Goal: Task Accomplishment & Management: Manage account settings

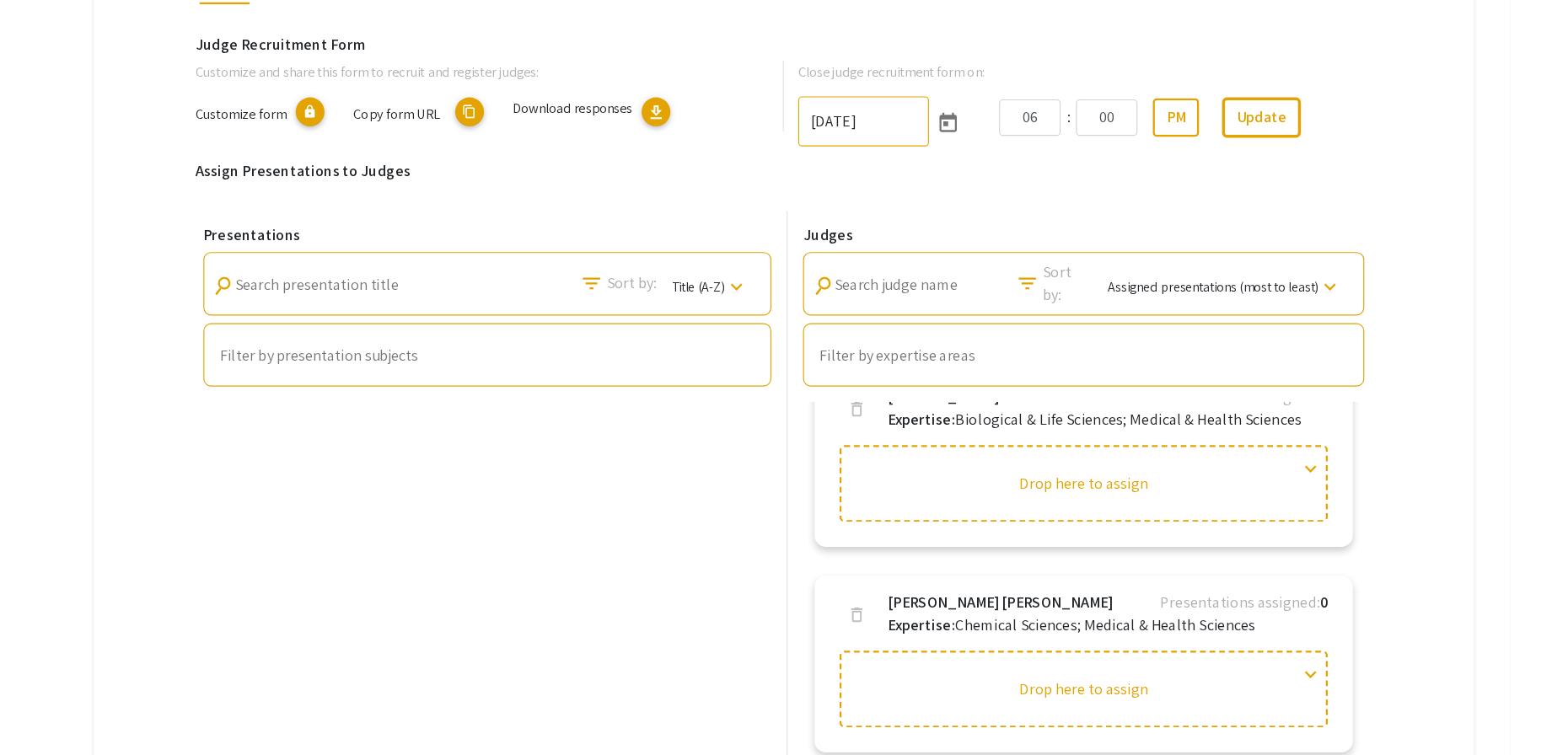
scroll to position [1929, 0]
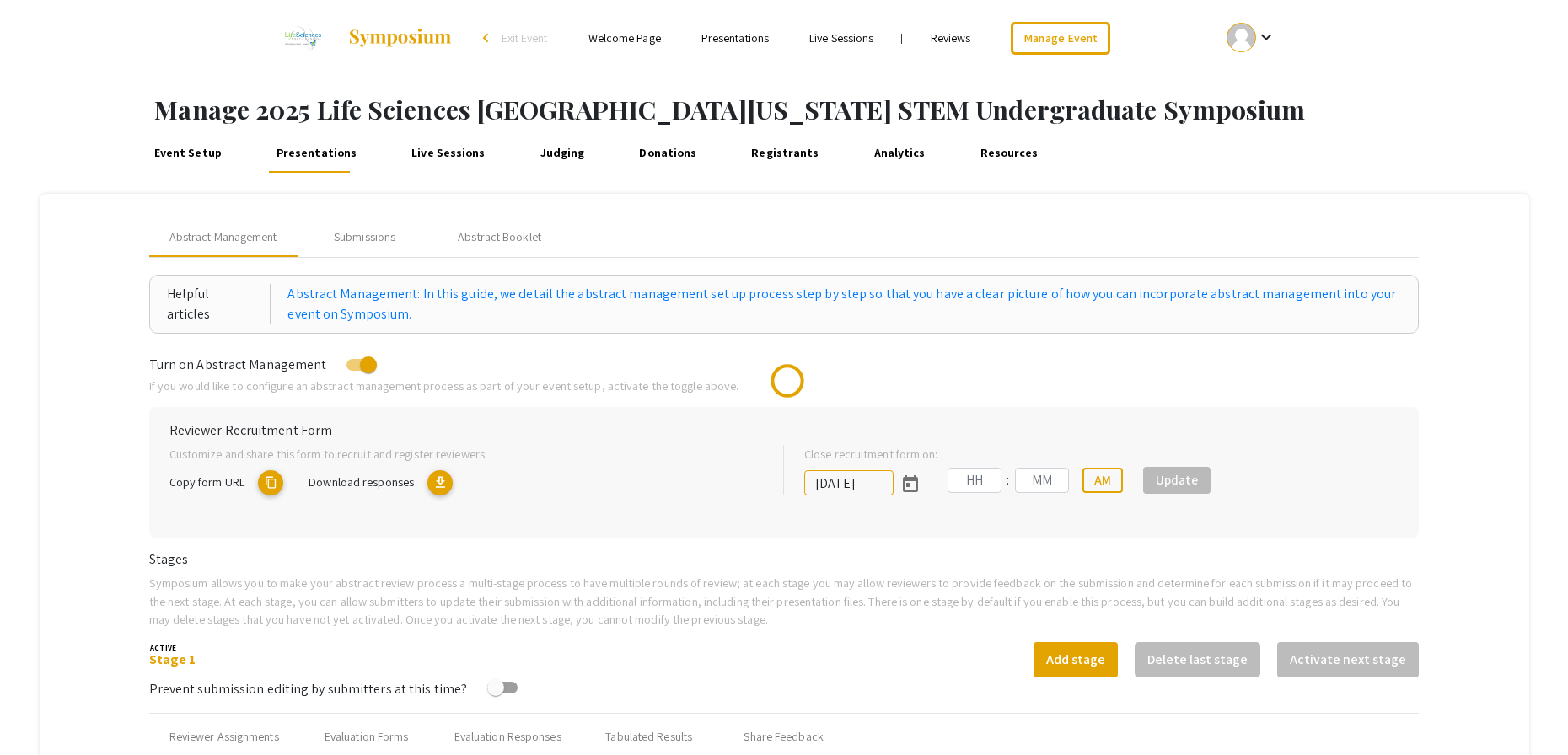
type input "[DATE]"
type input "05"
type input "00"
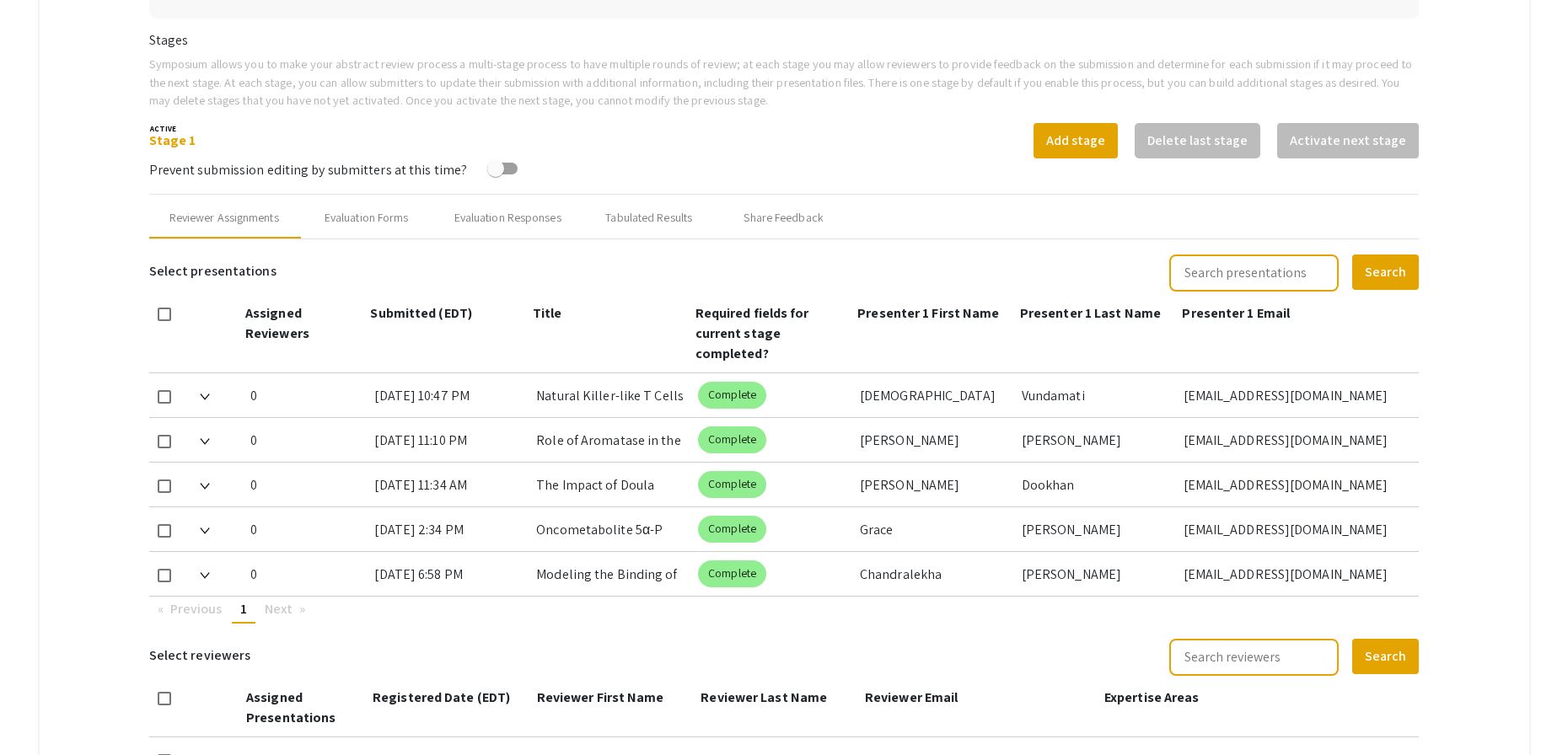
scroll to position [516, 0]
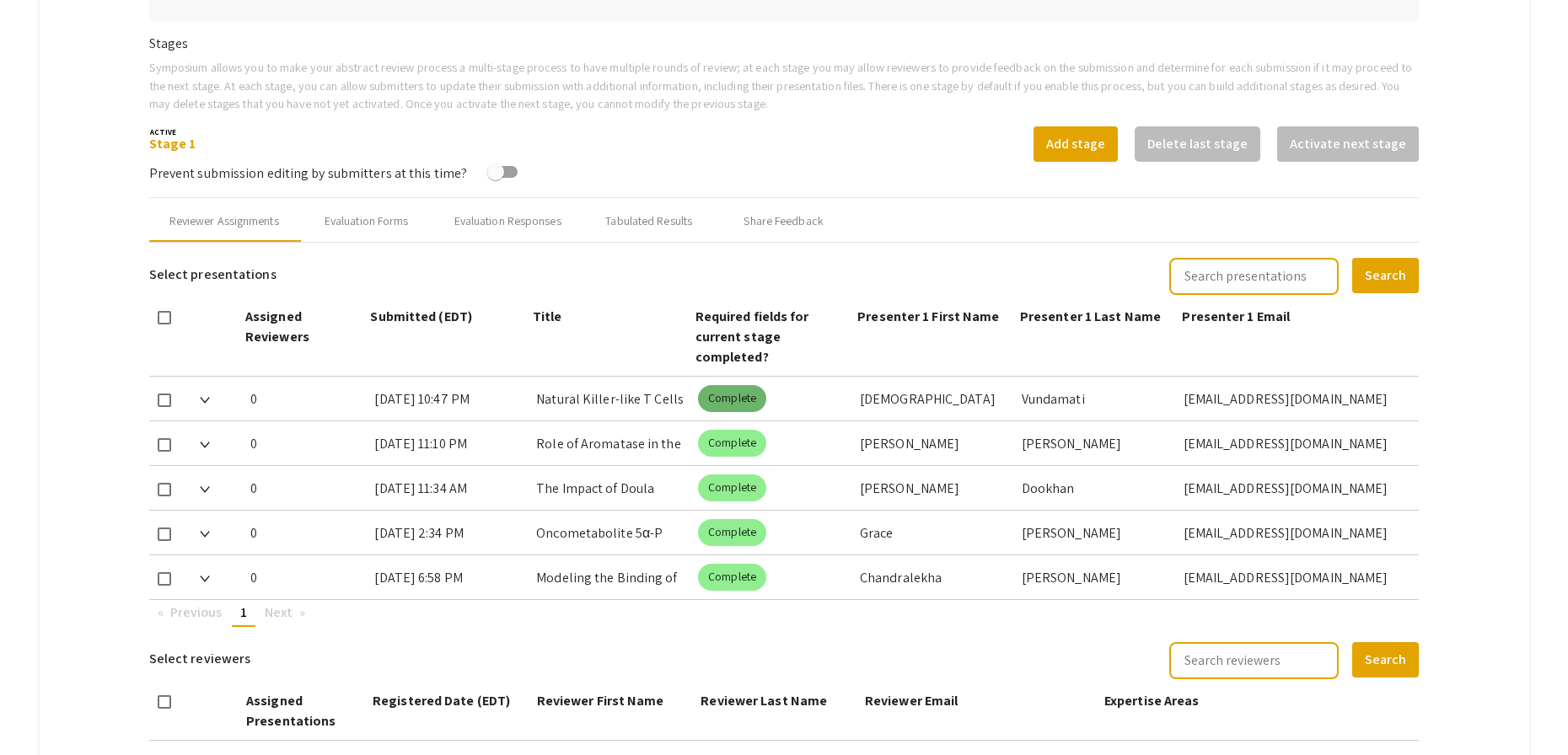
click at [737, 397] on mat-chip "Complete" at bounding box center [732, 398] width 68 height 27
click at [737, 400] on mat-chip "Complete" at bounding box center [732, 398] width 68 height 27
click at [1262, 400] on div "[EMAIL_ADDRESS][DOMAIN_NAME]" at bounding box center [1295, 399] width 223 height 44
click at [1049, 403] on div "Vundamati" at bounding box center [1095, 399] width 148 height 44
click at [877, 402] on div "[DEMOGRAPHIC_DATA]" at bounding box center [933, 399] width 148 height 44
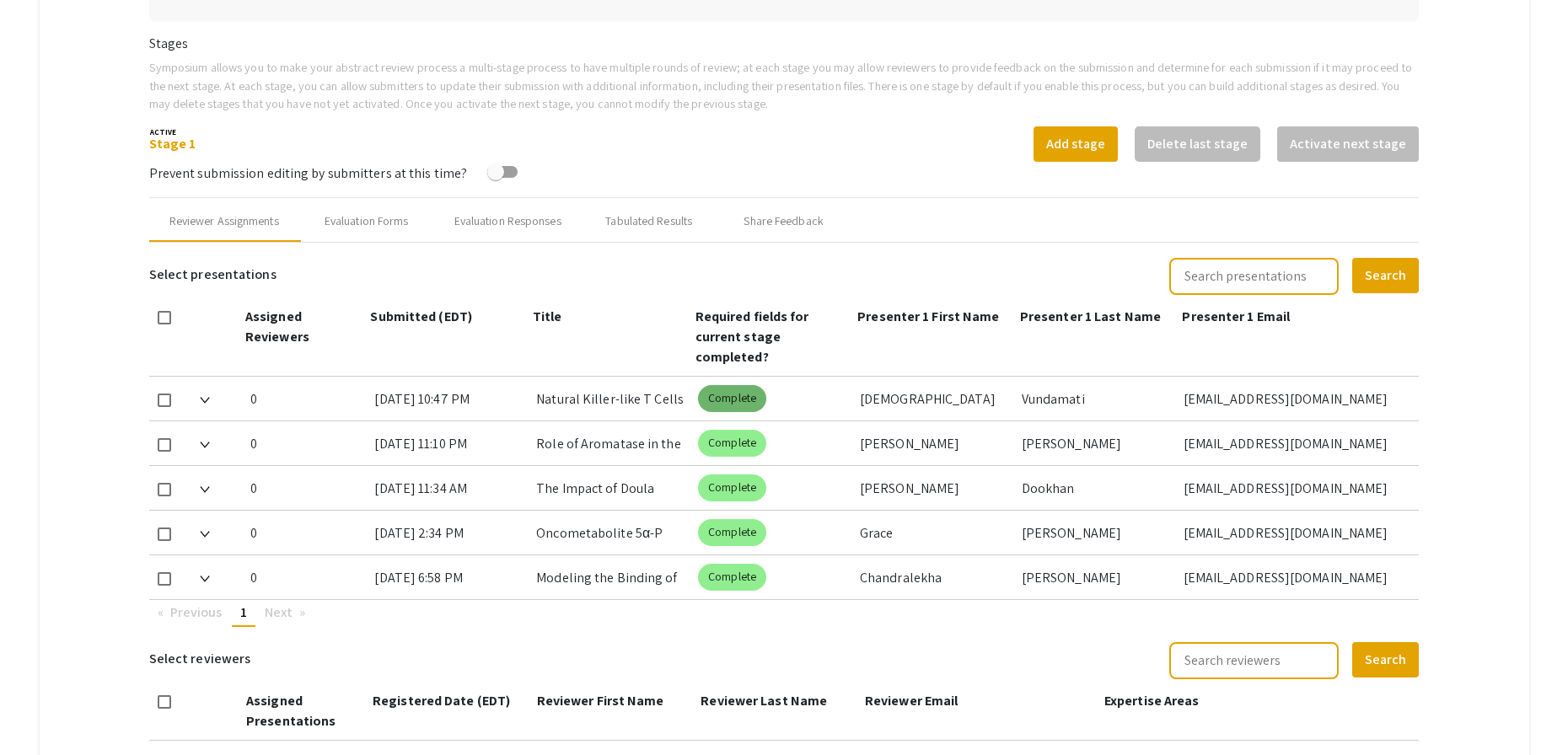
click at [740, 398] on mat-chip "Complete" at bounding box center [732, 398] width 68 height 27
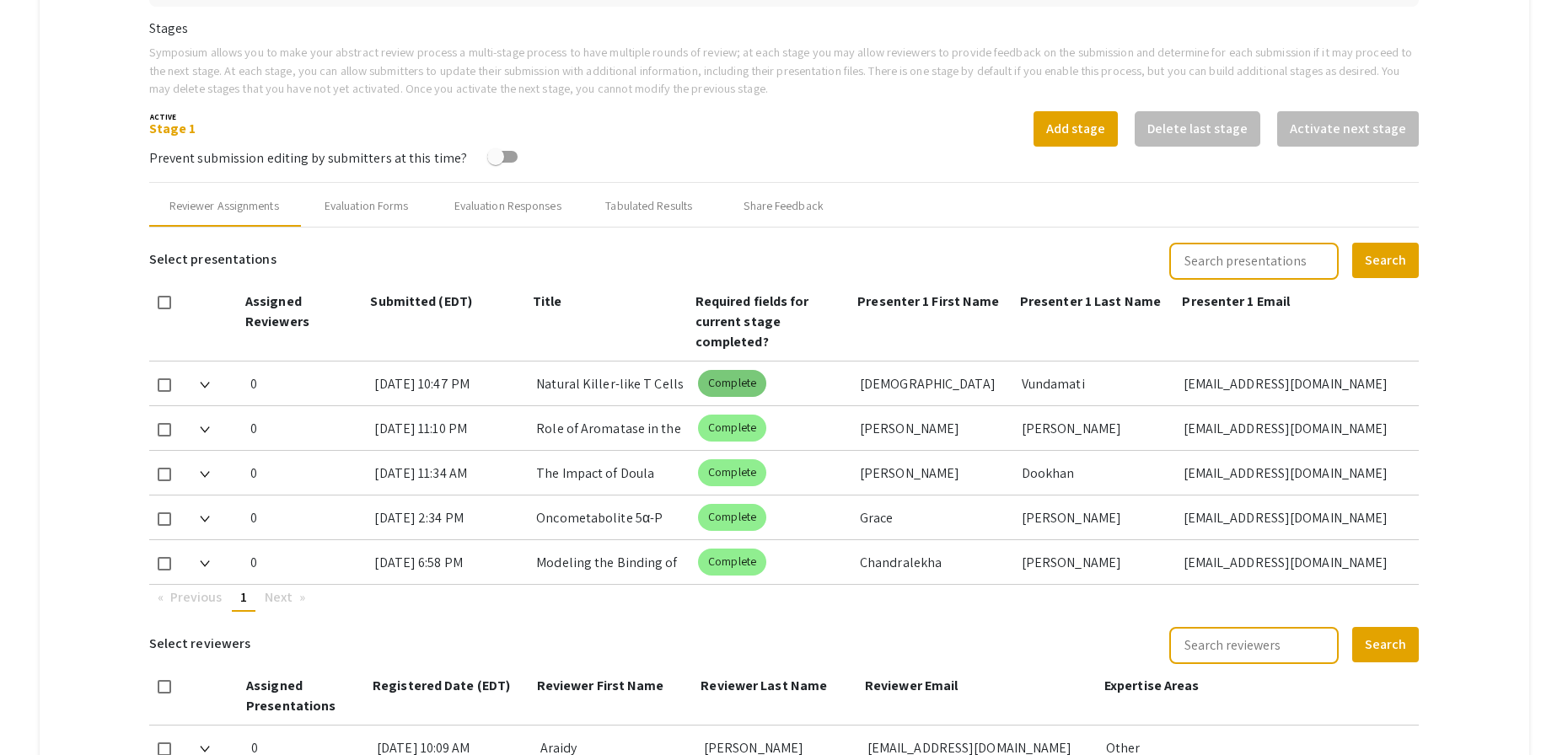
scroll to position [534, 0]
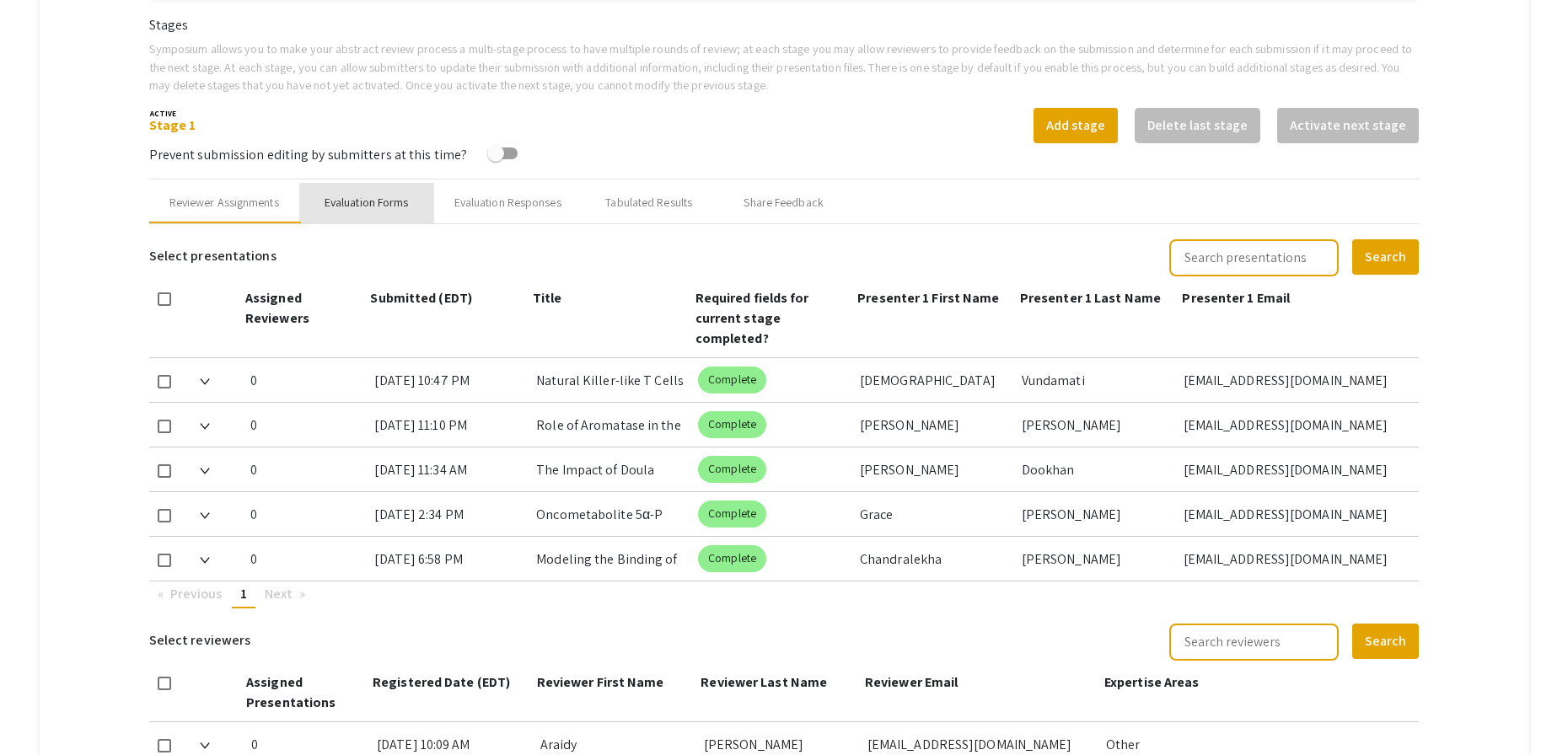
click at [361, 205] on div "Evaluation Forms" at bounding box center [367, 202] width 85 height 17
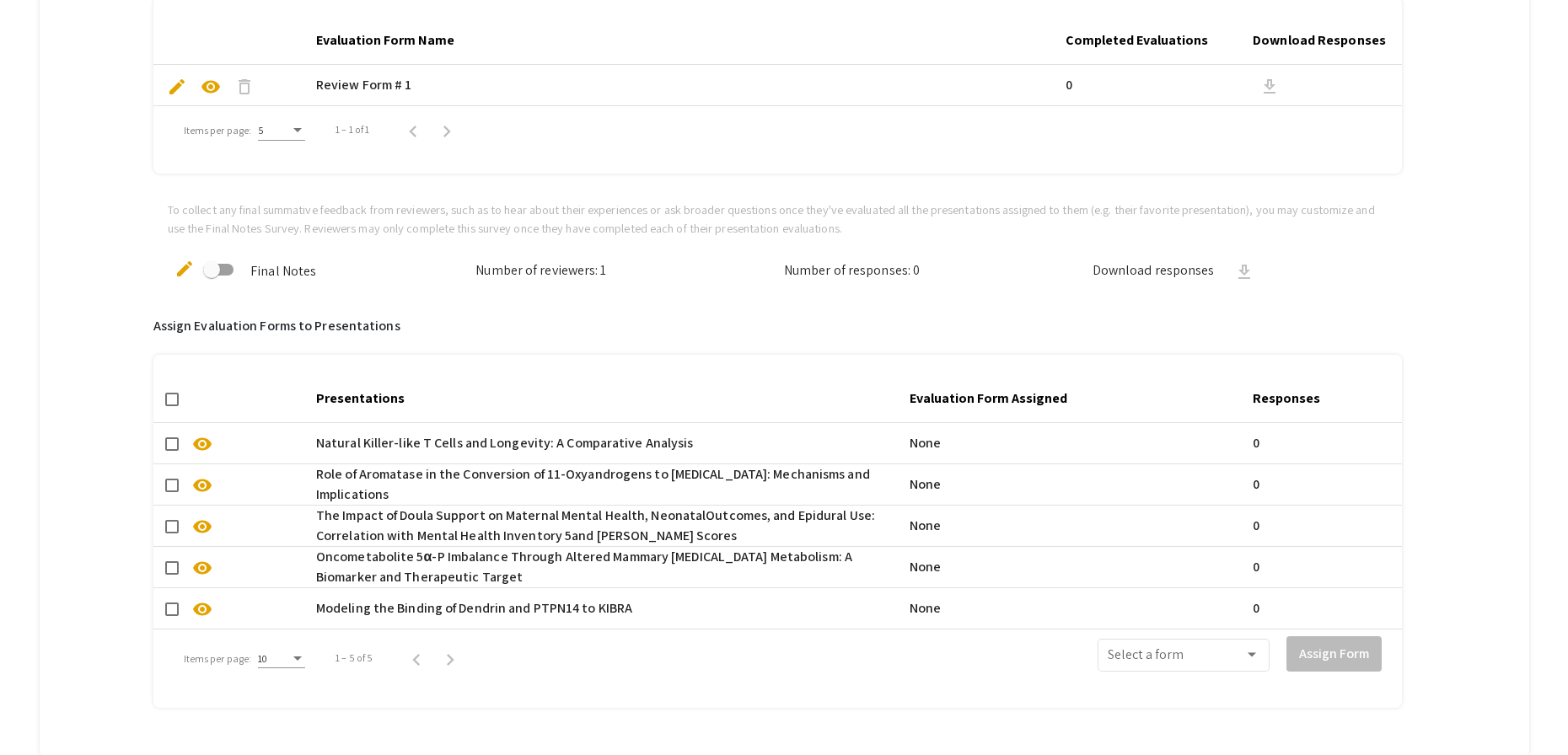
scroll to position [888, 0]
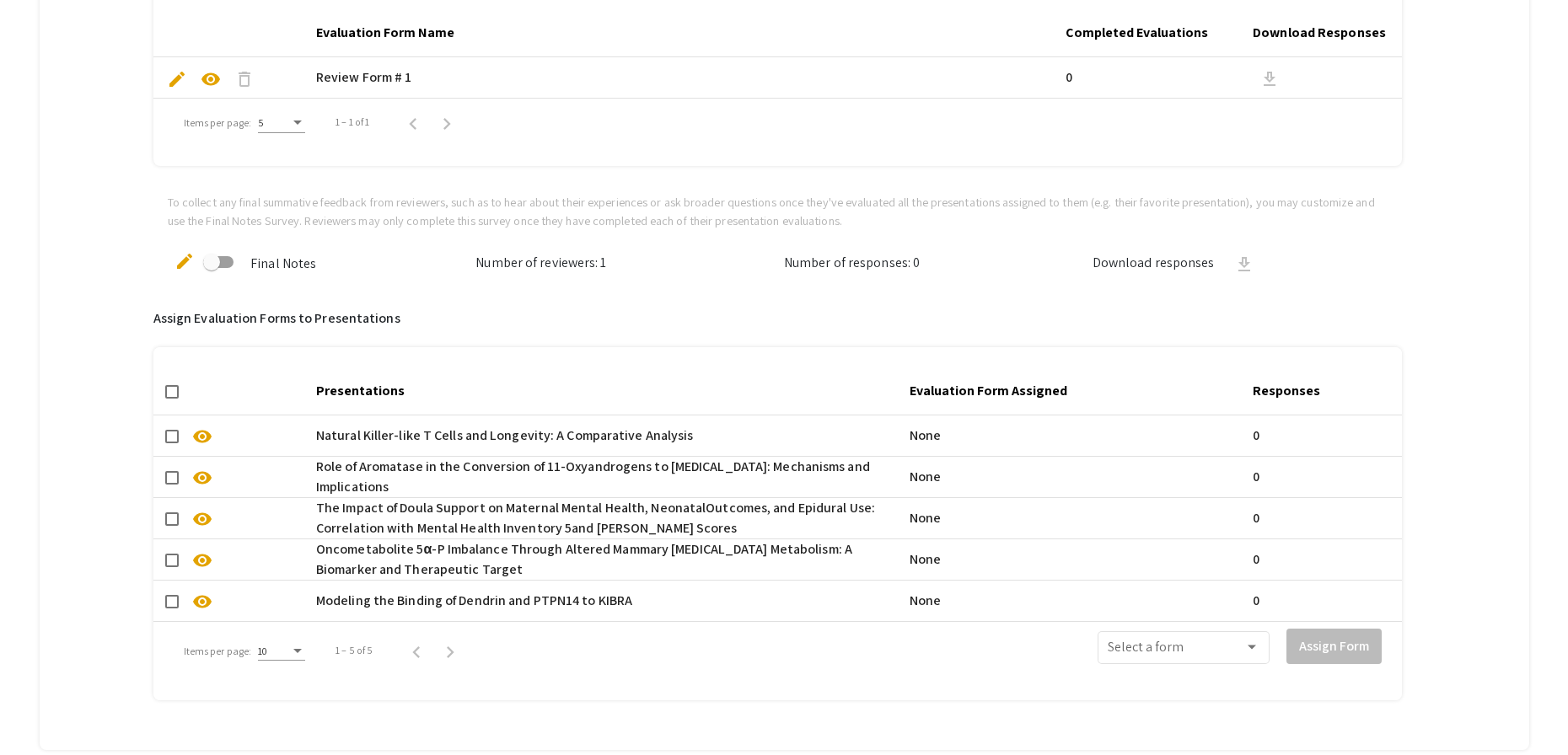
click at [200, 438] on span "visibility" at bounding box center [202, 437] width 20 height 20
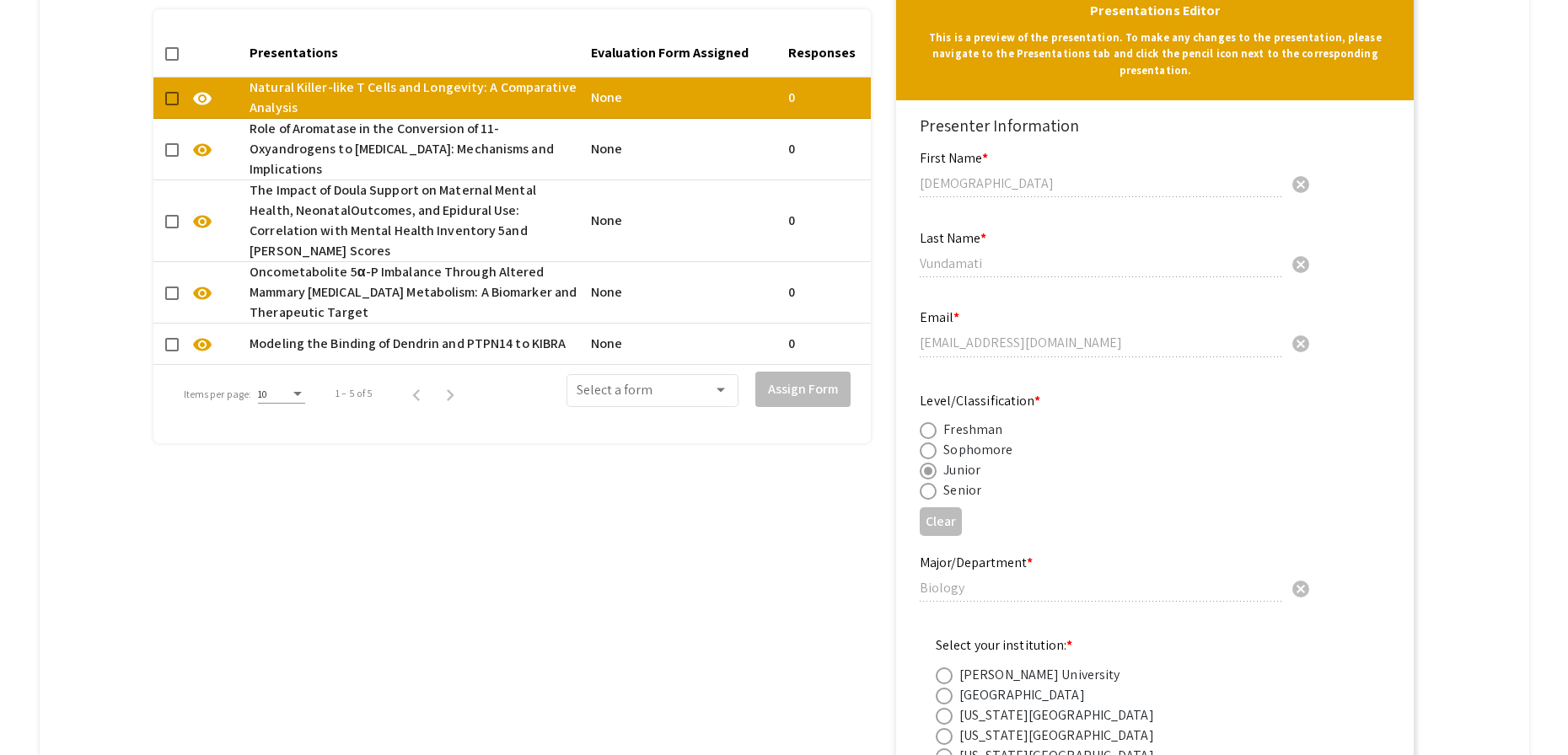
scroll to position [1226, 0]
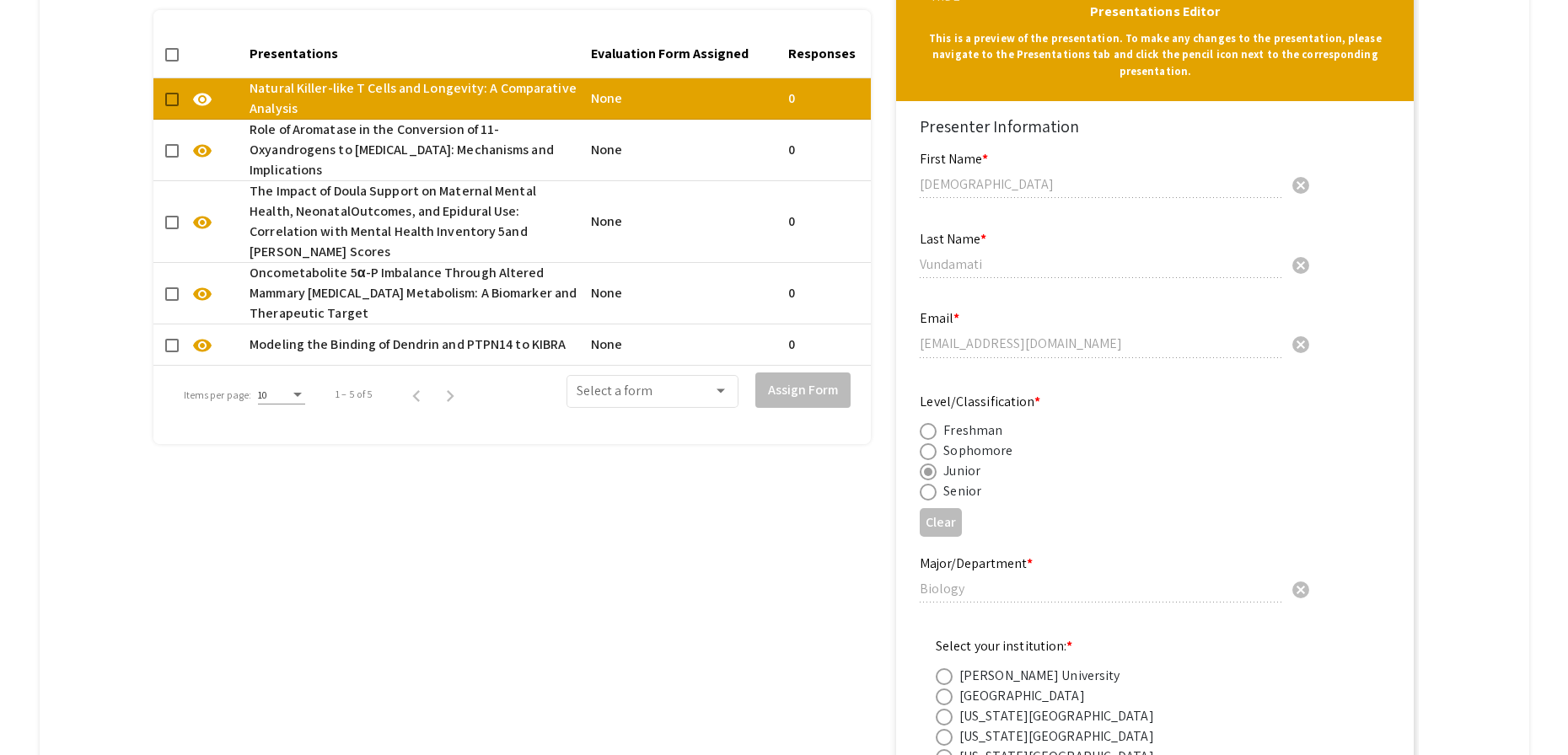
click at [200, 141] on span "visibility" at bounding box center [202, 151] width 20 height 20
type input "[PERSON_NAME]"
type input "[EMAIL_ADDRESS][DOMAIN_NAME]"
radio input "false"
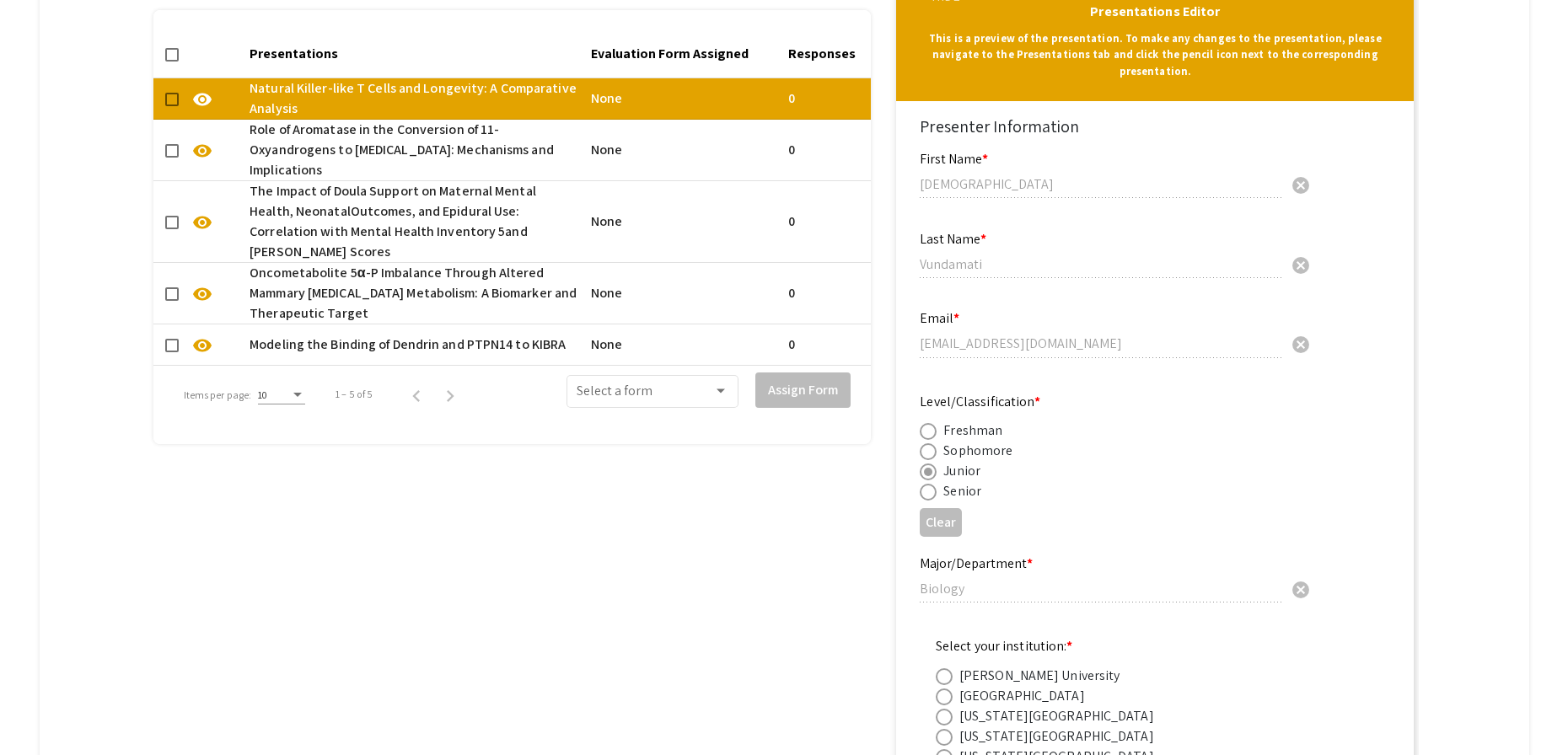
radio input "true"
type input "Biochemistry and Biology/FIU Department of Chemistry and Biochemistry"
type input "Dr. John Hackett, Ph.D"
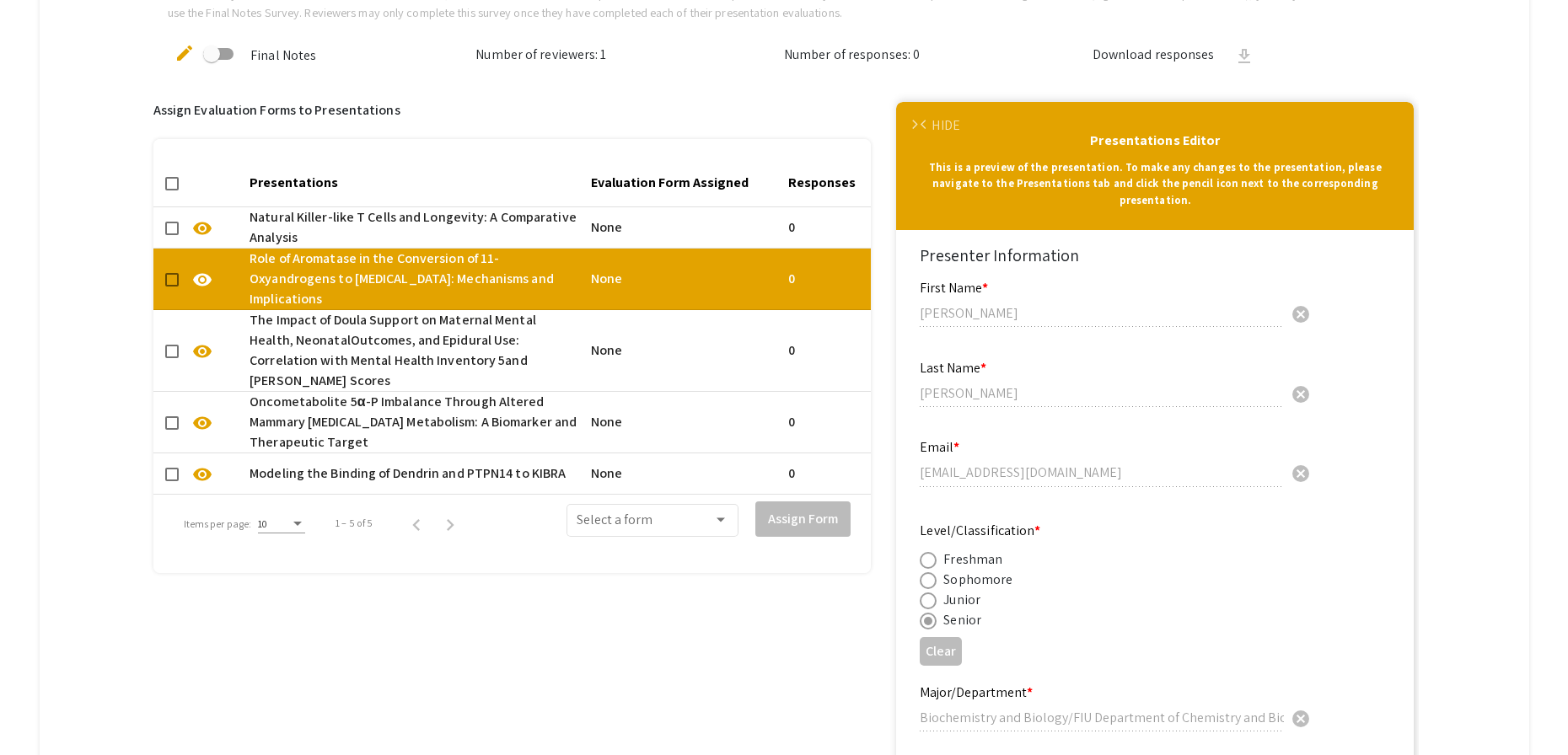
scroll to position [911, 0]
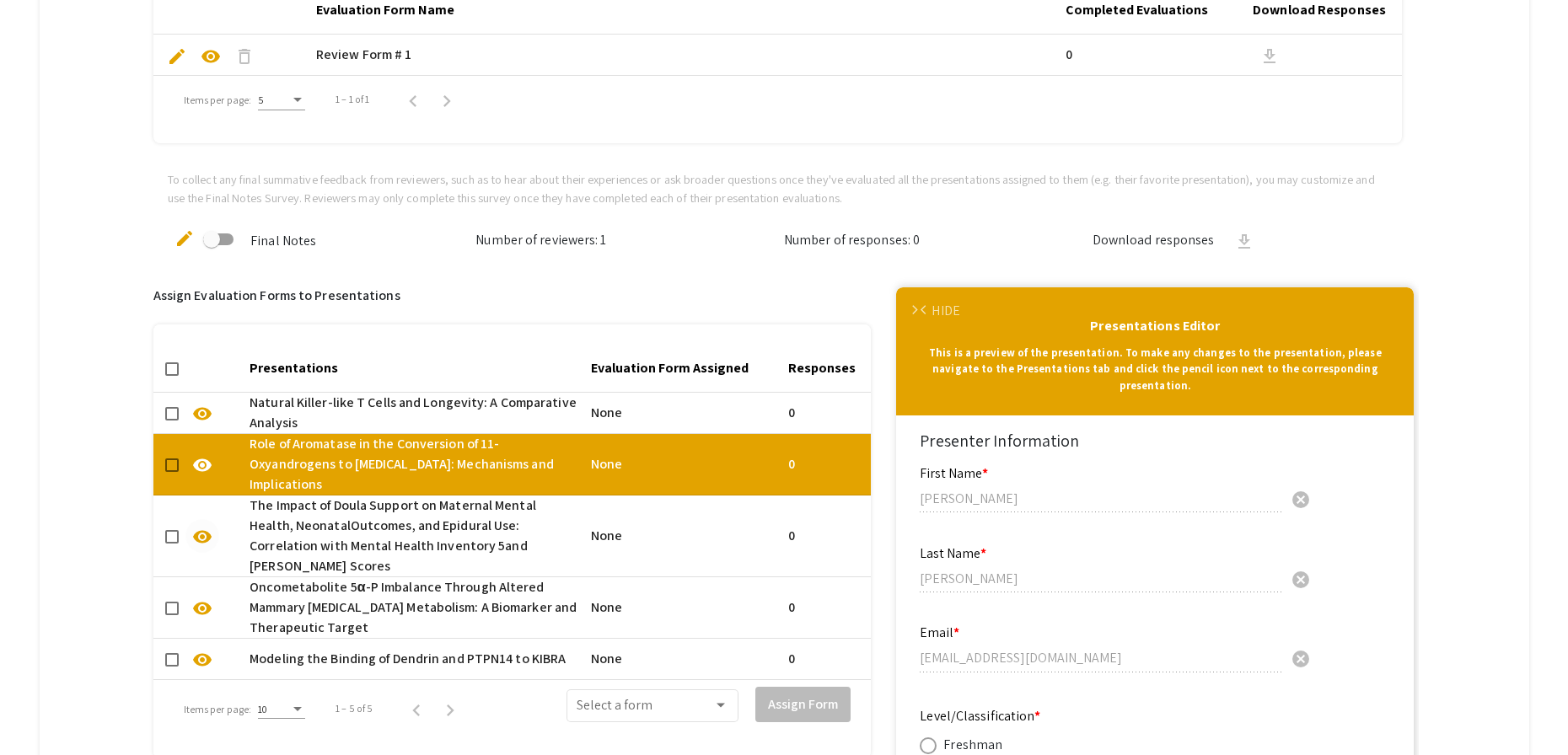
click at [200, 527] on span "visibility" at bounding box center [202, 537] width 20 height 20
type input "[PERSON_NAME]"
type input "Dookhan"
type input "[EMAIL_ADDRESS][DOMAIN_NAME]"
type input "Public Health"
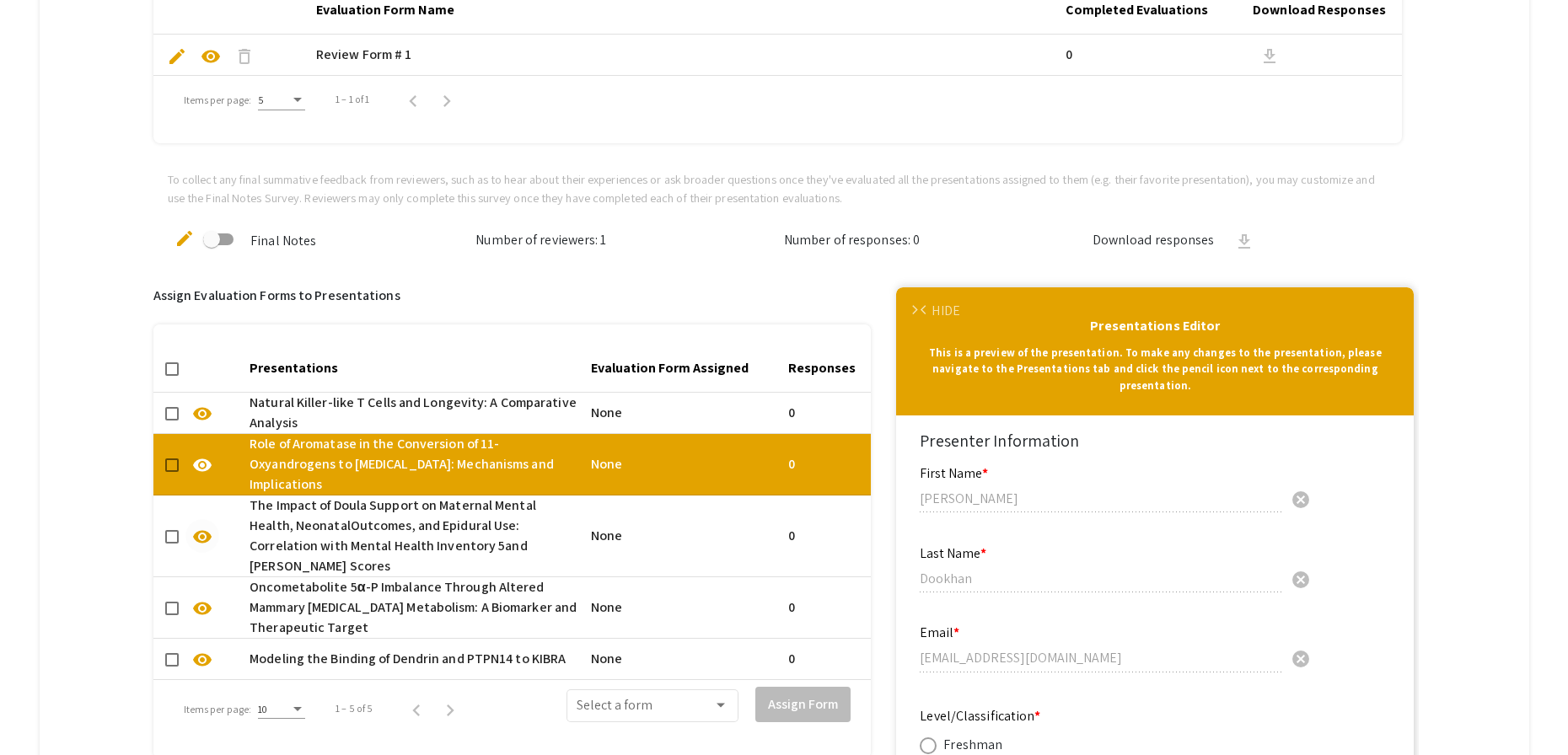
type input "Dr. Julio Llanga"
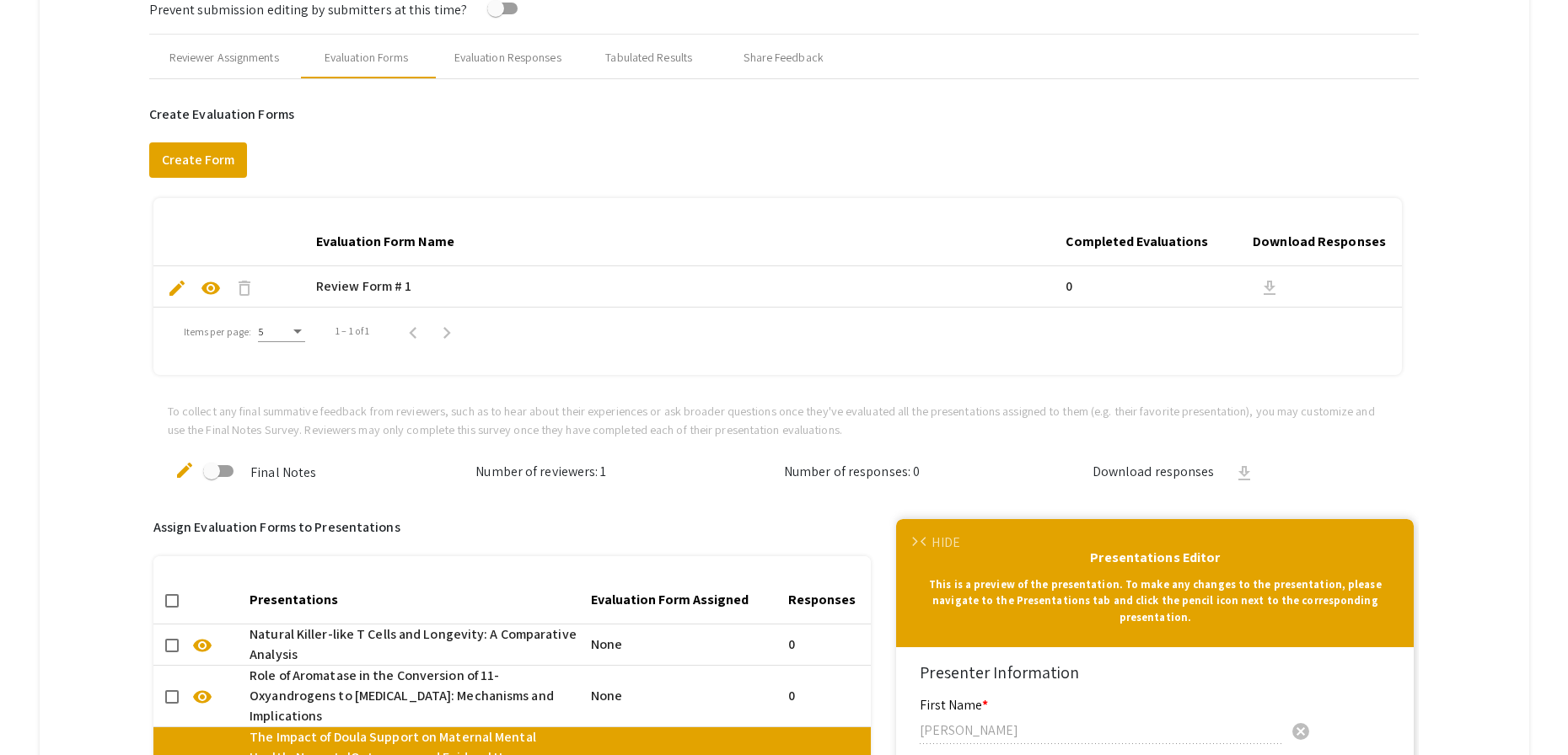
scroll to position [666, 0]
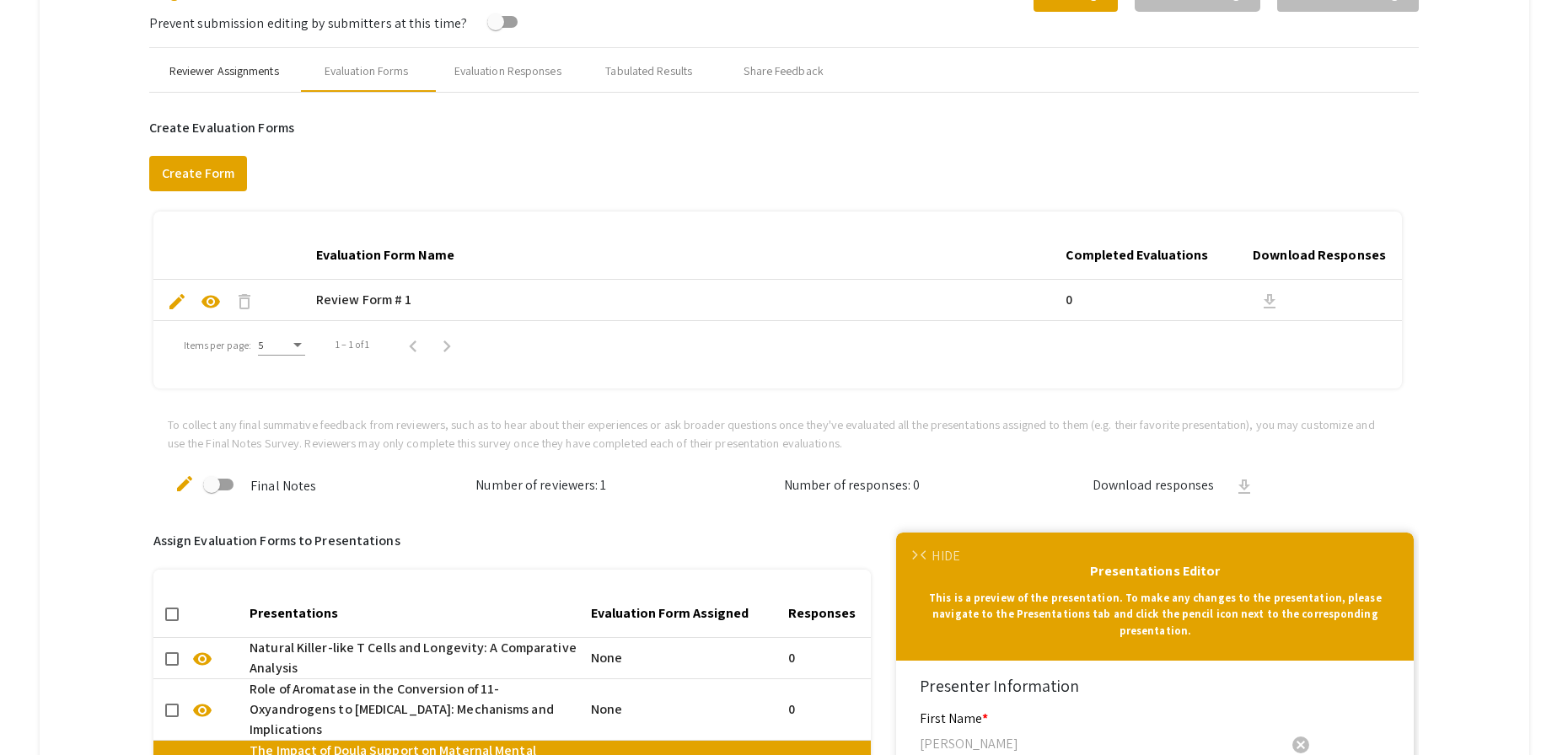
click at [218, 76] on div "Reviewer Assignments" at bounding box center [223, 71] width 109 height 17
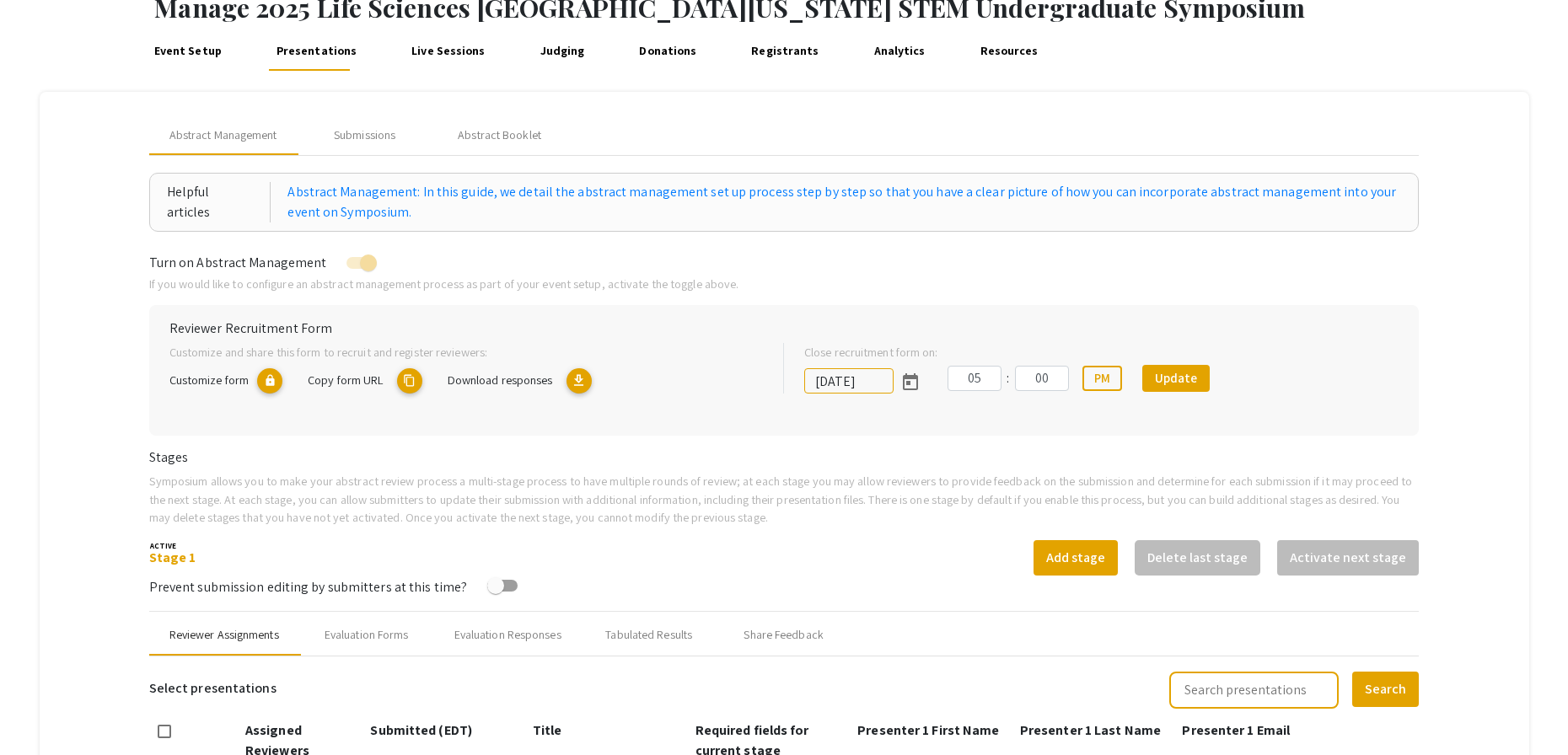
scroll to position [83, 0]
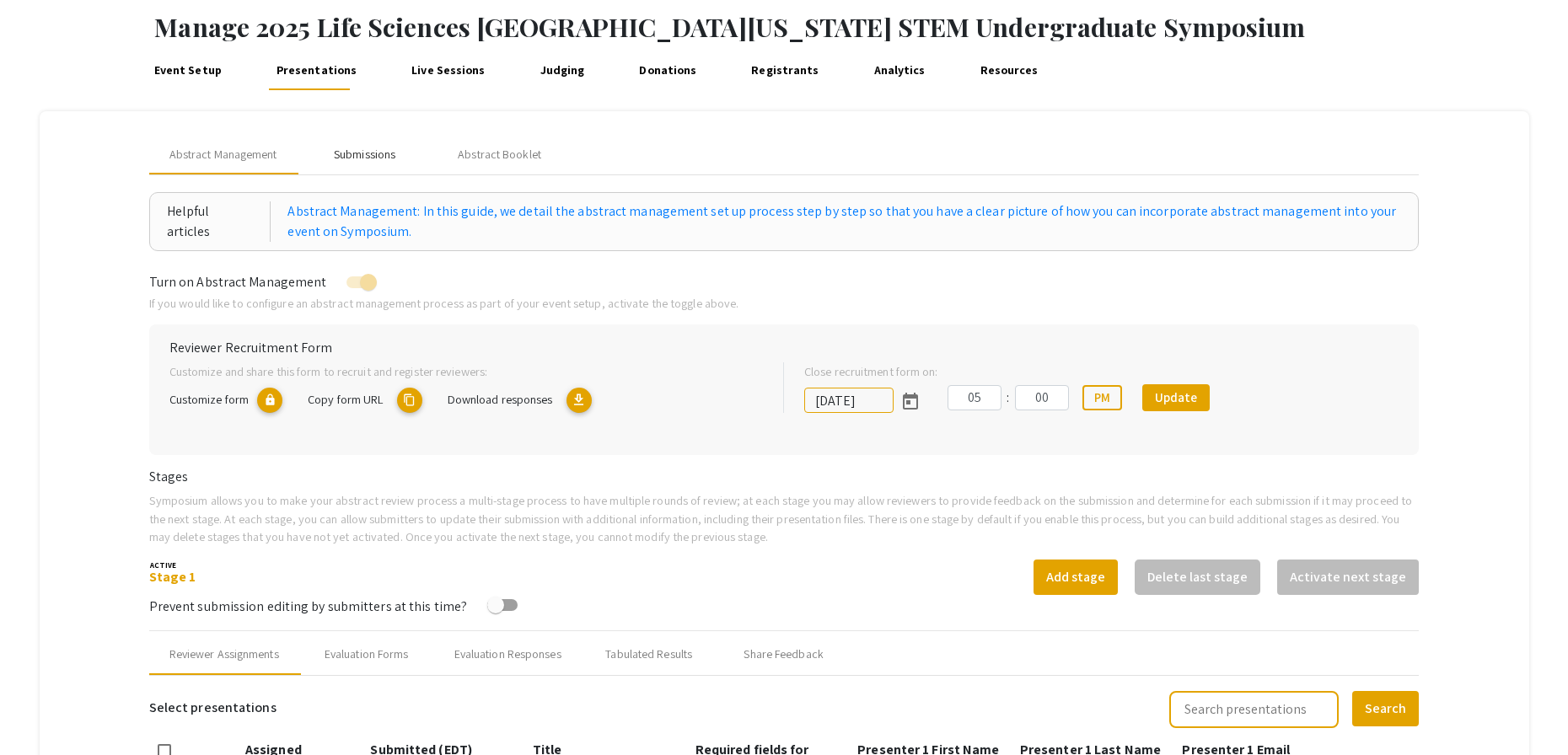
click at [376, 158] on div "Submissions" at bounding box center [364, 154] width 62 height 17
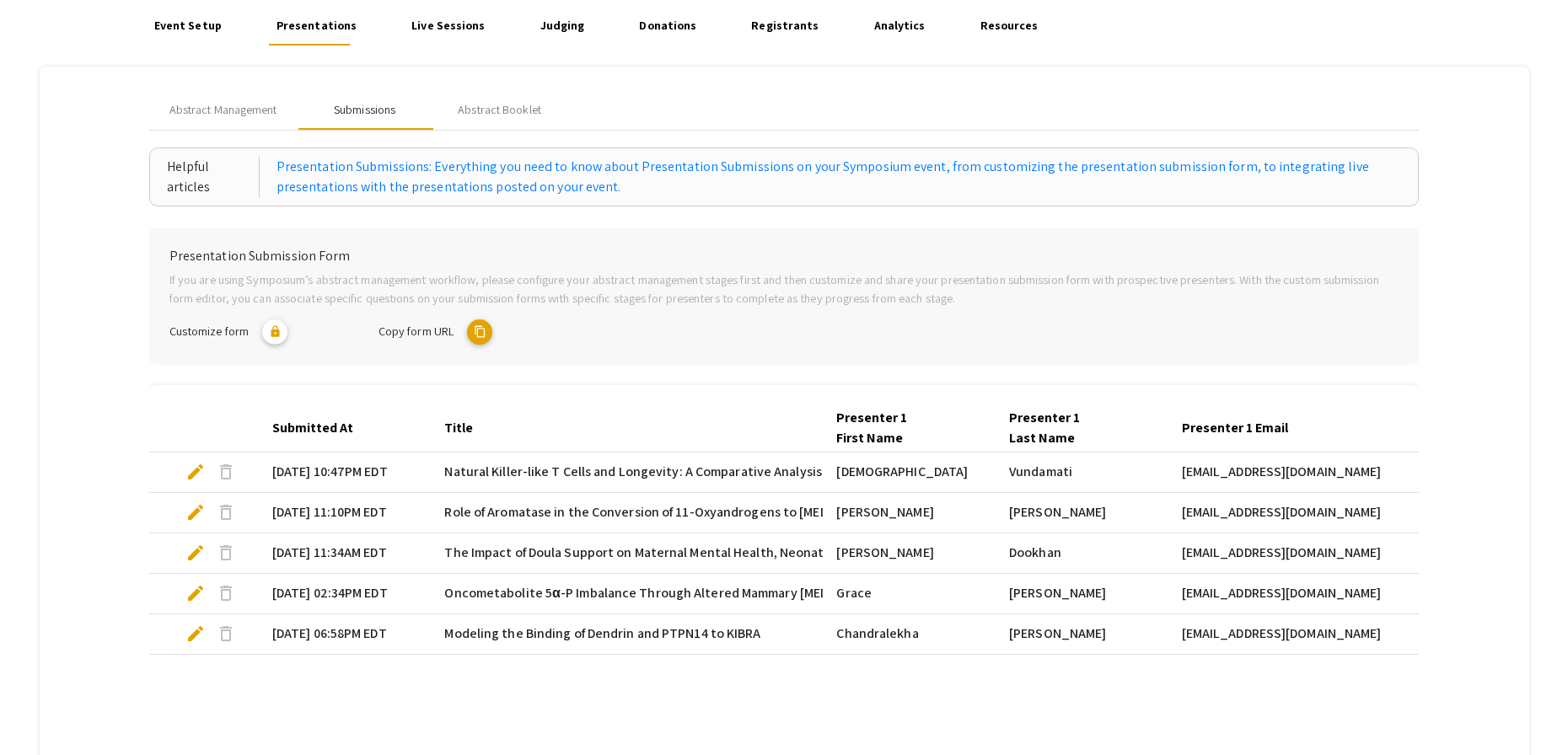
scroll to position [350, 0]
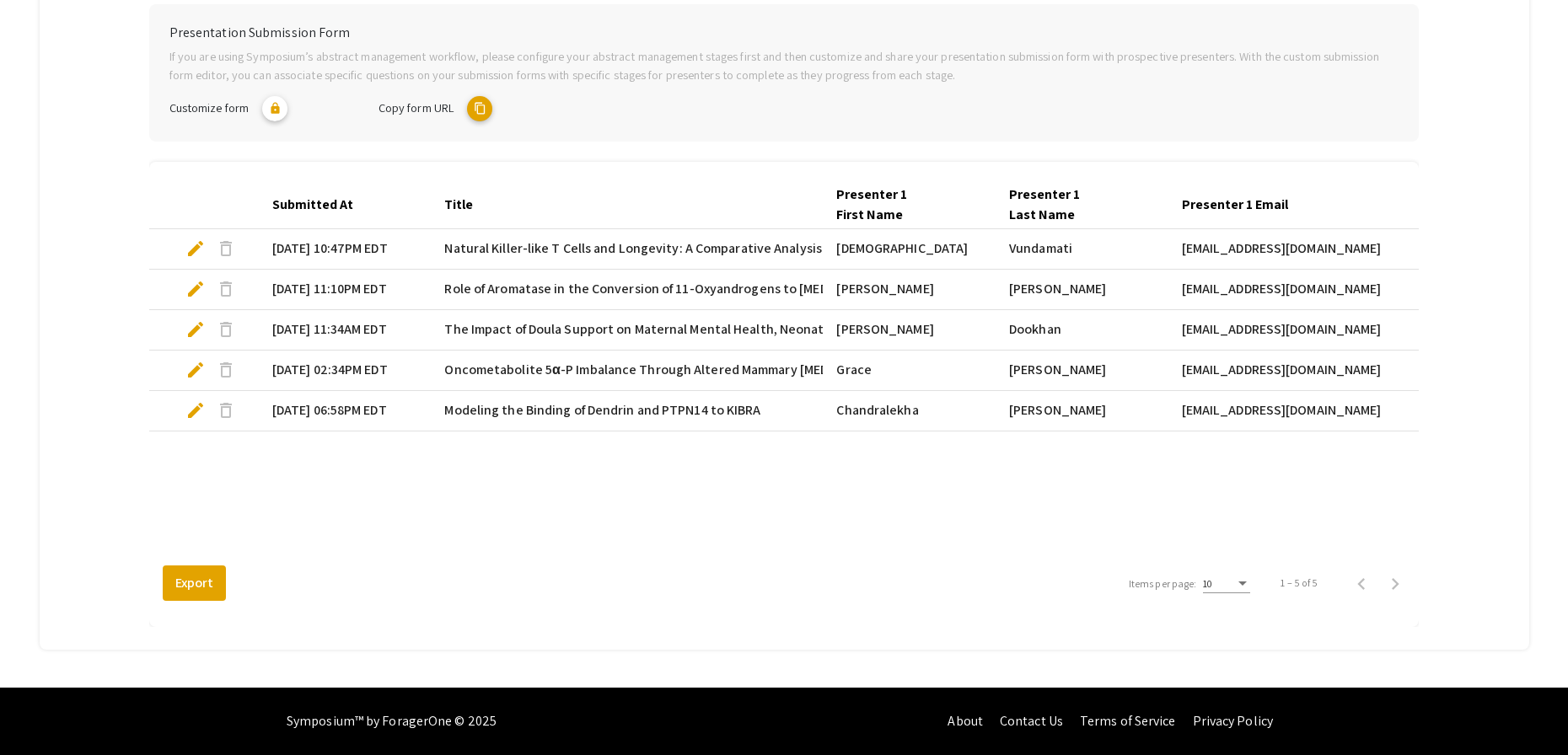
click at [338, 370] on mat-cell "08/25/25, 02:34PM EDT" at bounding box center [345, 371] width 173 height 40
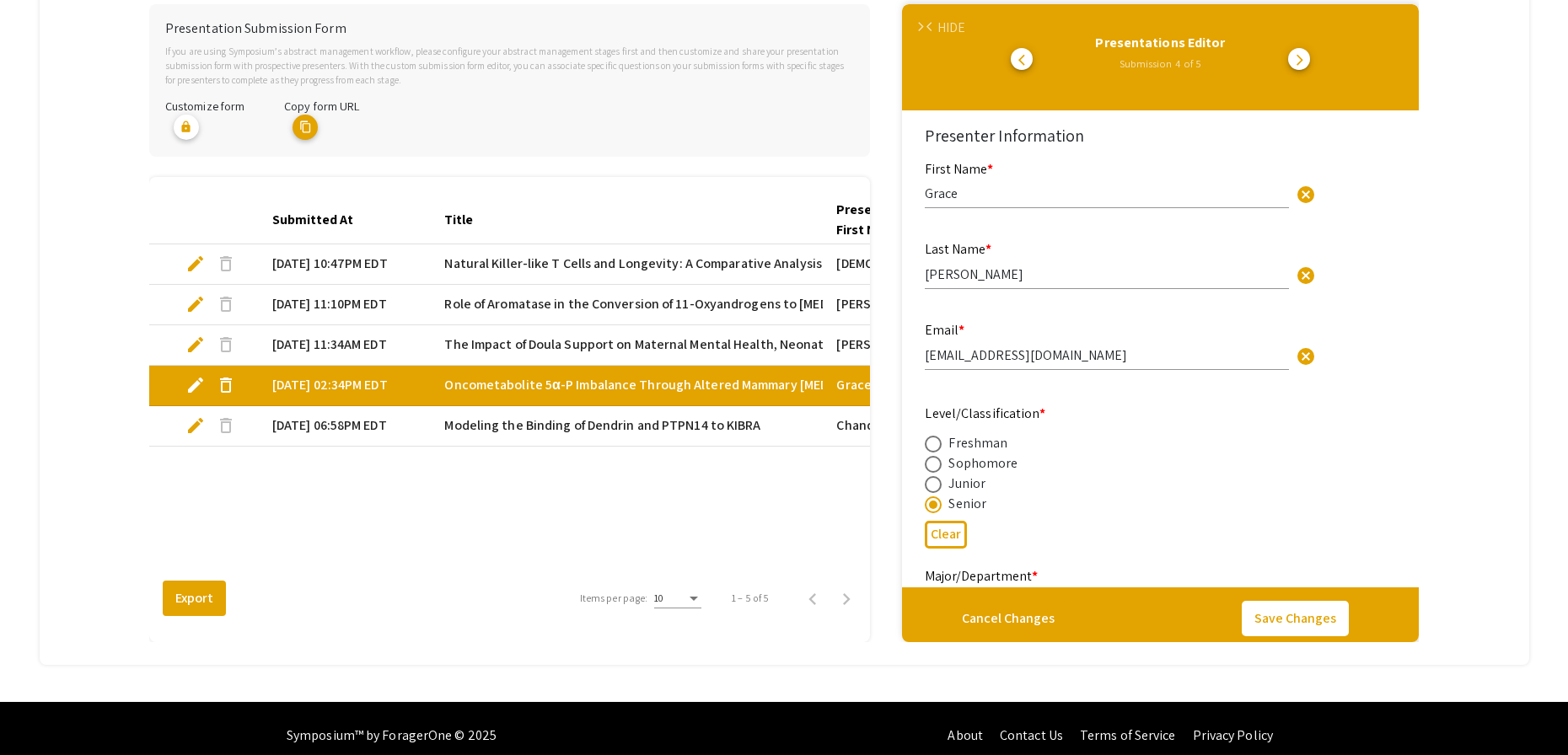
select select "custom"
type input "0"
select select "custom"
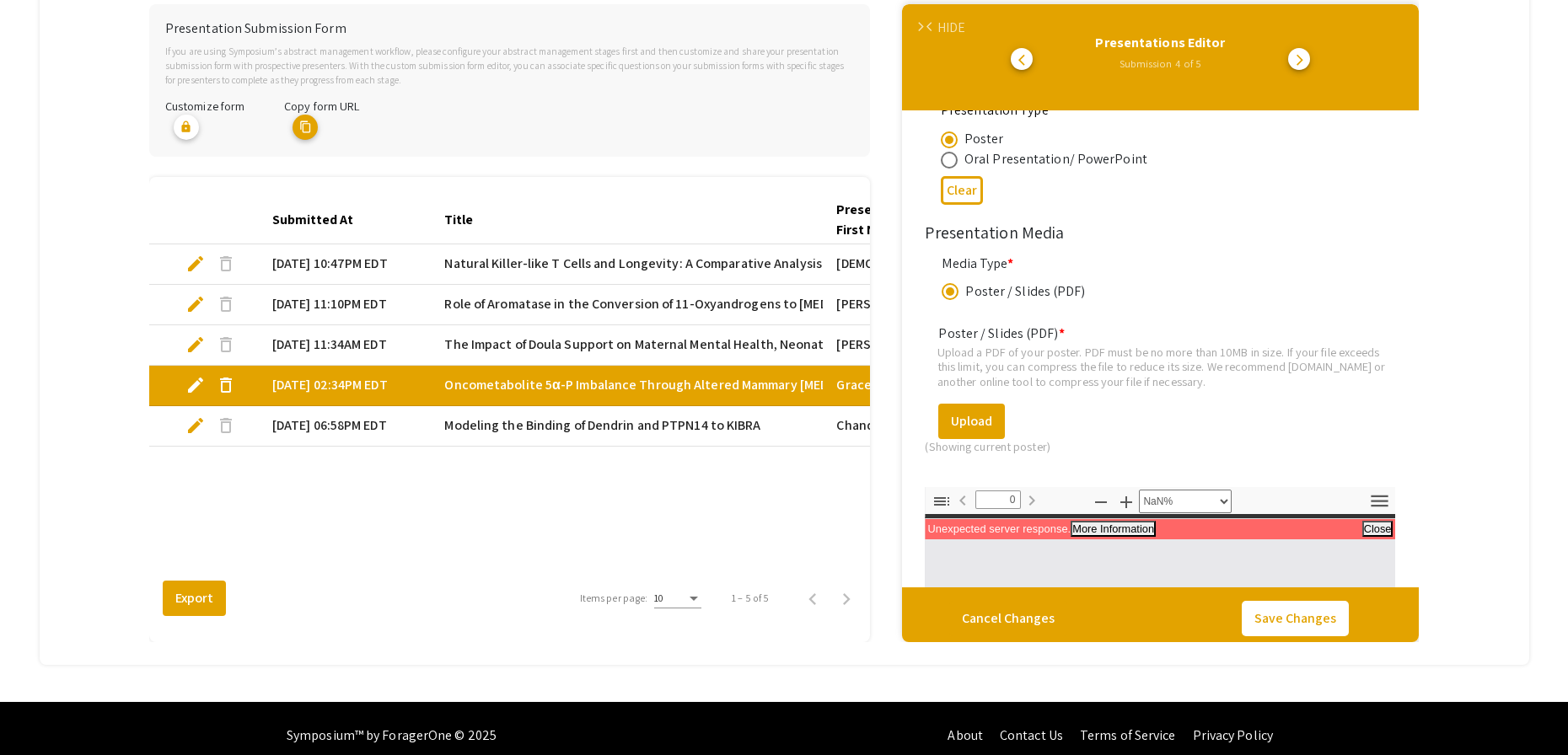
scroll to position [2245, 0]
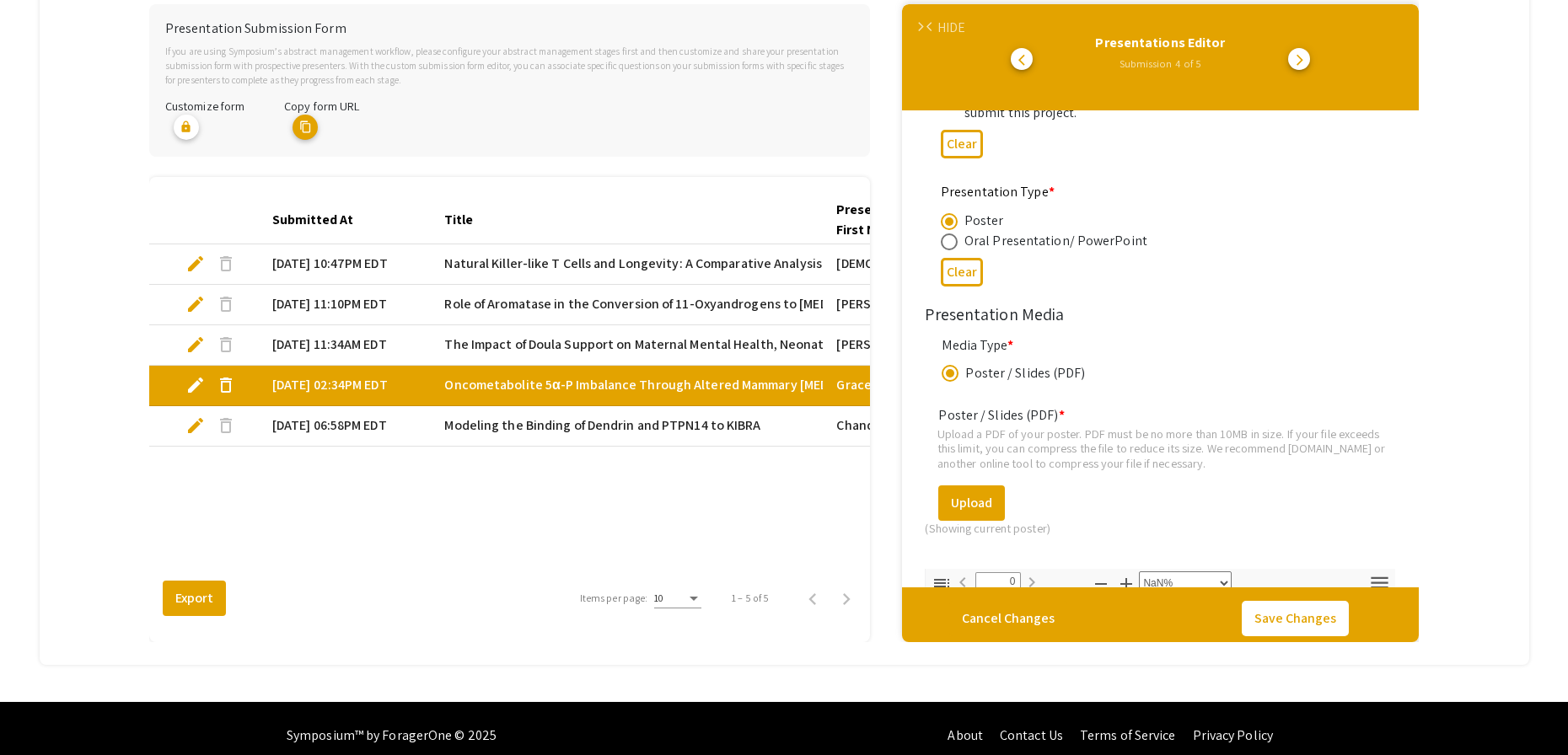
click at [310, 260] on mat-cell "08/18/25, 10:47PM EDT" at bounding box center [345, 265] width 173 height 40
select select "custom"
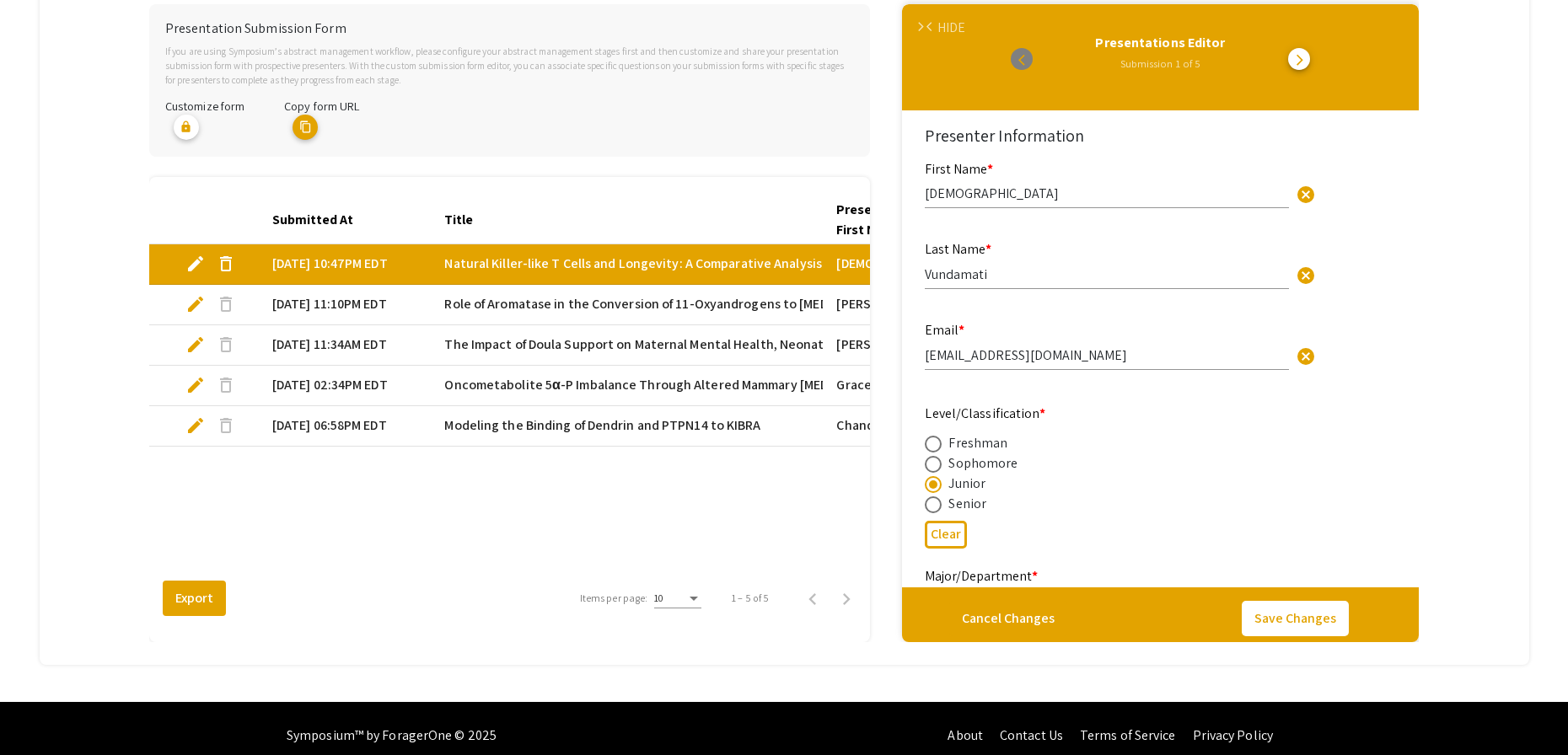
type input "0"
select select "custom"
type textarea "PDF.js v2.12.554 (build: ba9a4348a) Message: Unexpected server response (400) w…"
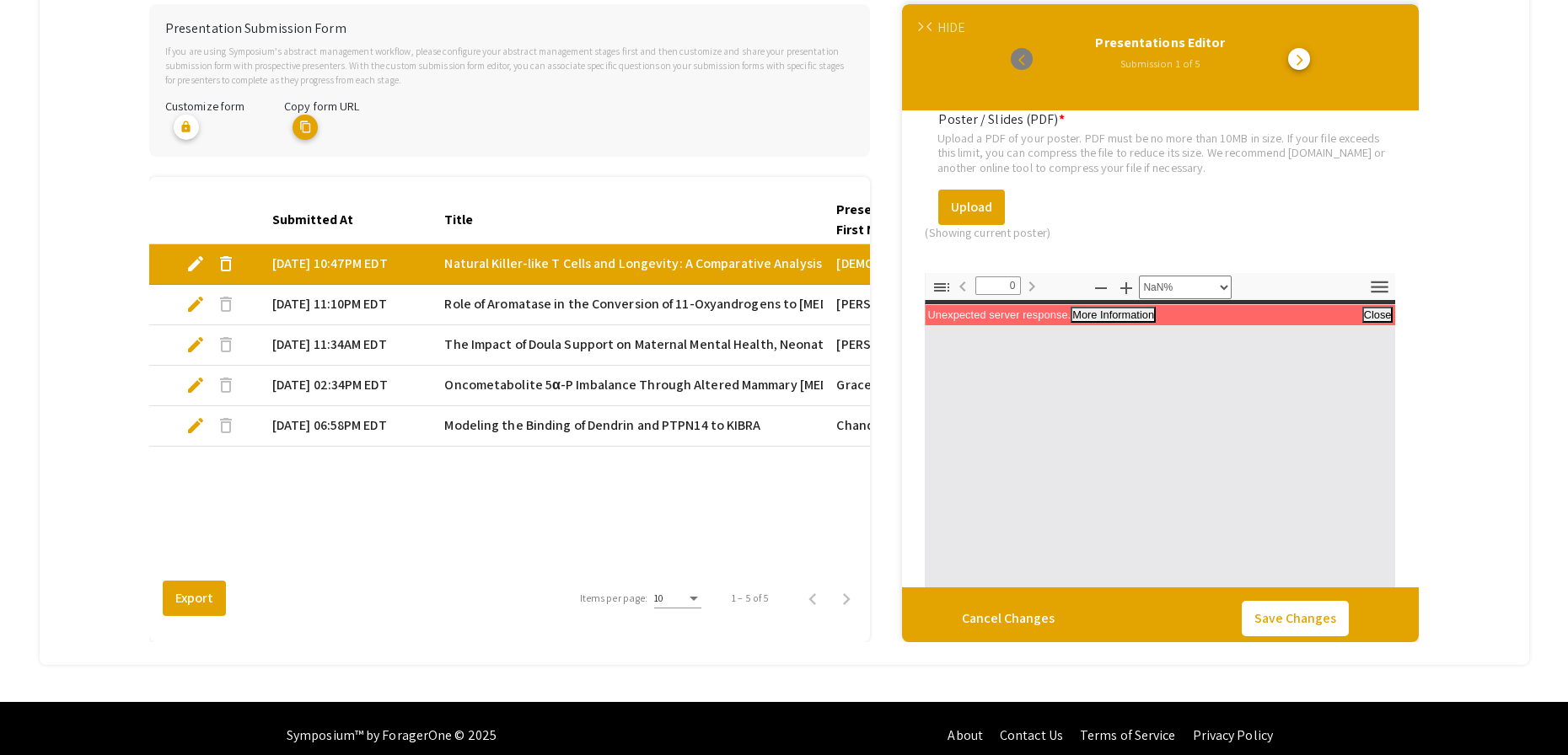
scroll to position [2533, 0]
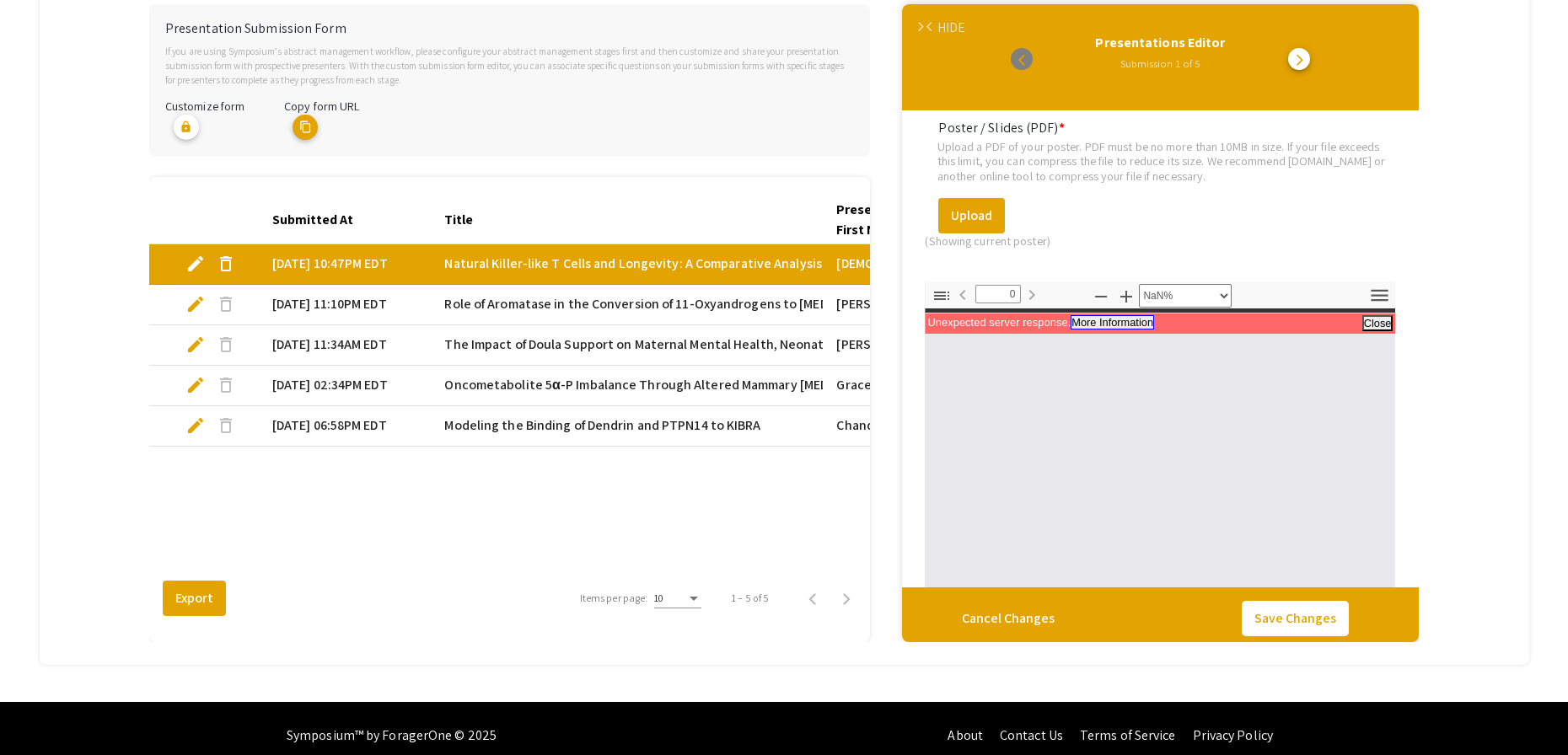
click at [1129, 321] on button "More Information" at bounding box center [1112, 323] width 84 height 15
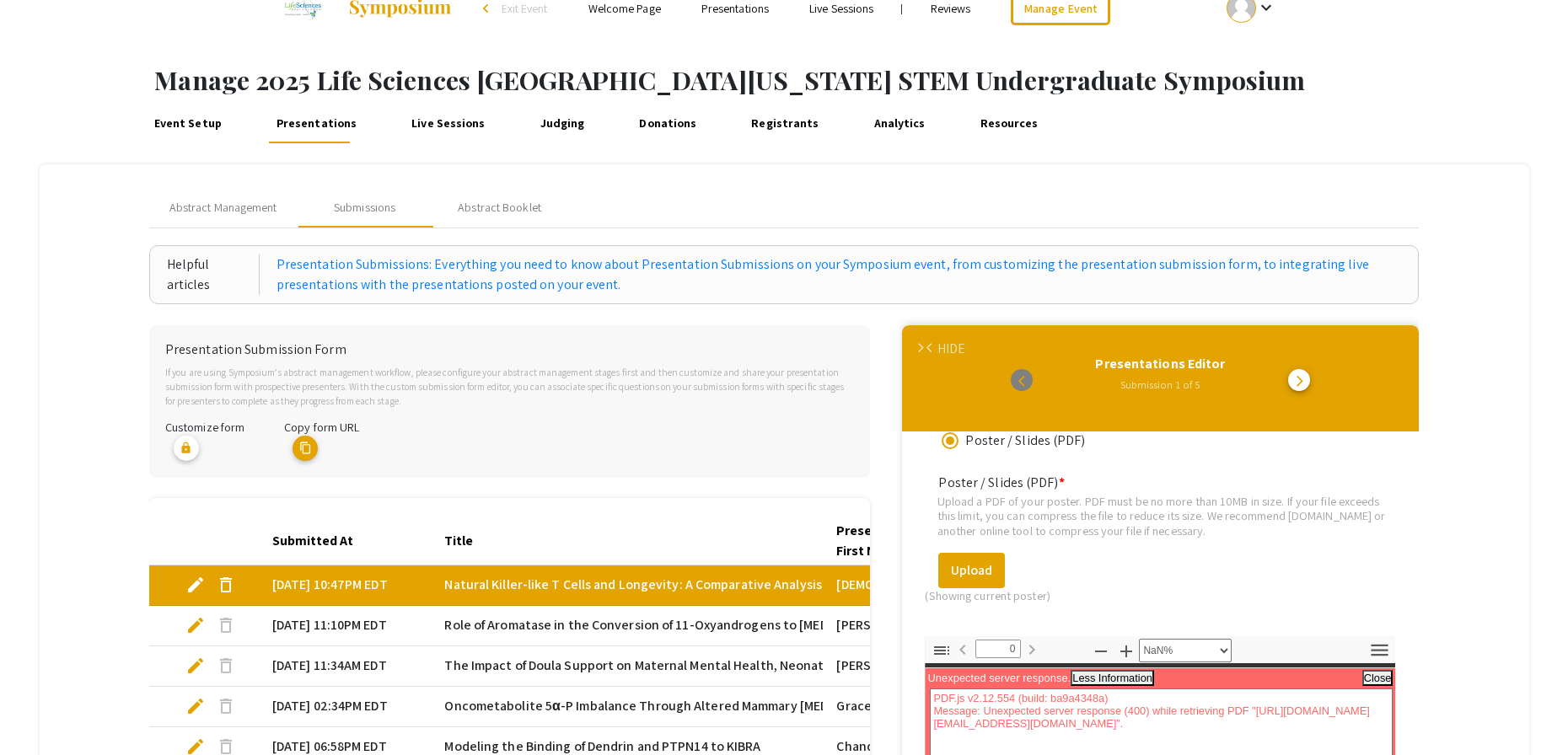
scroll to position [0, 0]
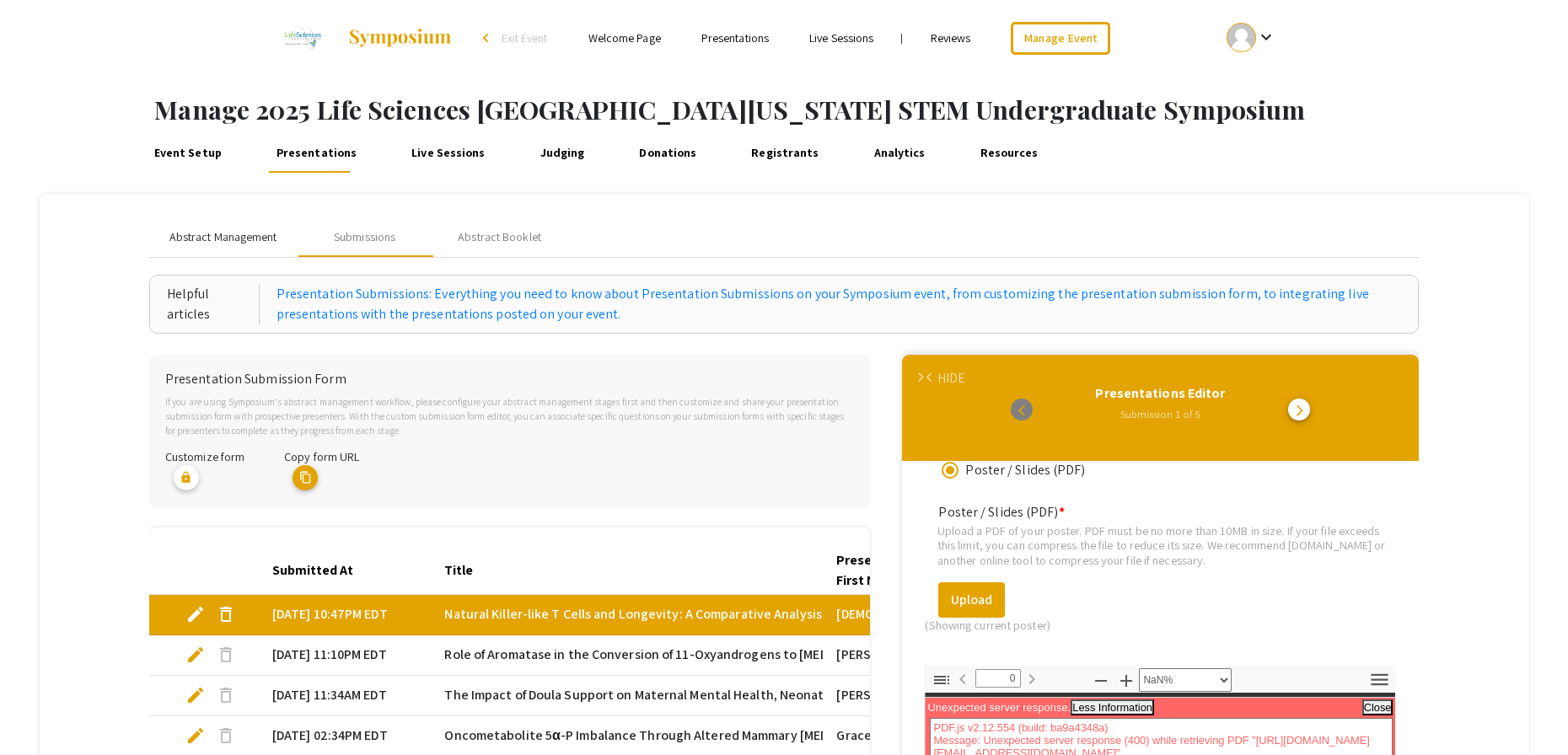
click at [243, 237] on span "Abstract Management" at bounding box center [223, 236] width 108 height 17
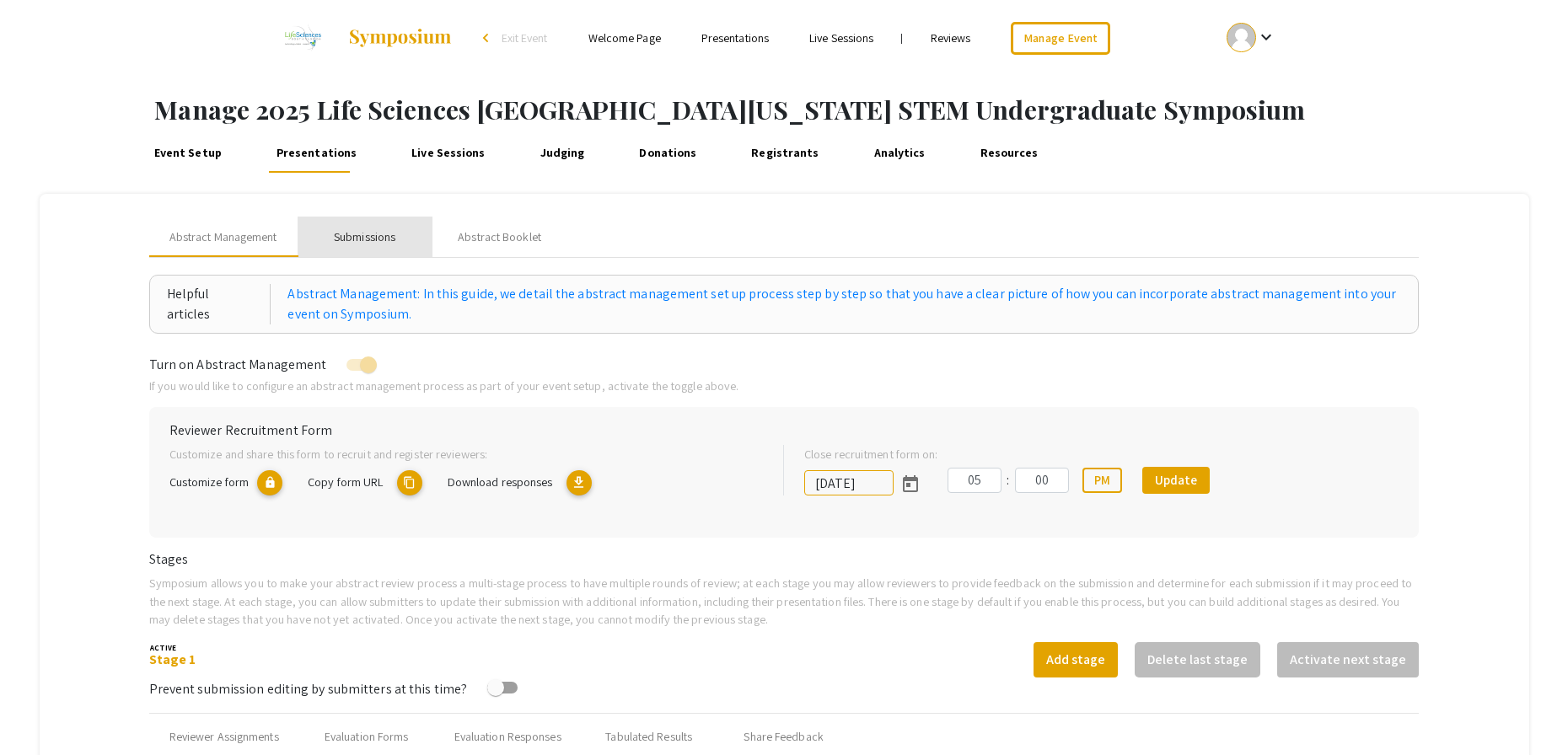
click at [380, 238] on div "Submissions" at bounding box center [364, 236] width 62 height 17
select select "custom"
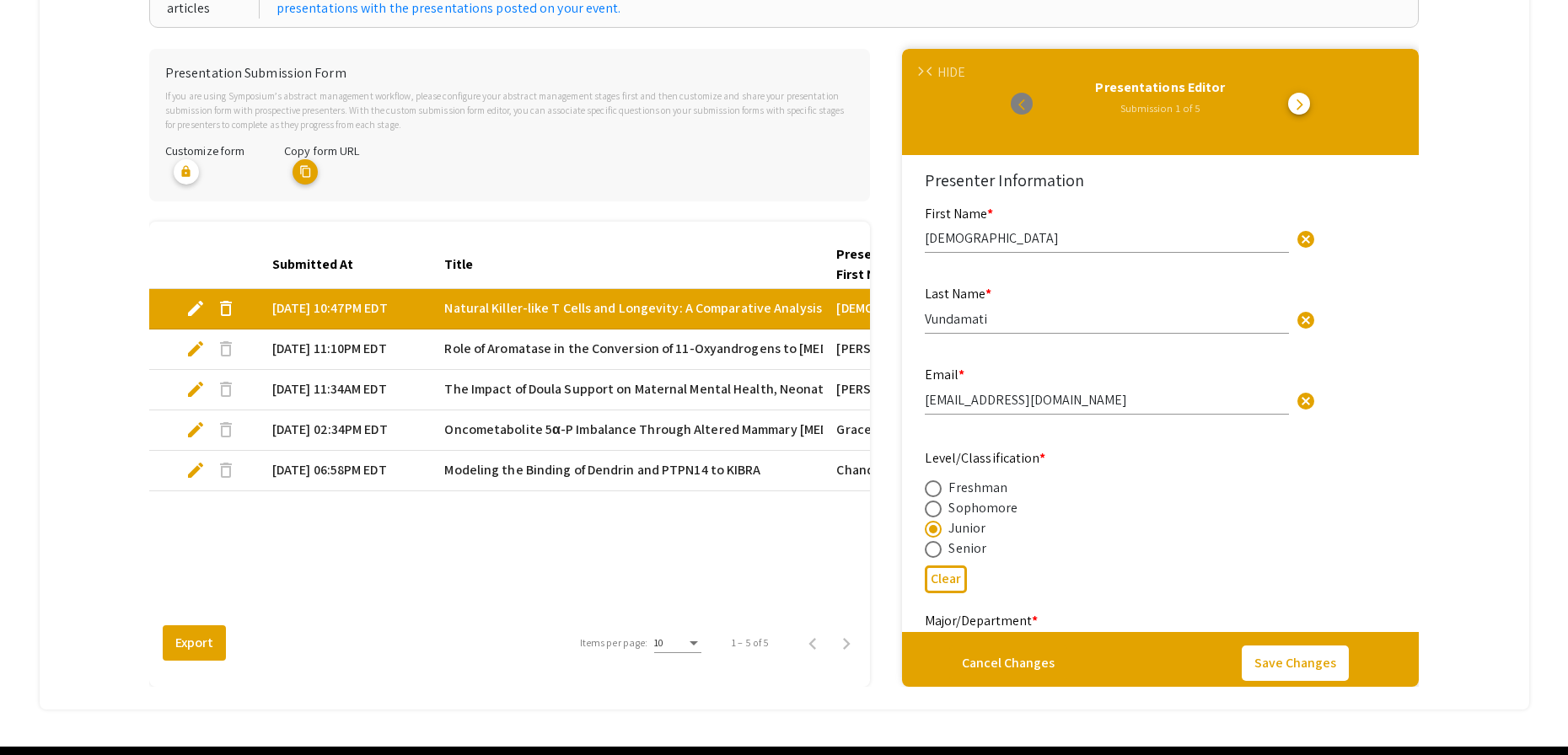
scroll to position [309, 0]
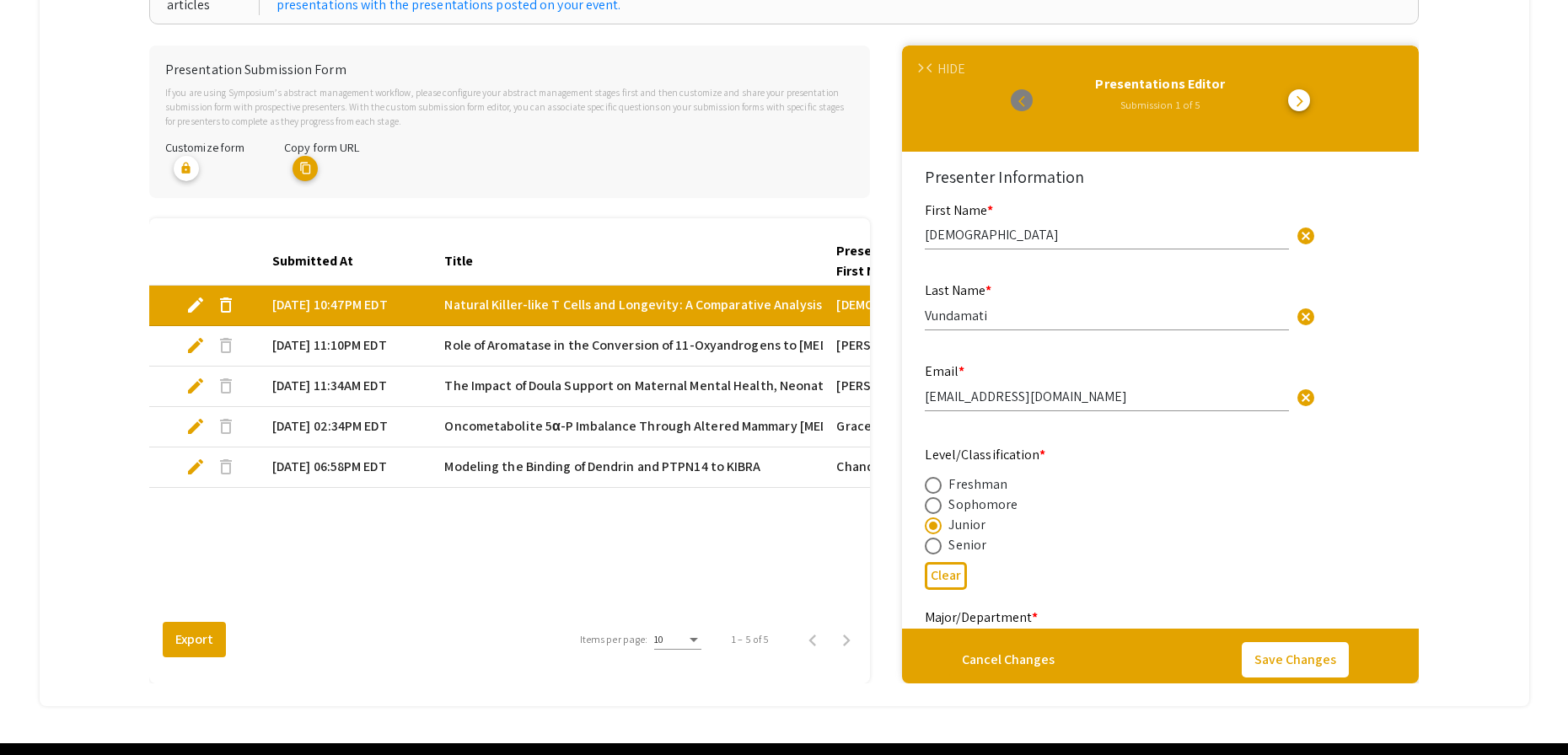
click at [193, 303] on span "edit" at bounding box center [196, 305] width 20 height 20
select select "custom"
type input "0"
select select "custom"
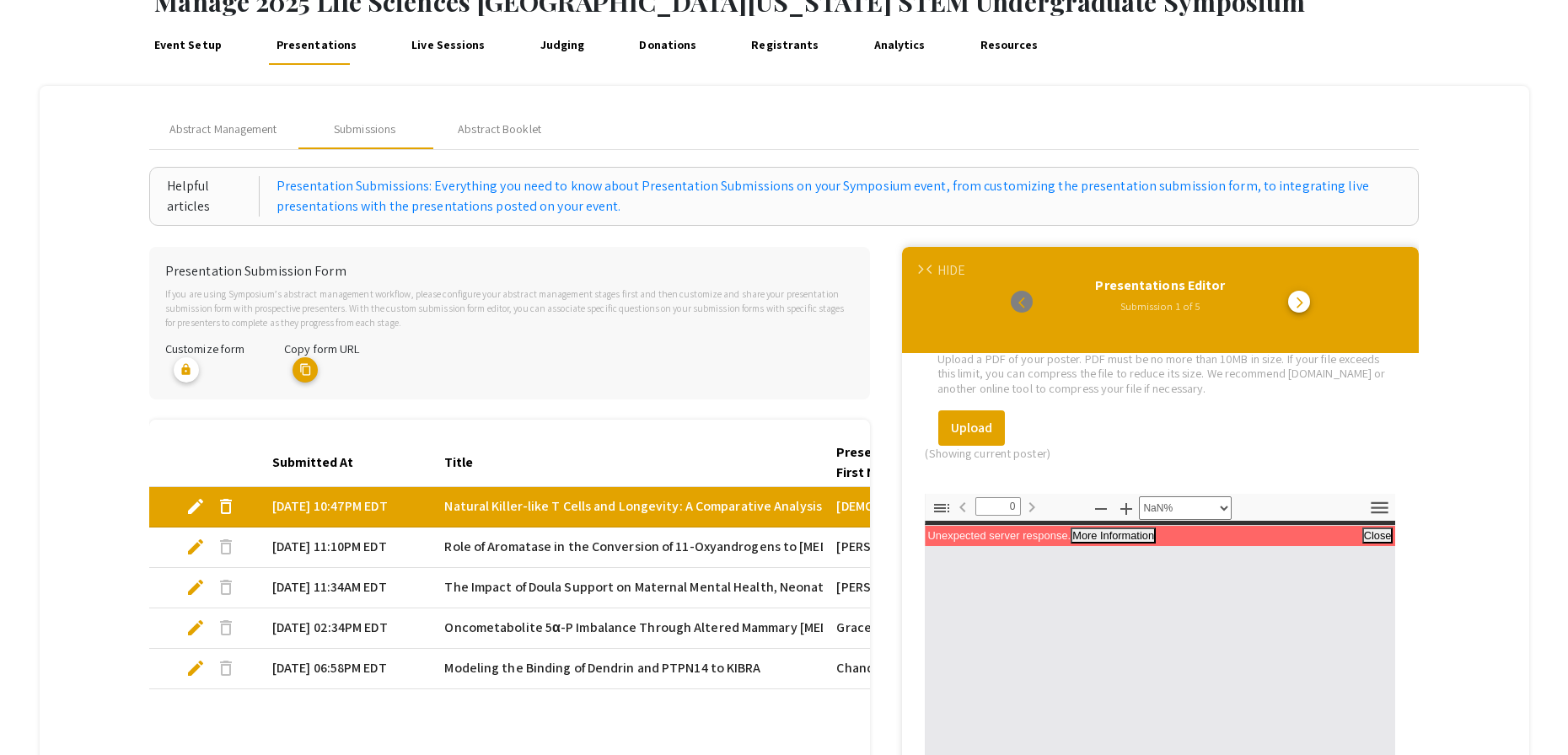
scroll to position [107, 0]
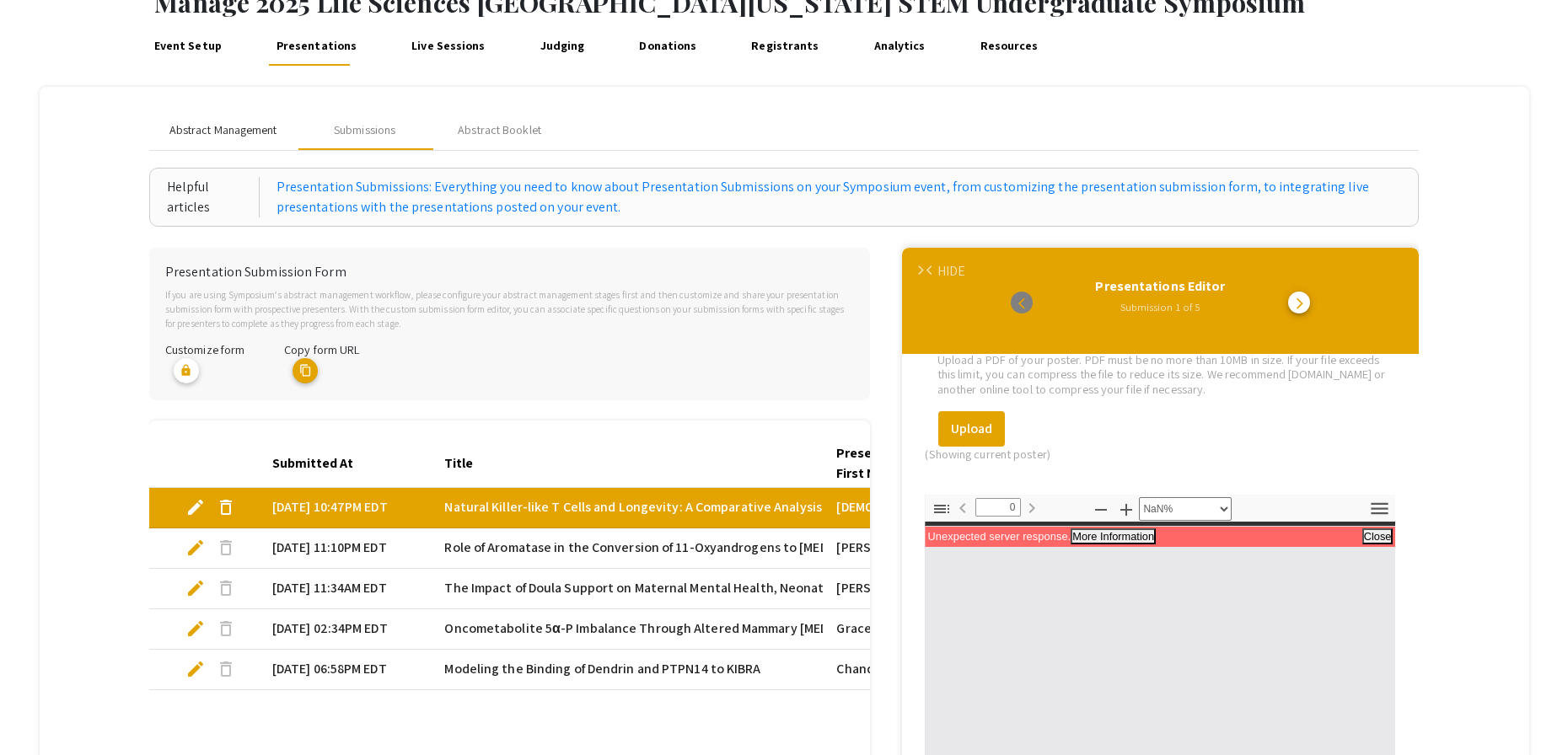
click at [231, 132] on span "Abstract Management" at bounding box center [223, 130] width 108 height 17
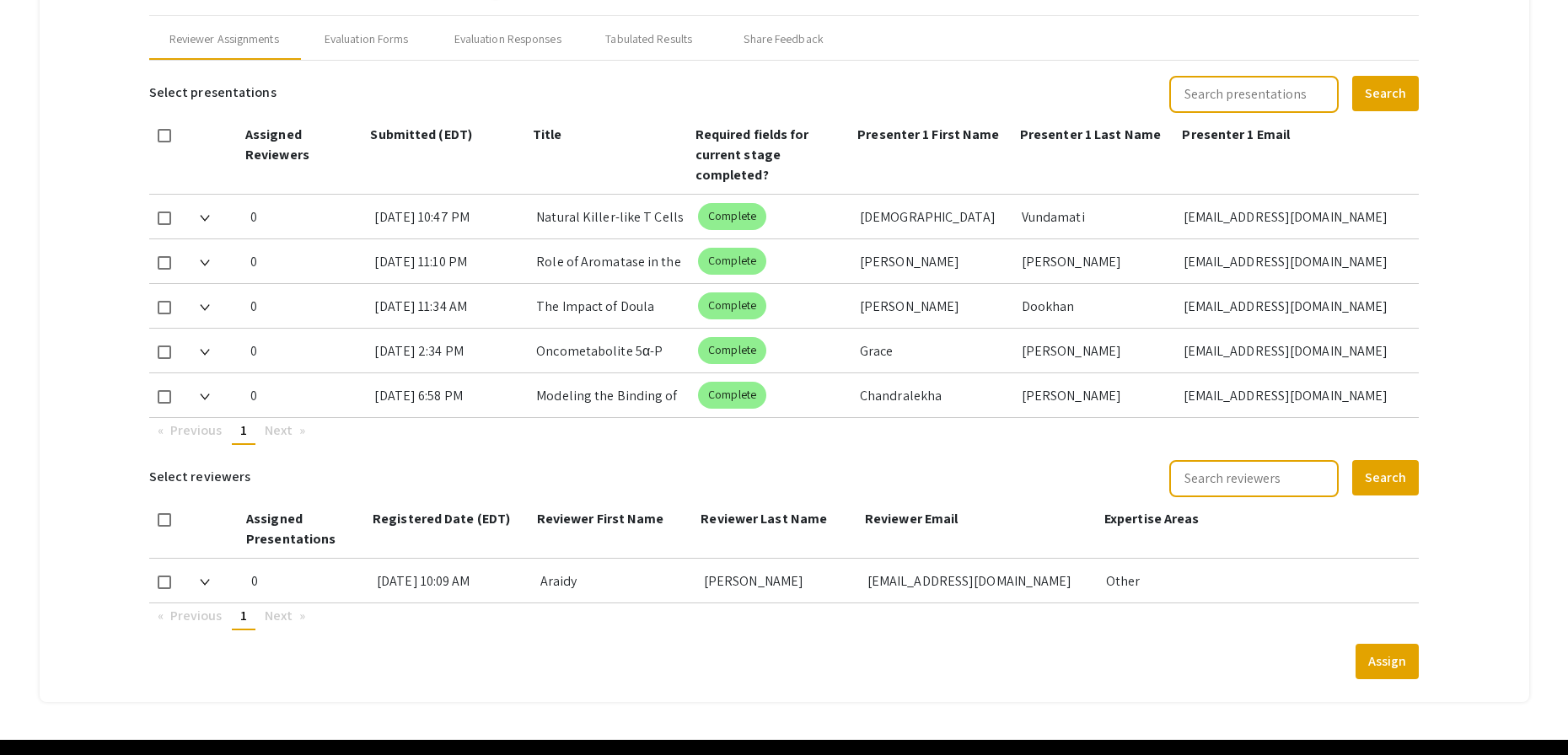
scroll to position [750, 0]
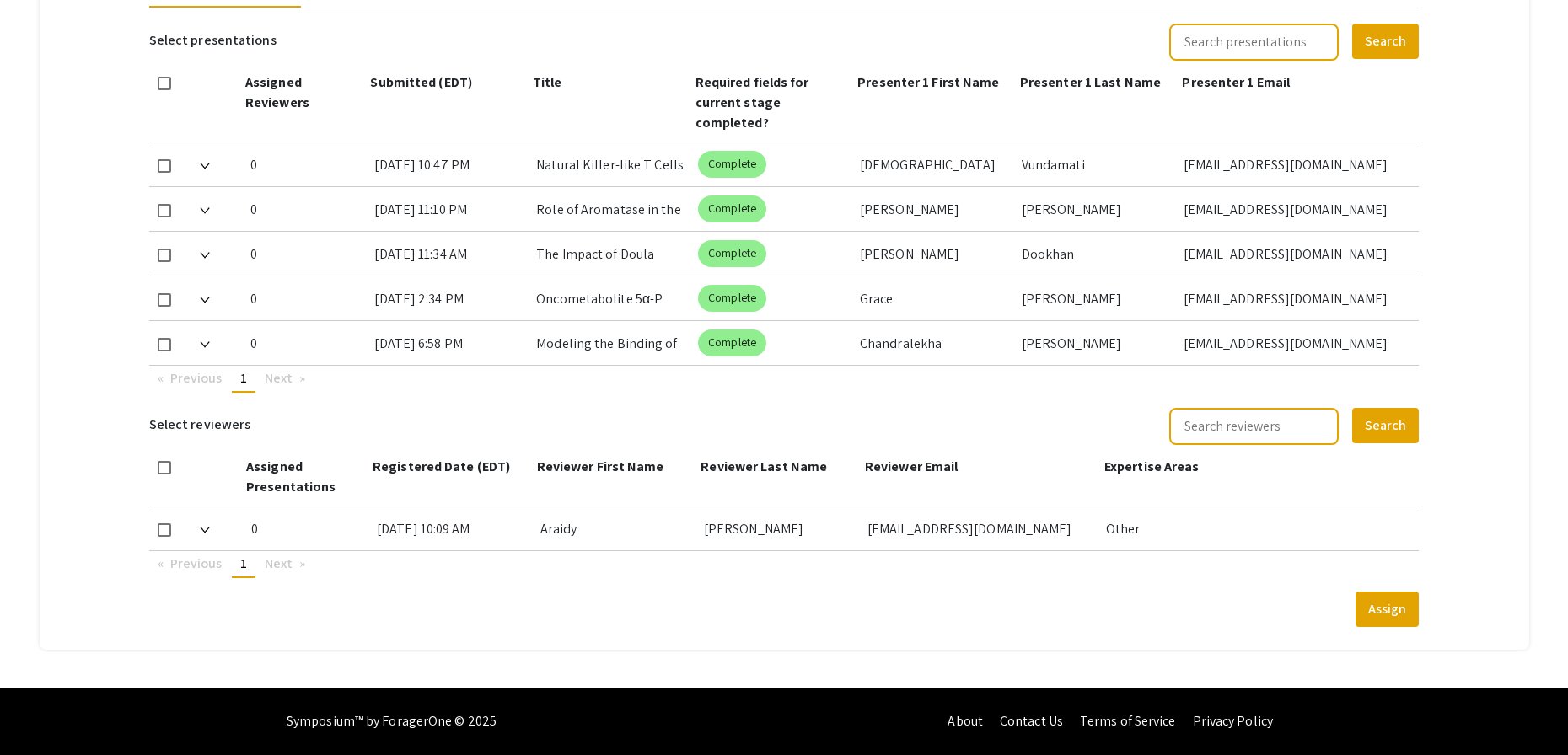
click at [207, 166] on img at bounding box center [204, 166] width 10 height 6
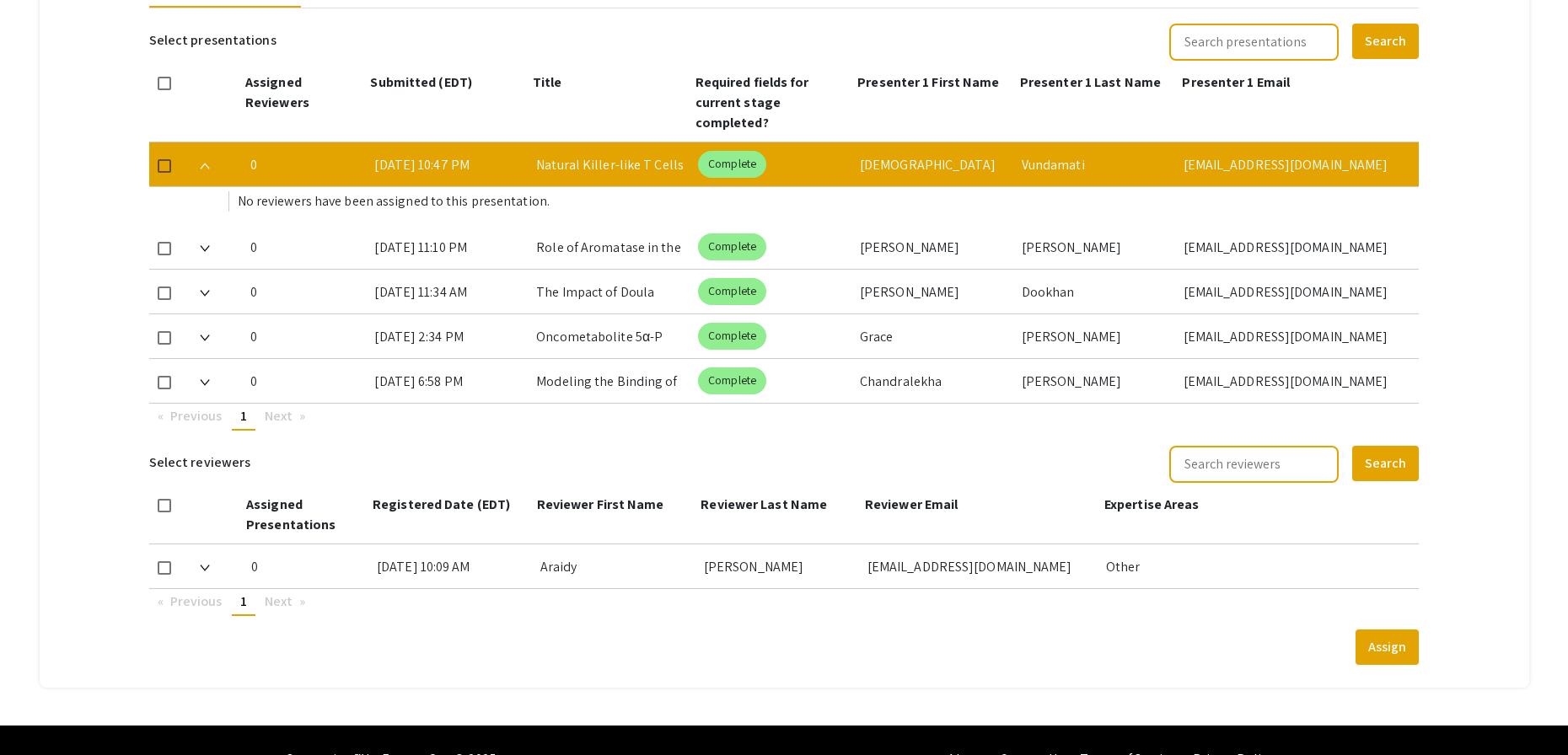
click at [209, 165] on img at bounding box center [204, 166] width 10 height 6
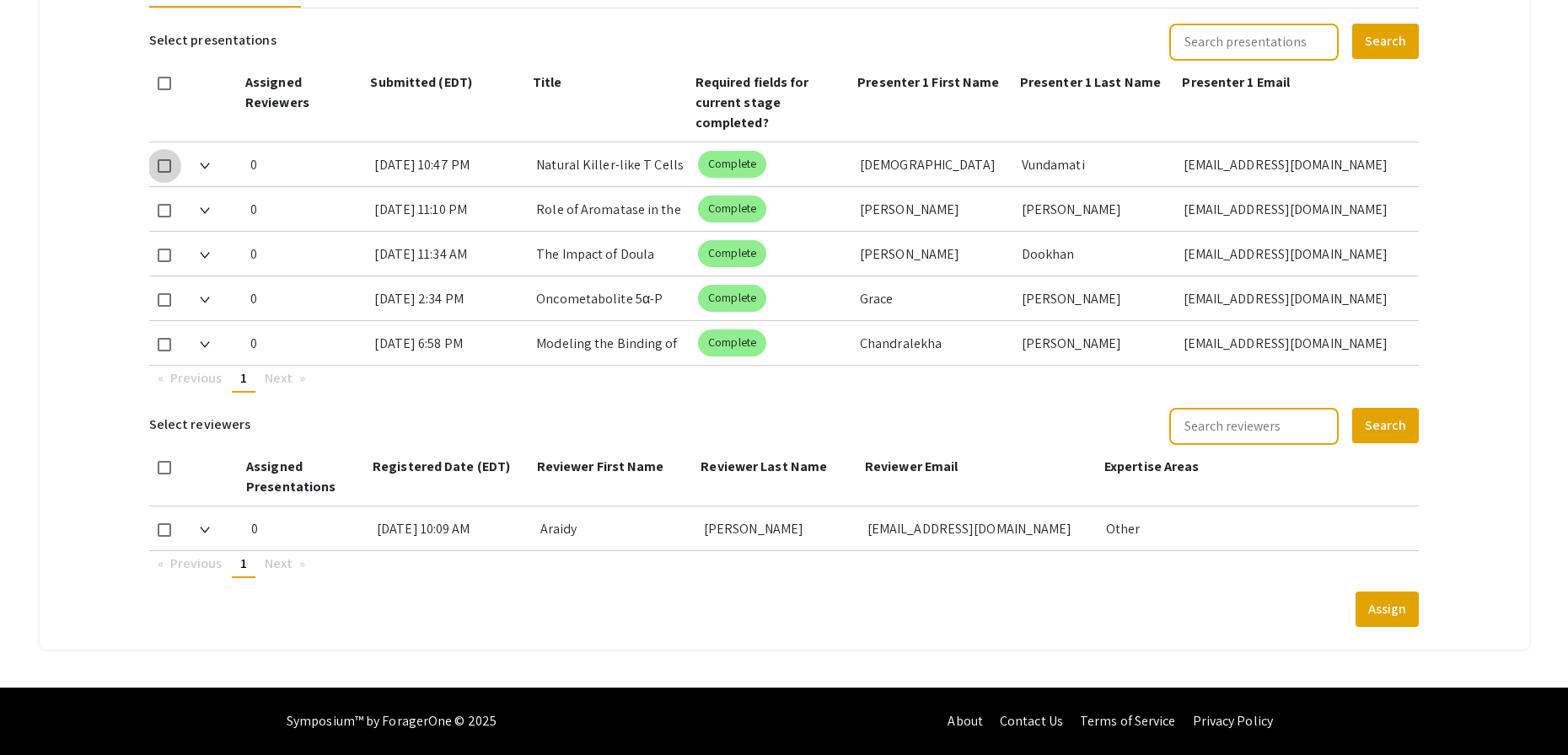
click at [167, 163] on span at bounding box center [164, 166] width 14 height 14
click at [165, 173] on input "checkbox" at bounding box center [164, 173] width 1 height 1
checkbox input "true"
click at [166, 531] on span at bounding box center [164, 530] width 14 height 14
click at [165, 537] on input "checkbox" at bounding box center [164, 537] width 1 height 1
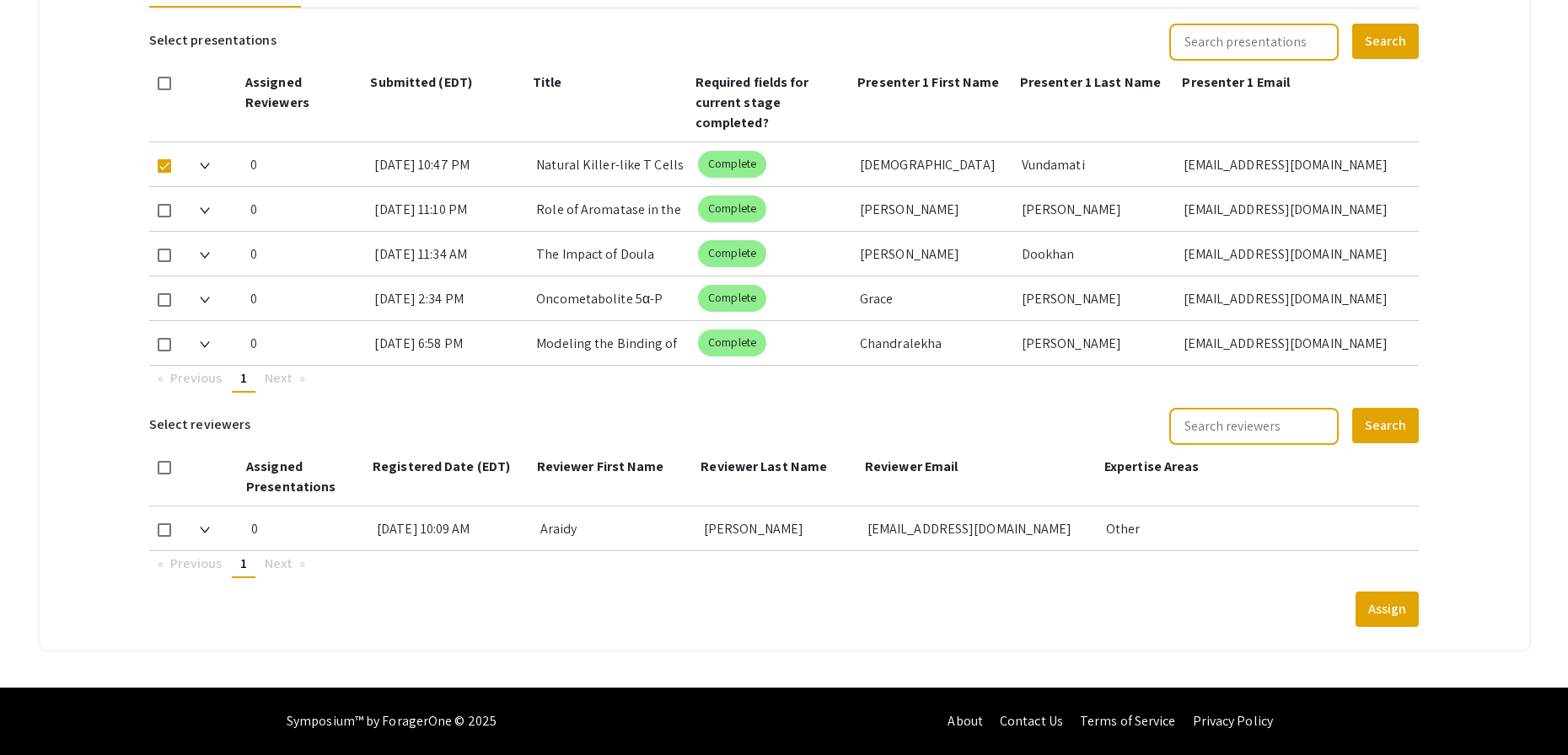
checkbox input "true"
click at [1393, 613] on button "Assign" at bounding box center [1387, 610] width 63 height 36
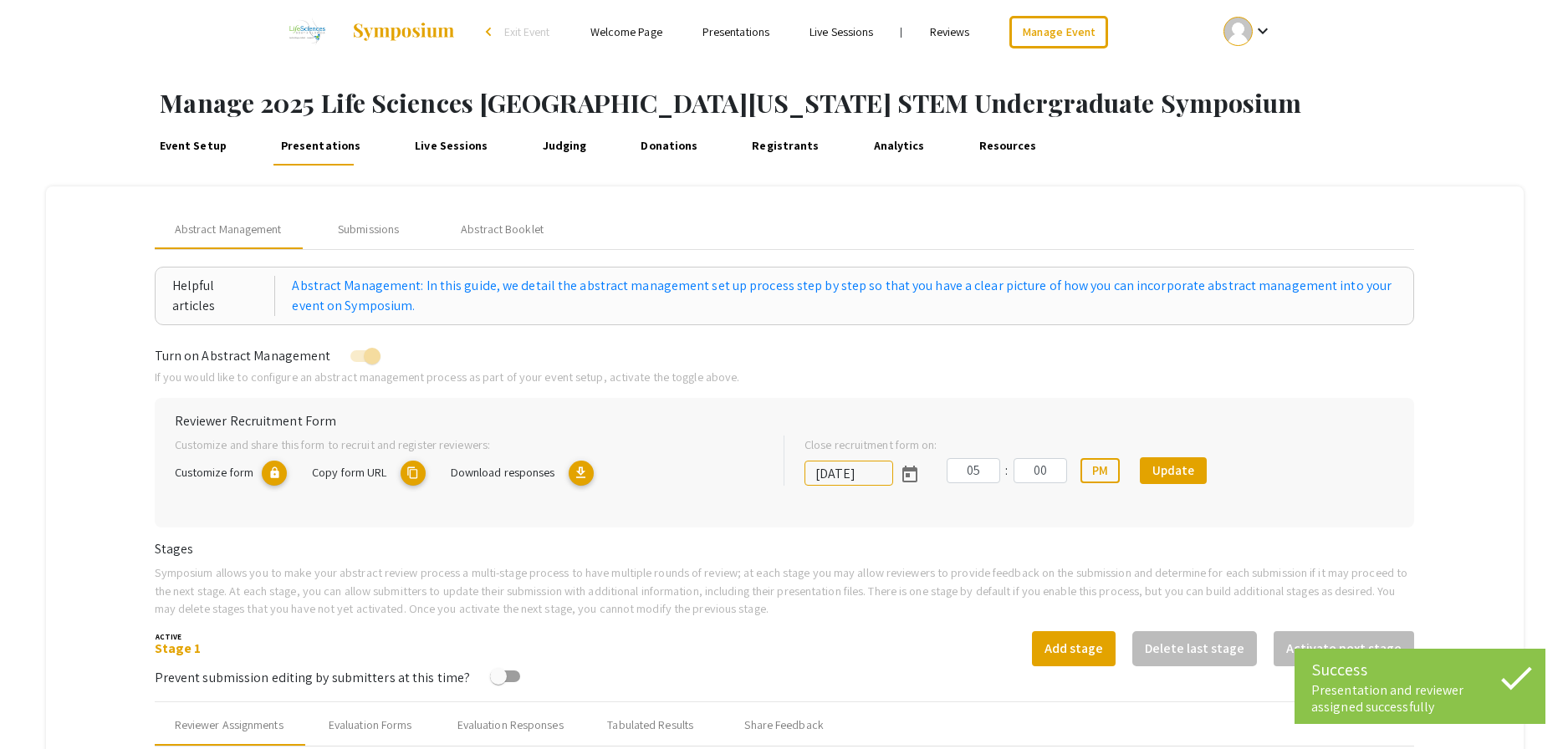
scroll to position [0, 0]
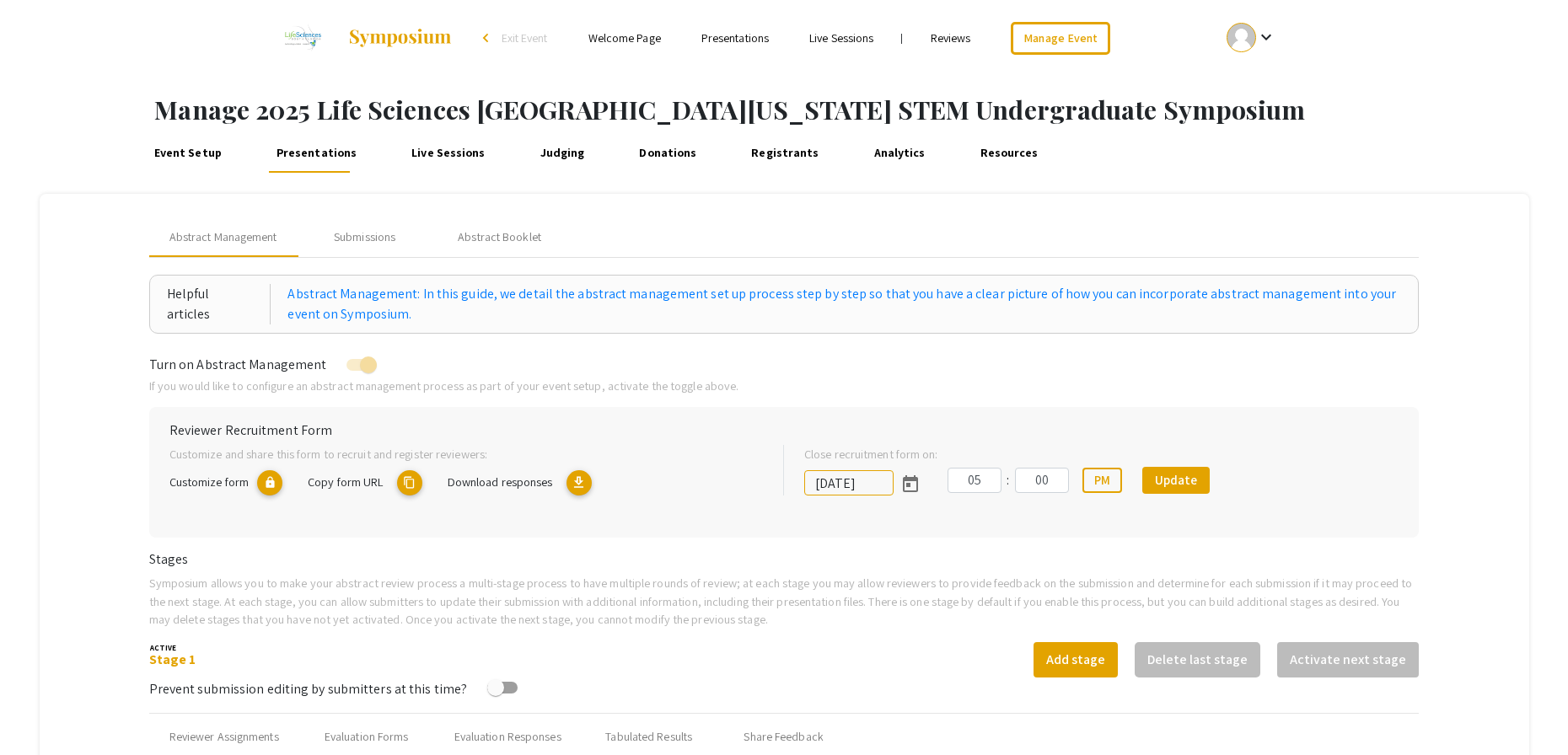
click at [949, 36] on link "Reviews" at bounding box center [951, 38] width 40 height 16
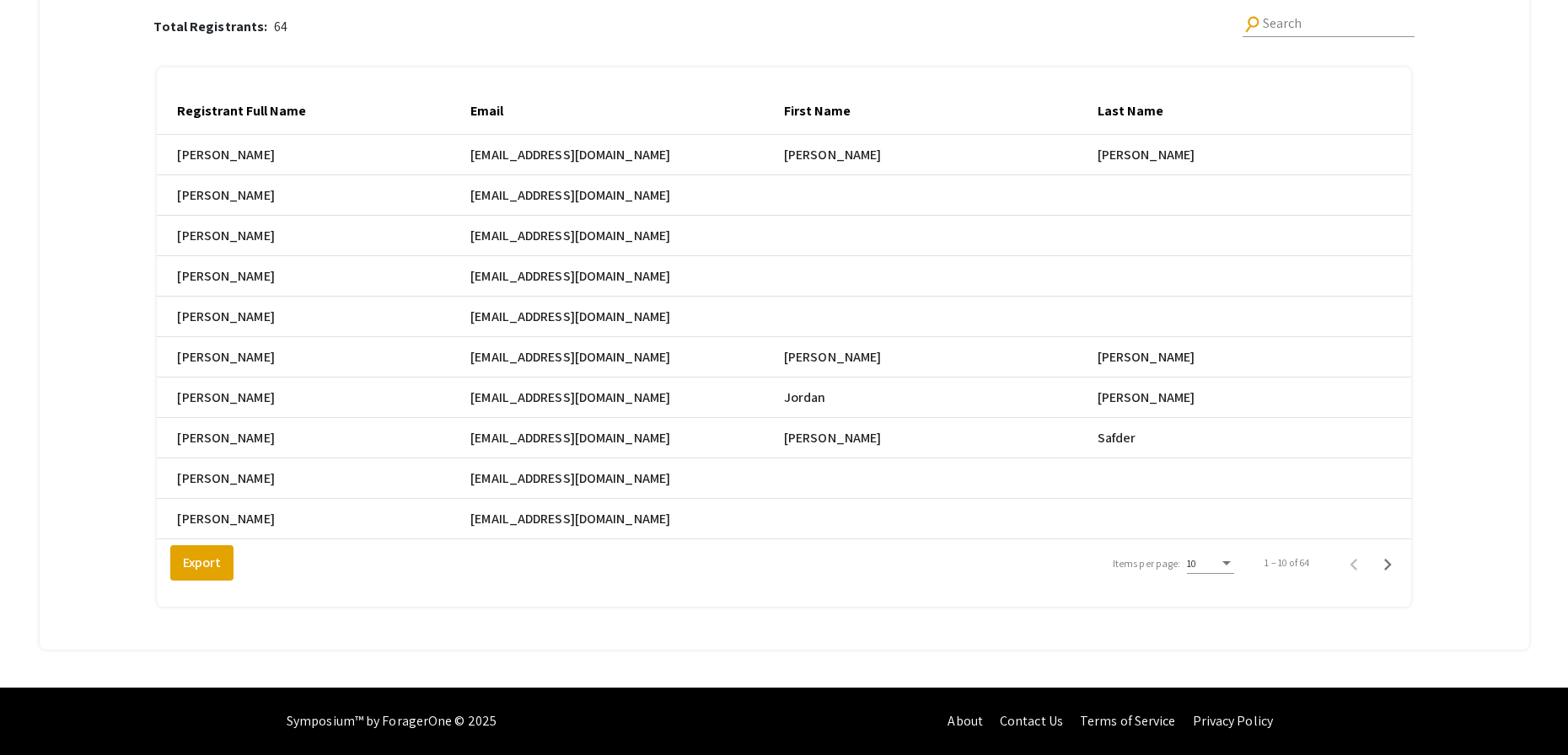
scroll to position [244, 0]
click at [1230, 567] on div "Items per page:" at bounding box center [1227, 564] width 16 height 12
click at [1228, 593] on span "25" at bounding box center [1220, 594] width 47 height 30
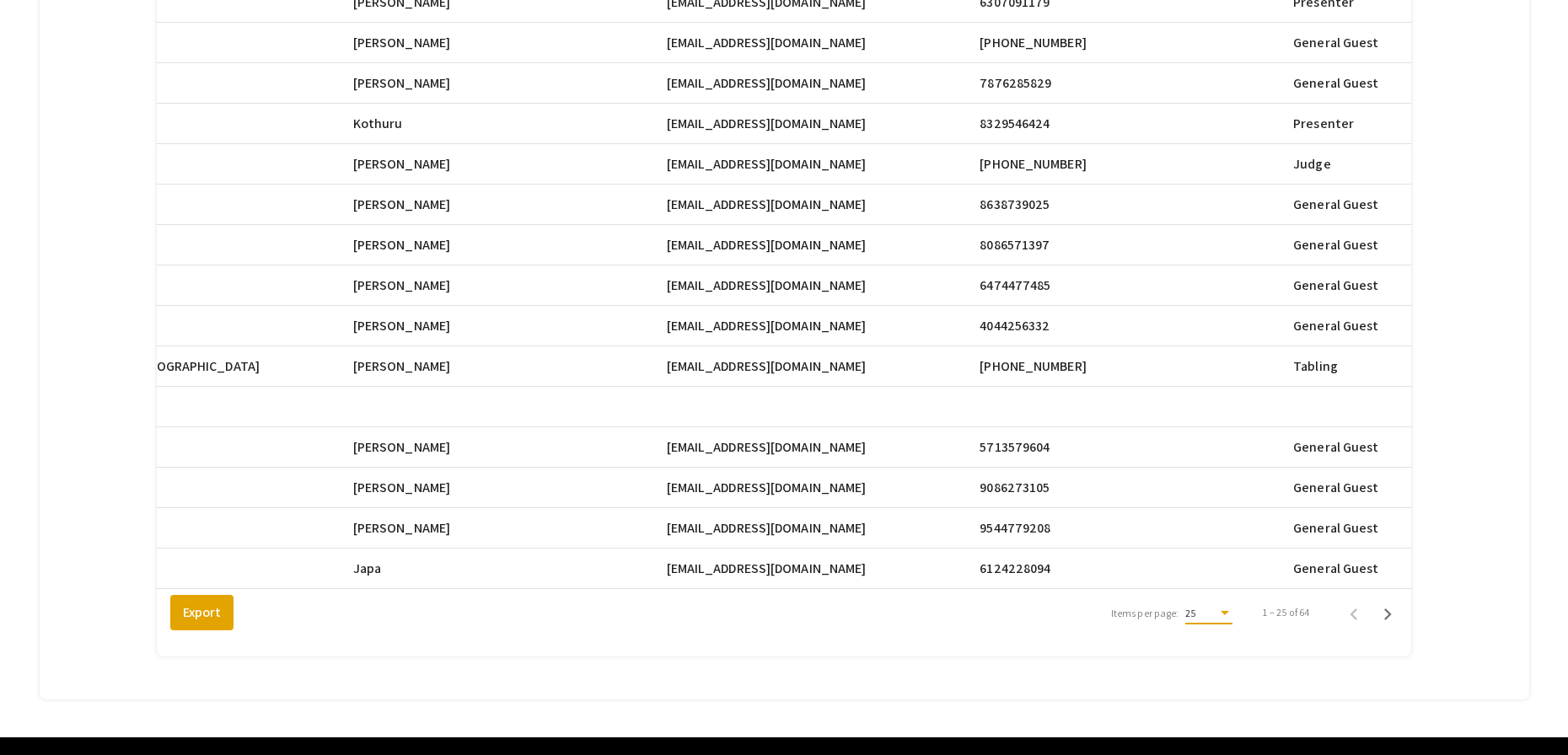
scroll to position [806, 0]
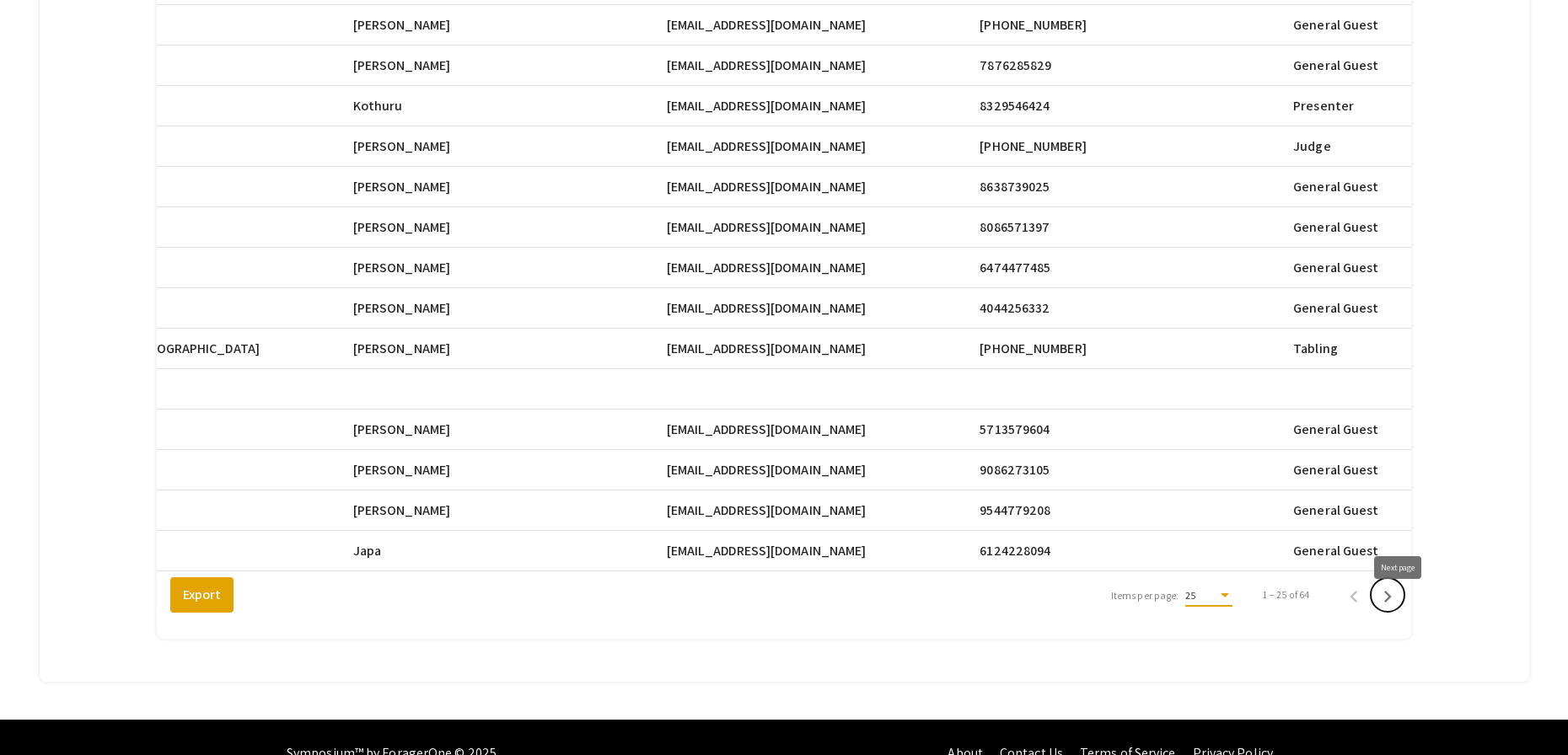
click at [1400, 608] on icon "Next page" at bounding box center [1388, 597] width 24 height 24
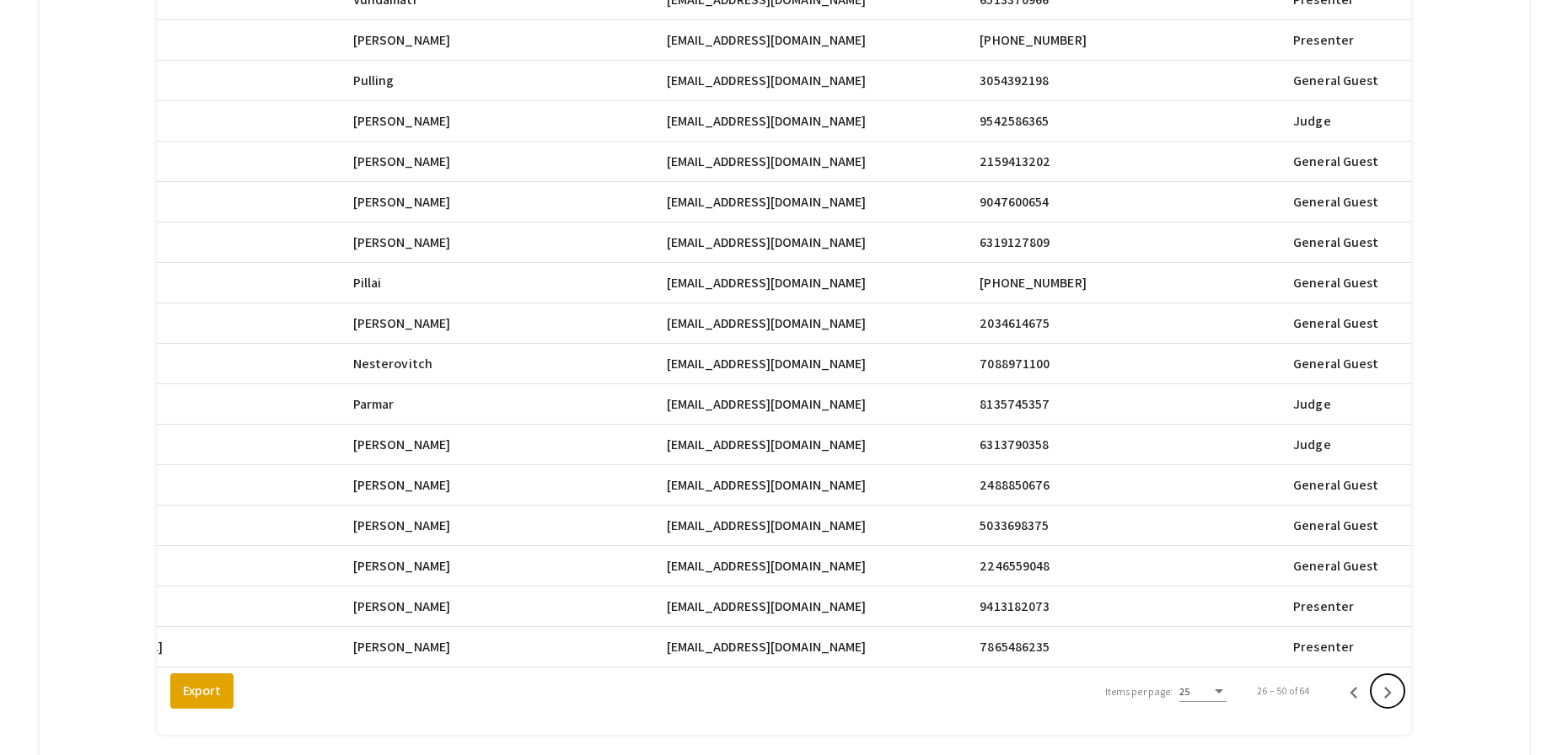
scroll to position [711, 0]
click at [1400, 704] on icon "Next page" at bounding box center [1388, 692] width 24 height 24
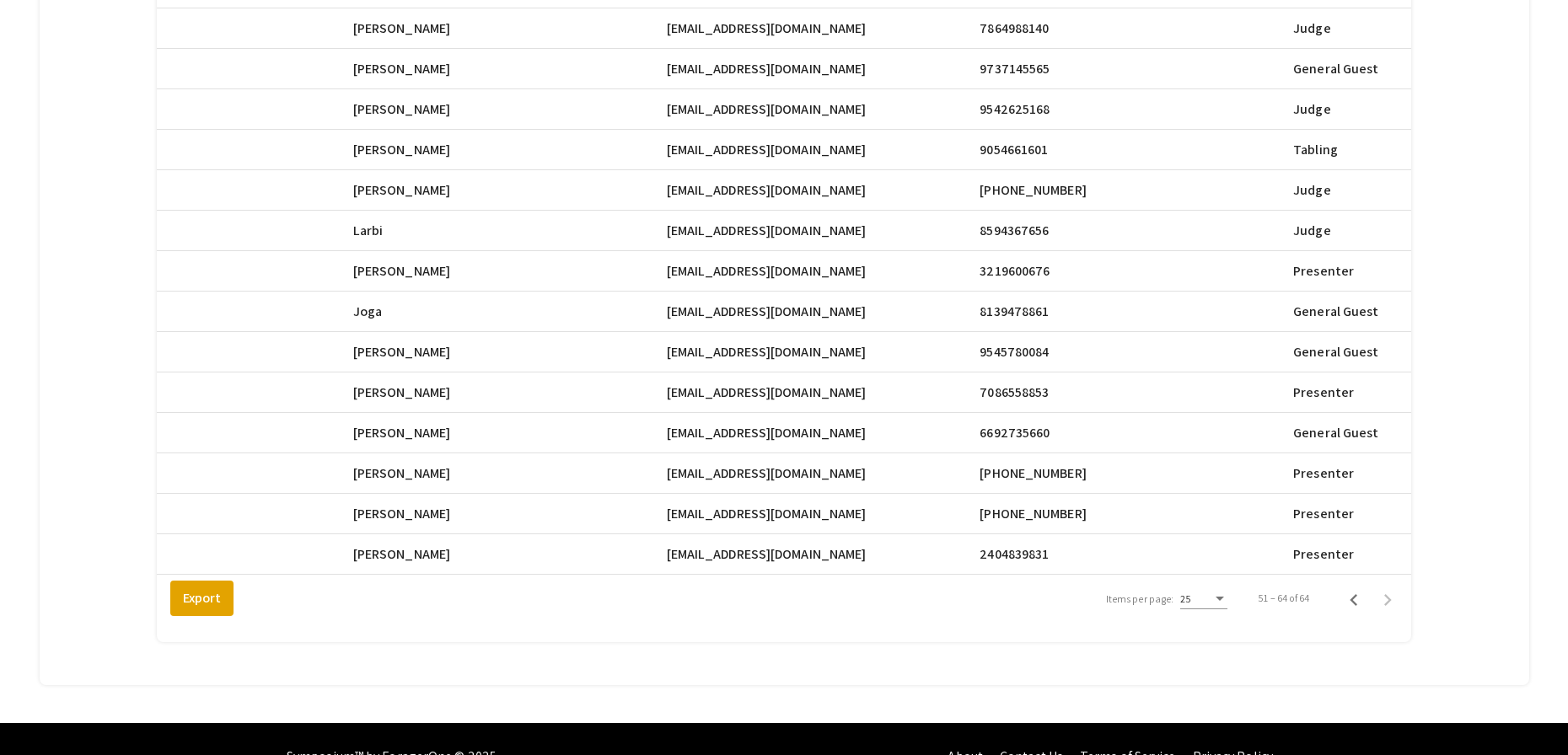
scroll to position [360, 0]
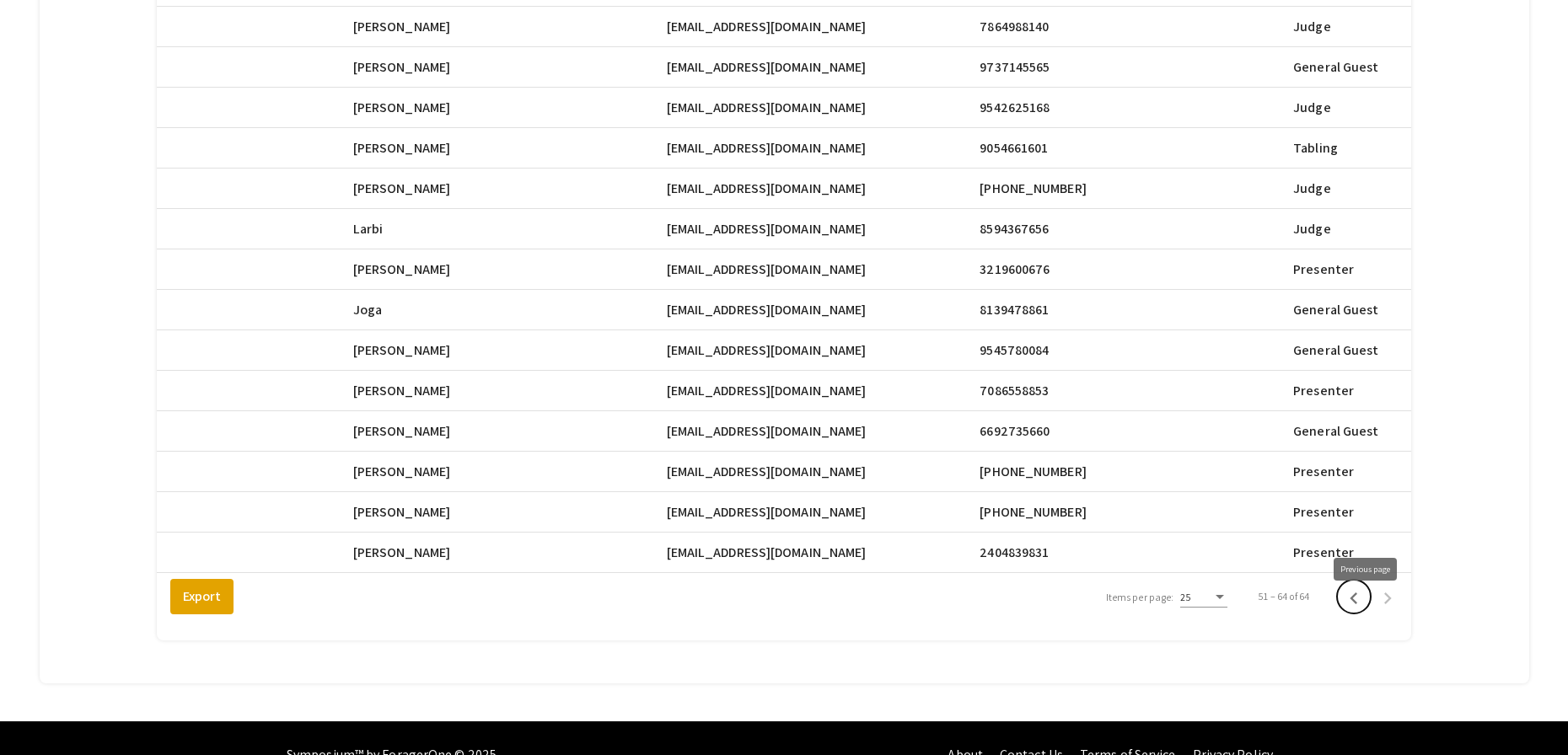
click at [1366, 611] on icon "Previous page" at bounding box center [1354, 599] width 24 height 24
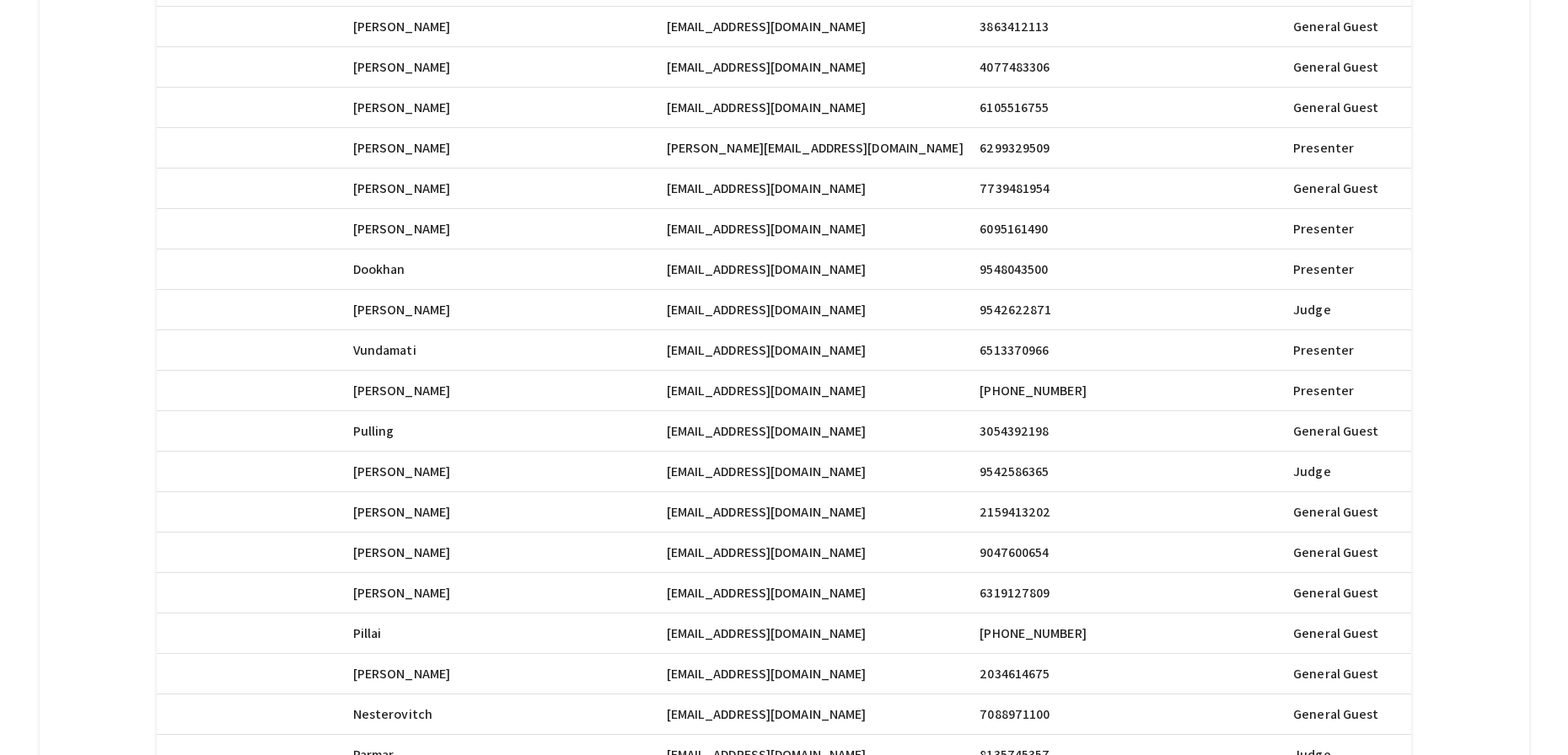
click at [1485, 263] on div "Total Registrants: 64 search Search Registrant Full Name Email First Name Last …" at bounding box center [784, 471] width 1443 height 1274
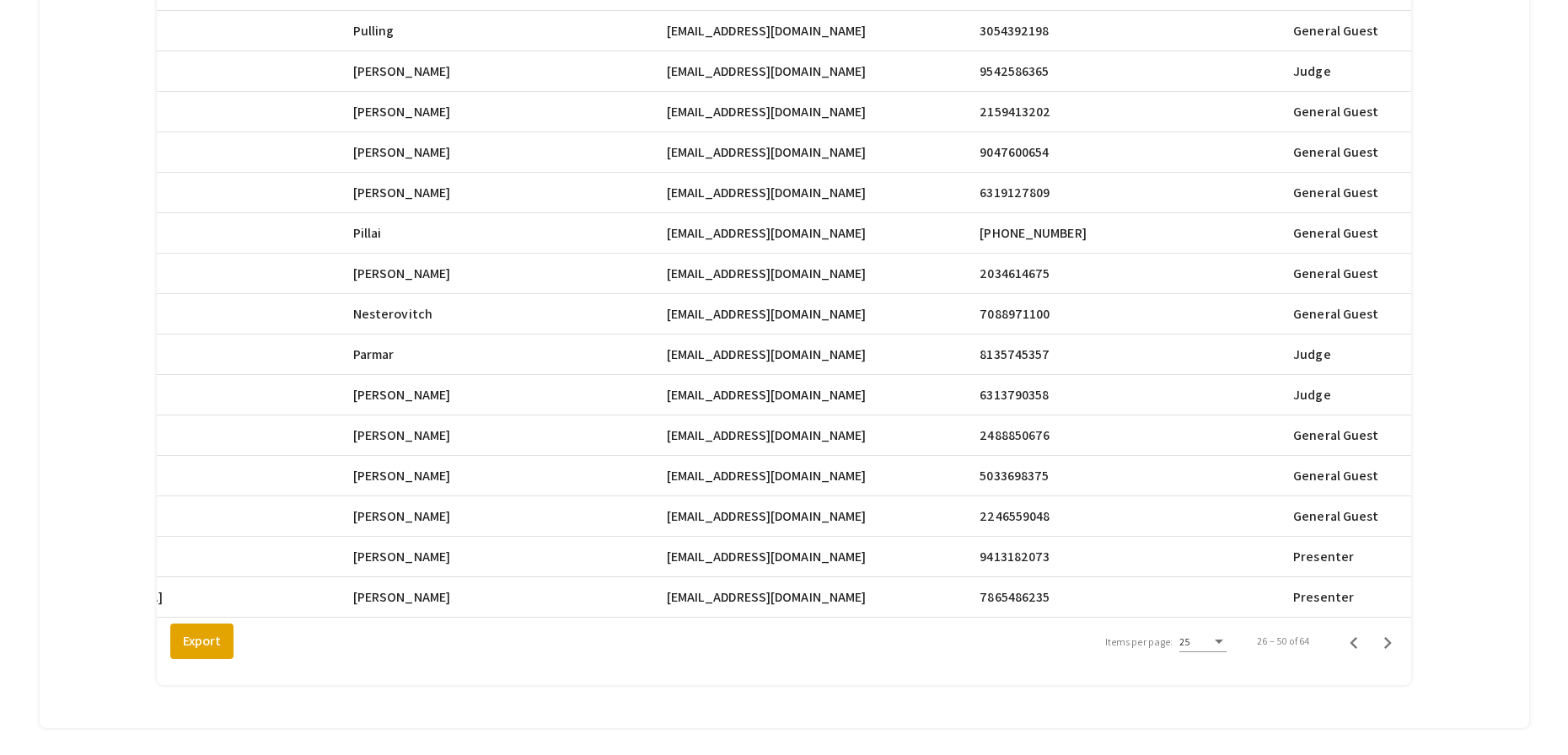
scroll to position [774, 0]
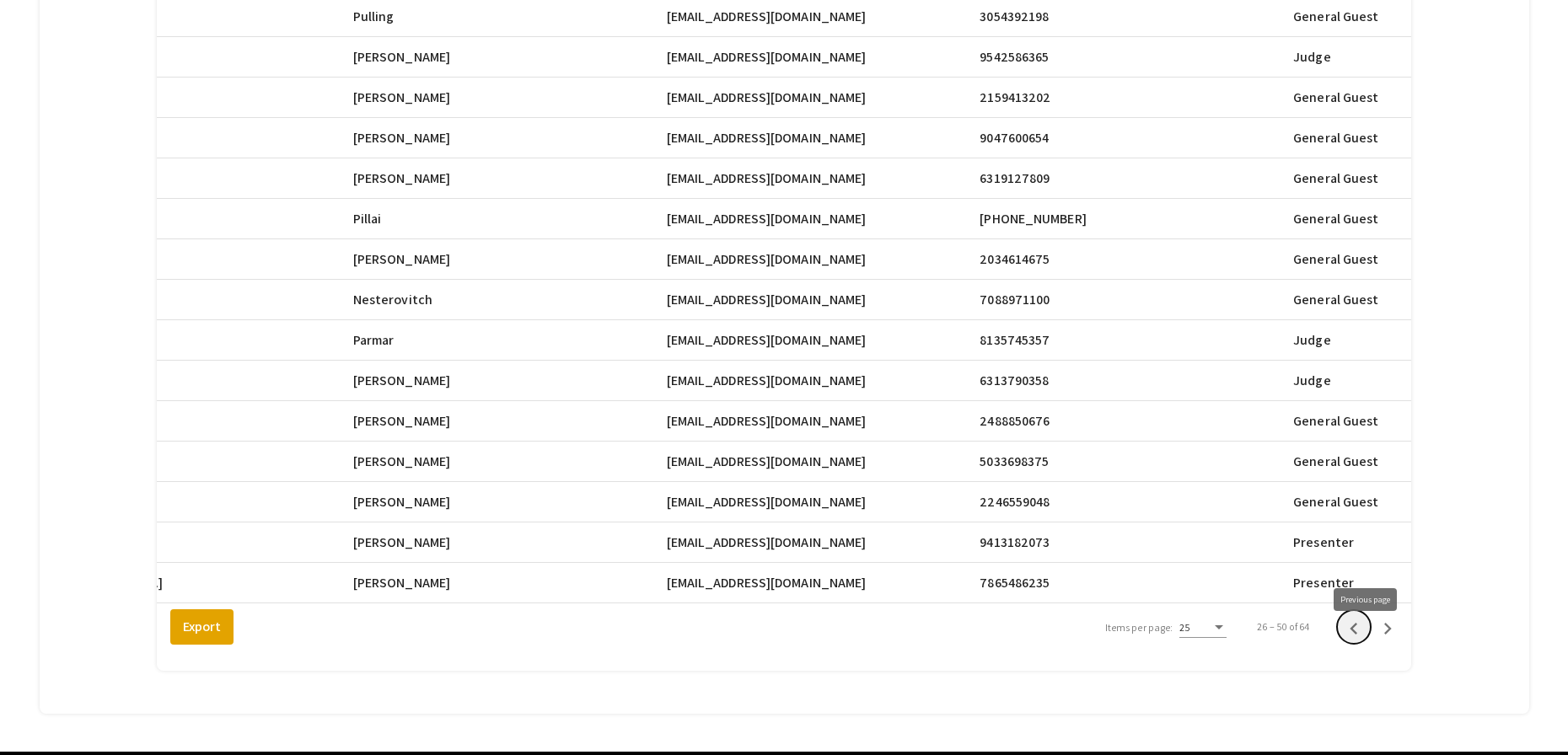
click at [1357, 635] on icon "Previous page" at bounding box center [1354, 628] width 7 height 12
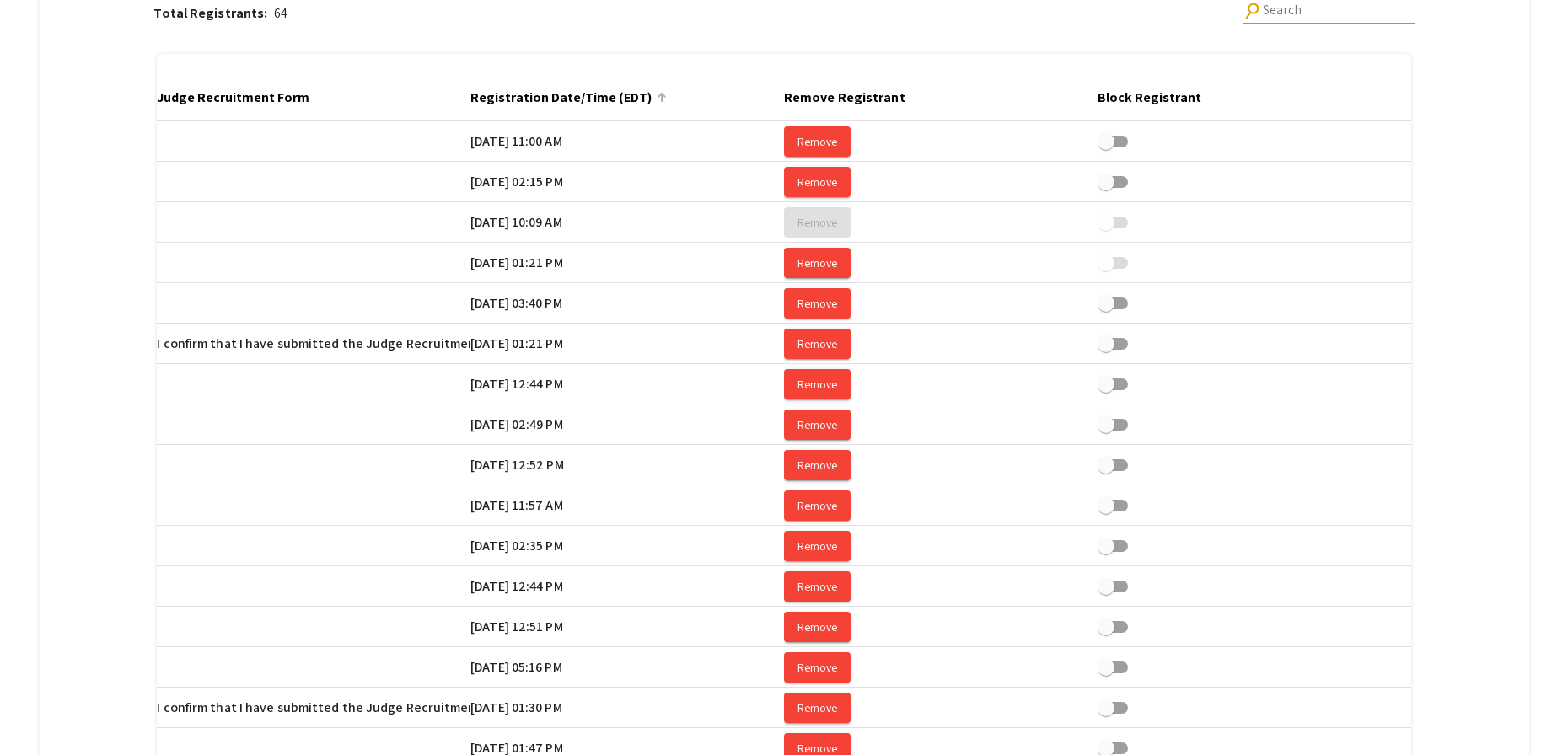
scroll to position [0, 3147]
click at [663, 97] on div at bounding box center [662, 97] width 2 height 8
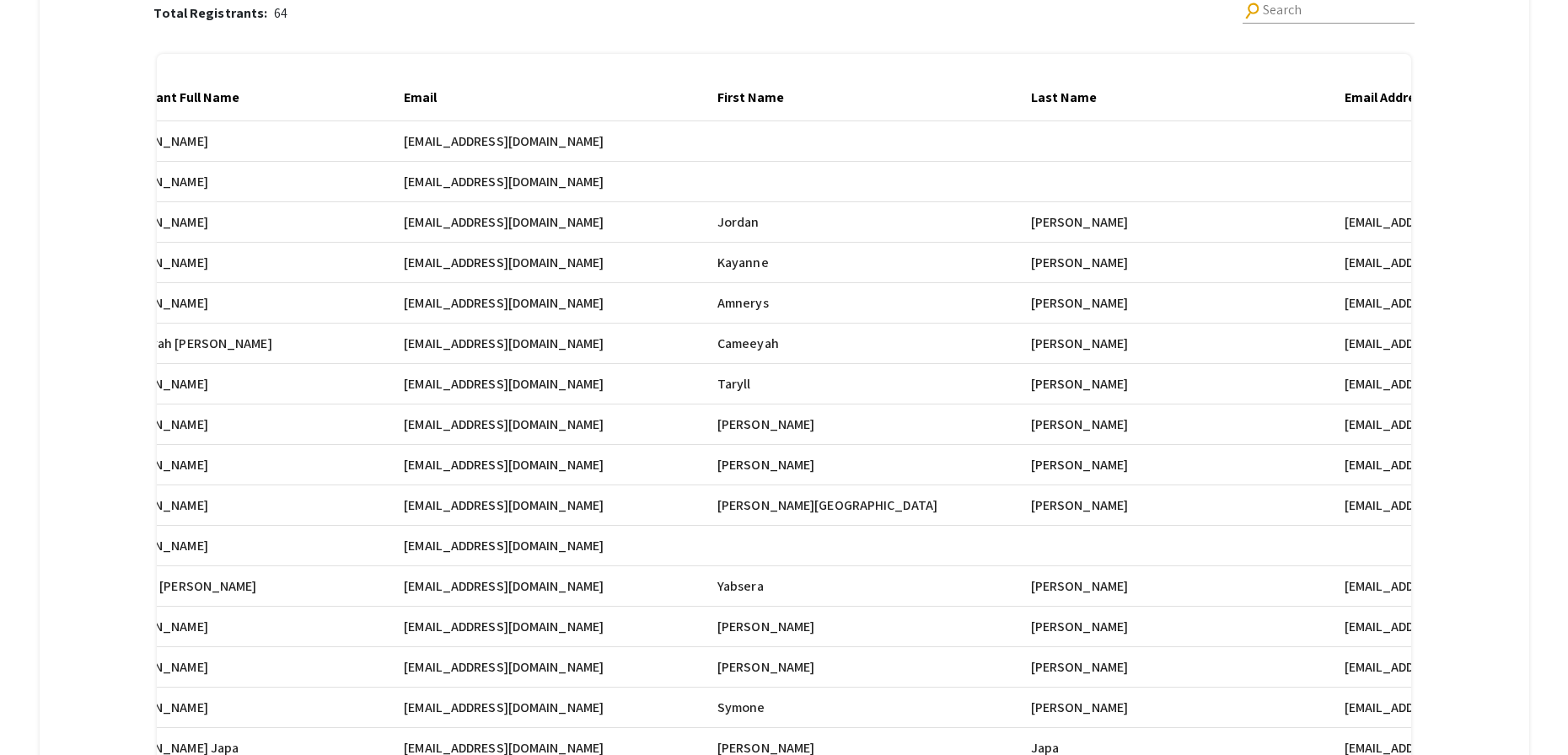
scroll to position [0, 0]
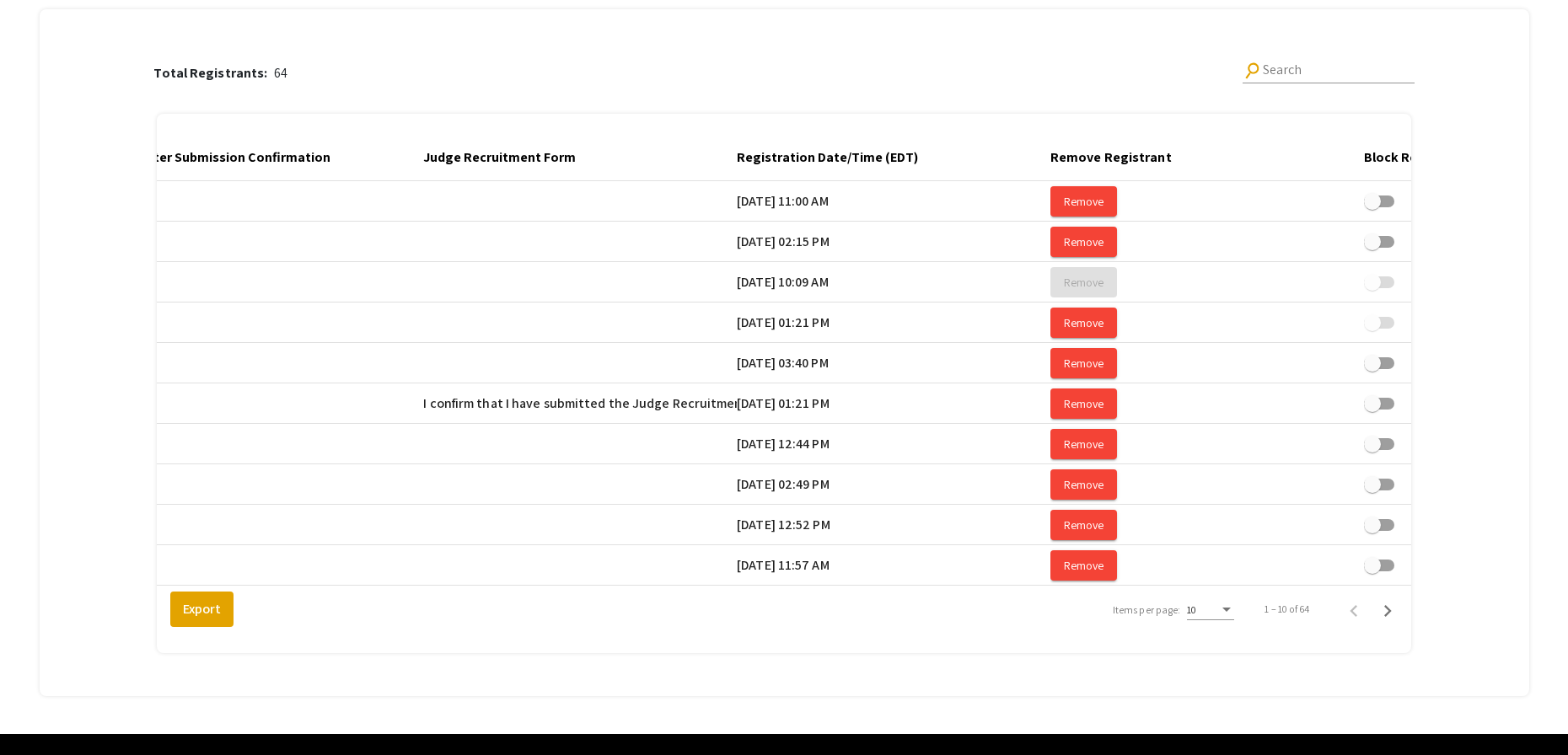
scroll to position [0, 3160]
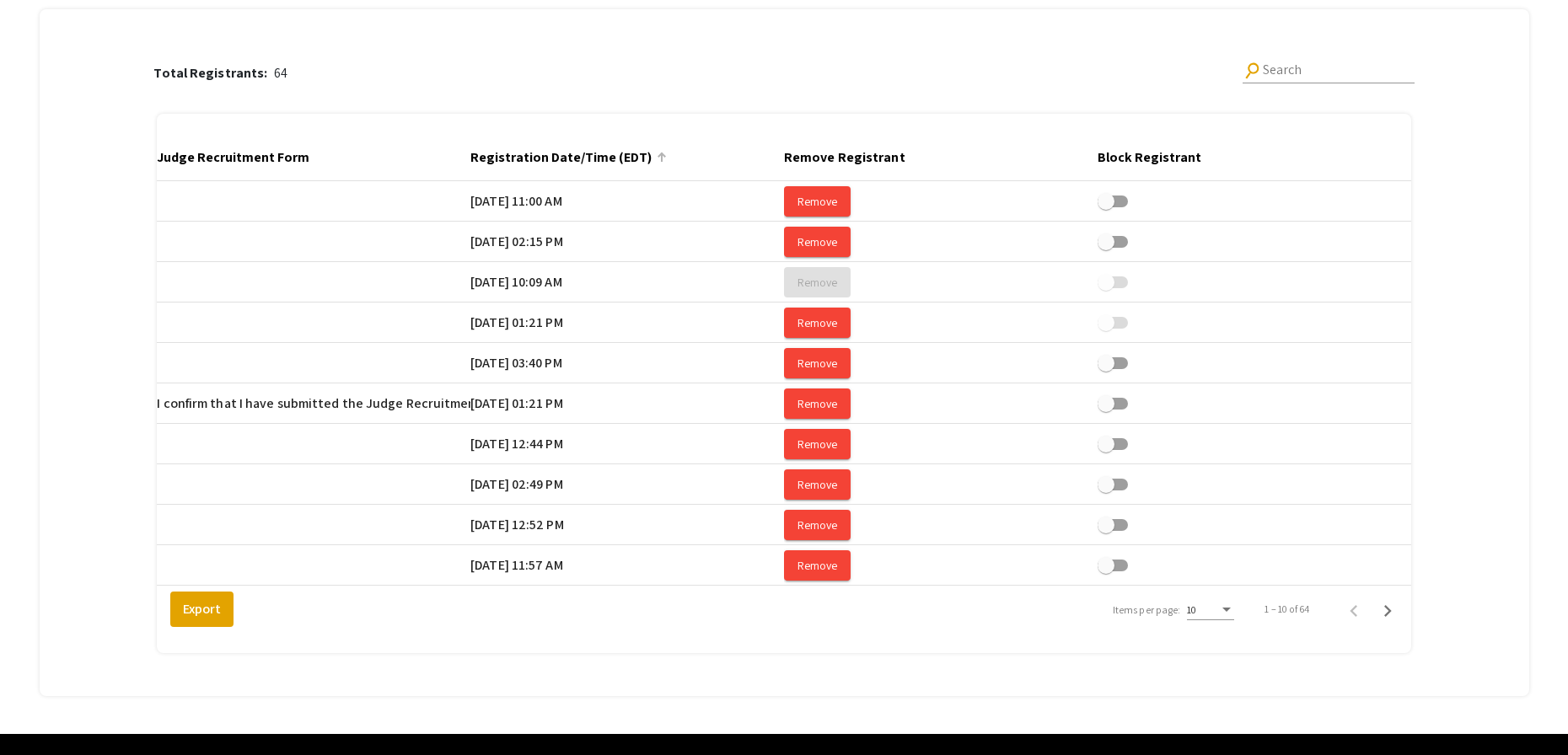
click at [658, 157] on div at bounding box center [660, 155] width 6 height 6
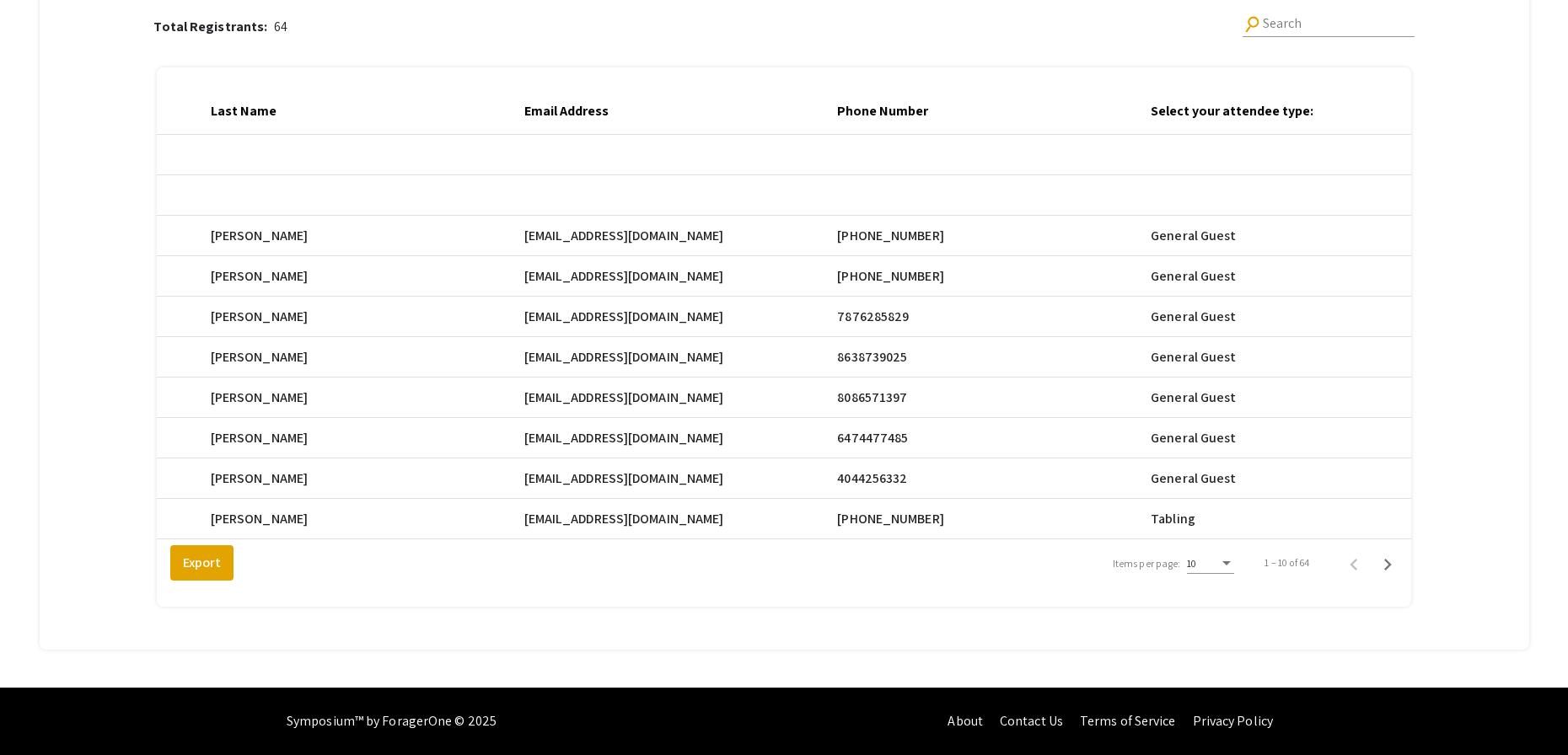
scroll to position [0, 896]
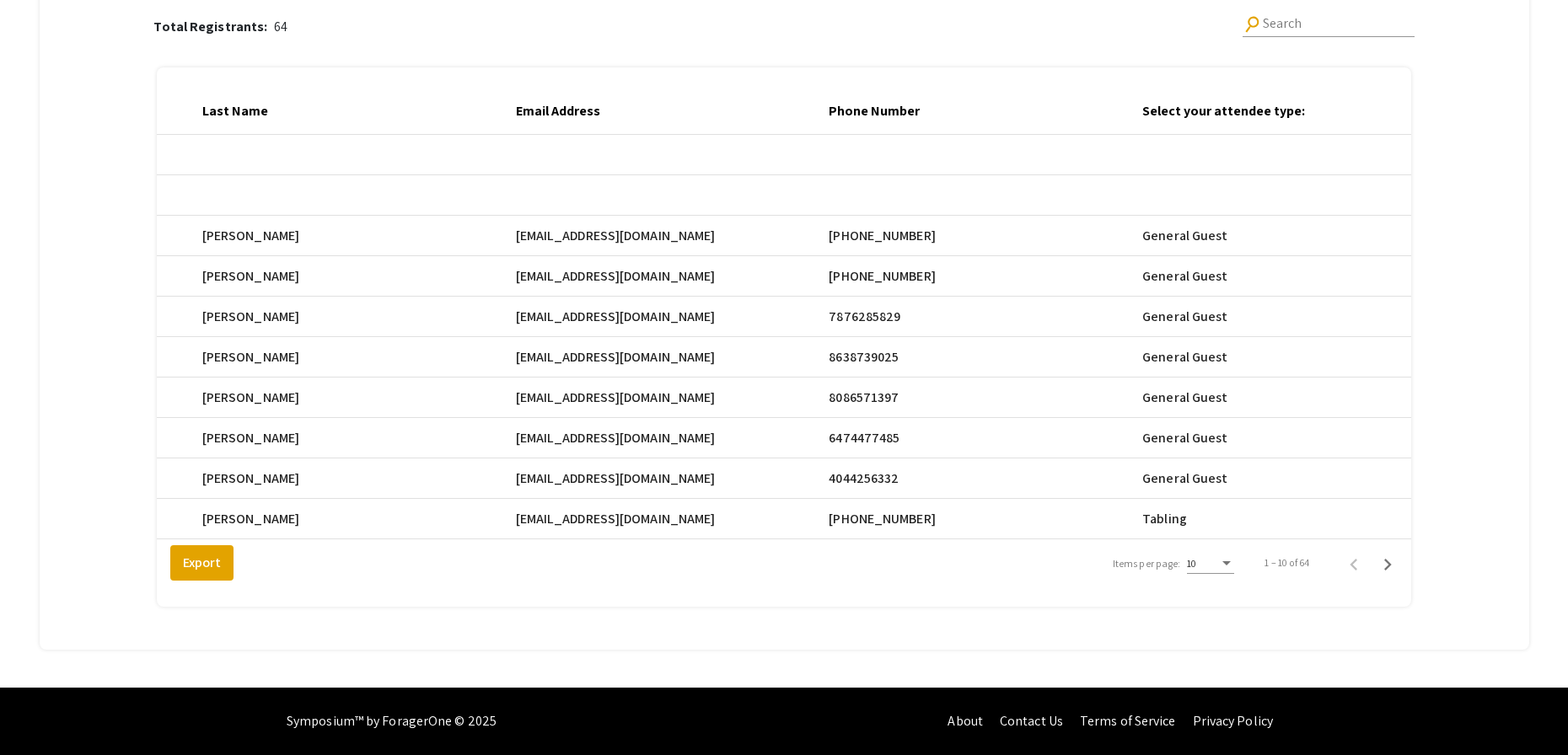
click at [1228, 574] on div "10" at bounding box center [1210, 566] width 47 height 41
click at [1228, 572] on div "10" at bounding box center [1210, 559] width 47 height 29
click at [1228, 594] on span "25" at bounding box center [1220, 594] width 47 height 30
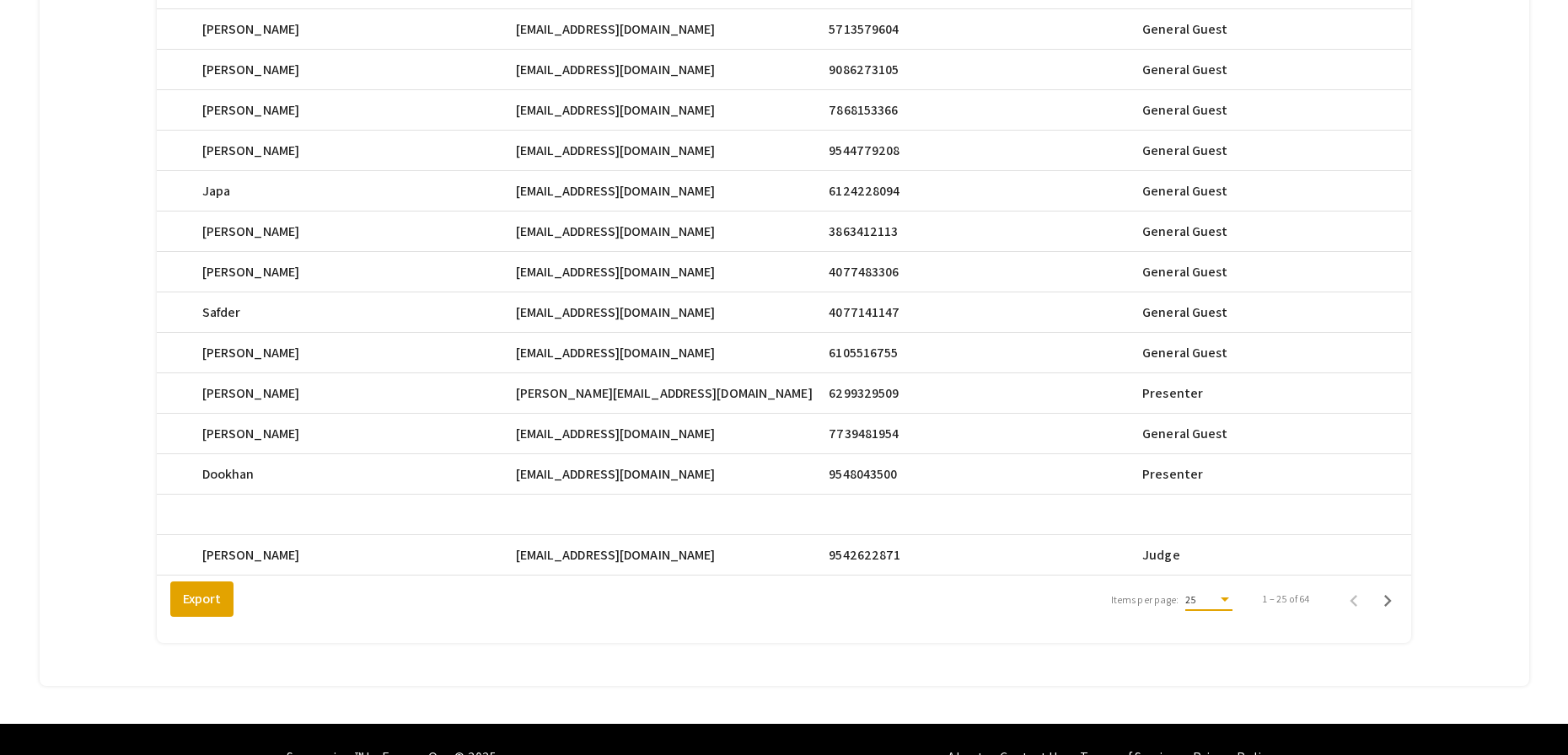
scroll to position [803, 0]
drag, startPoint x: 526, startPoint y: 475, endPoint x: 545, endPoint y: 477, distance: 19.1
drag, startPoint x: 676, startPoint y: 478, endPoint x: 531, endPoint y: 476, distance: 145.0
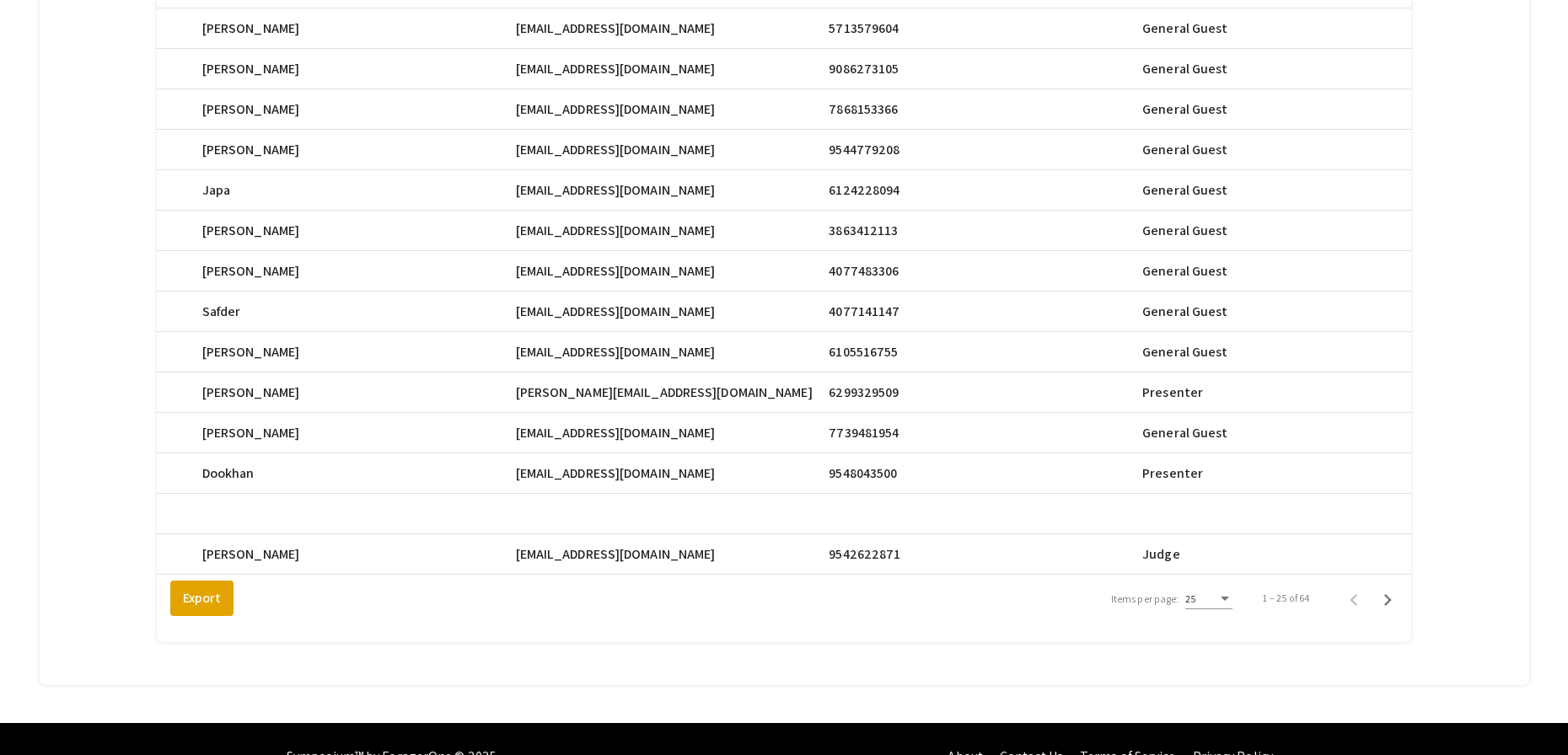
copy span "[EMAIL_ADDRESS][DOMAIN_NAME]"
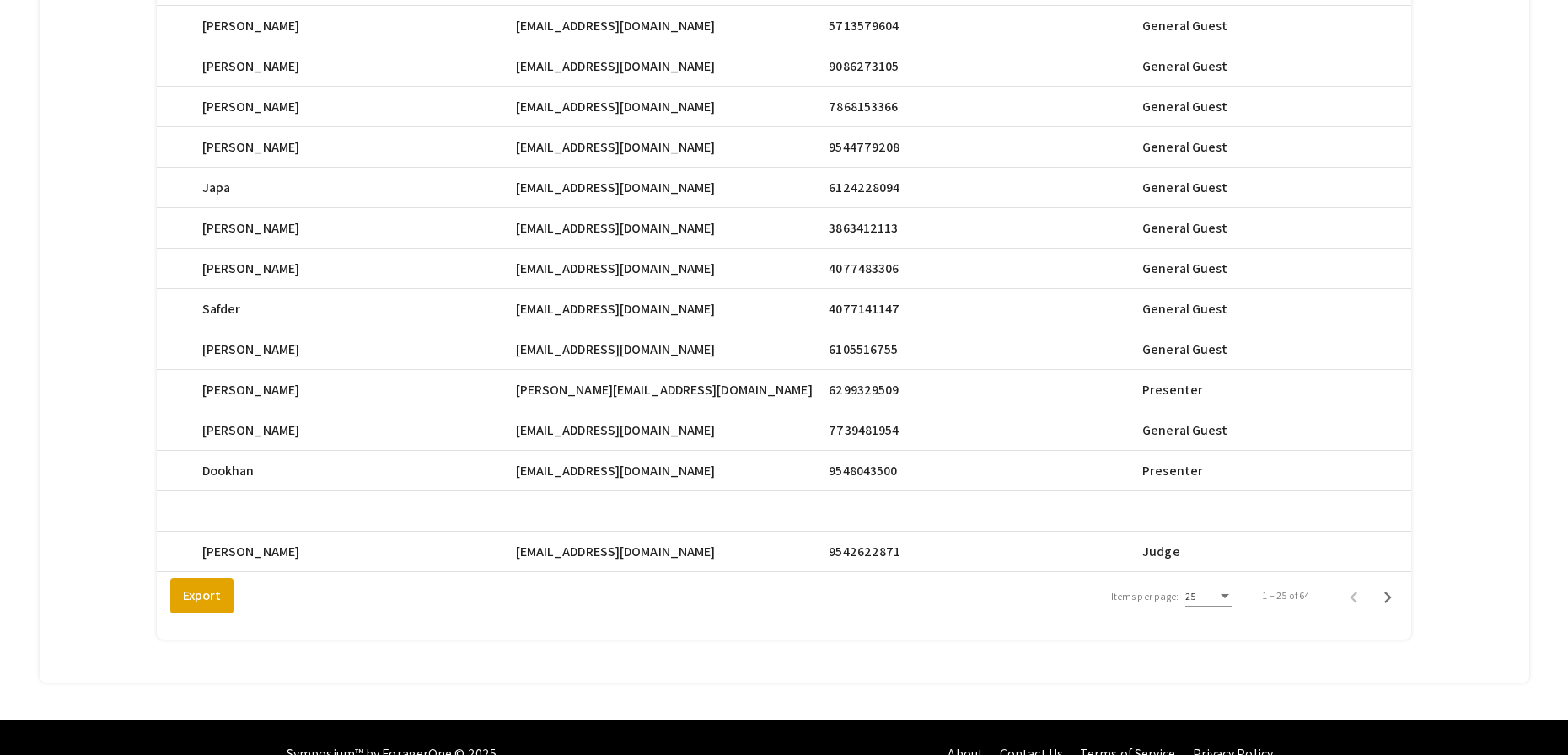
scroll to position [806, 0]
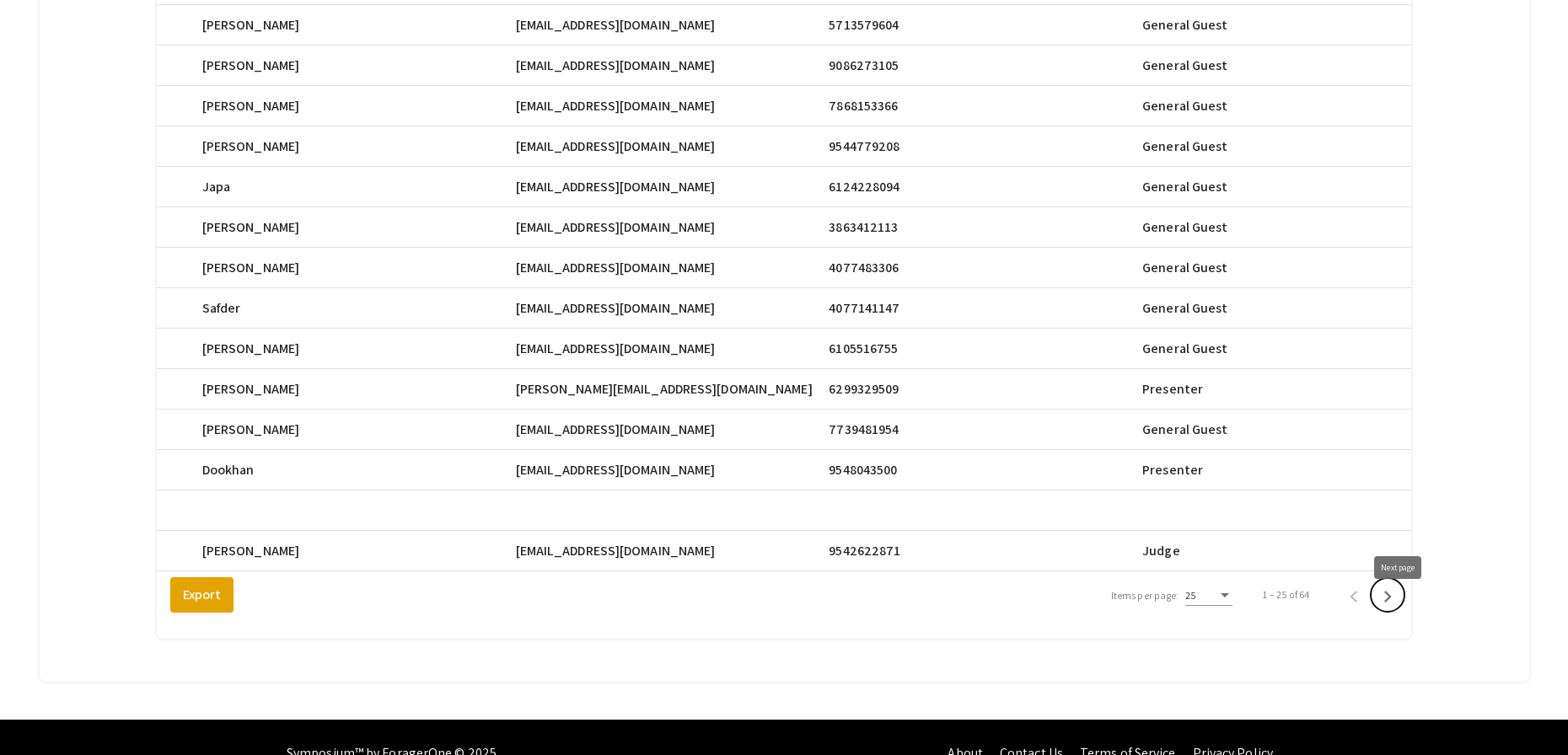
click at [1400, 607] on icon "Next page" at bounding box center [1388, 597] width 24 height 24
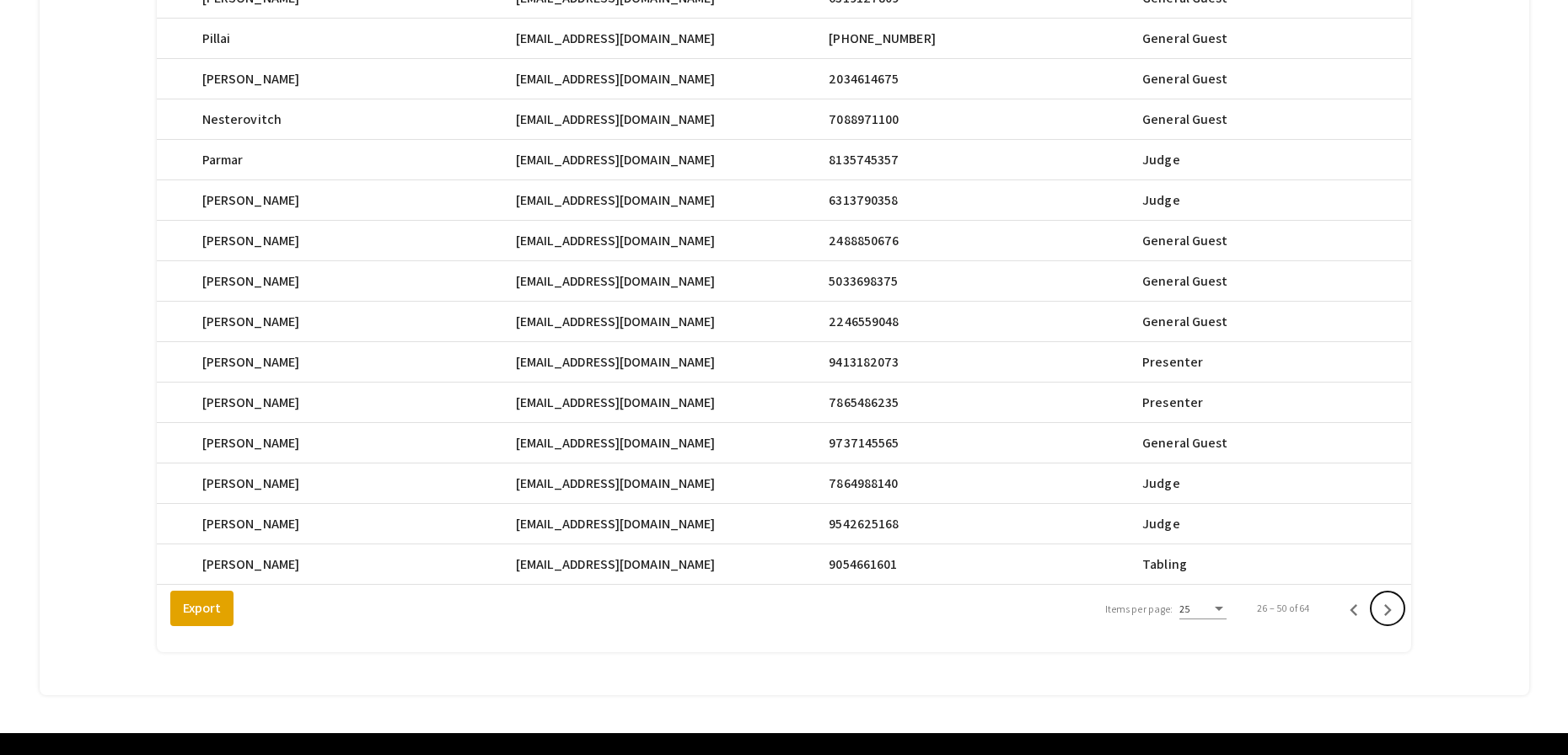
scroll to position [798, 0]
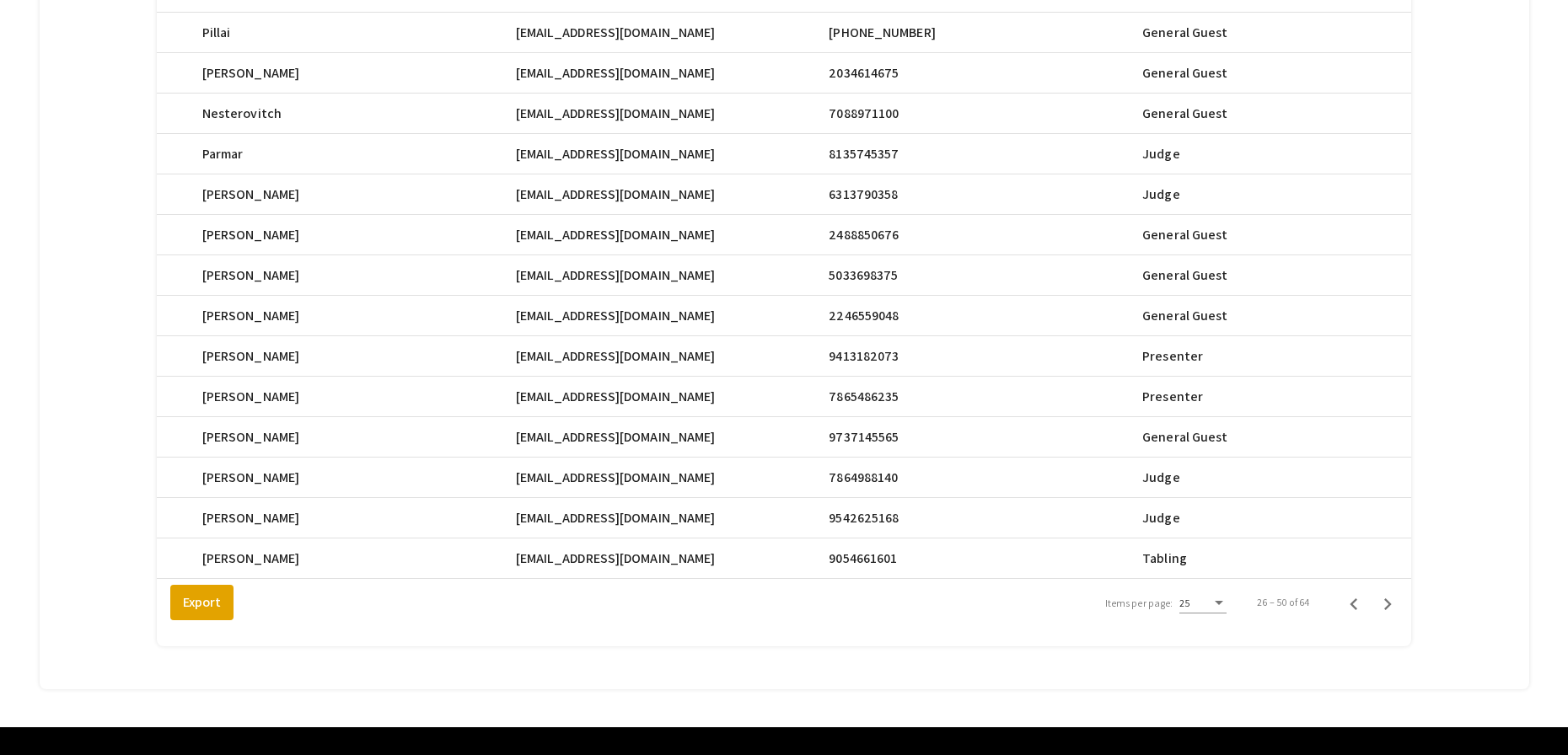
drag, startPoint x: 527, startPoint y: 359, endPoint x: 634, endPoint y: 360, distance: 107.0
copy span "Swalk097@fiu.edu"
drag, startPoint x: 530, startPoint y: 399, endPoint x: 635, endPoint y: 400, distance: 105.0
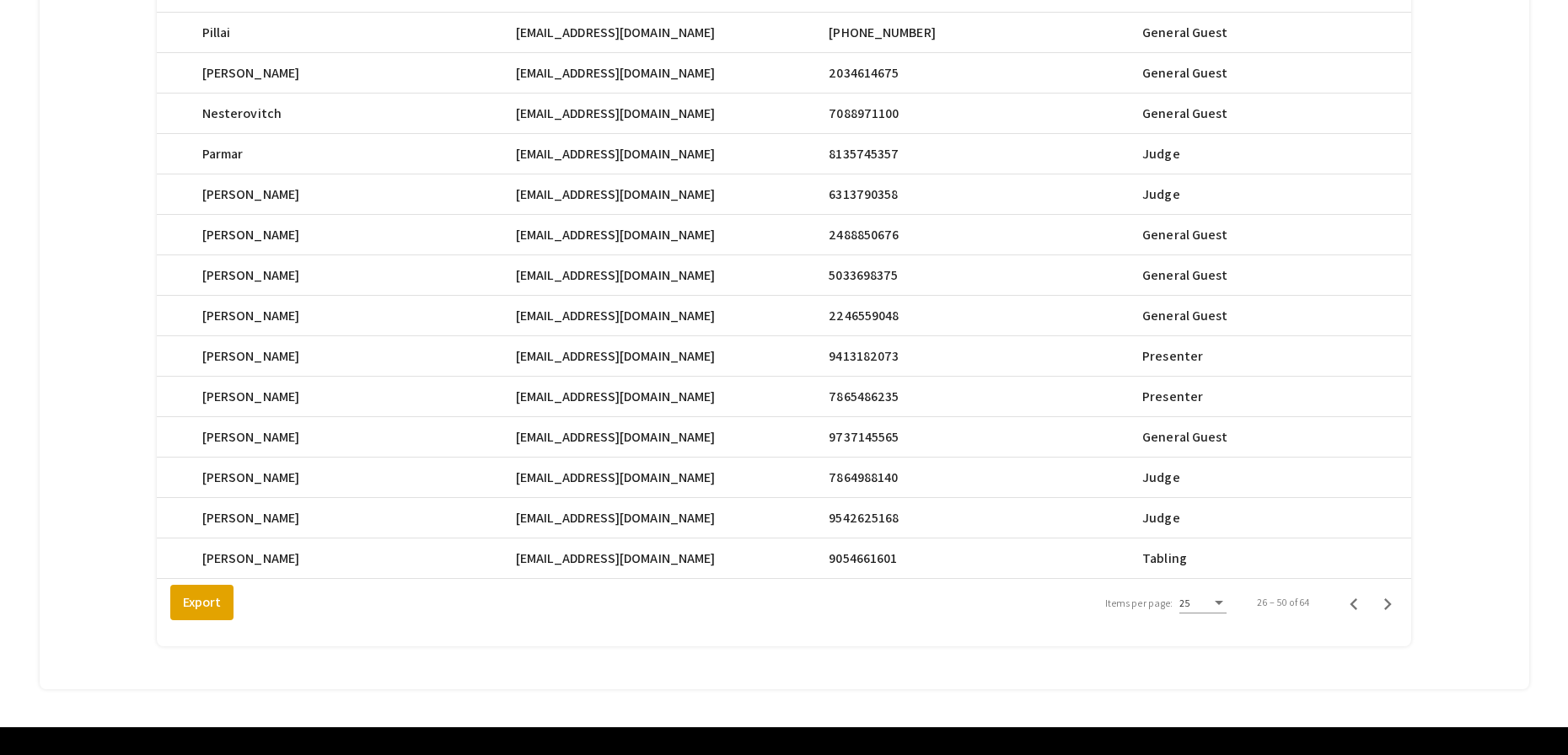
copy span "mroge059@fiu.edu"
click at [1393, 614] on icon "Next page" at bounding box center [1388, 604] width 24 height 24
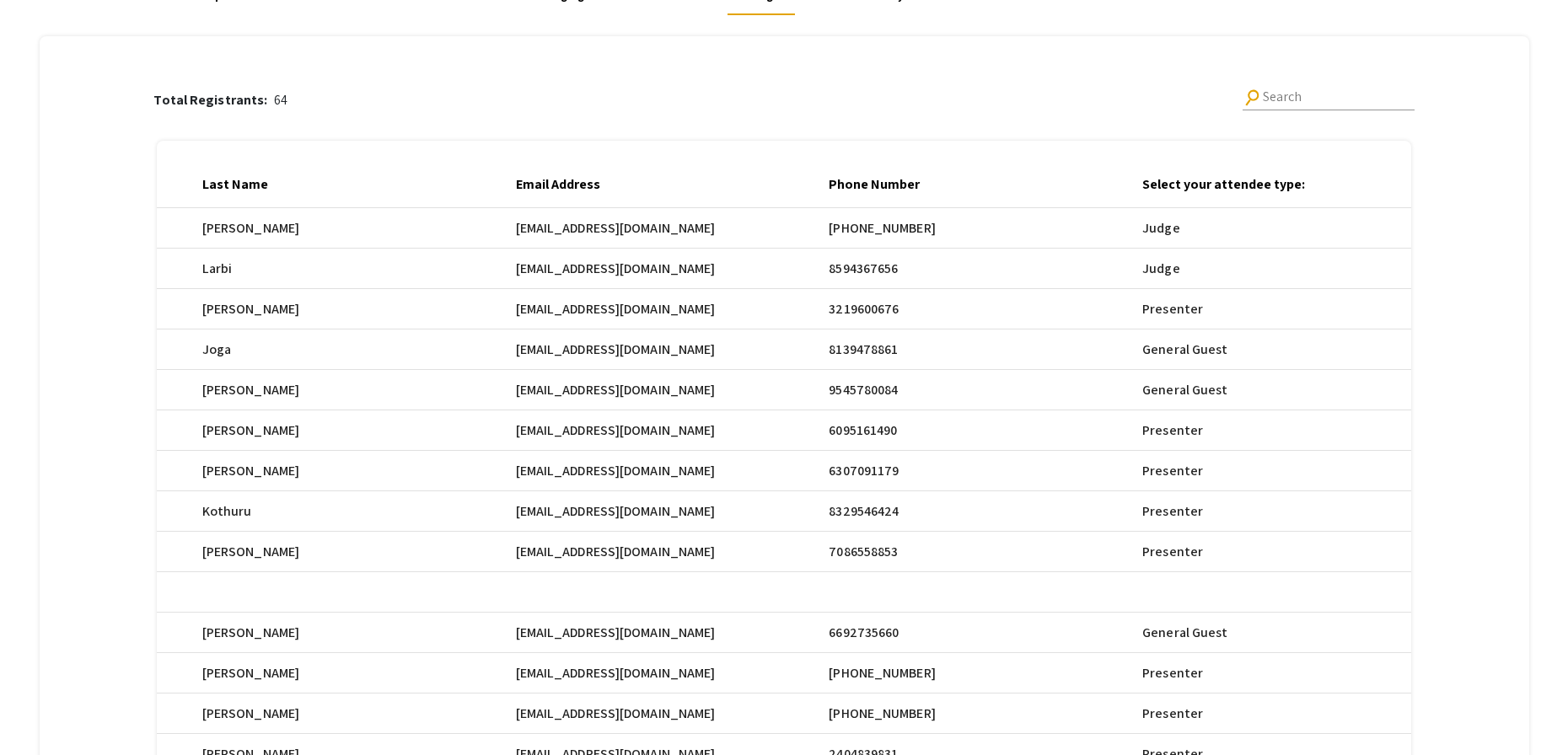
scroll to position [197, 0]
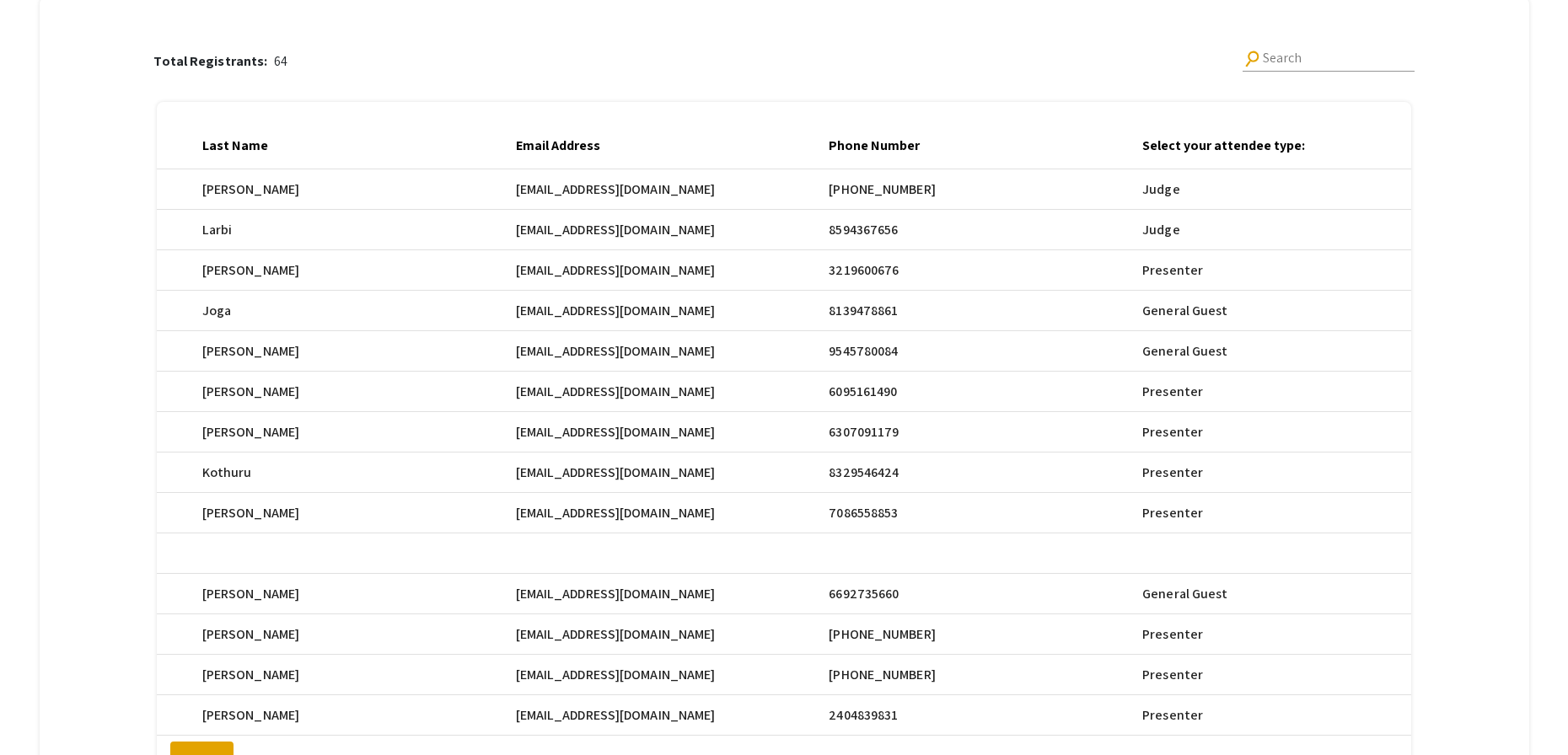
drag, startPoint x: 526, startPoint y: 395, endPoint x: 669, endPoint y: 396, distance: 143.0
copy mat-row "pr875@mynsu.nova.edu"
click at [532, 200] on span "sk1816@mynsu.nova.edu" at bounding box center [615, 189] width 200 height 20
click at [531, 200] on span "sk1816@mynsu.nova.edu" at bounding box center [615, 189] width 200 height 20
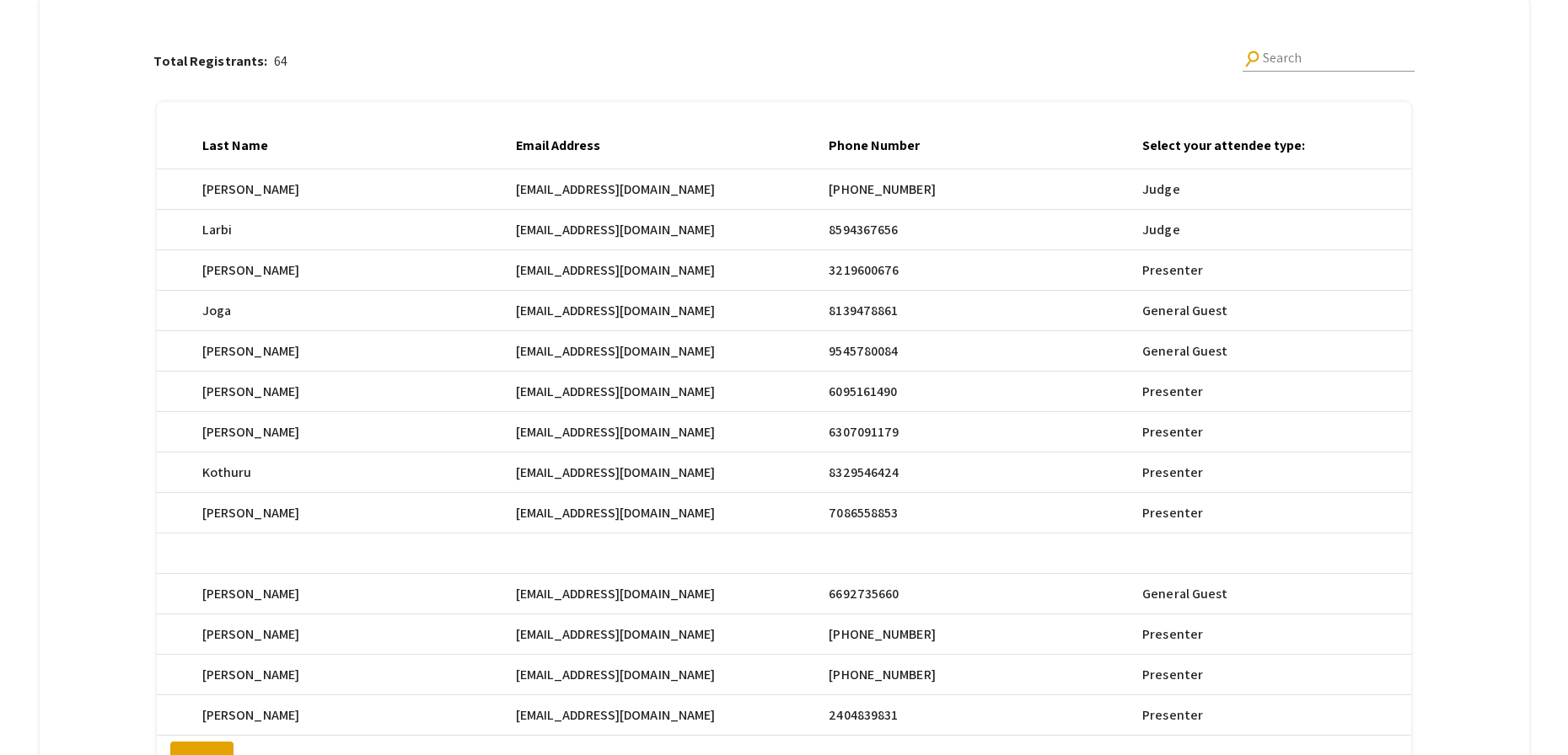
drag, startPoint x: 531, startPoint y: 476, endPoint x: 578, endPoint y: 476, distance: 47.0
click at [578, 200] on span "sk1816@mynsu.nova.edu" at bounding box center [615, 189] width 200 height 20
drag, startPoint x: 675, startPoint y: 476, endPoint x: 526, endPoint y: 475, distance: 149.0
click at [526, 210] on mat-cell "sk1816@mynsu.nova.edu" at bounding box center [672, 189] width 314 height 40
copy mat-row "sk1816@mynsu.nova.edu"
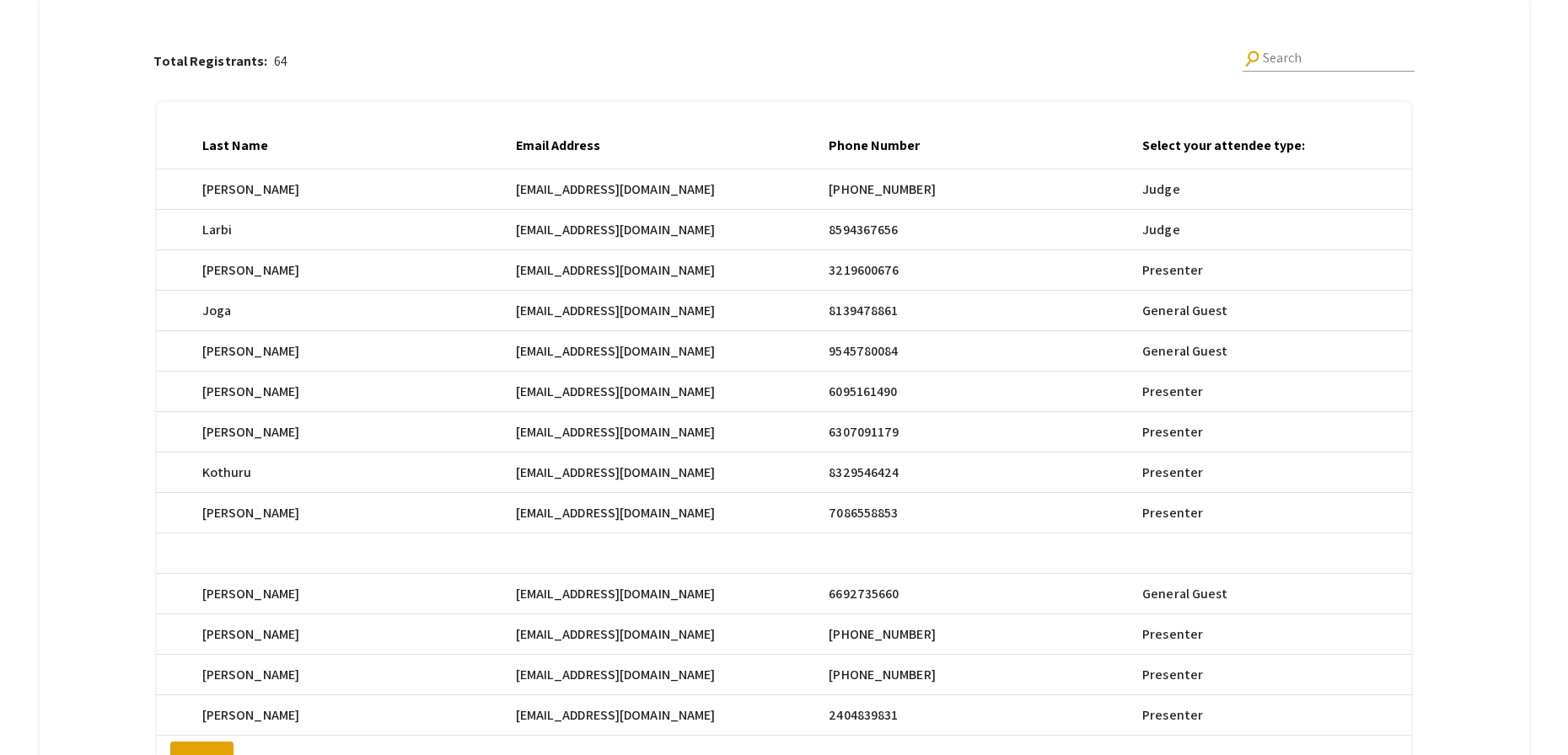
drag, startPoint x: 693, startPoint y: 518, endPoint x: 529, endPoint y: 519, distance: 164.0
click at [529, 200] on span "ammar03ahmed@gmail.com" at bounding box center [615, 189] width 200 height 20
copy span "ammar03ahmed@gmail.com"
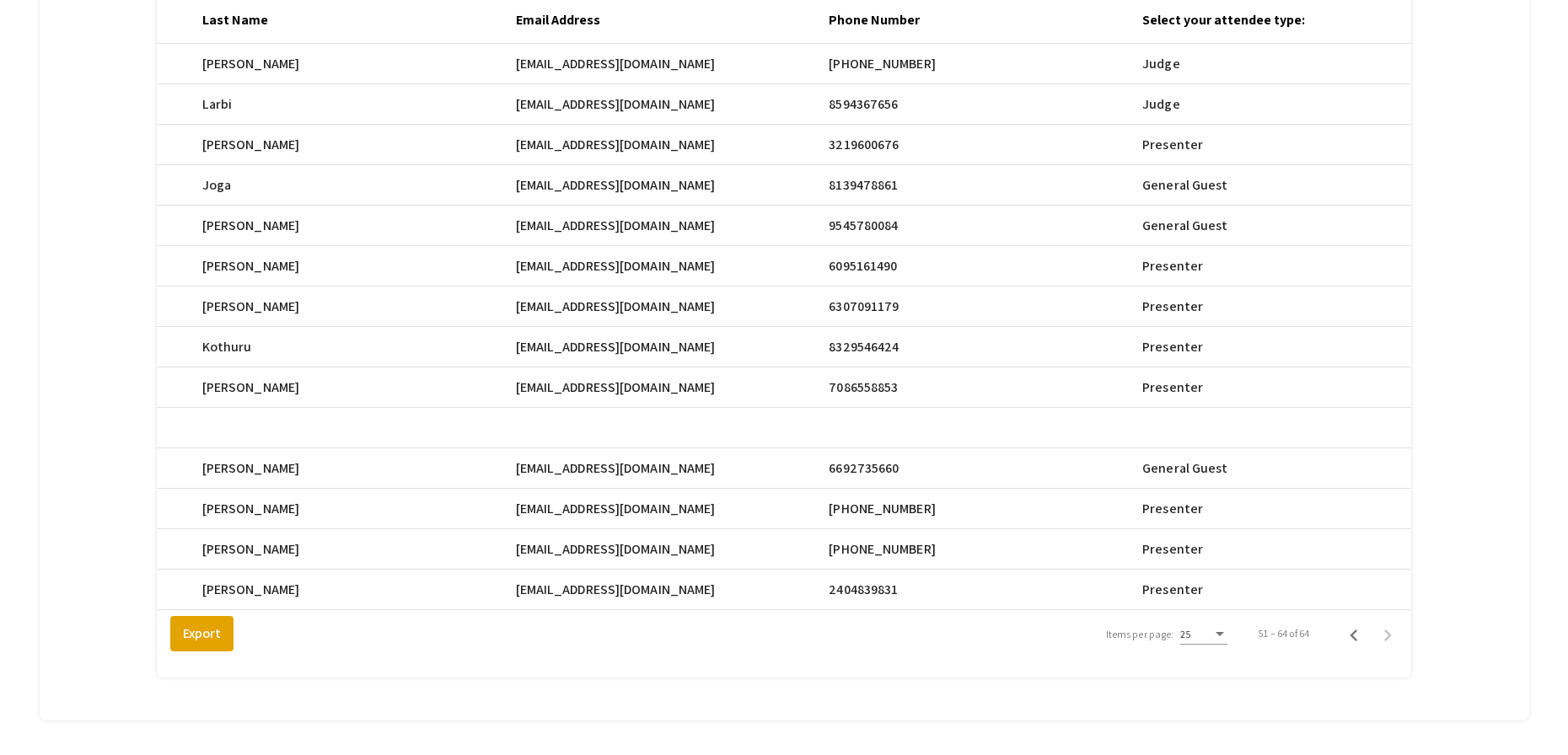
scroll to position [336, 0]
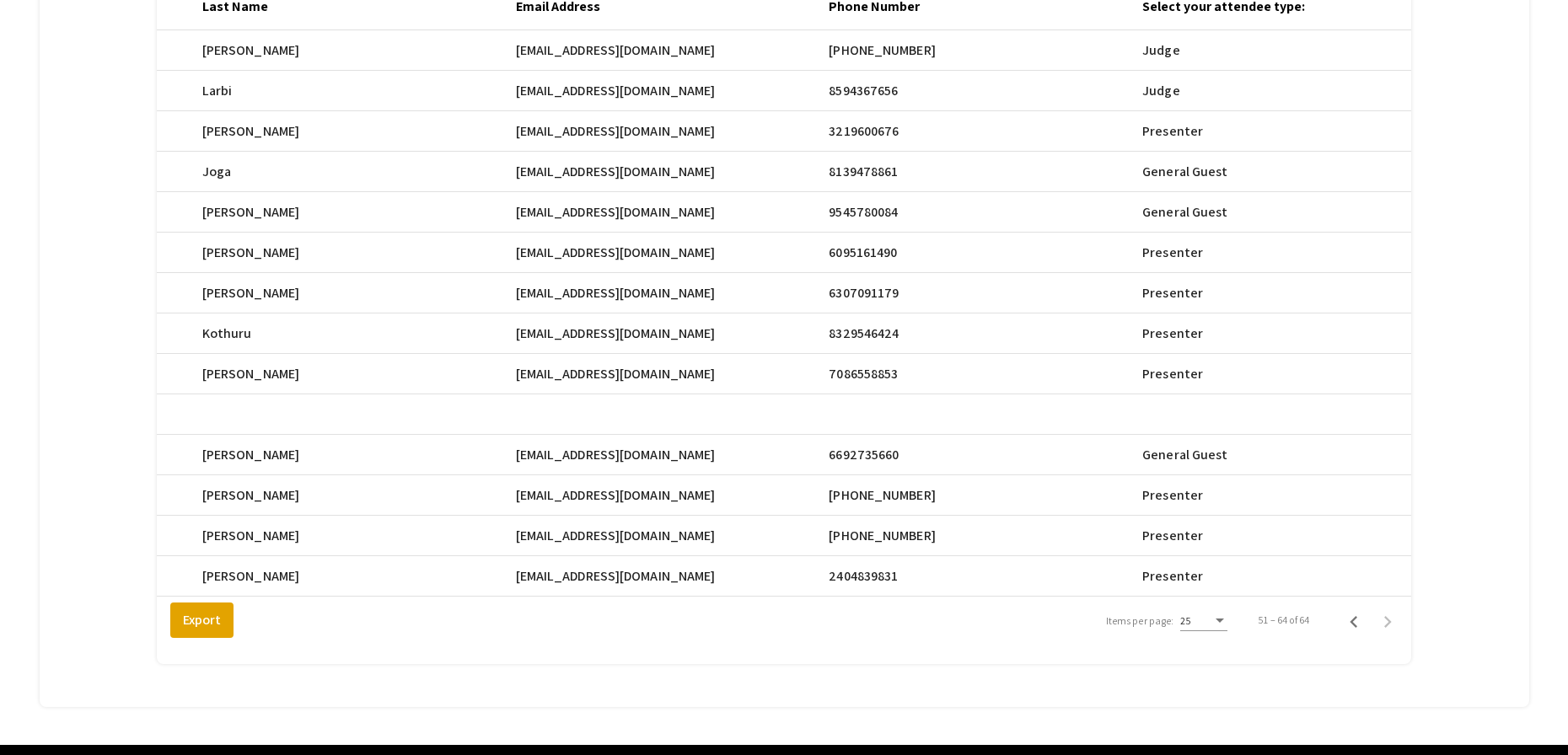
drag, startPoint x: 528, startPoint y: 499, endPoint x: 666, endPoint y: 499, distance: 138.0
click at [666, 61] on span "kv571@mynsu.nova.edu" at bounding box center [615, 51] width 200 height 20
copy span "kv571@mynsu.nova.edu"
drag, startPoint x: 529, startPoint y: 538, endPoint x: 663, endPoint y: 539, distance: 134.0
click at [663, 61] on span "stacyrseide@gmail.com" at bounding box center [615, 51] width 200 height 20
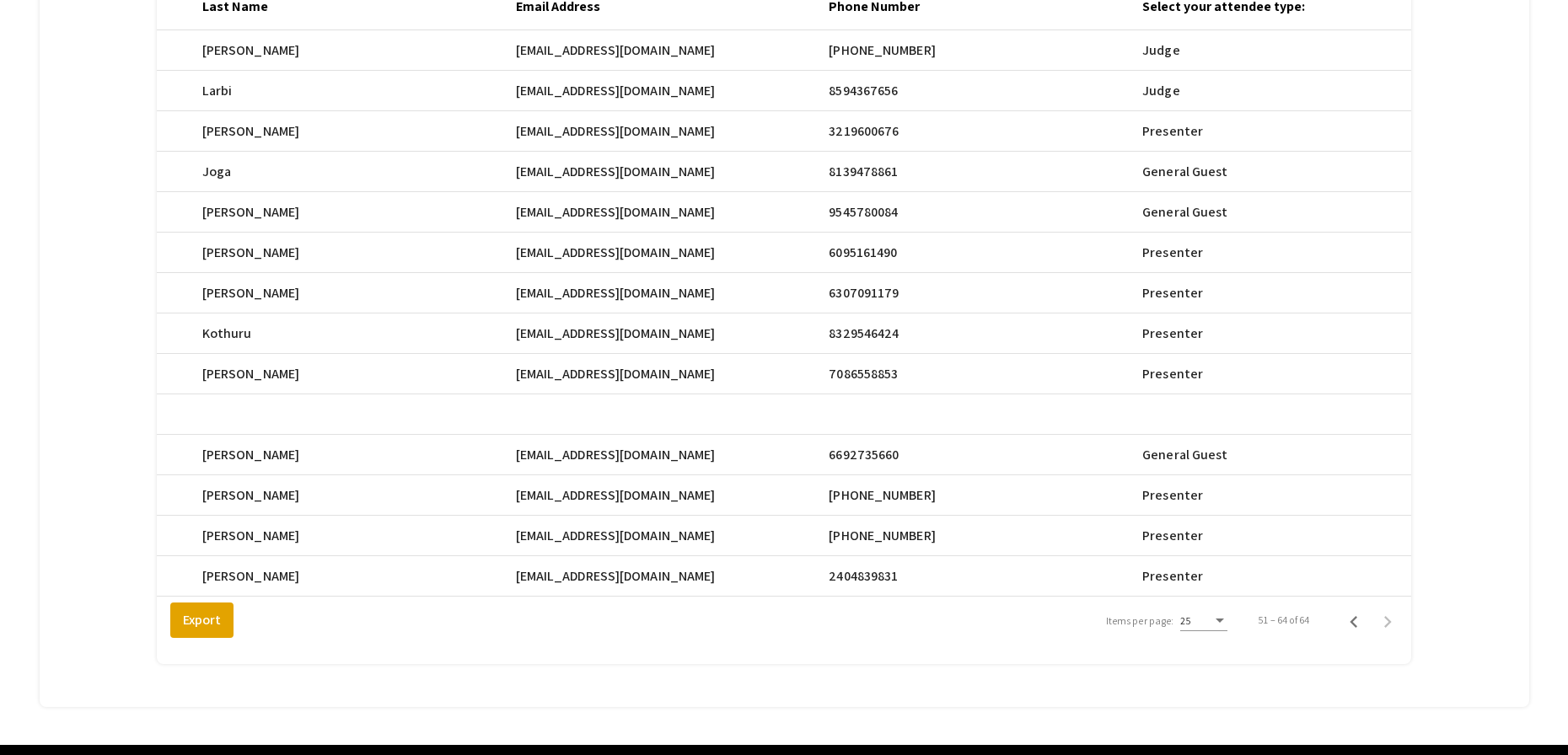
copy span "stacyrseide@gmail.com"
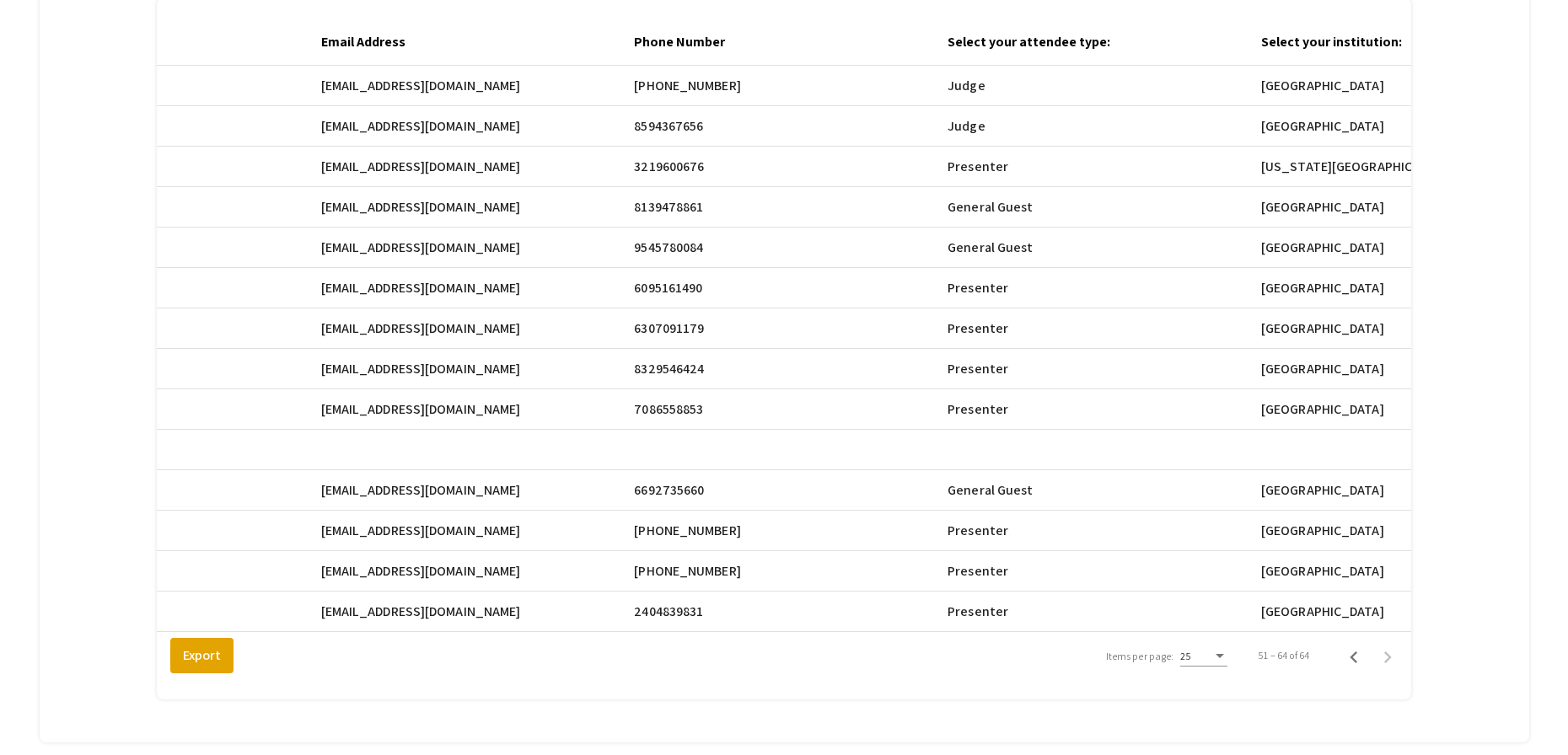
scroll to position [0, 1059]
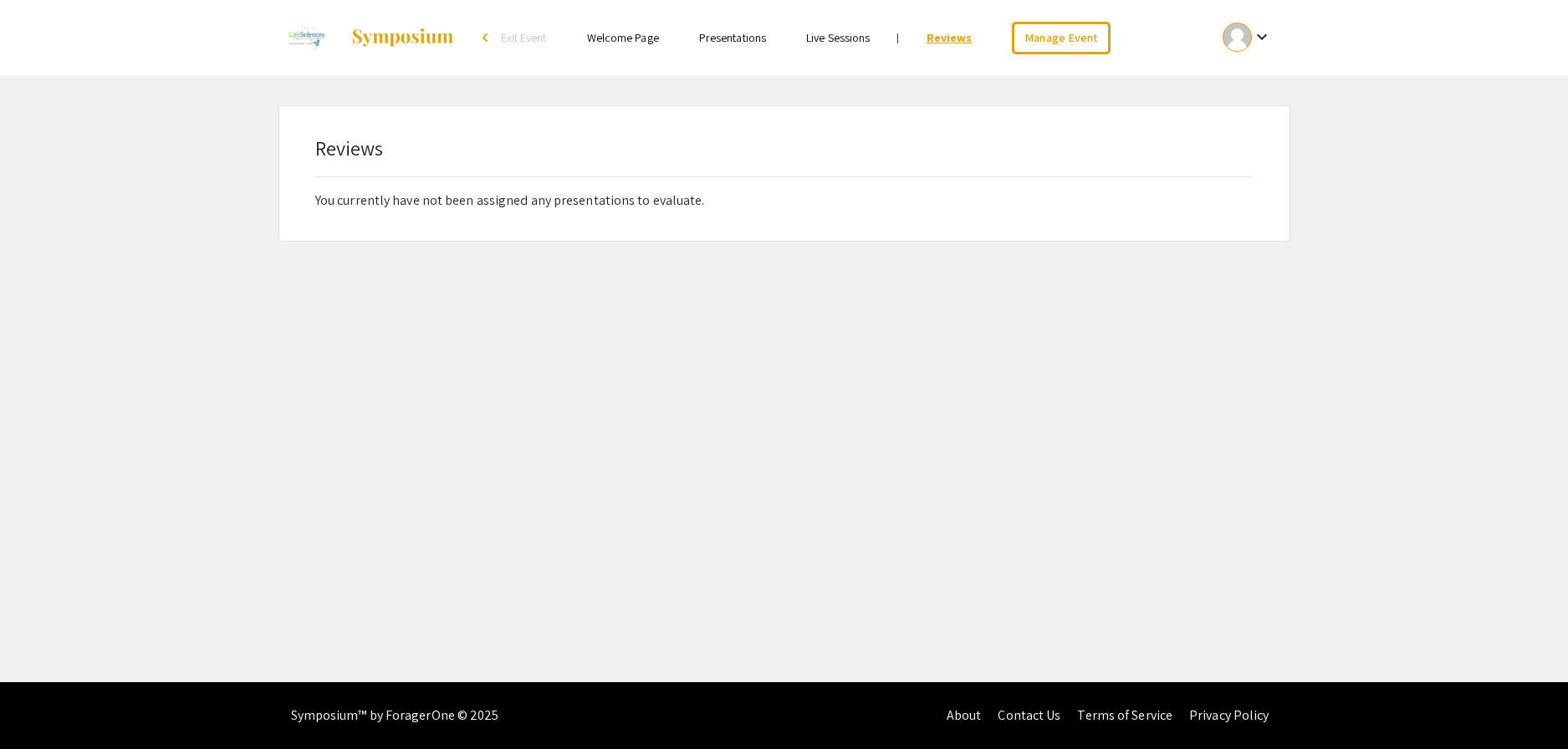
click at [940, 36] on link "Reviews" at bounding box center [950, 37] width 46 height 16
click at [1070, 42] on link "Manage Event" at bounding box center [1061, 38] width 99 height 33
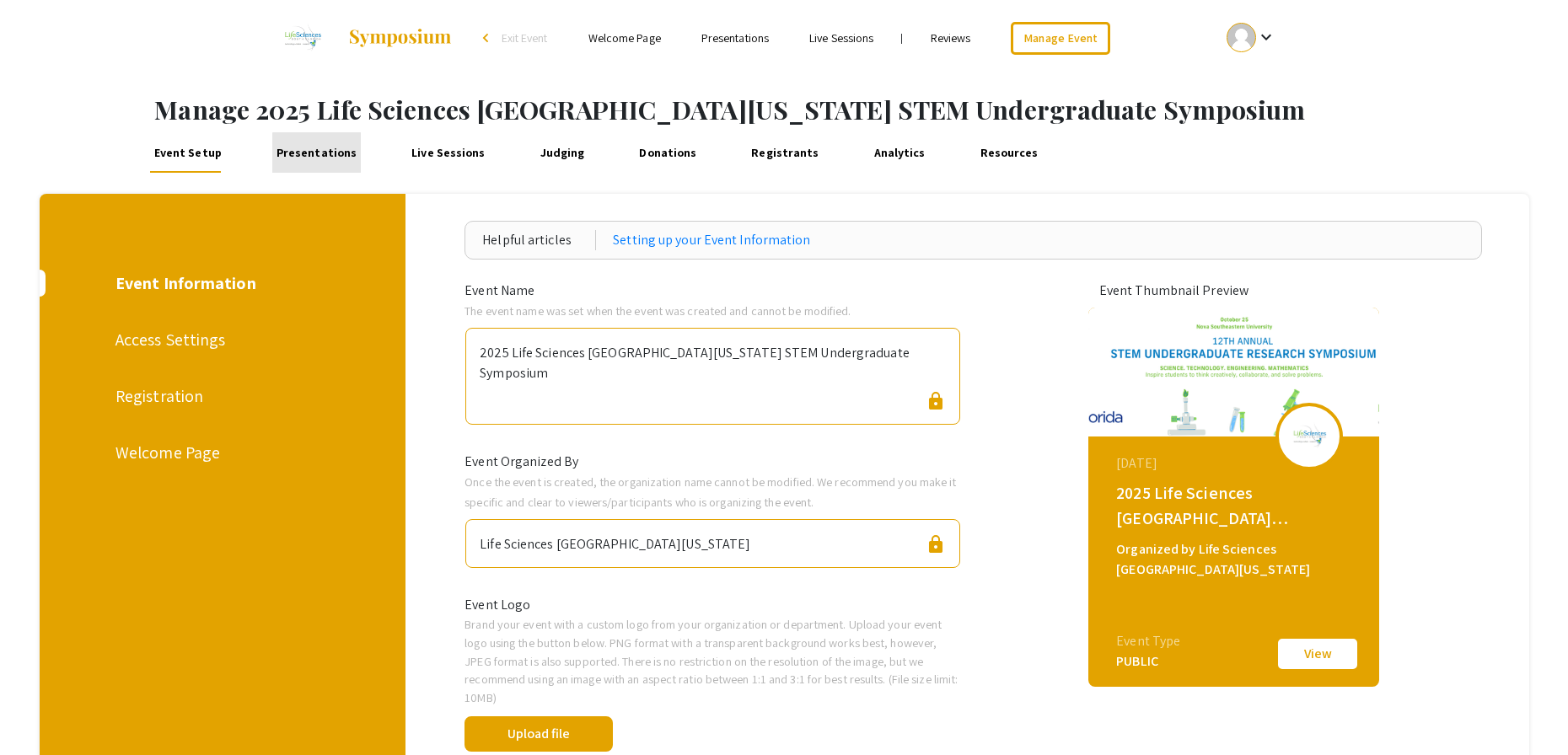
click at [334, 154] on link "Presentations" at bounding box center [316, 153] width 88 height 40
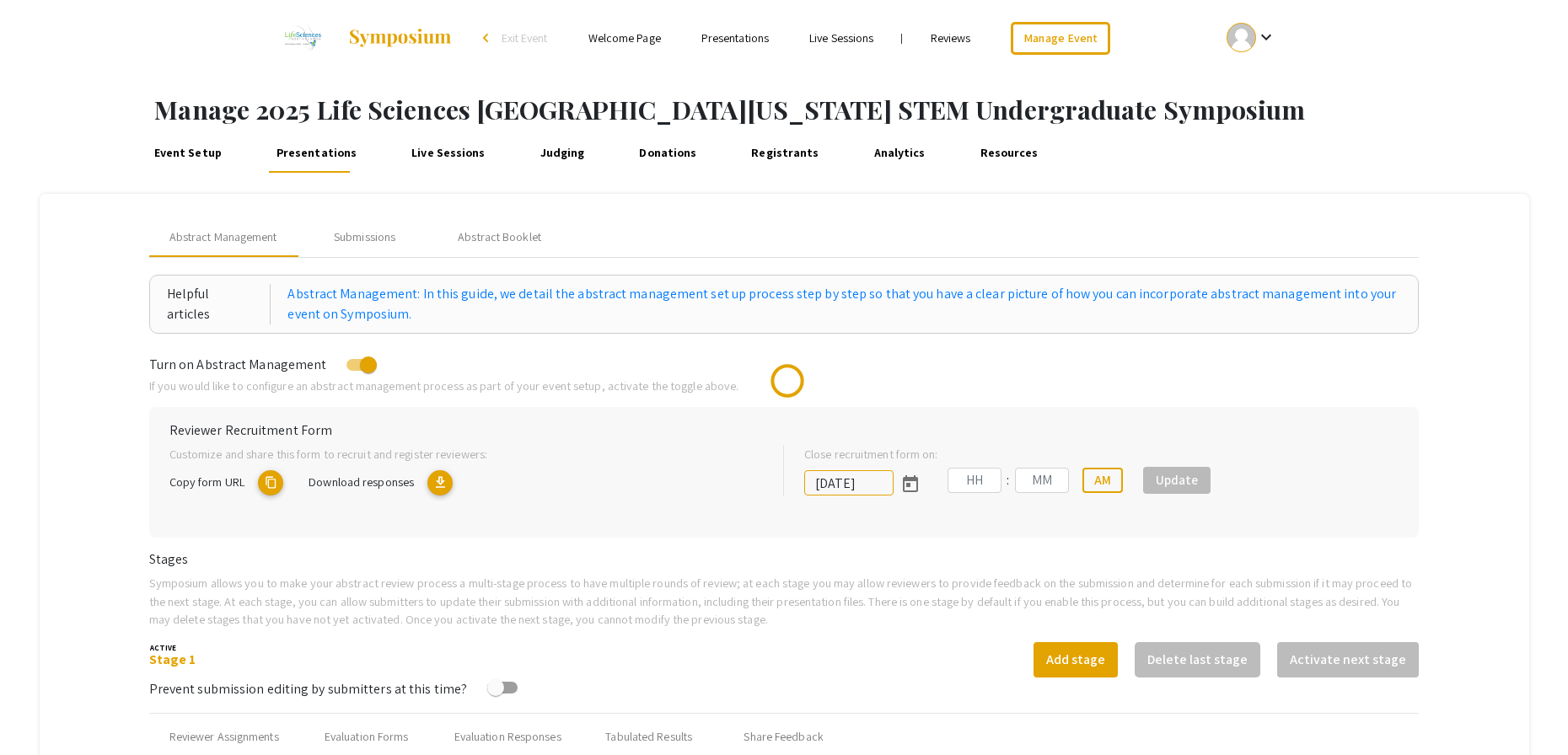
type input "[DATE]"
type input "05"
type input "00"
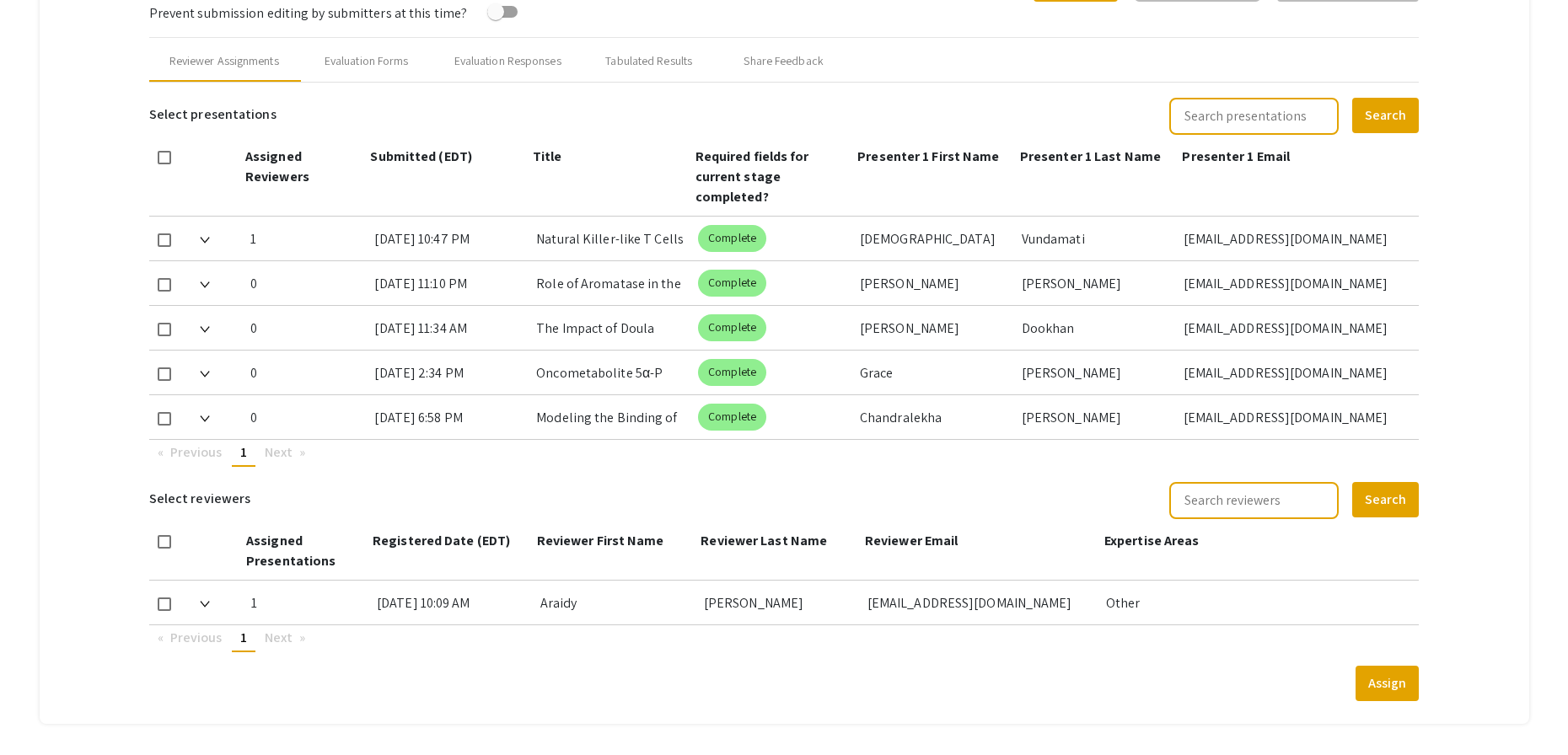
scroll to position [750, 0]
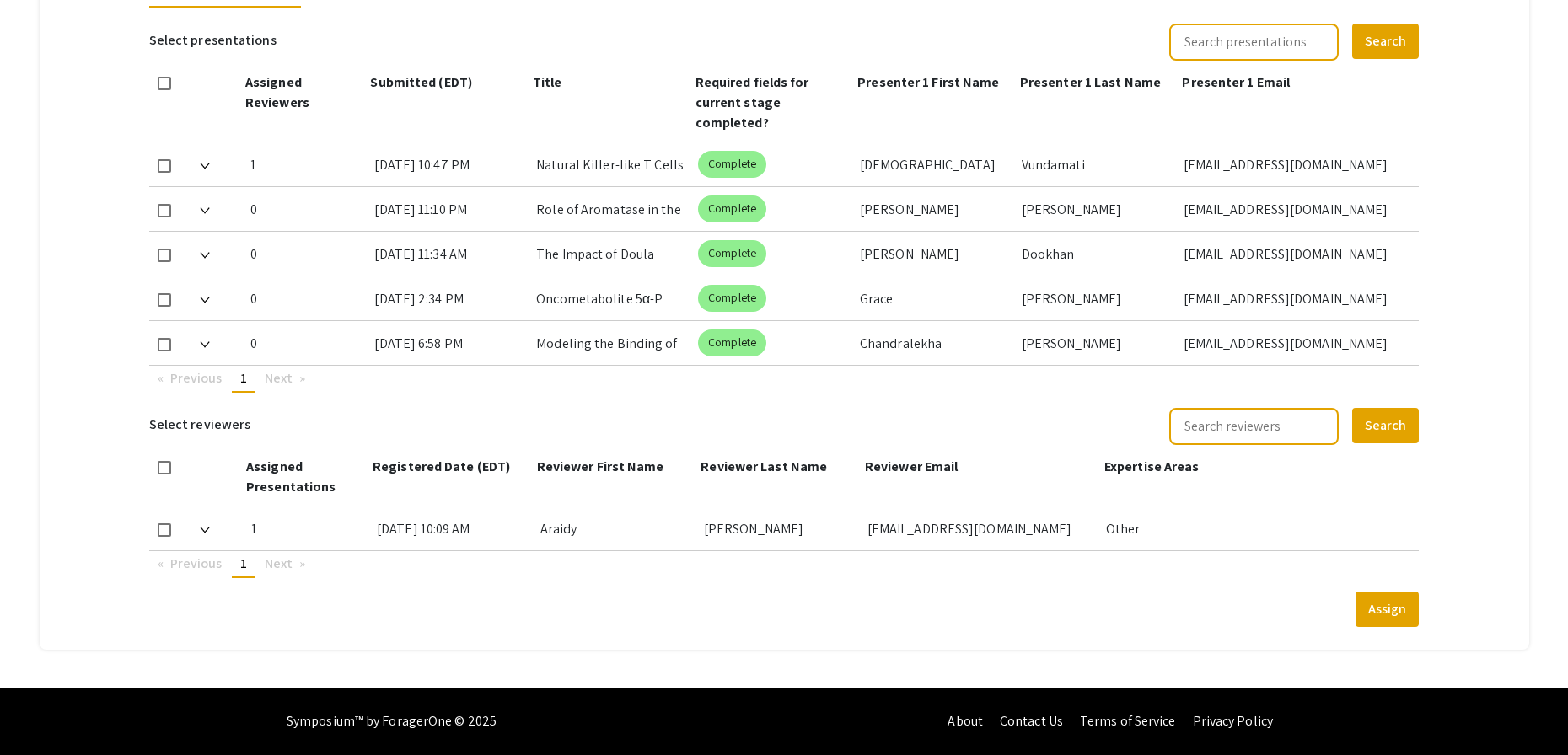
click at [203, 159] on span at bounding box center [204, 165] width 10 height 17
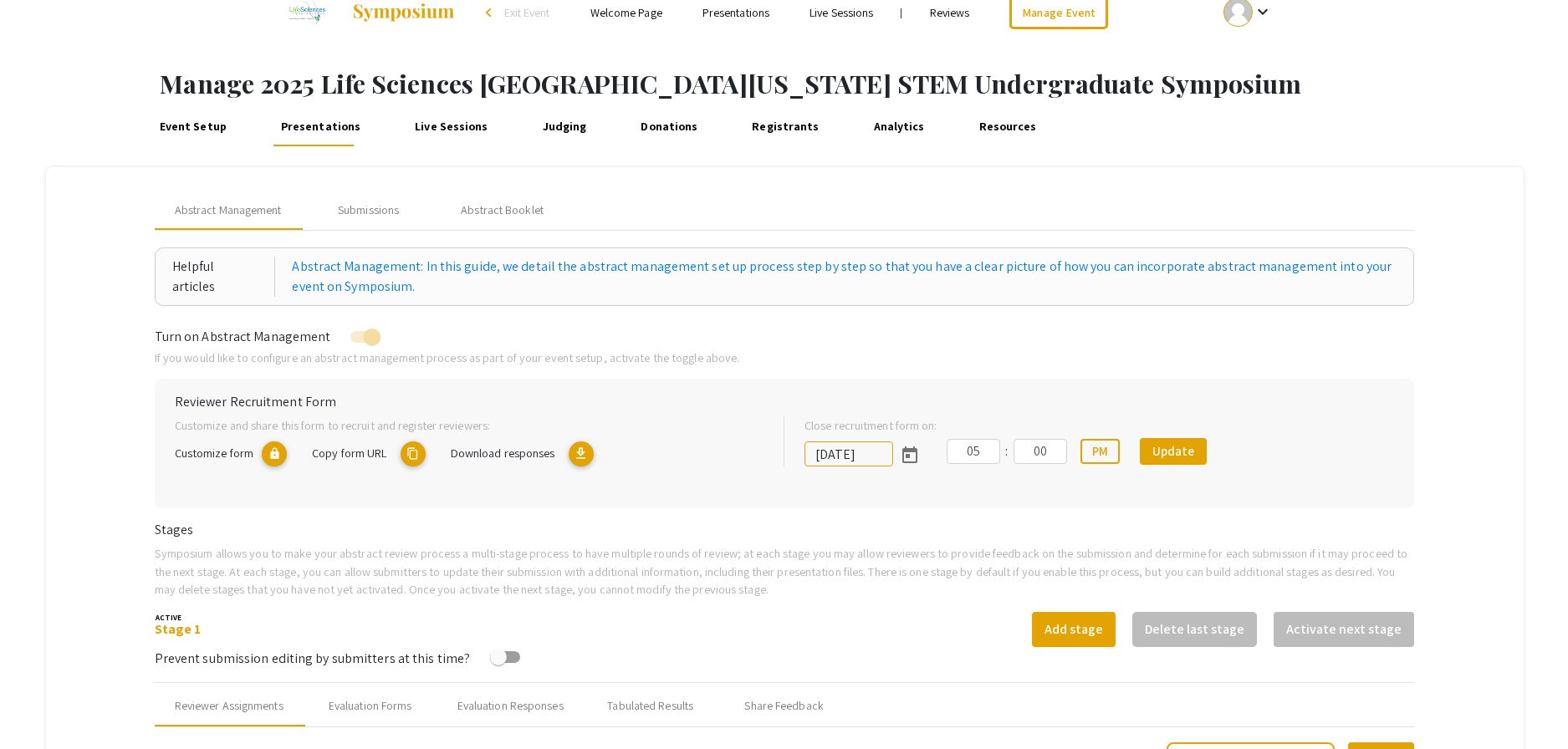
scroll to position [0, 0]
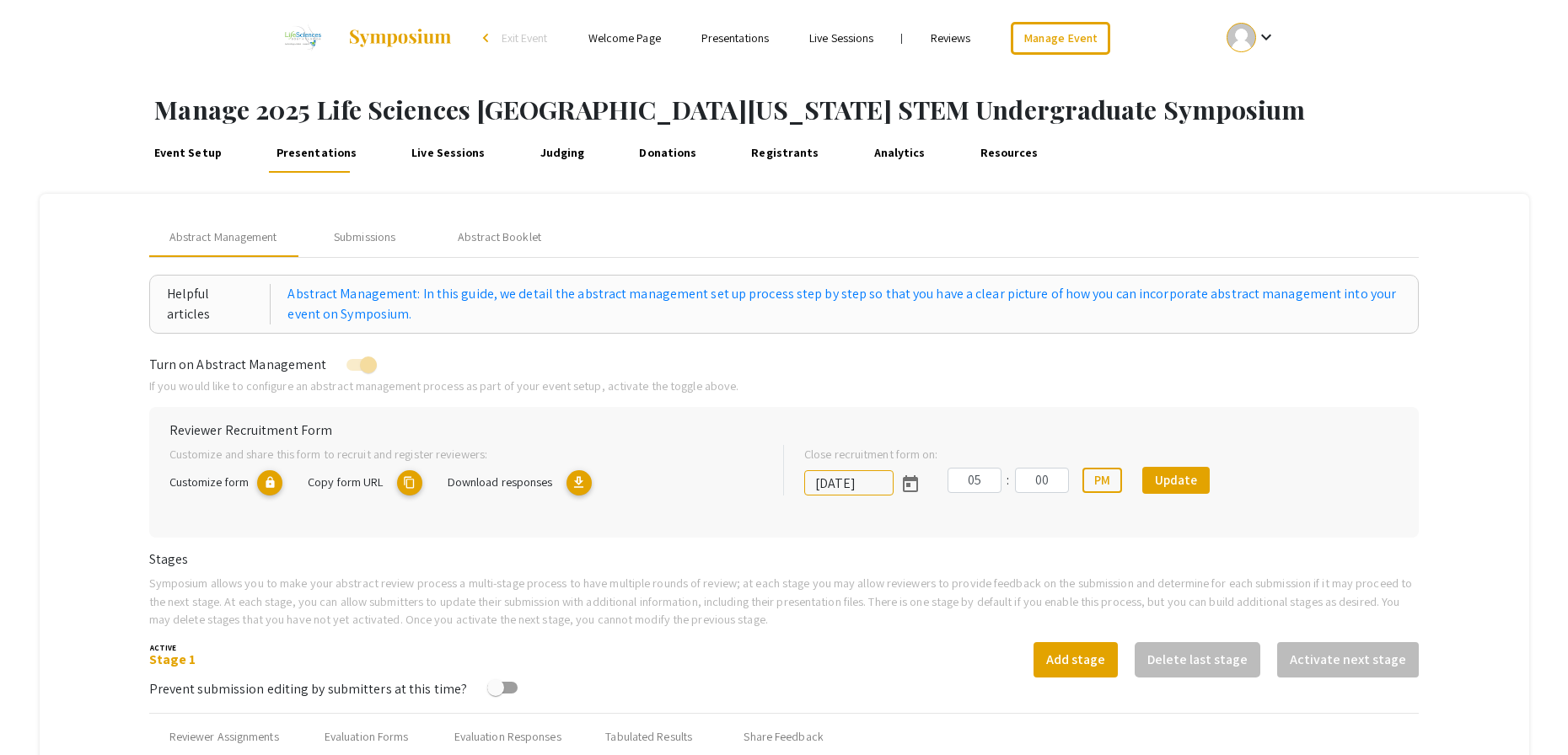
click at [946, 32] on link "Reviews" at bounding box center [951, 38] width 40 height 16
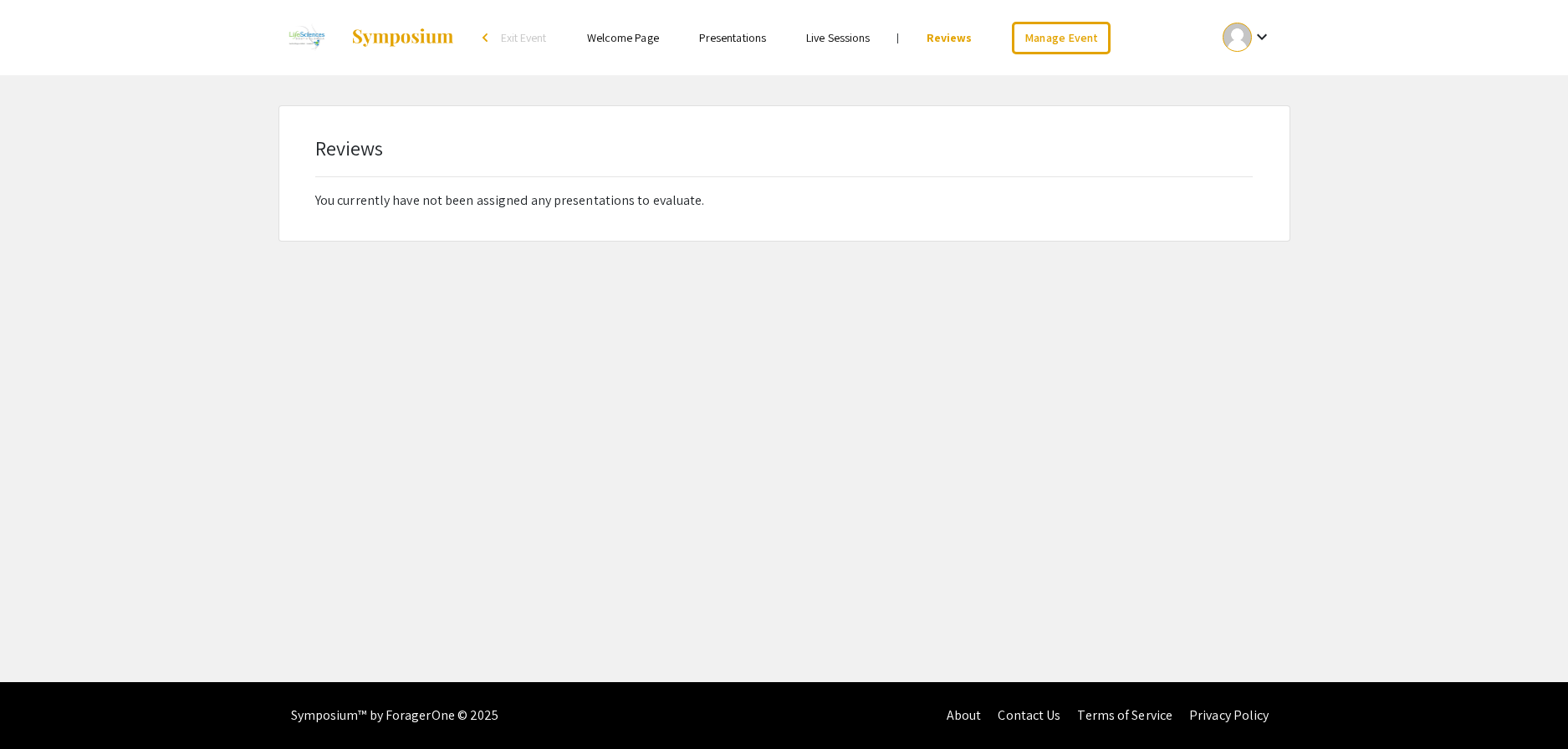
click at [587, 221] on div "Reviews You currently have not been assigned any presentations to evaluate." at bounding box center [784, 173] width 1010 height 135
click at [1263, 26] on mat-icon "keyboard_arrow_down" at bounding box center [1262, 36] width 20 height 20
click at [1247, 172] on button "Sign out" at bounding box center [1256, 163] width 103 height 40
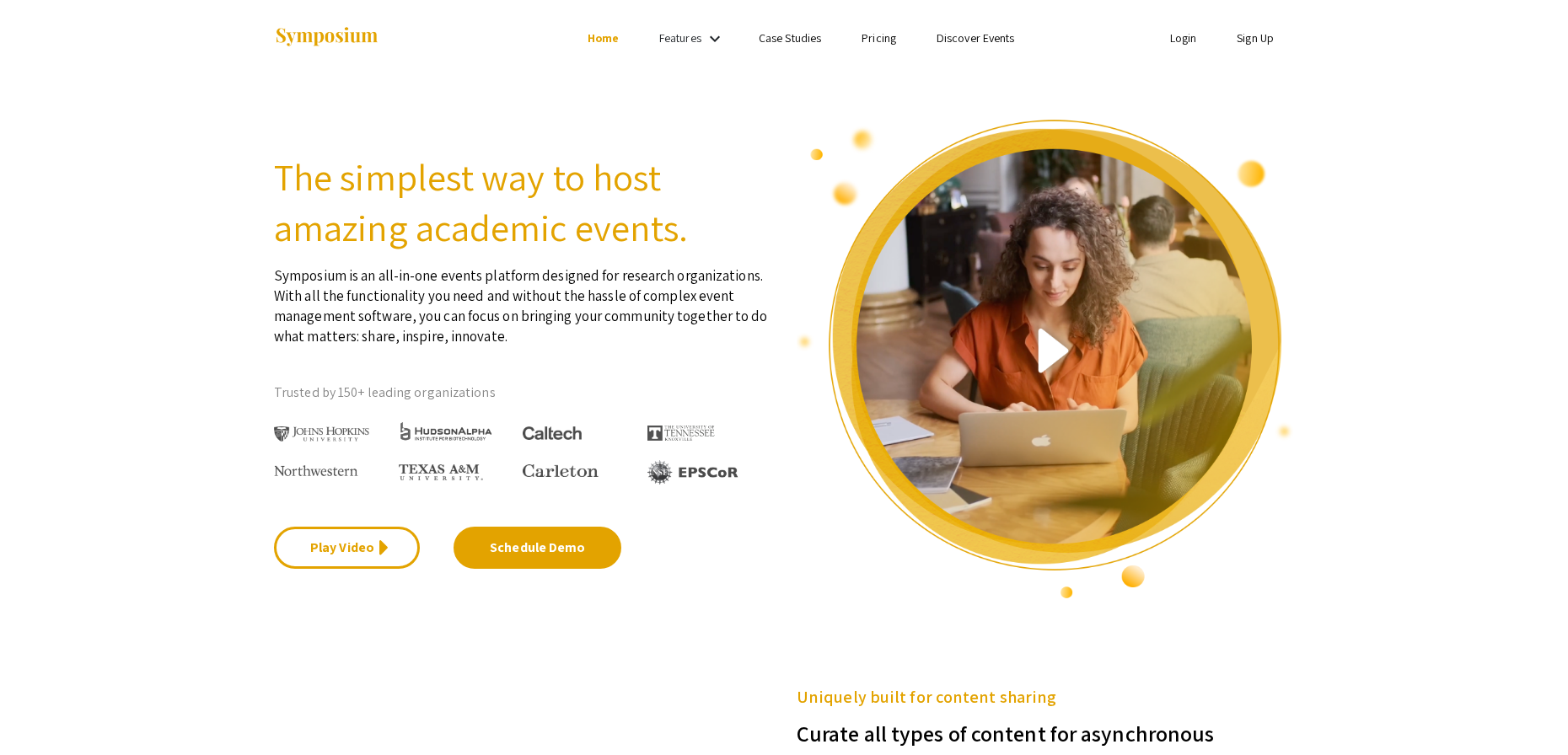
click at [1184, 32] on link "Login" at bounding box center [1183, 38] width 27 height 16
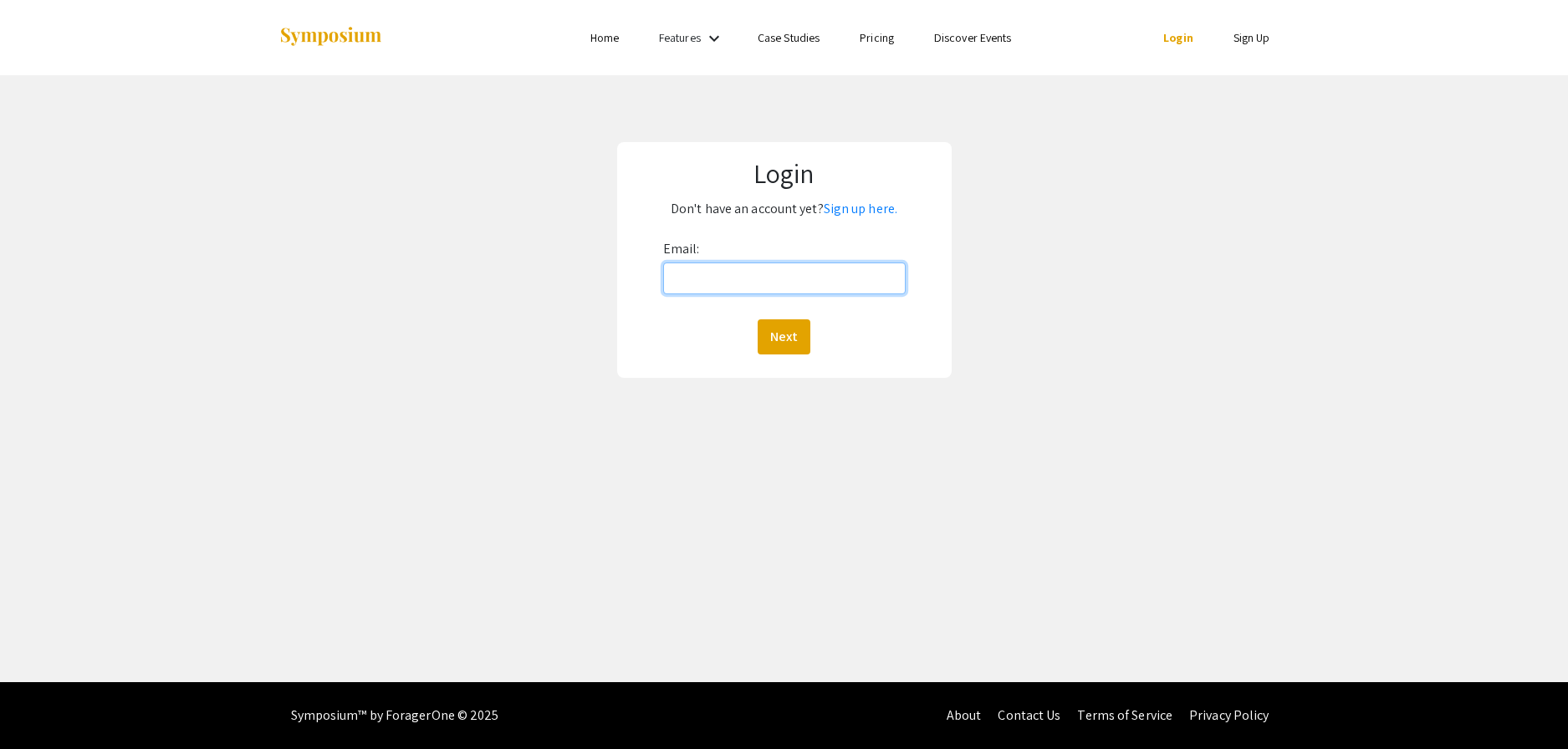
click at [770, 280] on input "Email:" at bounding box center [784, 278] width 243 height 32
type input "[EMAIL_ADDRESS][DOMAIN_NAME]"
click at [788, 334] on button "Next" at bounding box center [784, 337] width 53 height 36
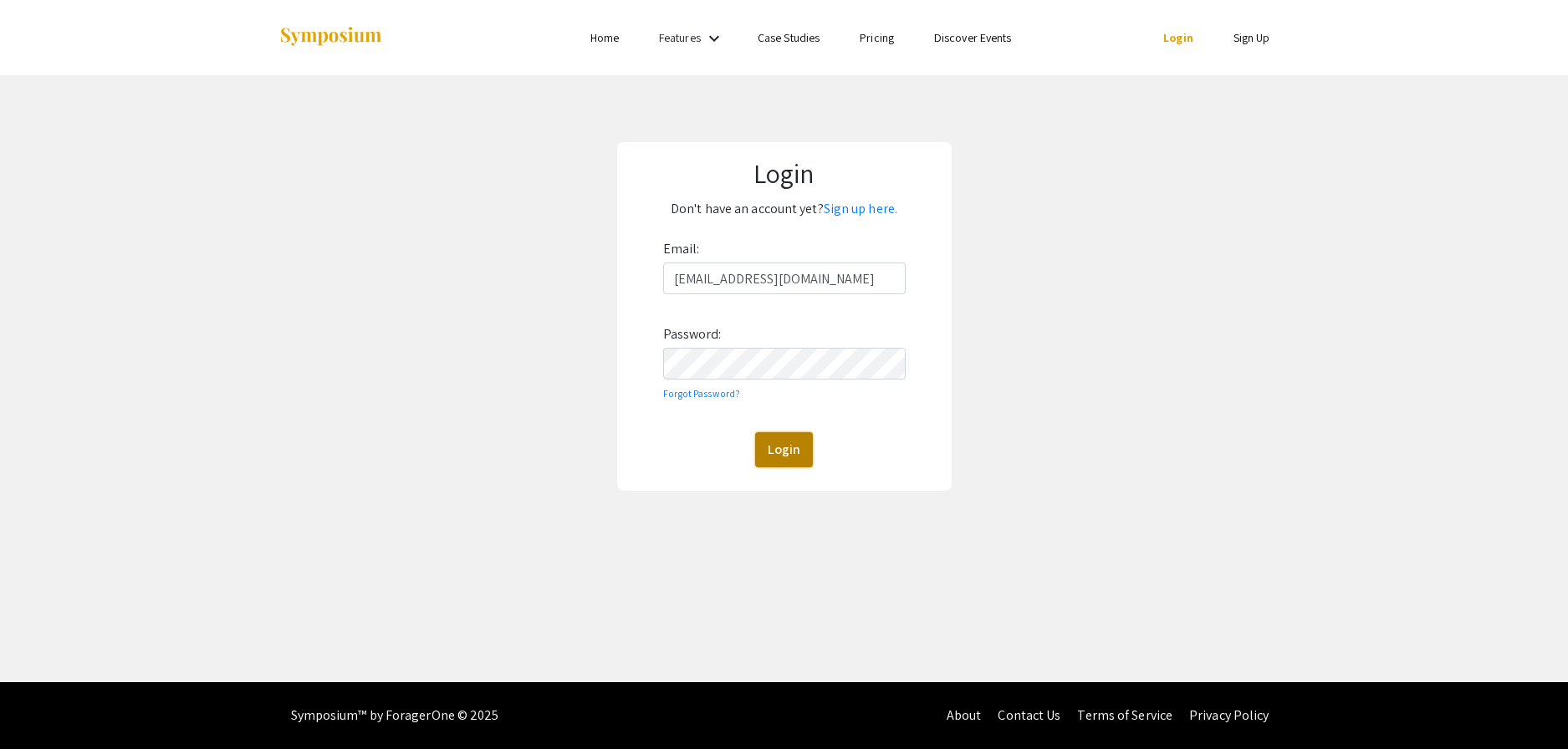
click at [799, 463] on button "Login" at bounding box center [784, 450] width 57 height 36
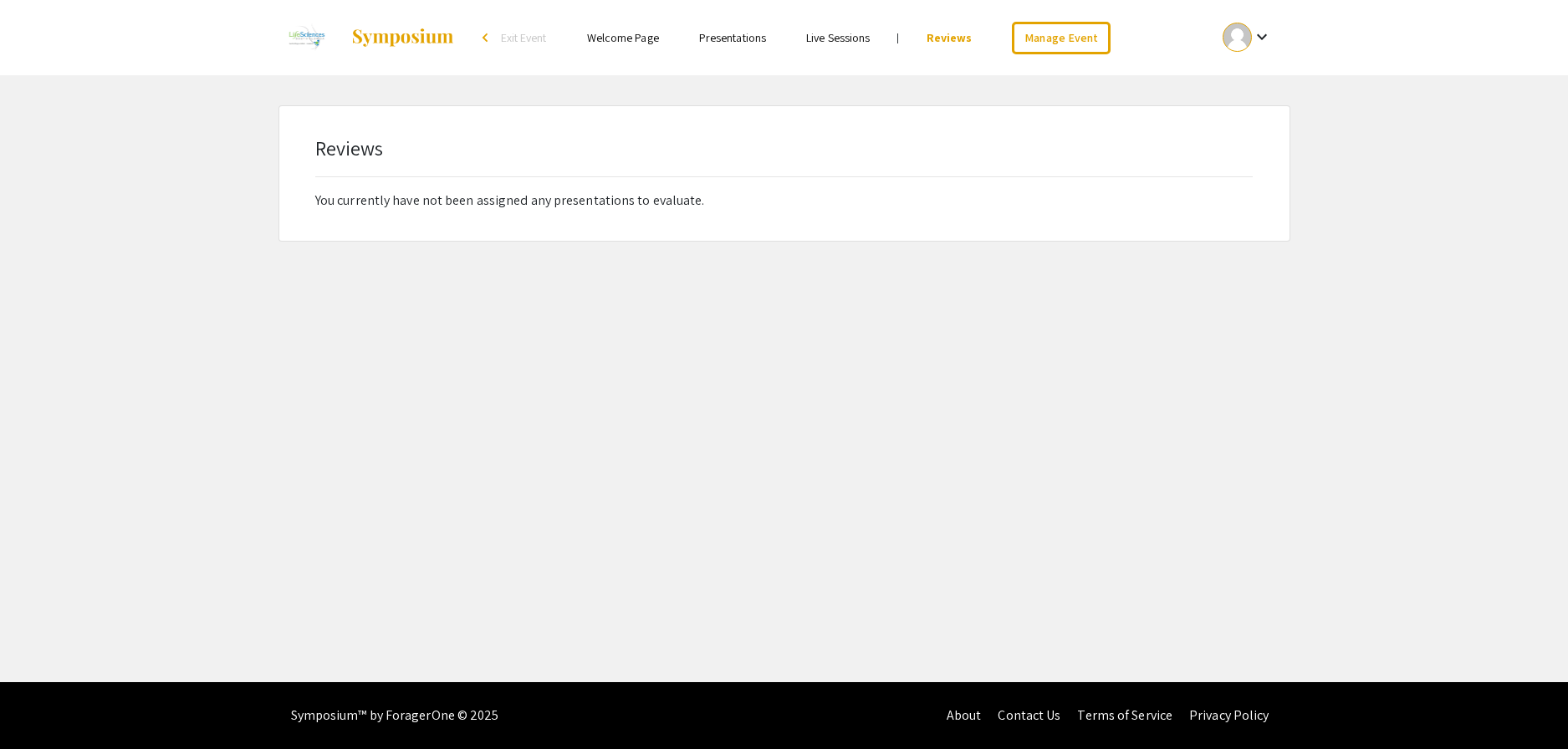
click at [929, 41] on li "Reviews" at bounding box center [950, 37] width 86 height 20
click at [755, 31] on link "Presentations" at bounding box center [732, 37] width 67 height 16
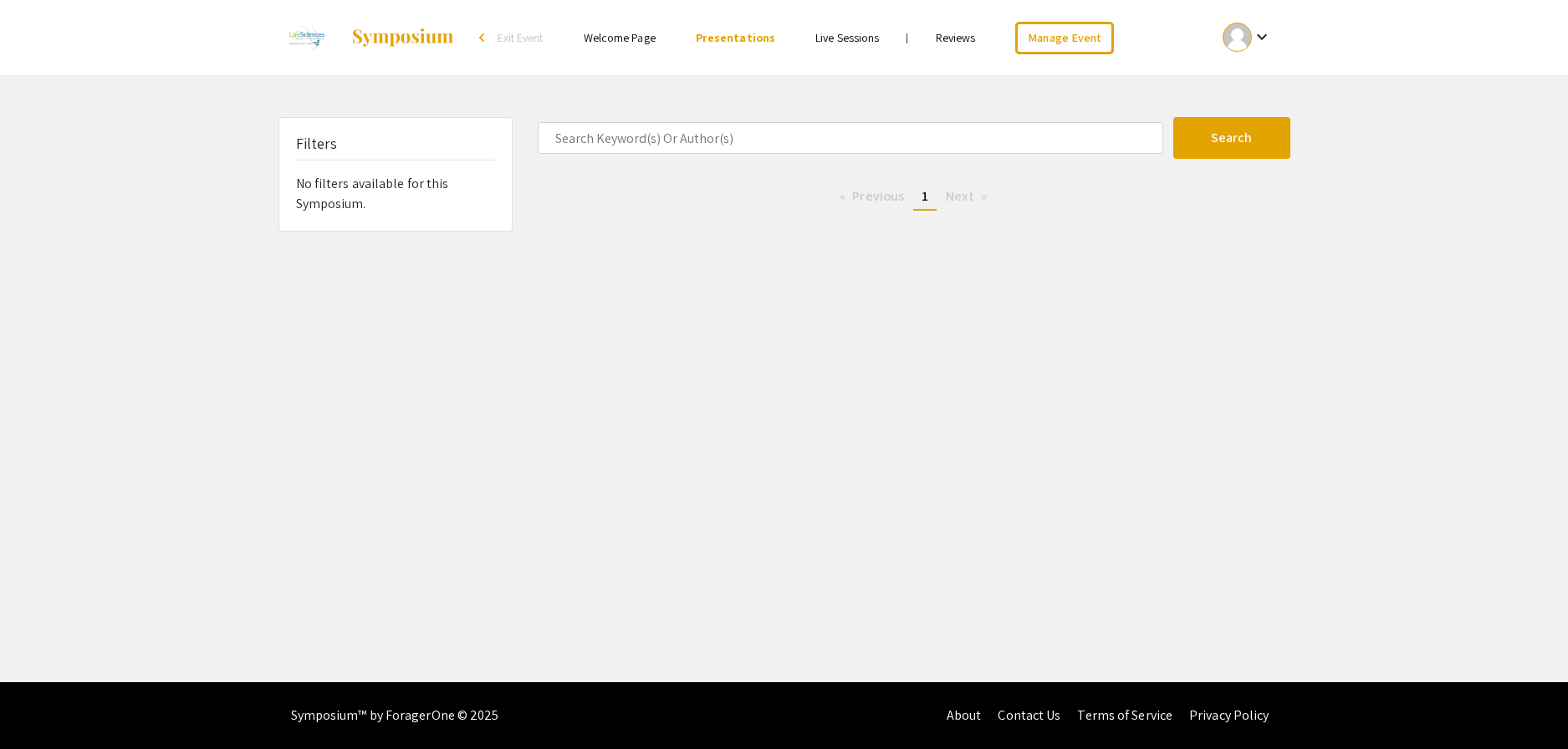
click at [857, 40] on link "Live Sessions" at bounding box center [847, 37] width 64 height 16
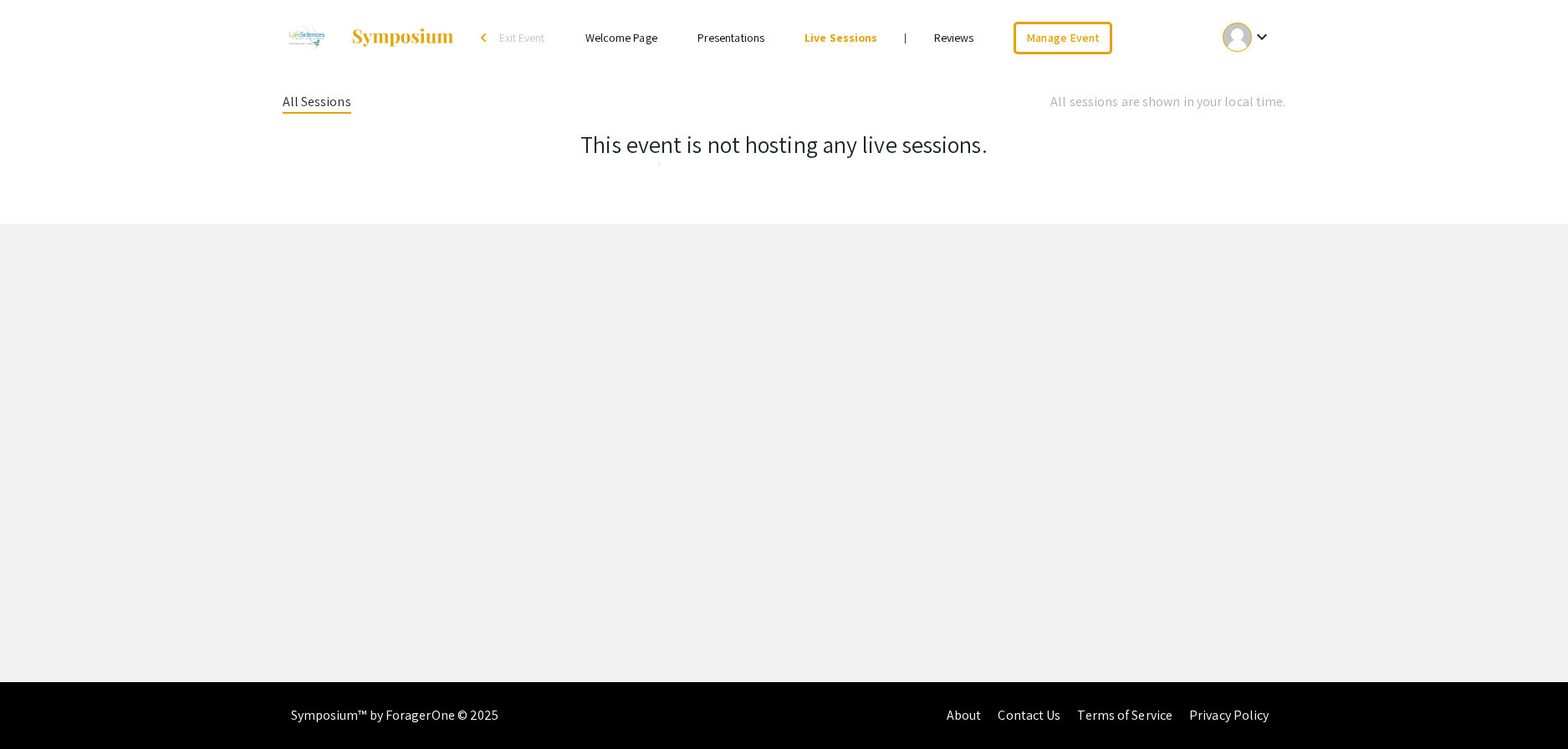
click at [951, 37] on link "Reviews" at bounding box center [954, 37] width 40 height 16
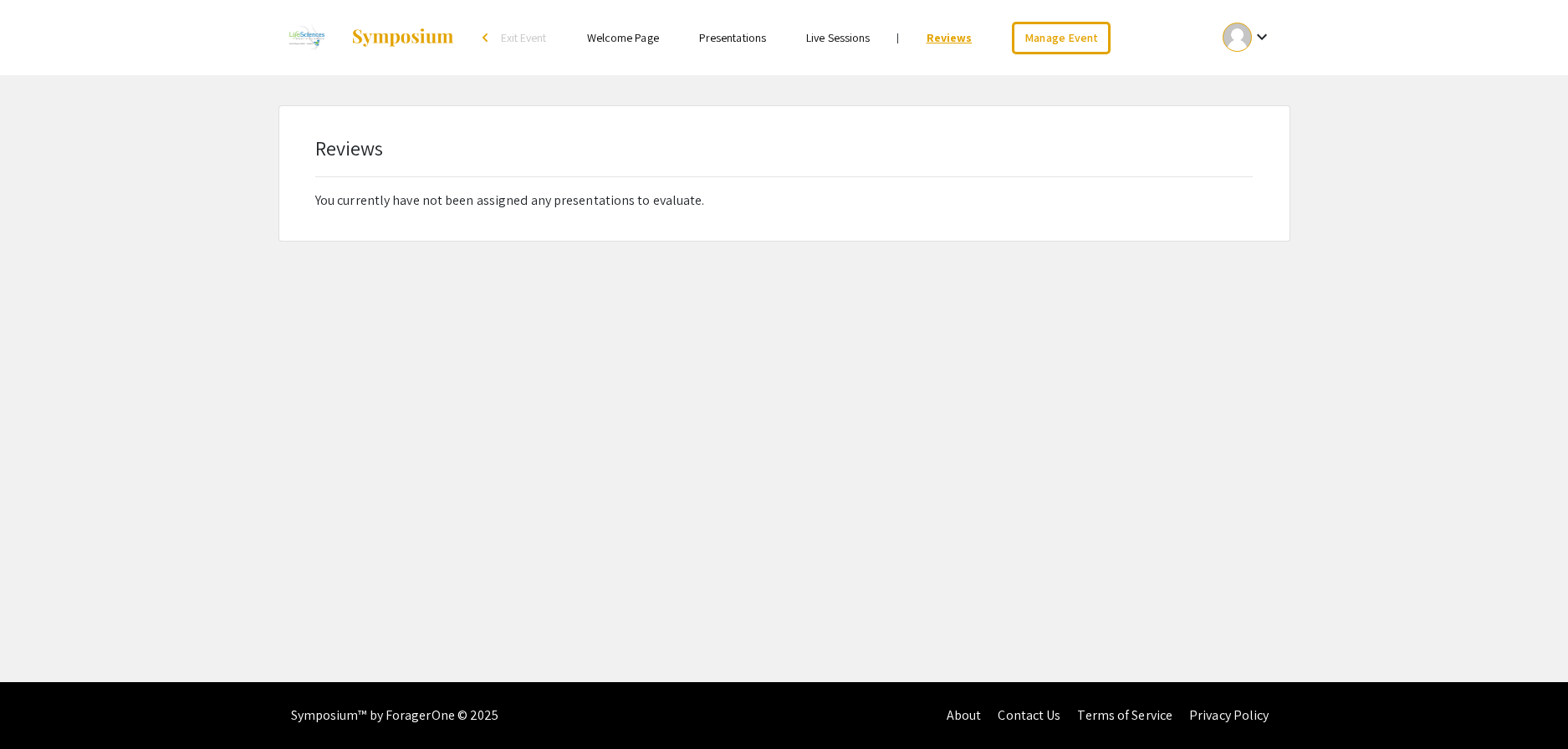
click at [951, 37] on link "Reviews" at bounding box center [950, 37] width 46 height 16
click at [1241, 36] on div at bounding box center [1237, 37] width 29 height 29
click at [1067, 29] on div at bounding box center [784, 374] width 1568 height 749
click at [1071, 37] on link "Manage Event" at bounding box center [1061, 38] width 99 height 33
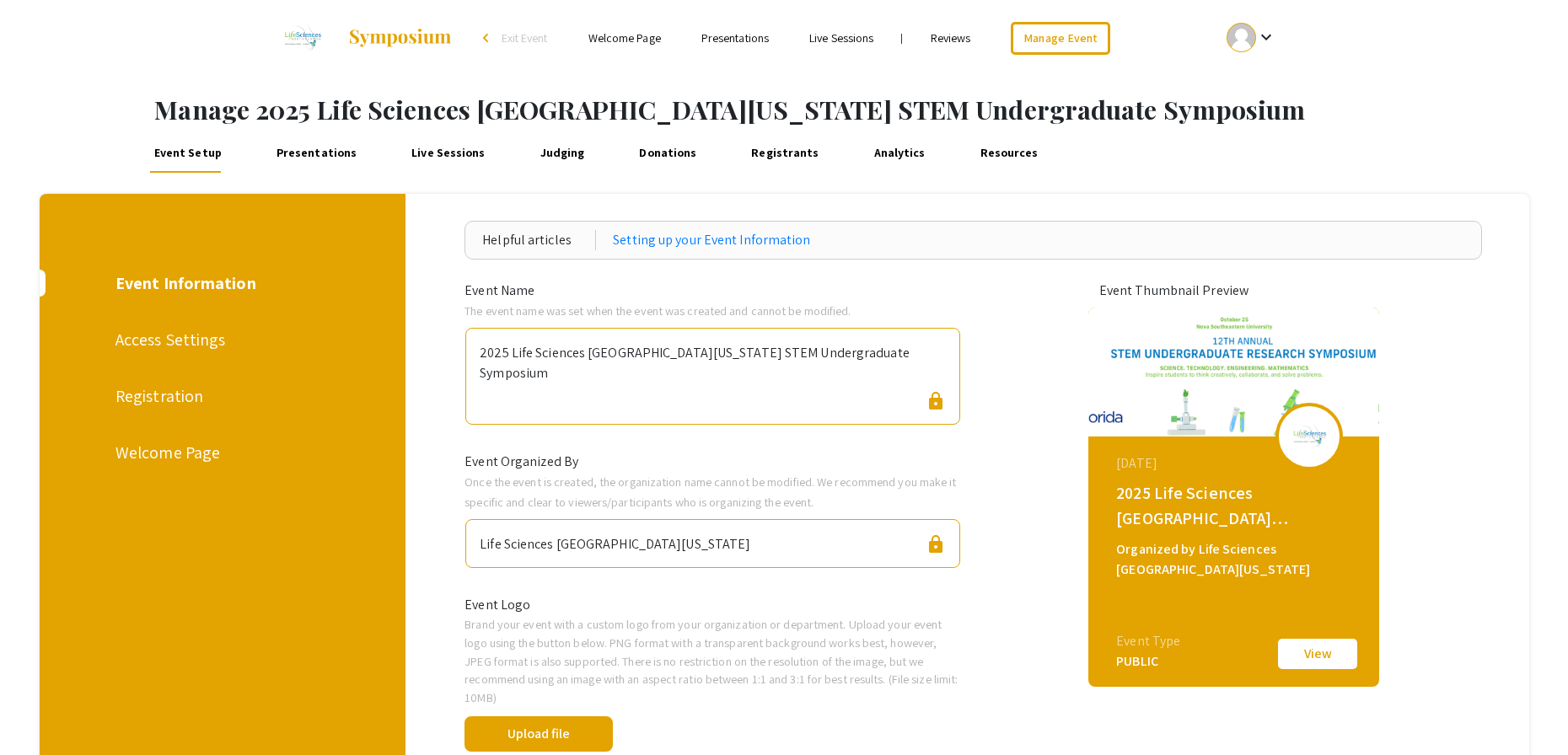
click at [299, 154] on link "Presentations" at bounding box center [316, 153] width 88 height 40
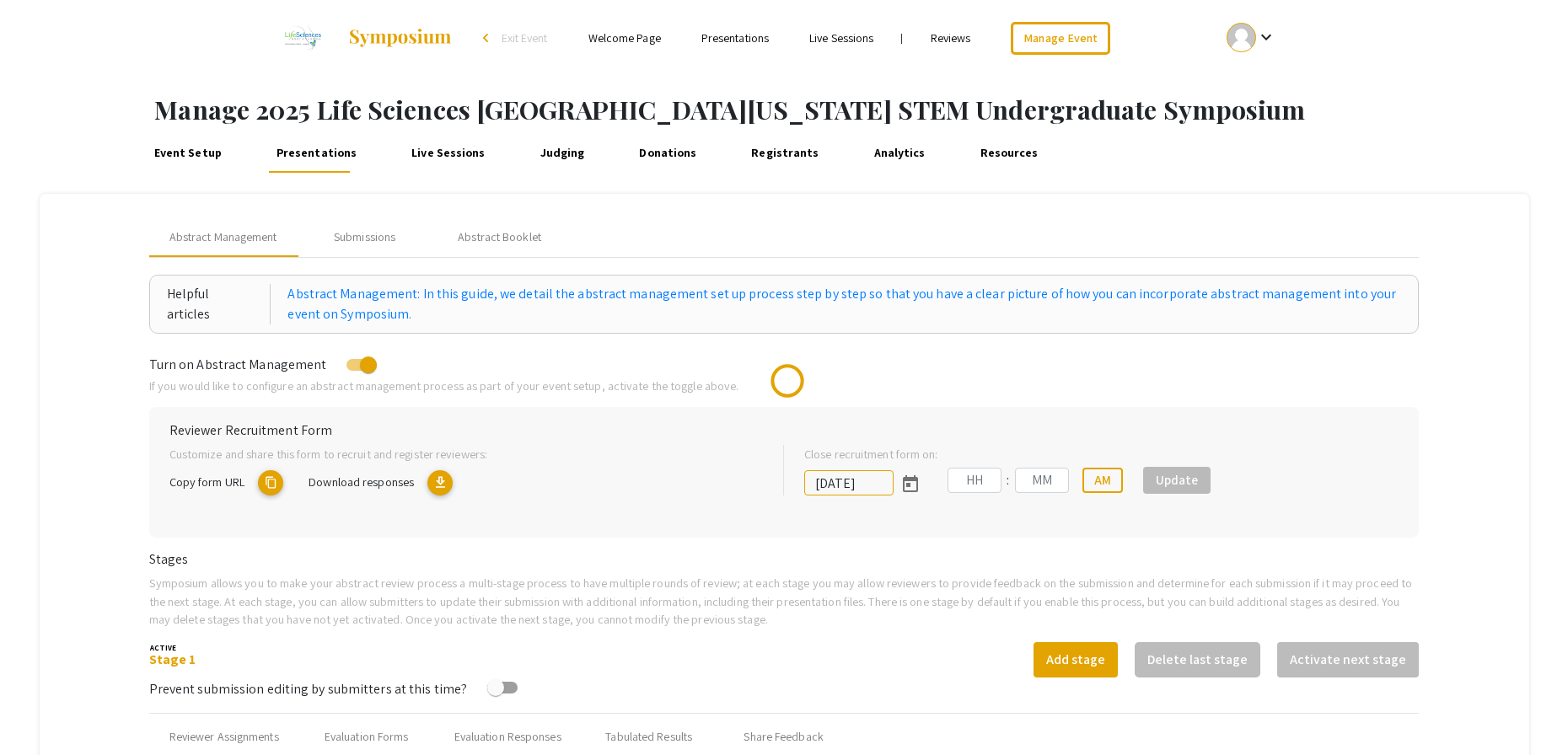
type input "[DATE]"
type input "05"
type input "00"
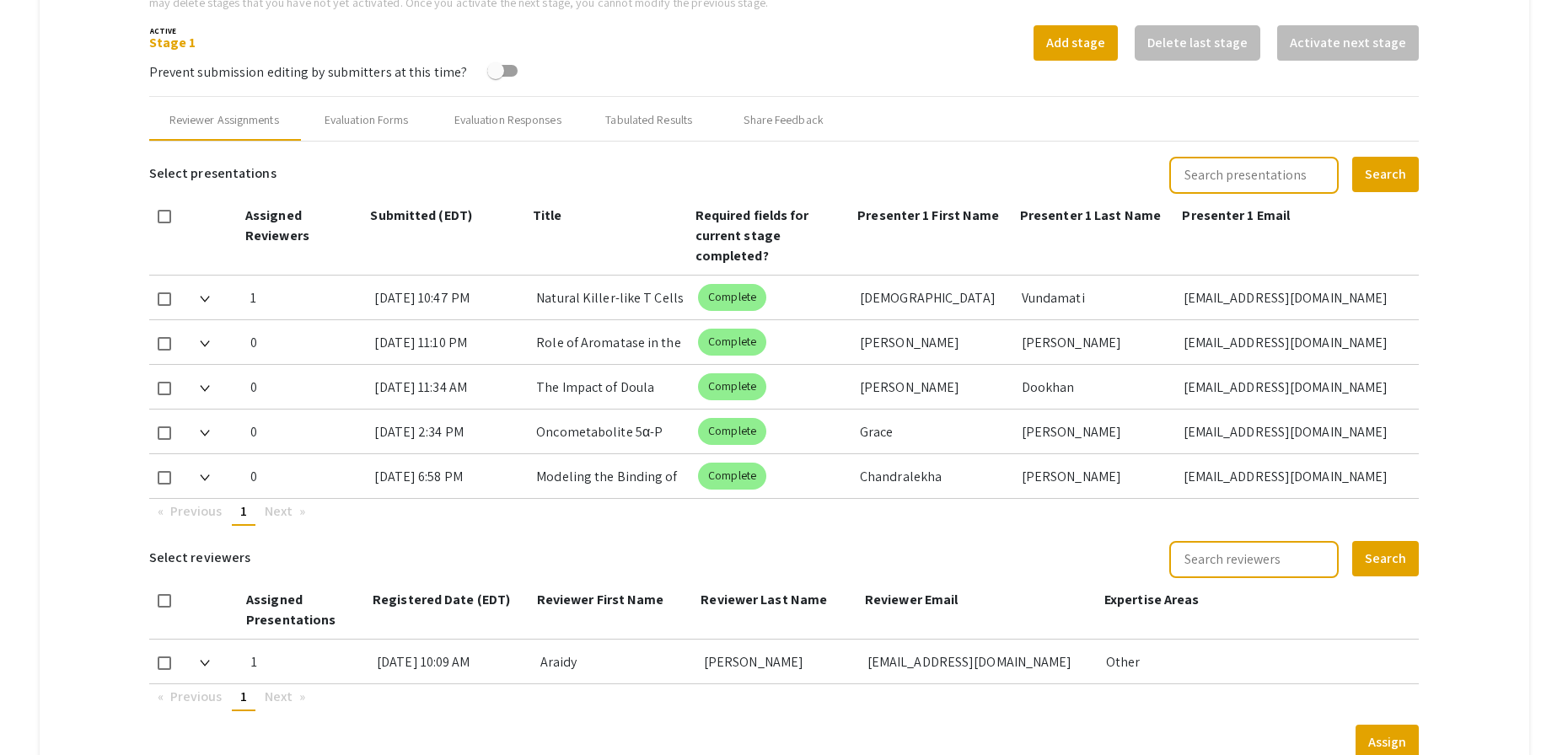
scroll to position [562, 0]
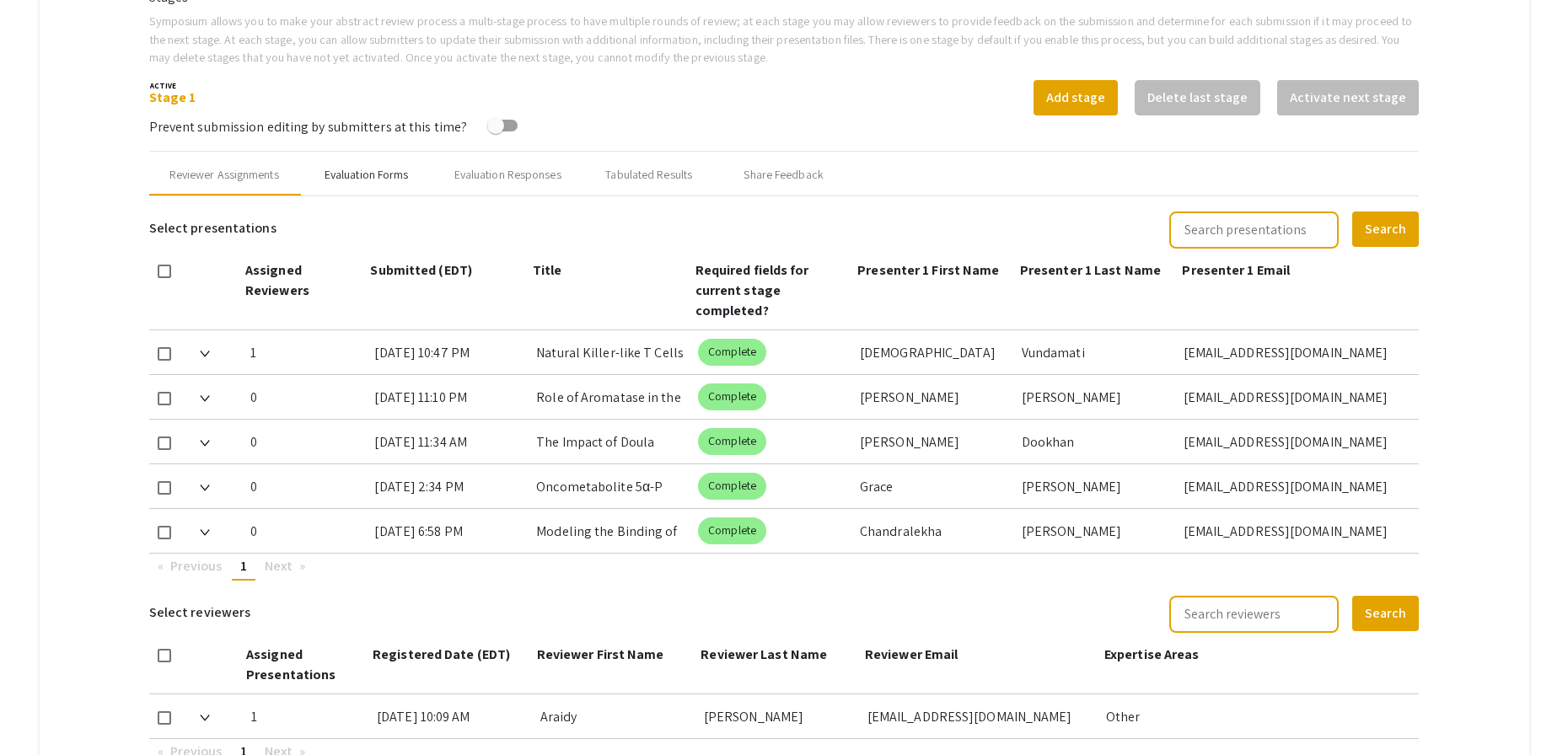
click at [380, 170] on div "Evaluation Forms" at bounding box center [367, 175] width 85 height 17
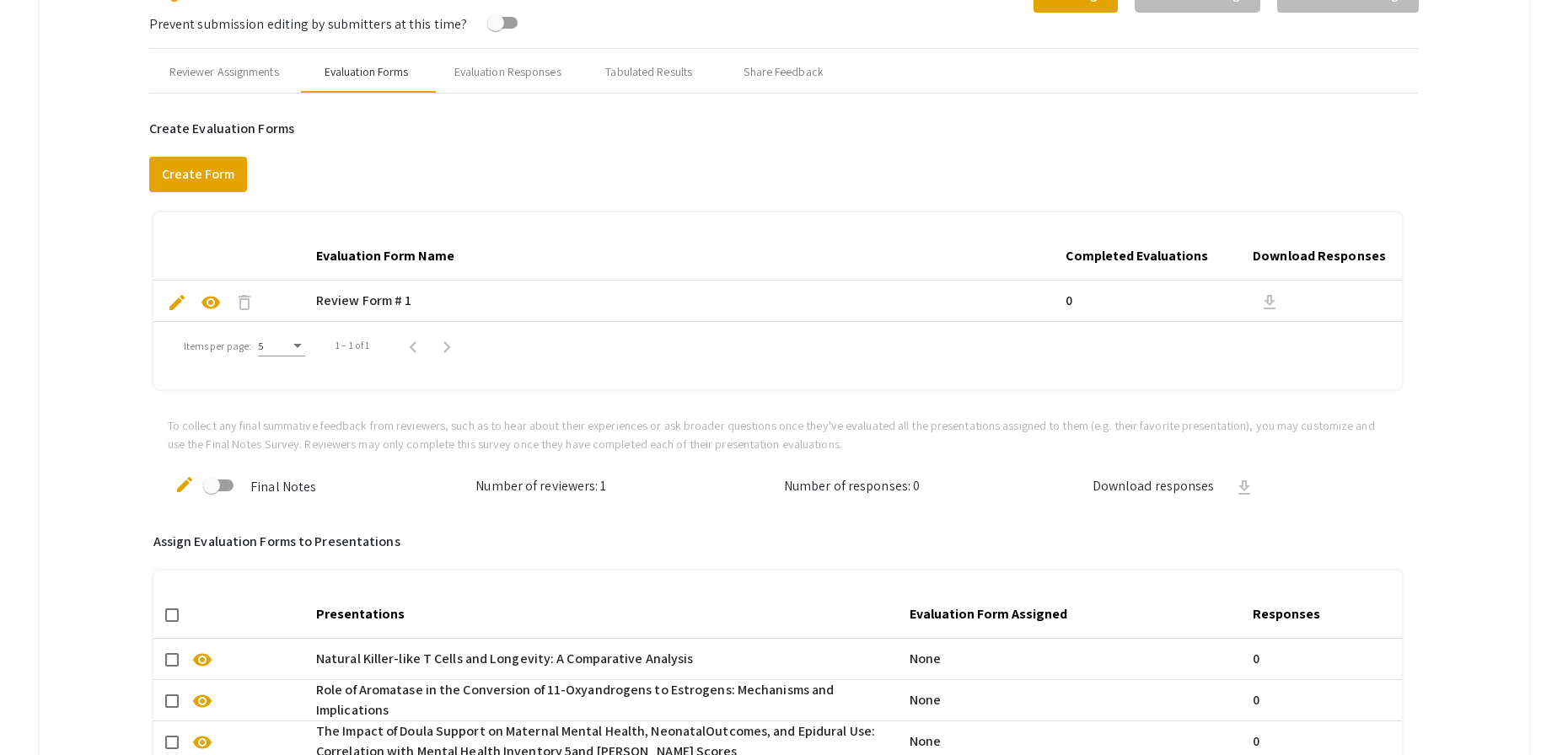
scroll to position [661, 0]
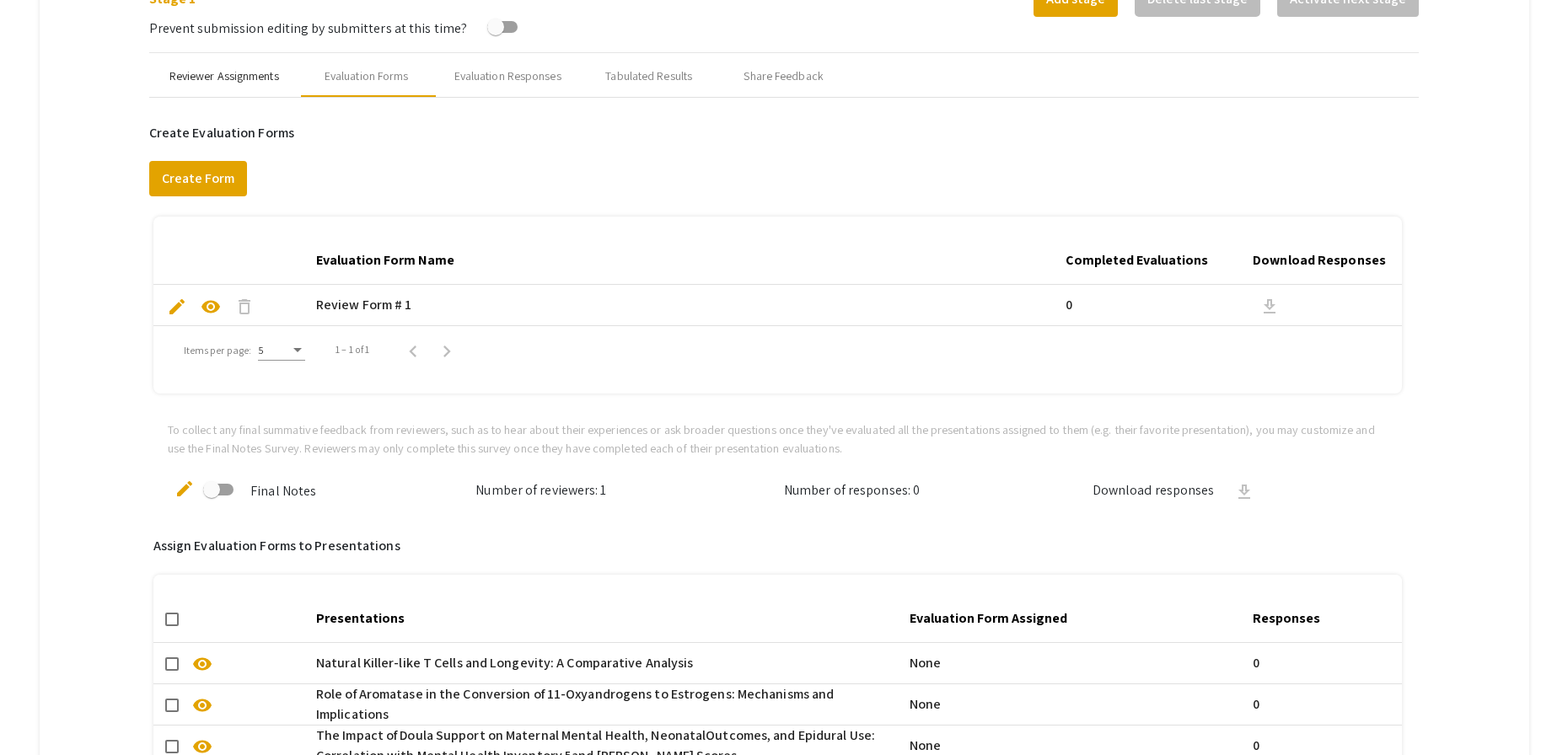
click at [254, 76] on div "Reviewer Assignments" at bounding box center [223, 75] width 109 height 17
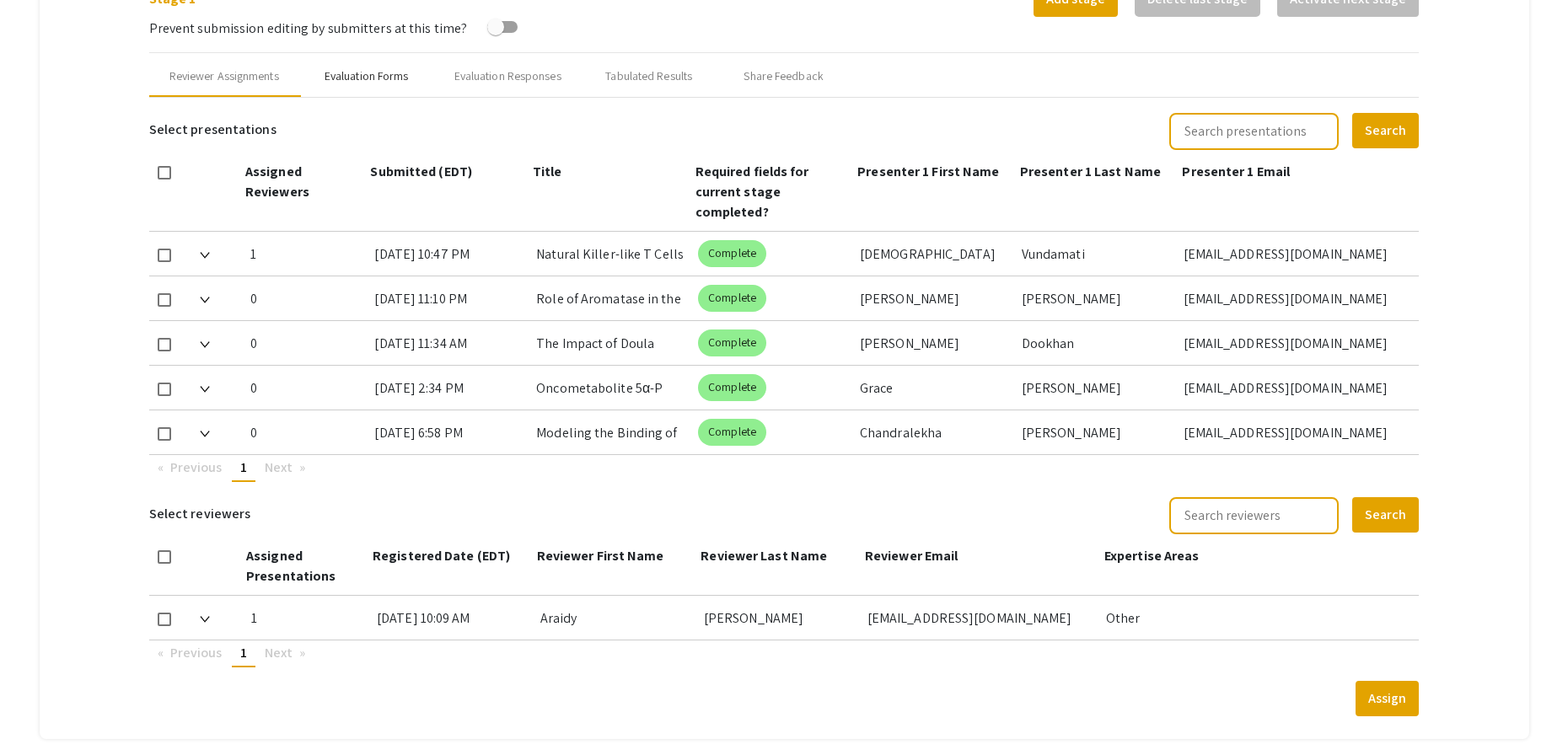
click at [373, 66] on div "Evaluation Forms" at bounding box center [366, 76] width 135 height 40
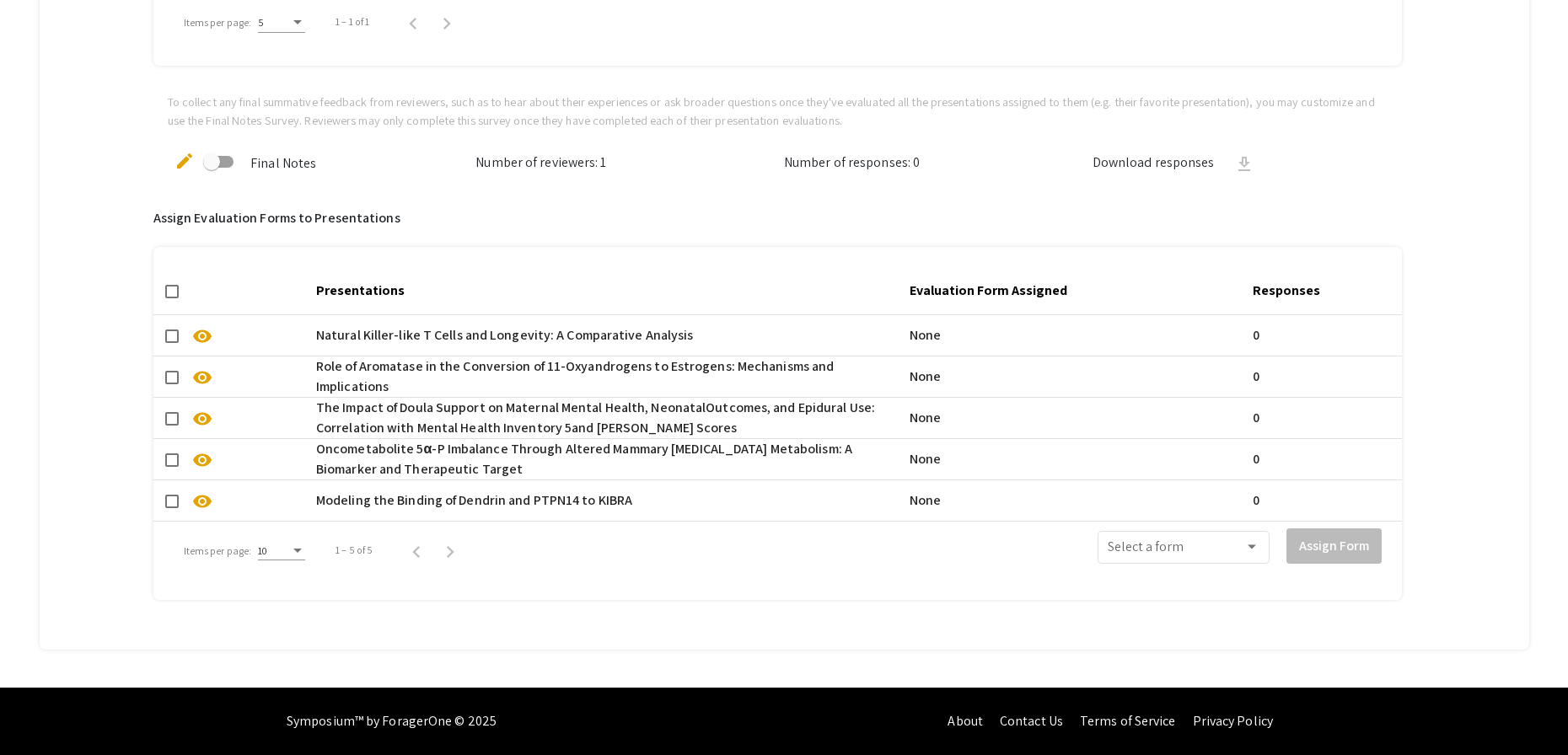
scroll to position [1001, 0]
click at [166, 329] on span at bounding box center [172, 336] width 14 height 14
click at [171, 343] on input "checkbox" at bounding box center [171, 343] width 1 height 1
checkbox input "true"
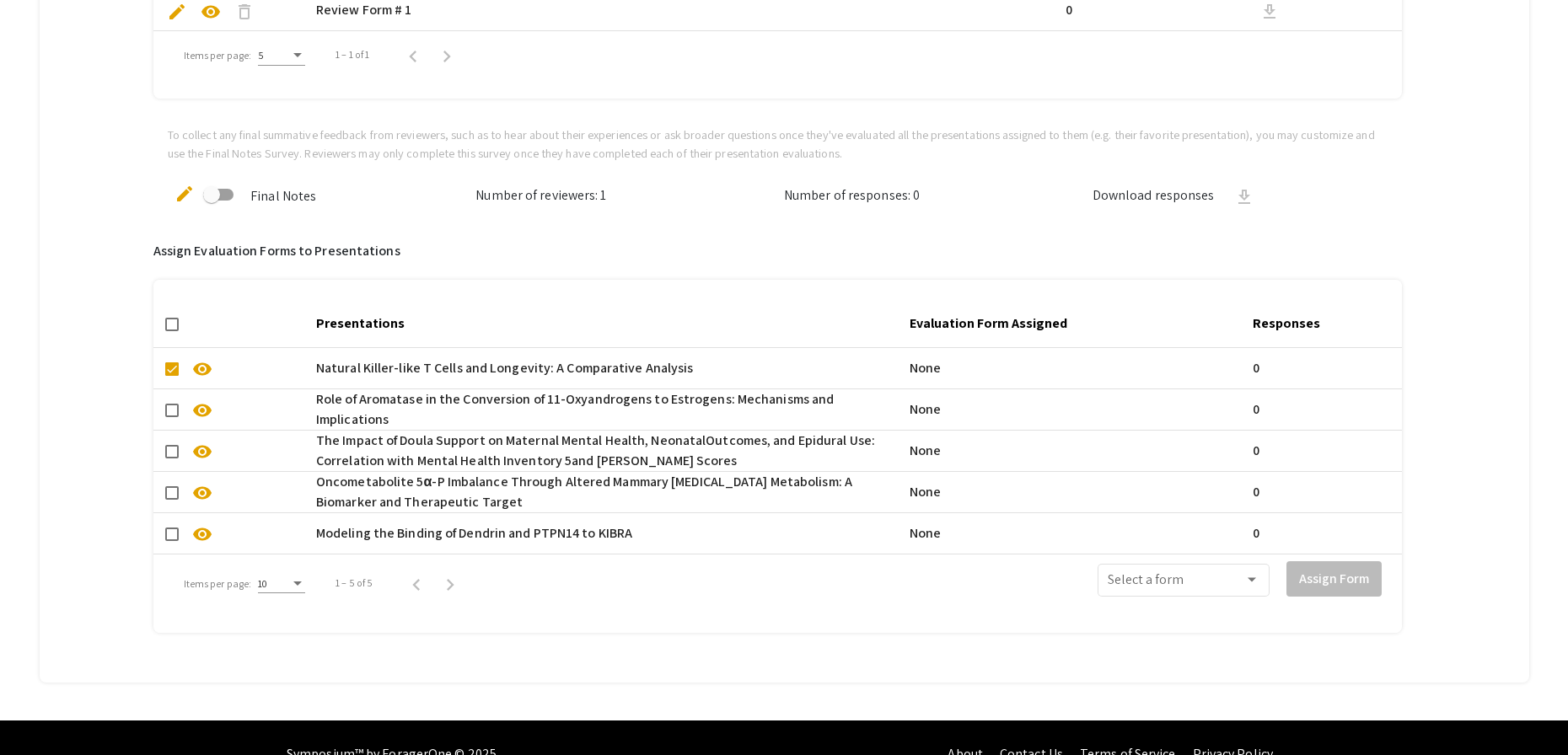
scroll to position [959, 0]
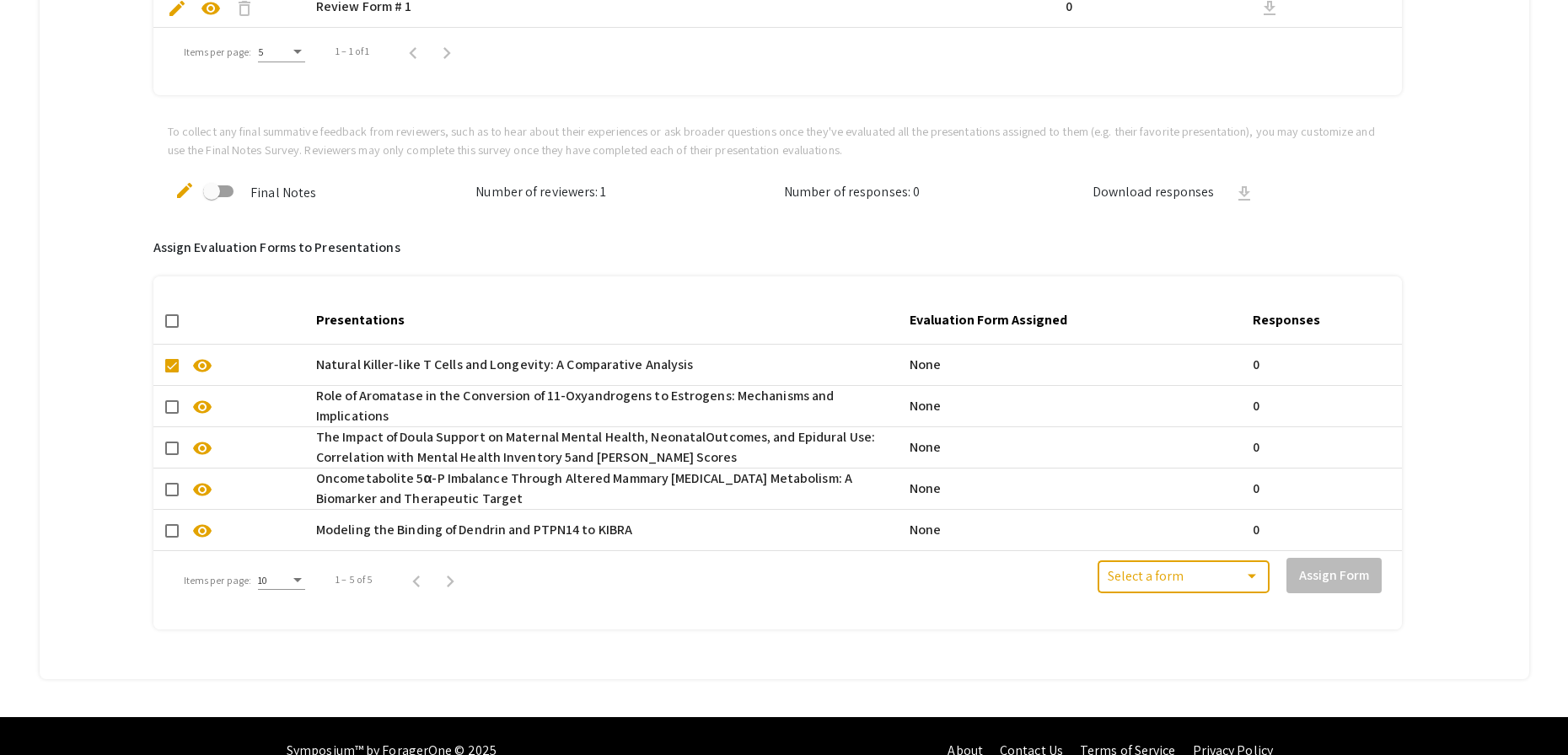
click at [1258, 579] on div at bounding box center [1252, 577] width 16 height 16
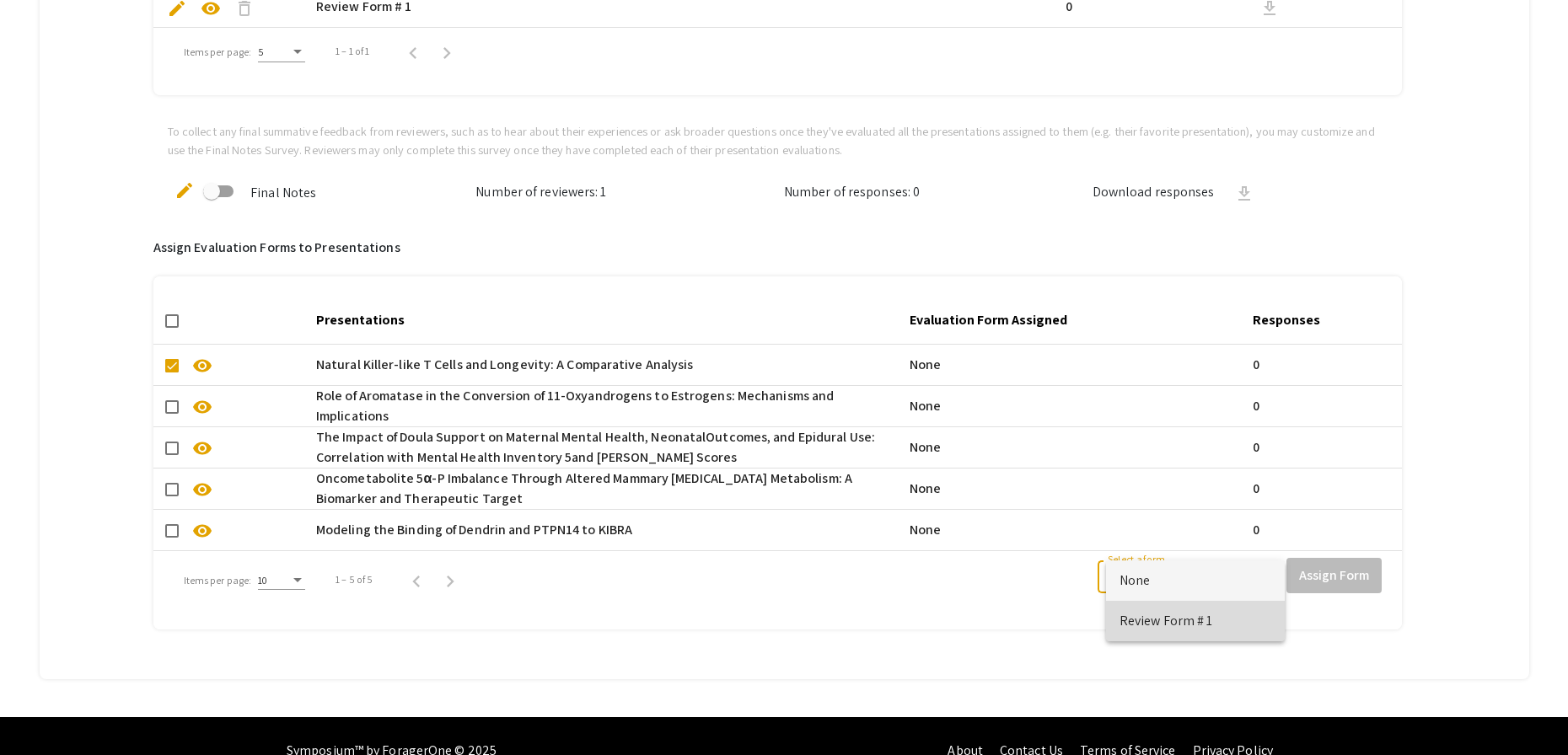
click at [1248, 615] on span "Review Form # 1" at bounding box center [1195, 622] width 152 height 40
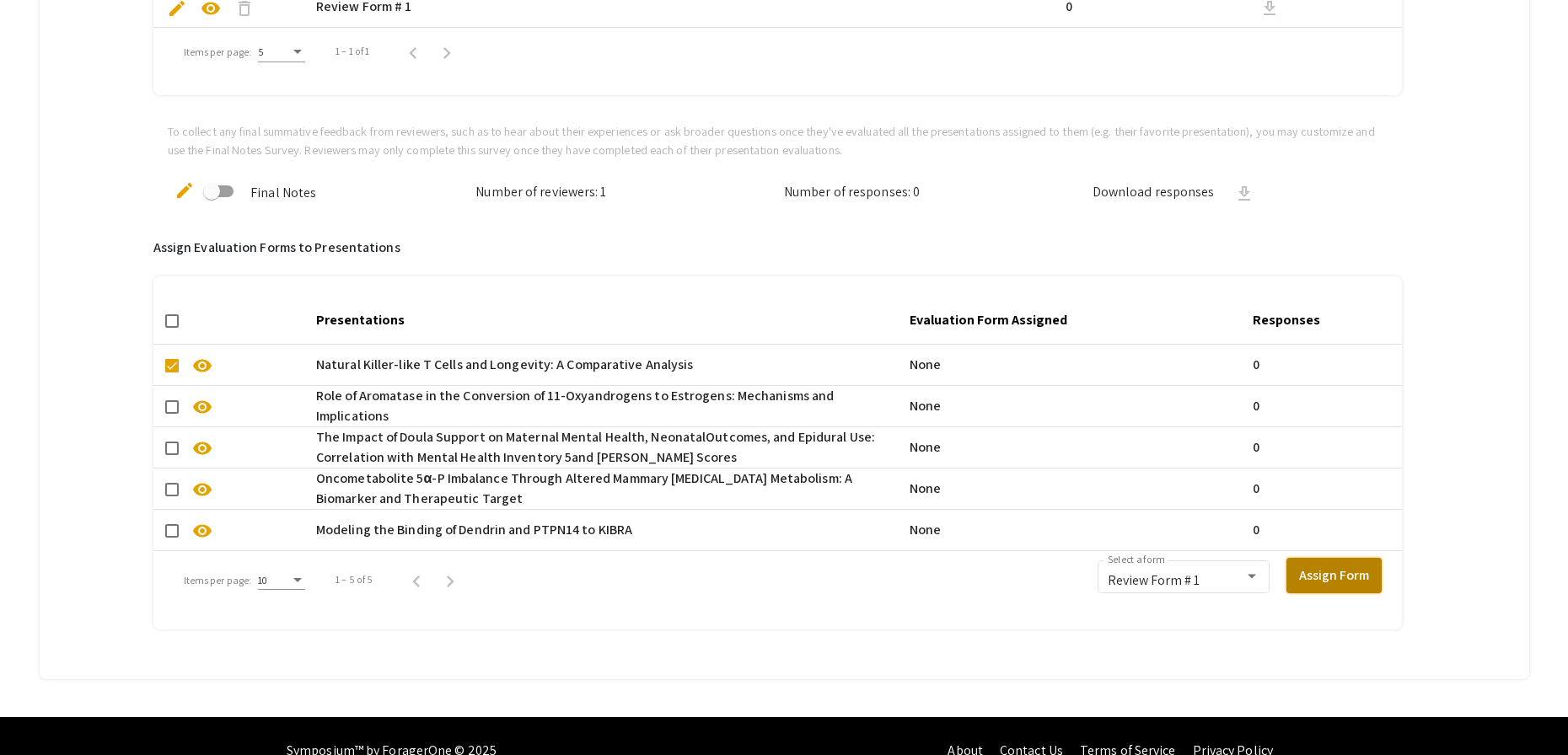
click at [1339, 578] on button "Assign Form" at bounding box center [1334, 576] width 96 height 36
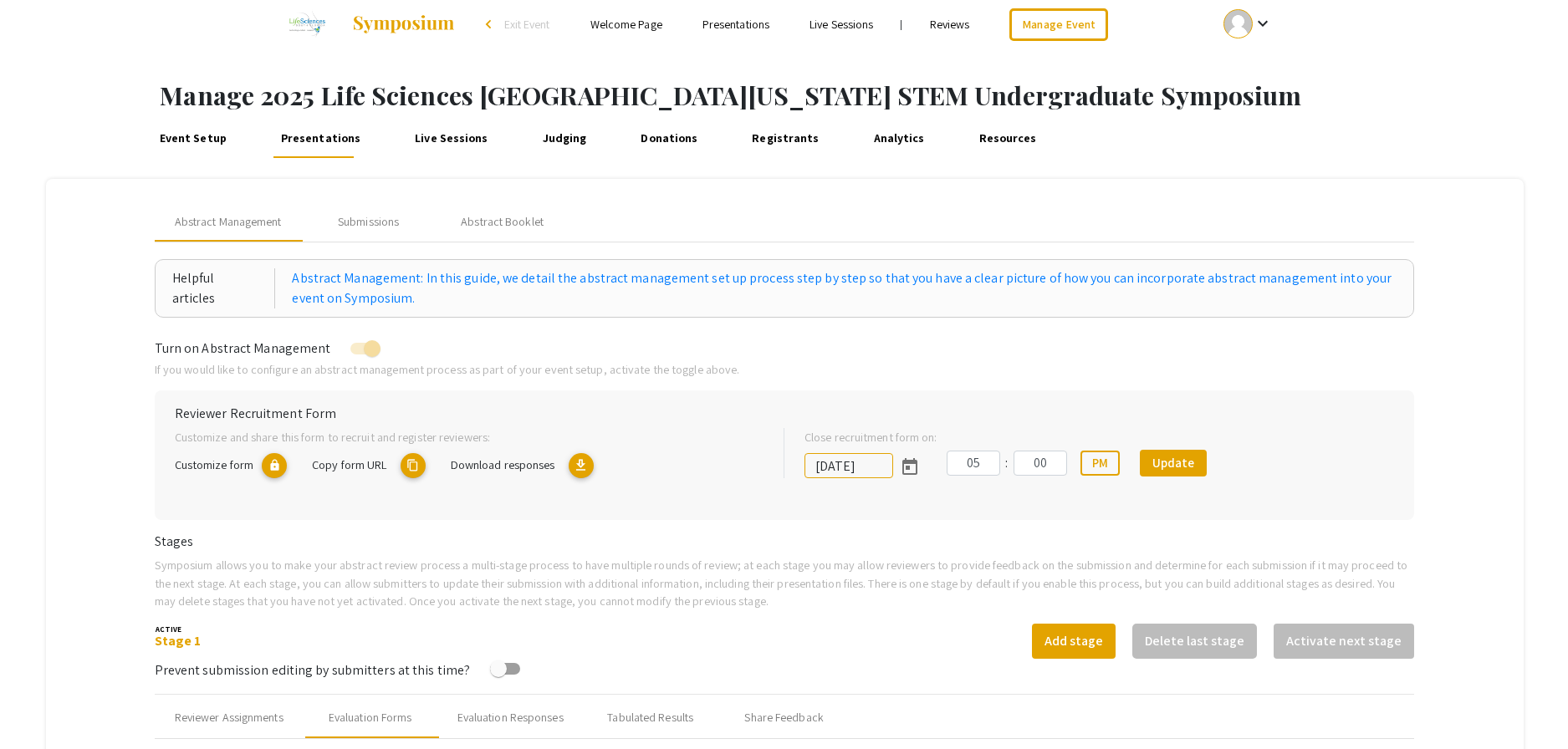
scroll to position [0, 0]
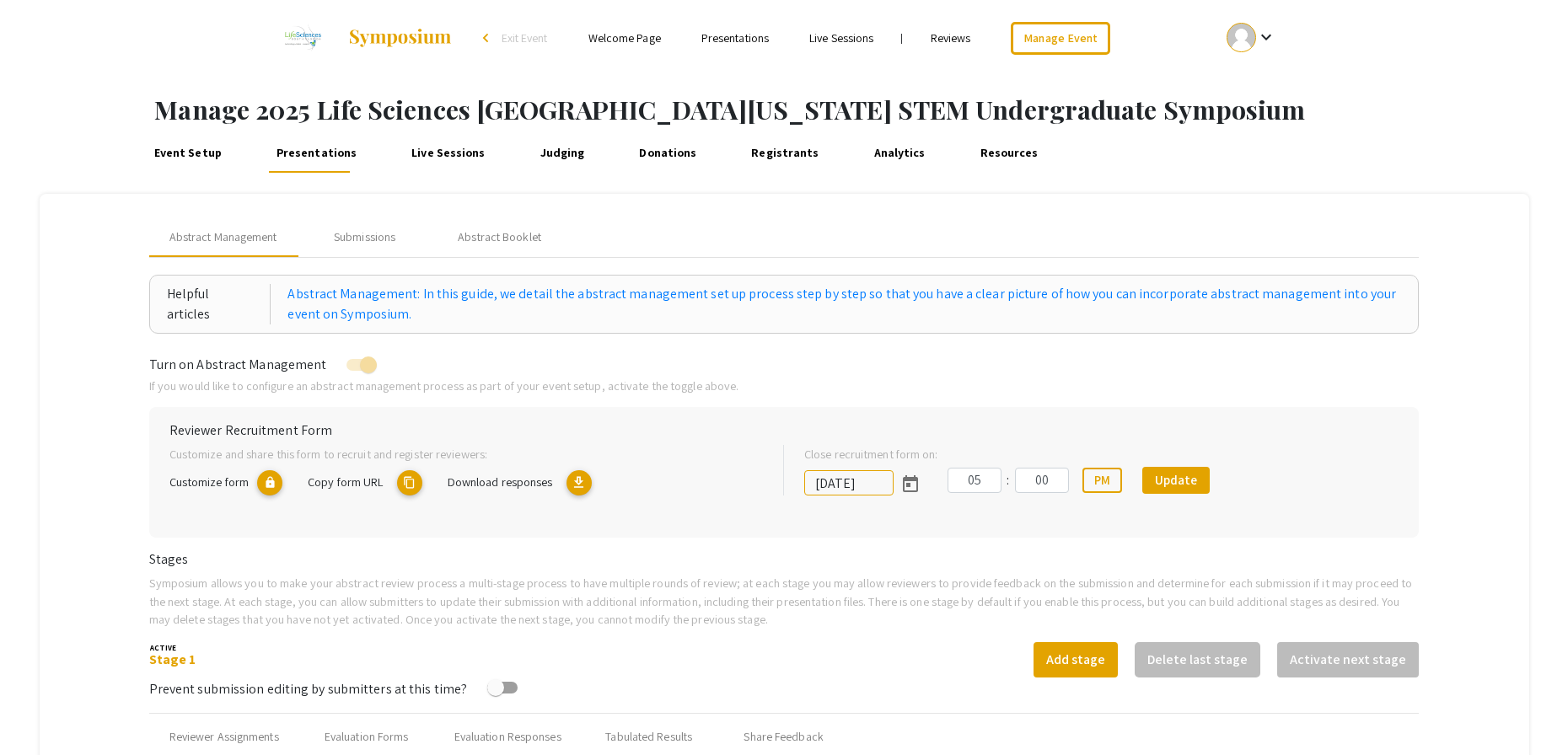
click at [963, 36] on link "Reviews" at bounding box center [951, 38] width 40 height 16
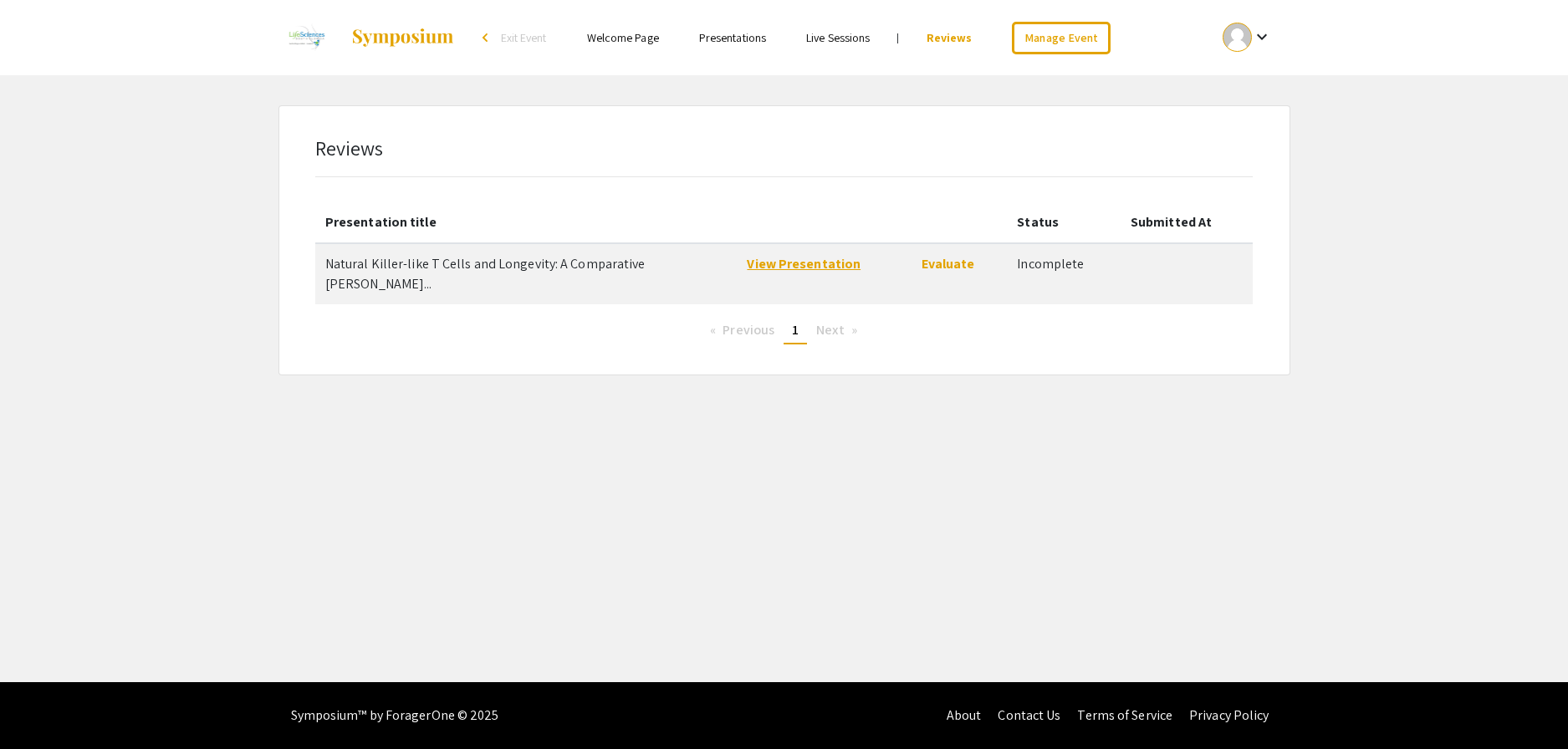
click at [843, 265] on link "View Presentation" at bounding box center [804, 264] width 114 height 17
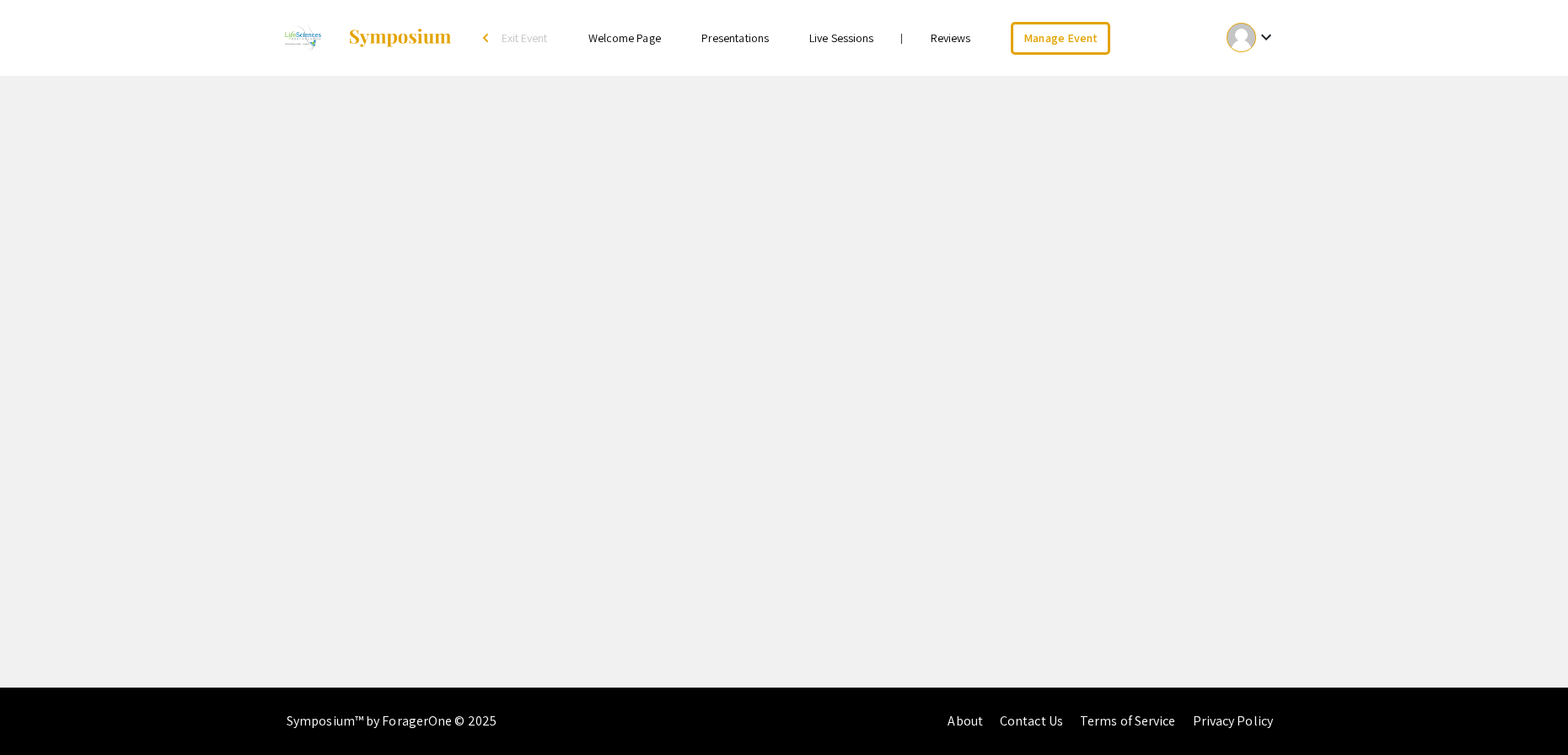
select select "custom"
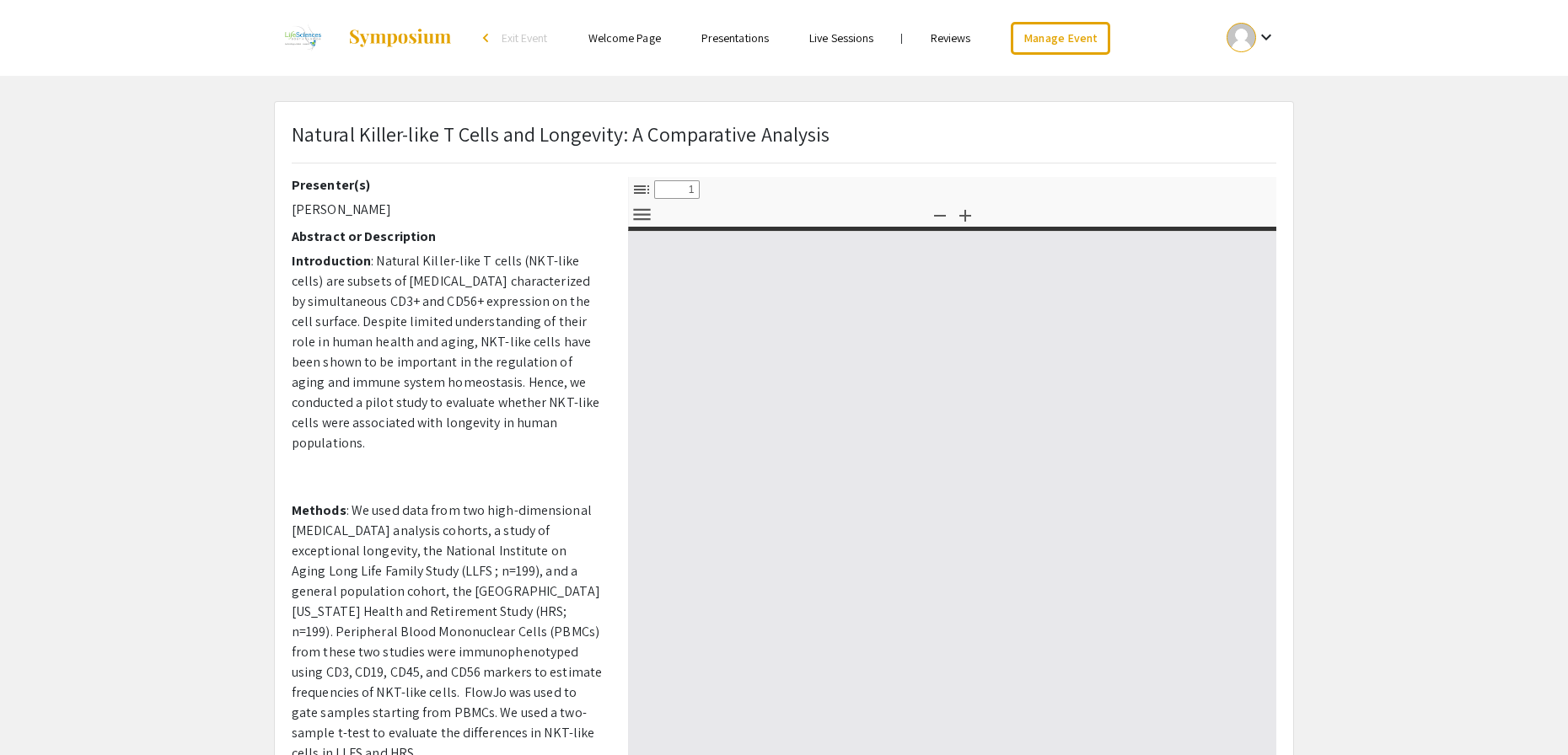
type input "0"
select select "custom"
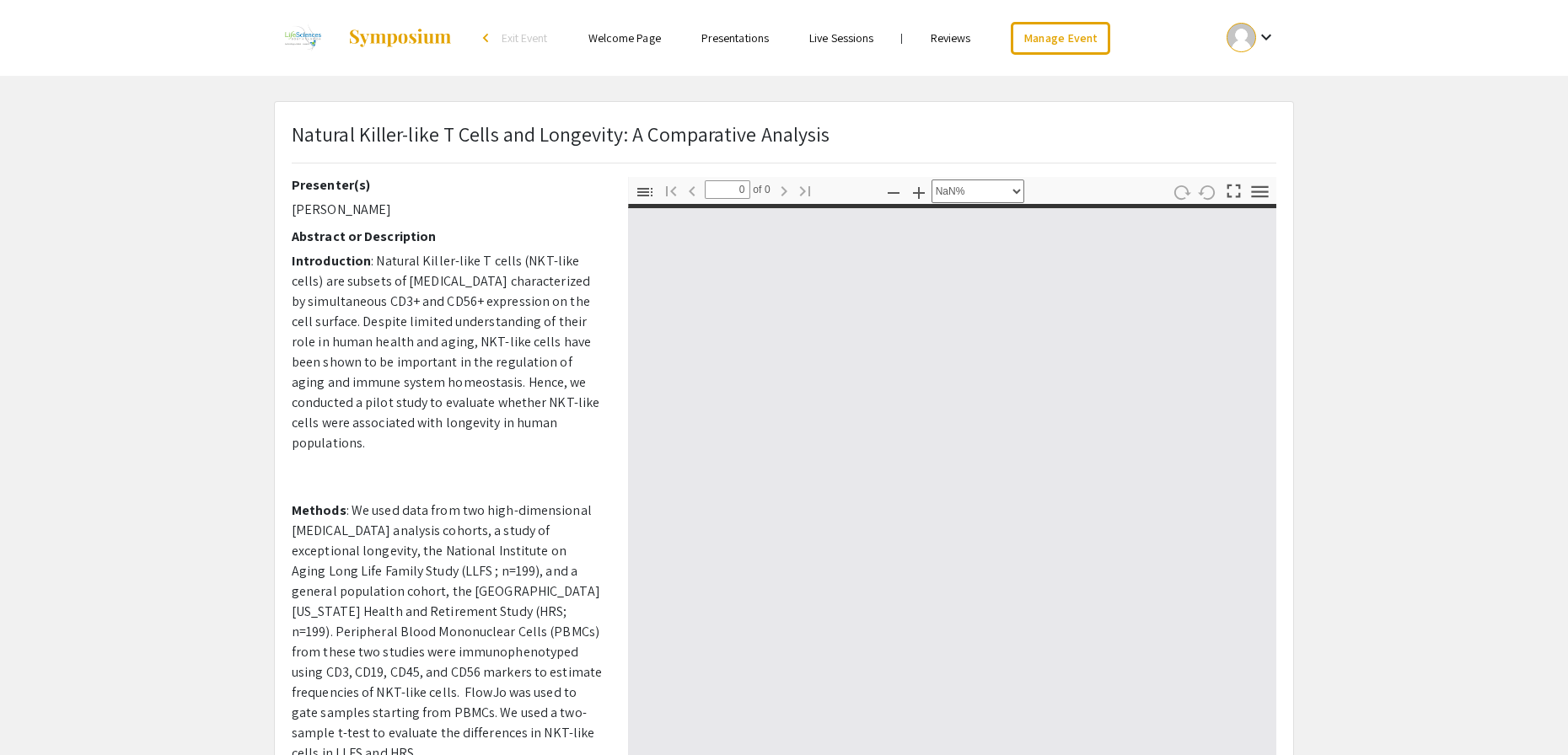
type input "1"
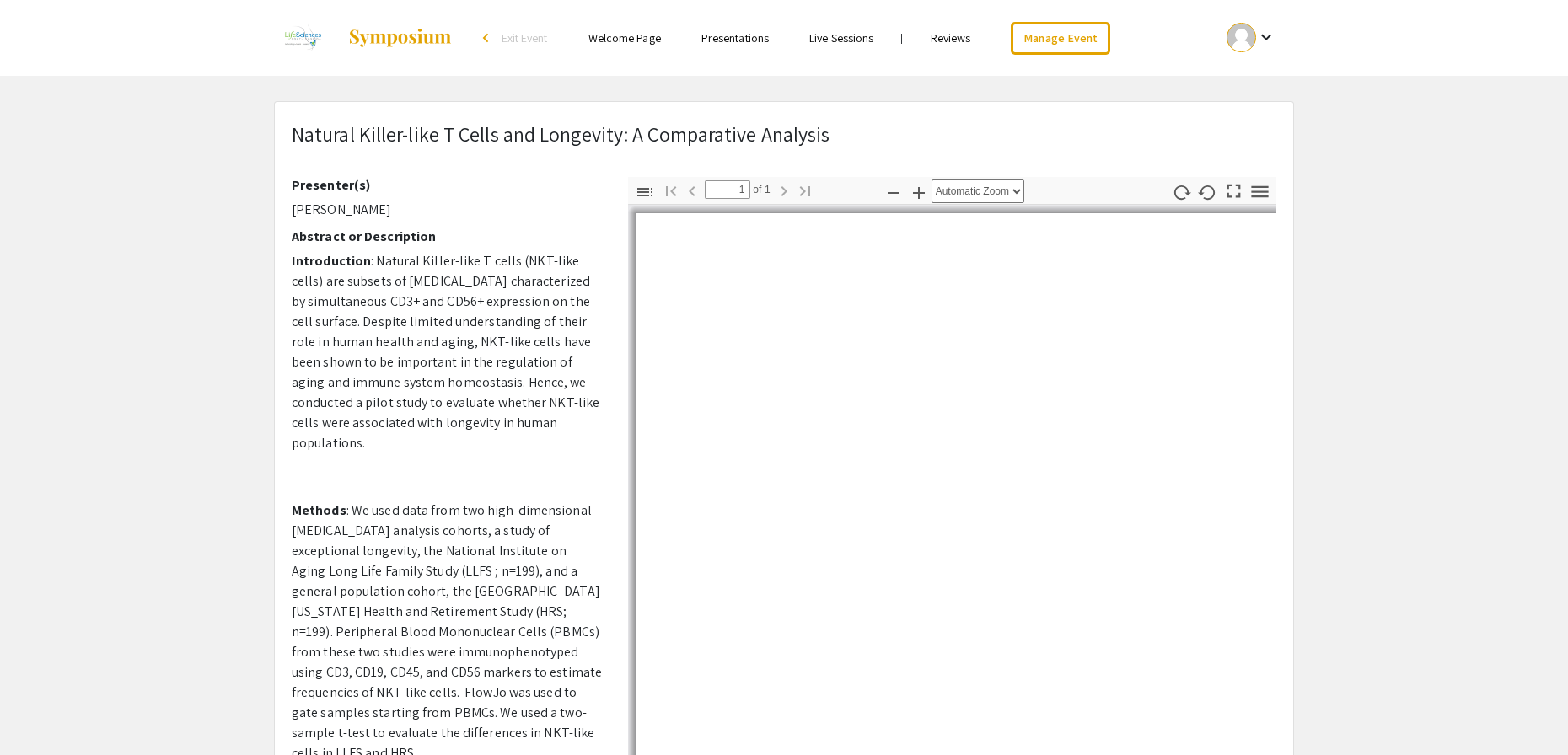
select select "auto"
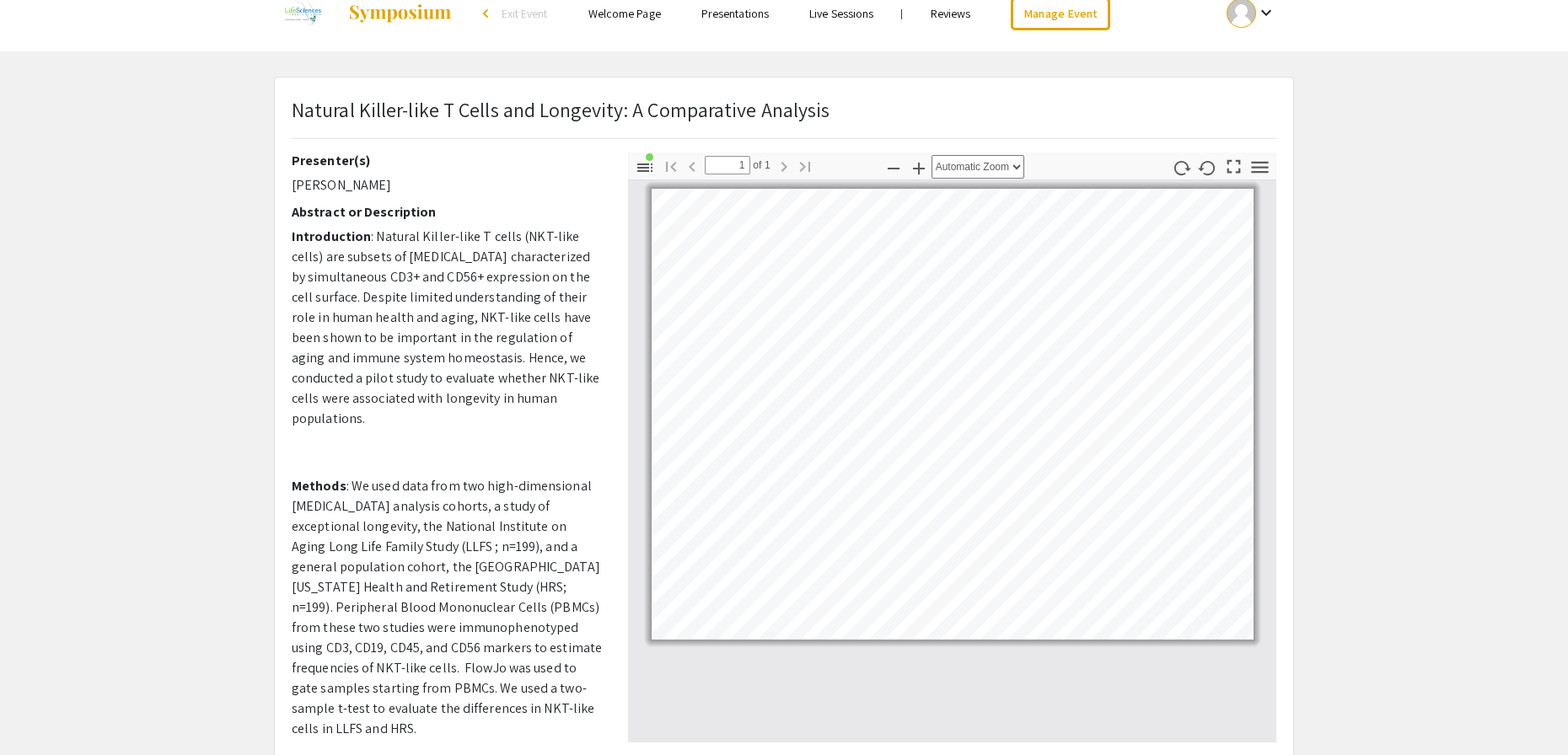
click at [1364, 151] on app-presentation "Natural Killer-like T Cells and Longevity: A Comparative Analysis Presenter(s) …" at bounding box center [784, 502] width 1568 height 852
click at [1359, 116] on app-presentation "Natural Killer-like T Cells and Longevity: A Comparative Analysis Presenter(s) …" at bounding box center [784, 502] width 1568 height 852
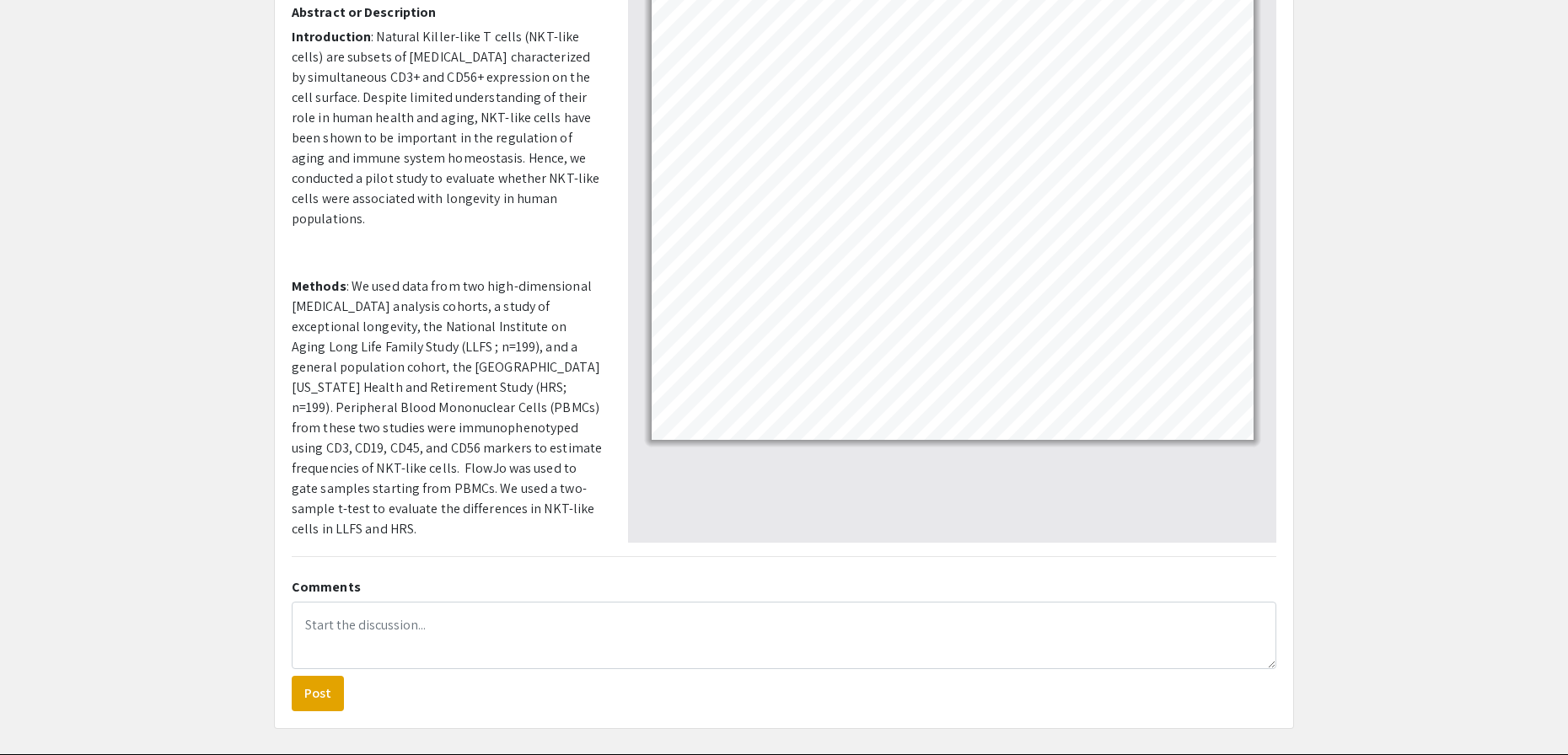
scroll to position [213, 0]
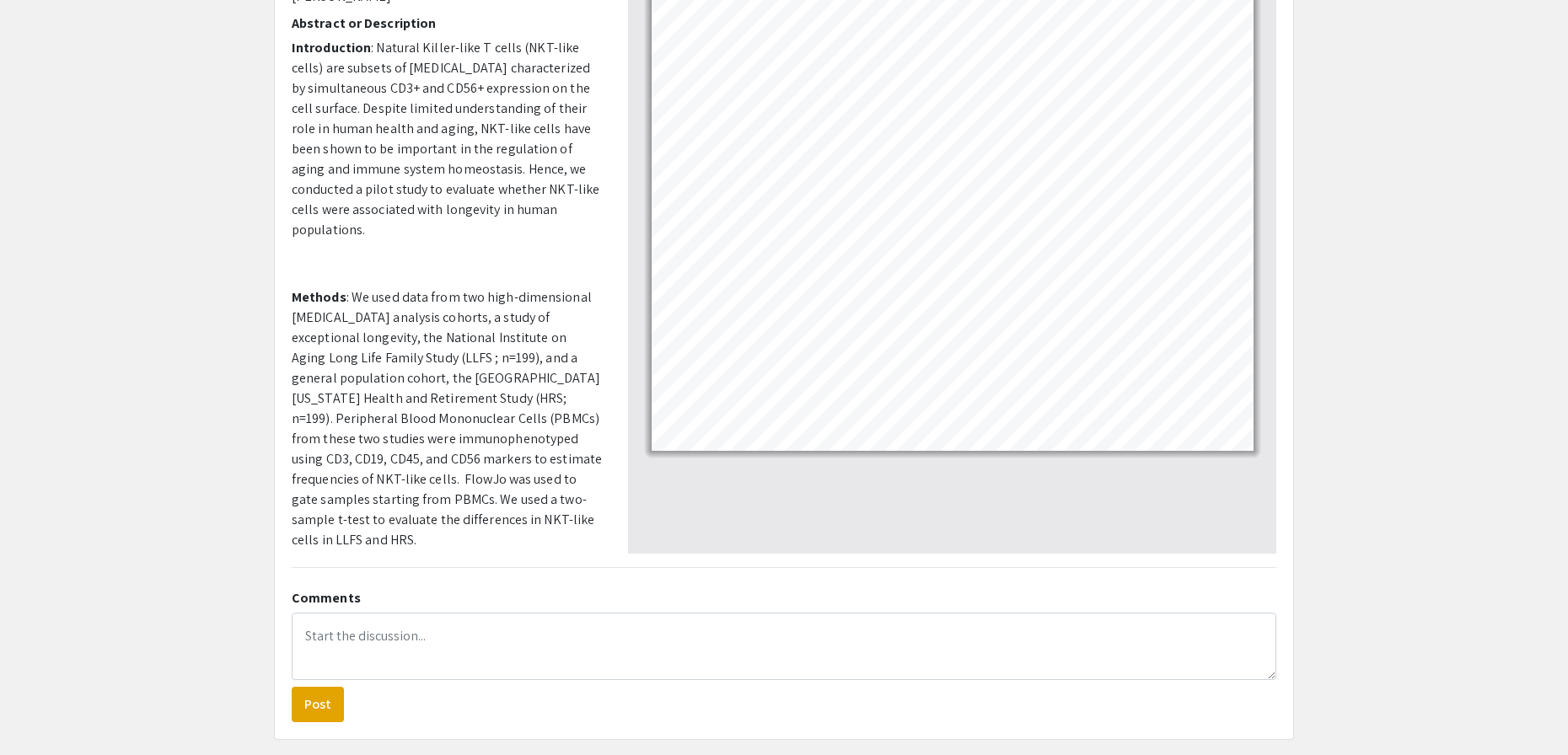
drag, startPoint x: 602, startPoint y: 242, endPoint x: 599, endPoint y: 389, distance: 147.0
click at [599, 390] on div "Presenter(s) [PERSON_NAME] Abstract or Description Introduction : Natural Kille…" at bounding box center [447, 259] width 311 height 590
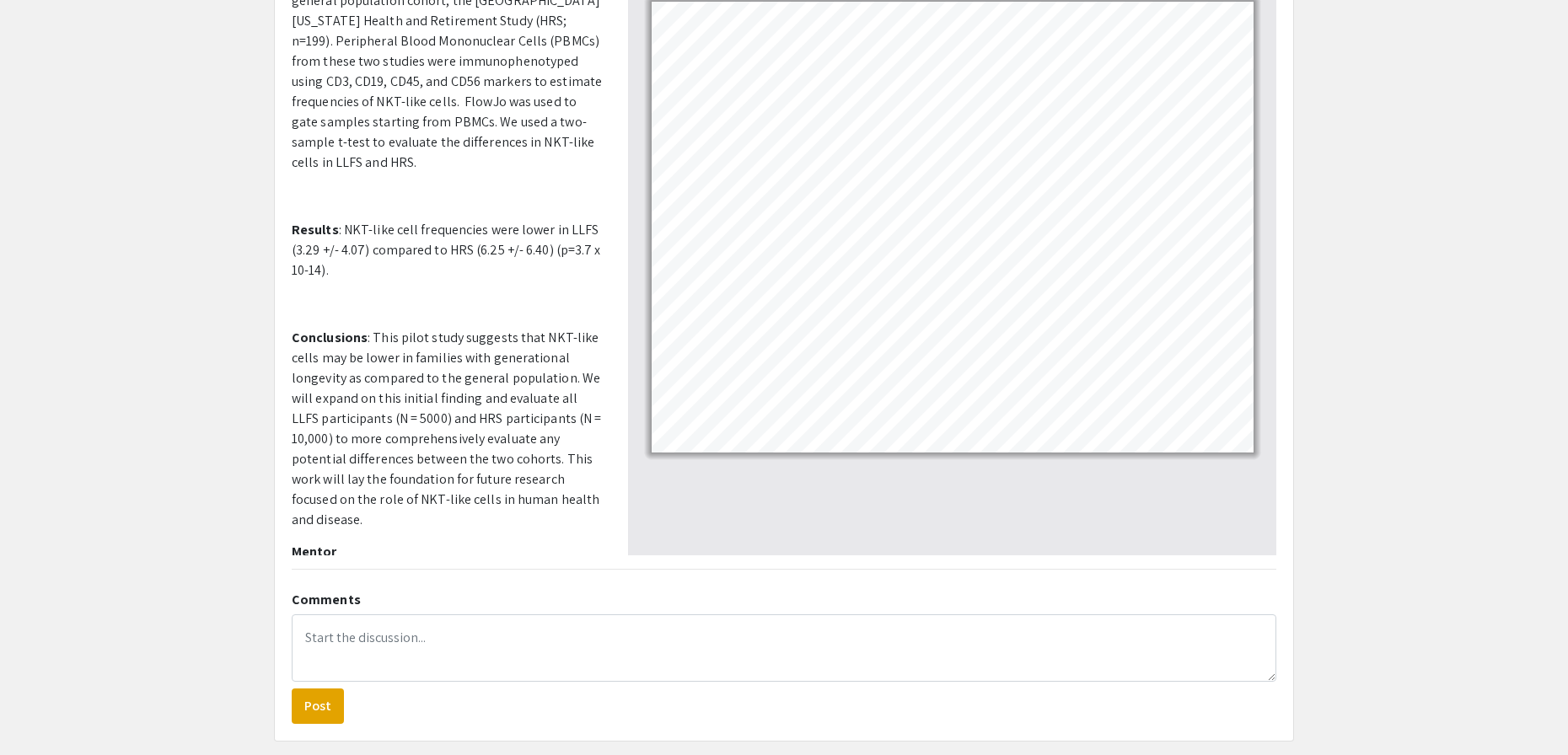
scroll to position [0, 0]
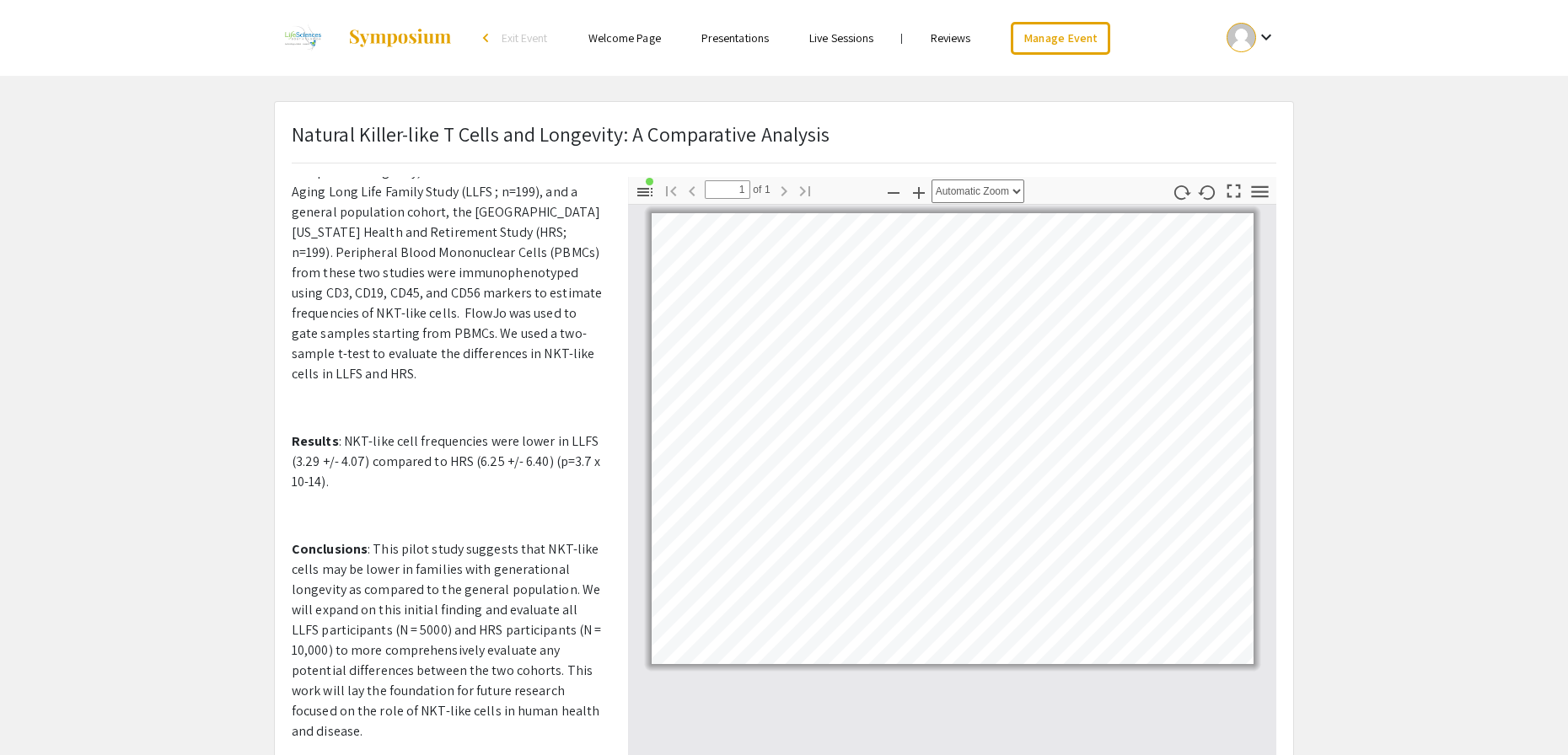
click at [965, 33] on link "Reviews" at bounding box center [951, 38] width 40 height 16
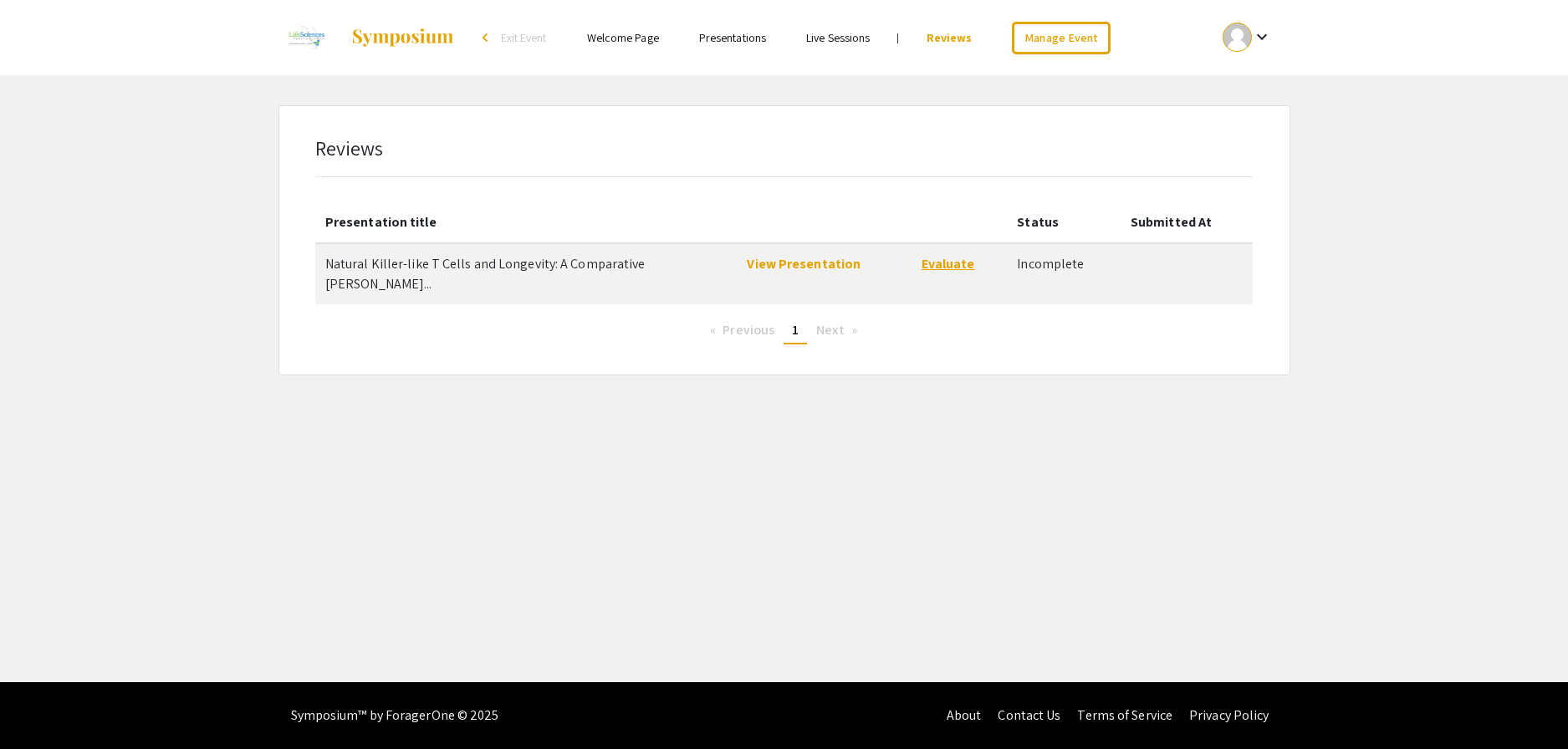
click at [959, 265] on link "Evaluate" at bounding box center [948, 264] width 54 height 17
click at [1081, 43] on link "Manage Event" at bounding box center [1061, 38] width 99 height 33
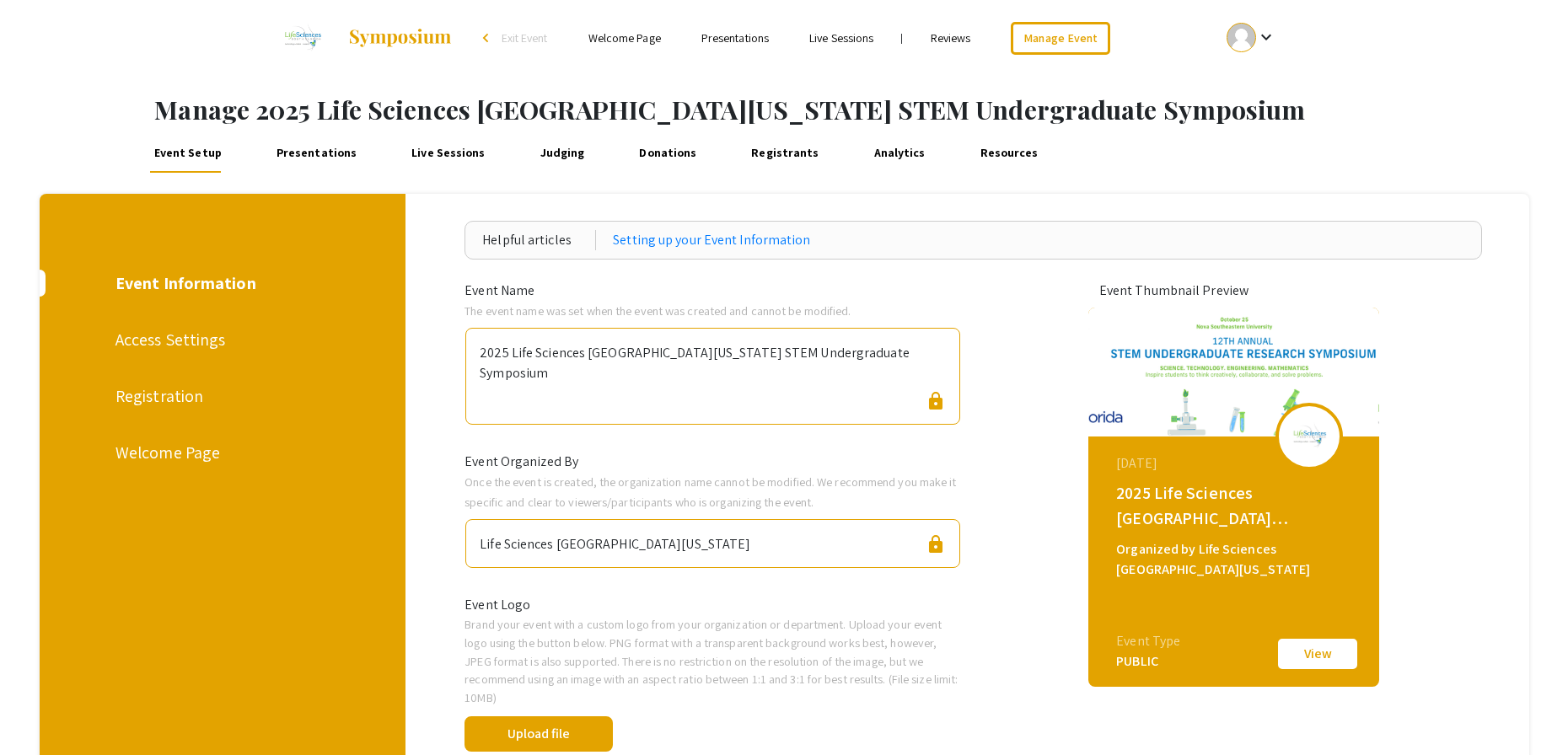
click at [330, 158] on link "Presentations" at bounding box center [316, 153] width 88 height 40
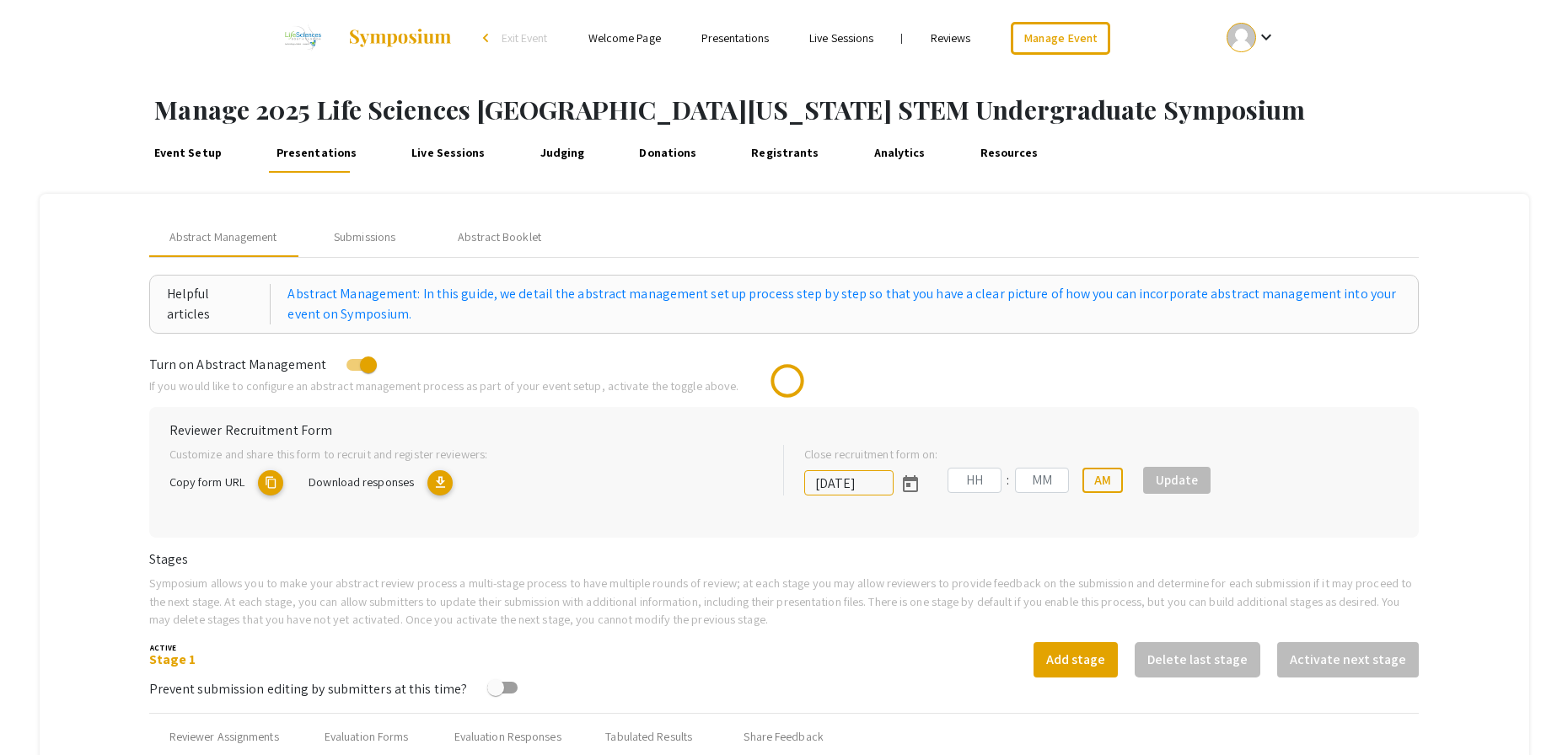
type input "[DATE]"
type input "05"
type input "00"
click at [388, 246] on div "Submissions" at bounding box center [364, 236] width 62 height 17
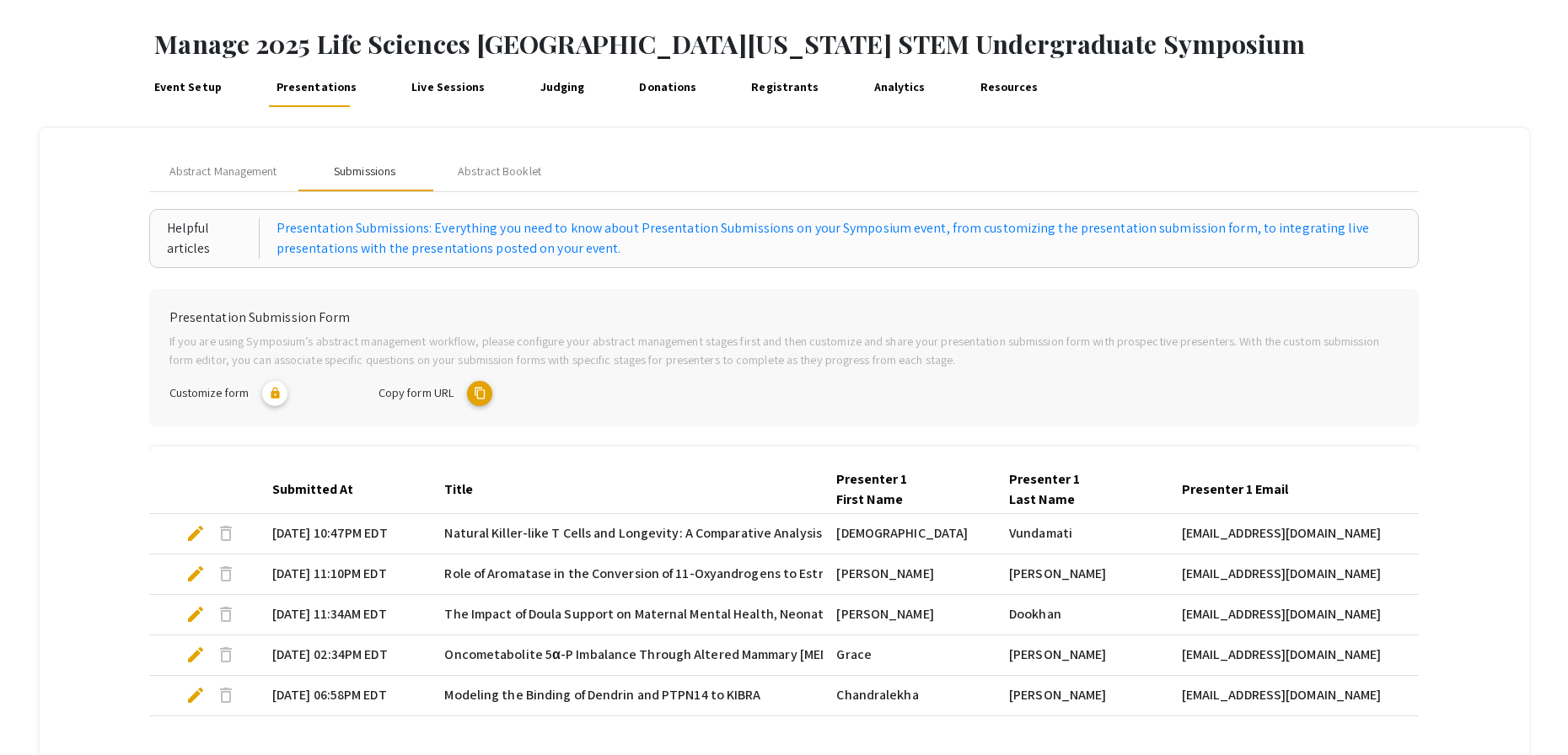
scroll to position [48, 0]
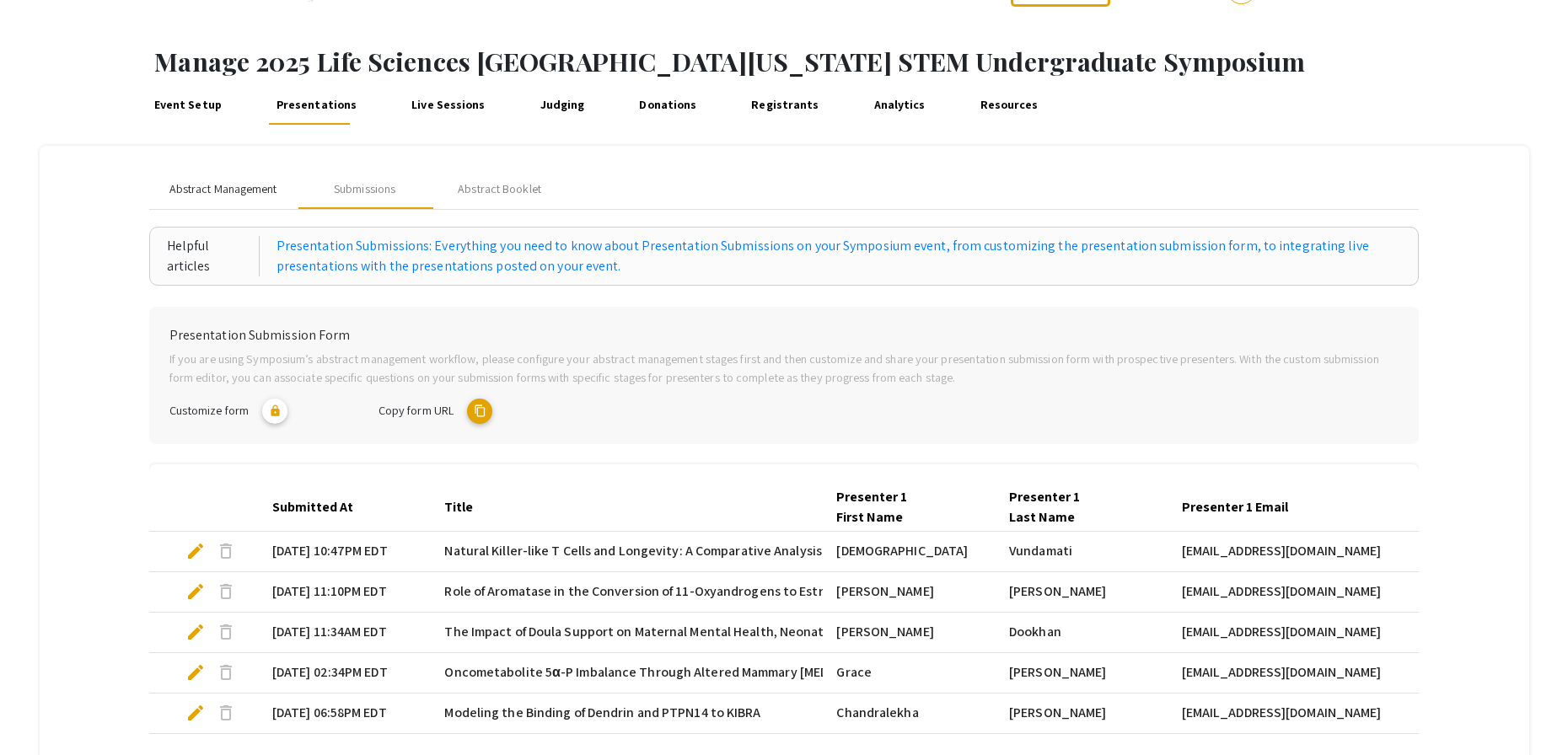
click at [207, 185] on span "Abstract Management" at bounding box center [223, 189] width 108 height 17
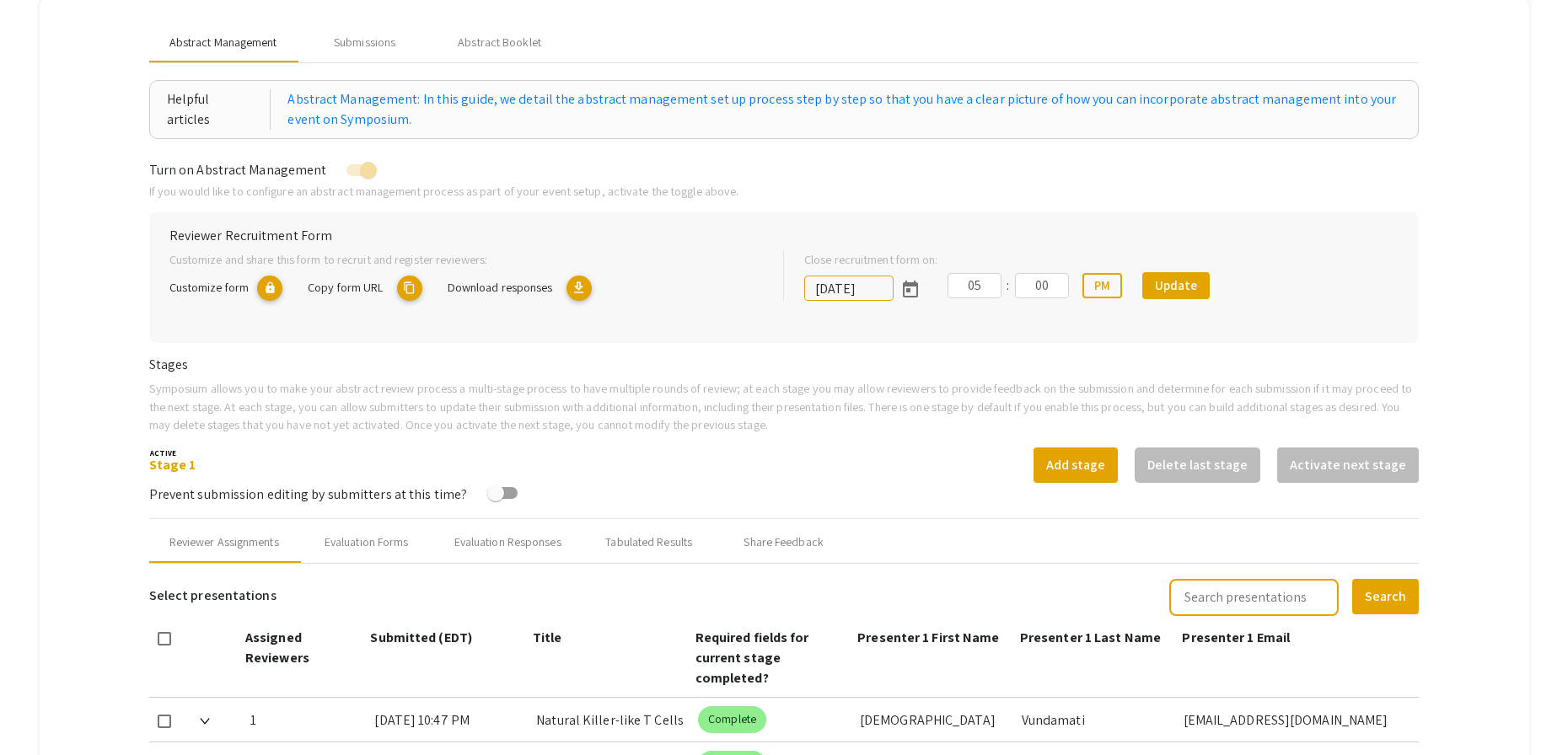
scroll to position [184, 0]
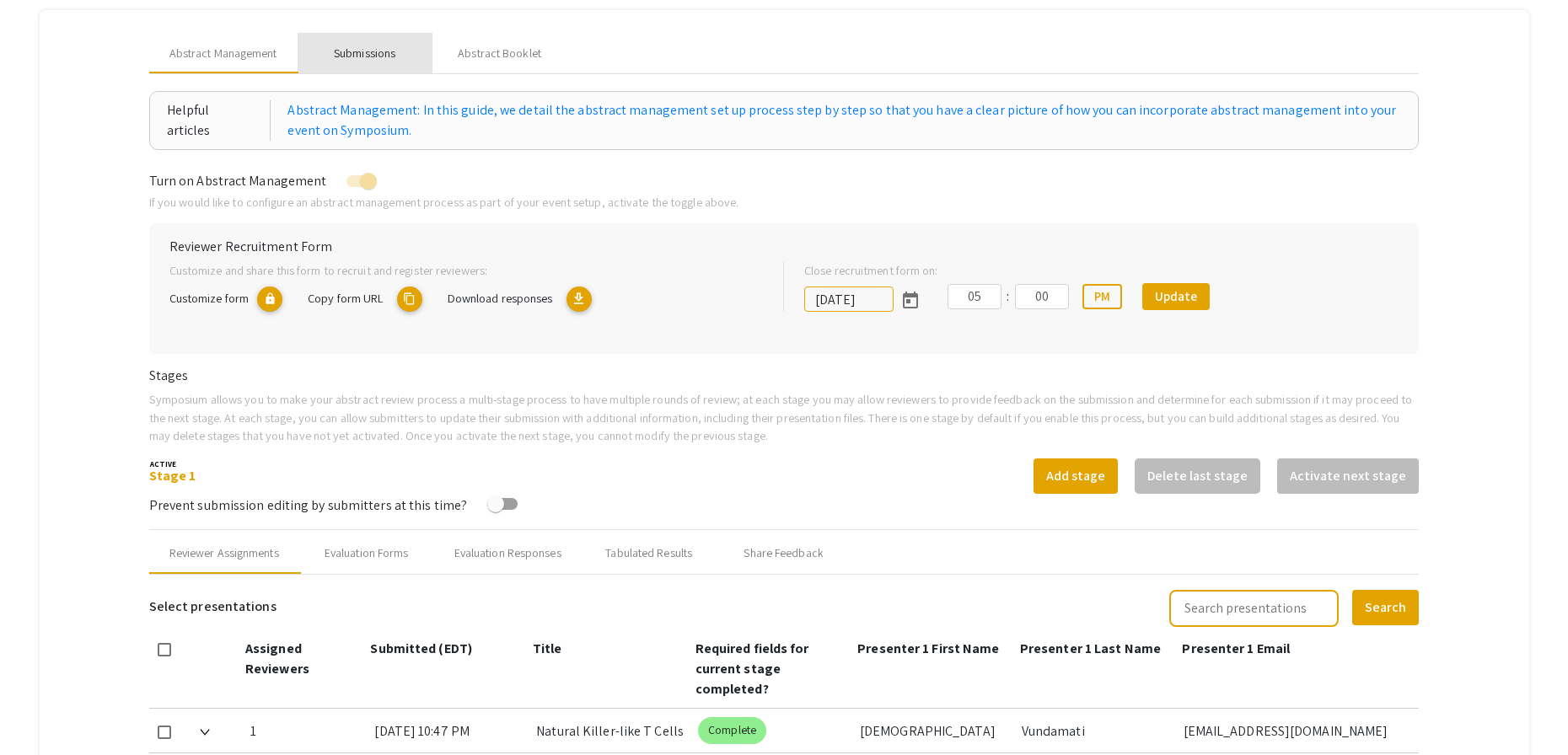
click at [383, 51] on div "Submissions" at bounding box center [364, 53] width 62 height 17
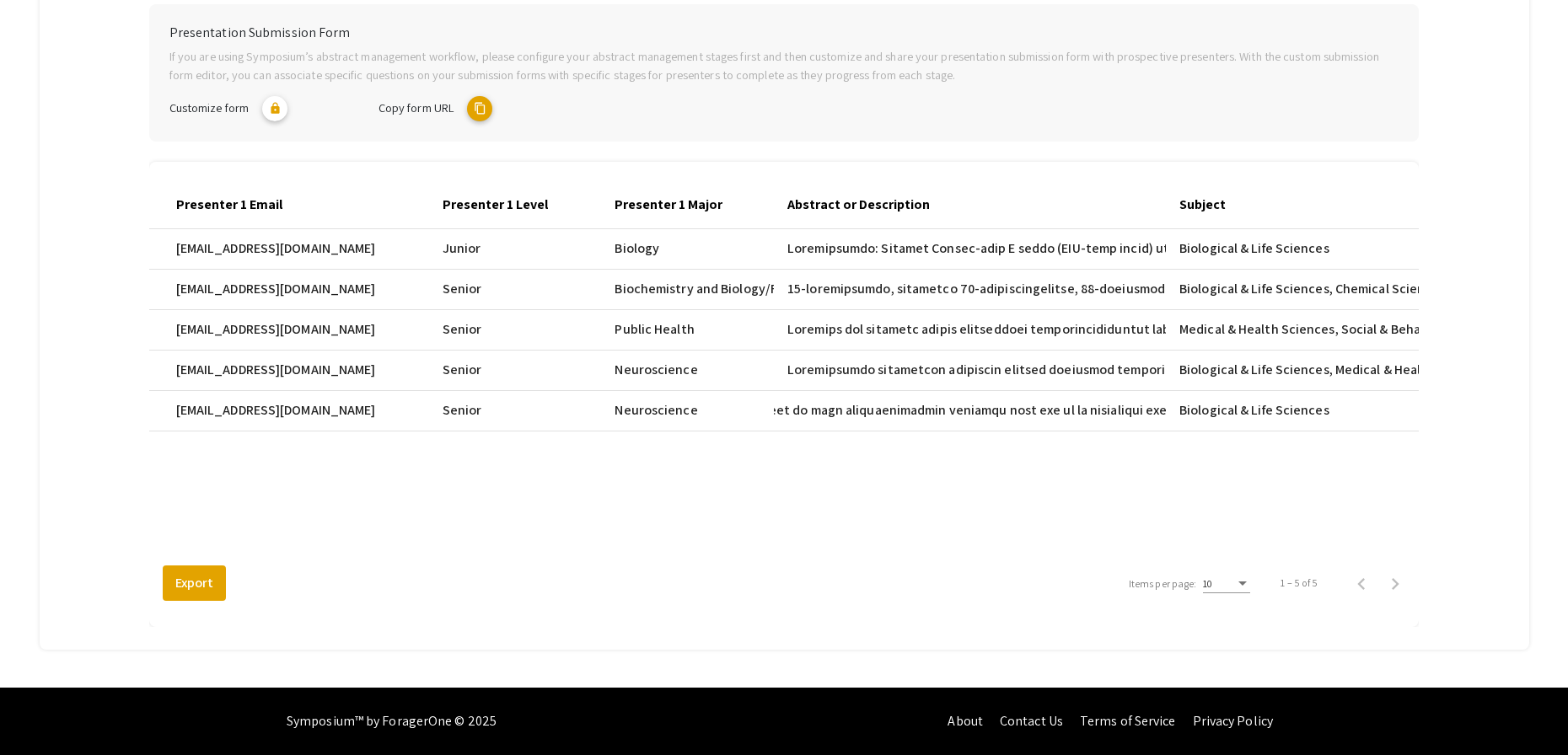
scroll to position [0, 0]
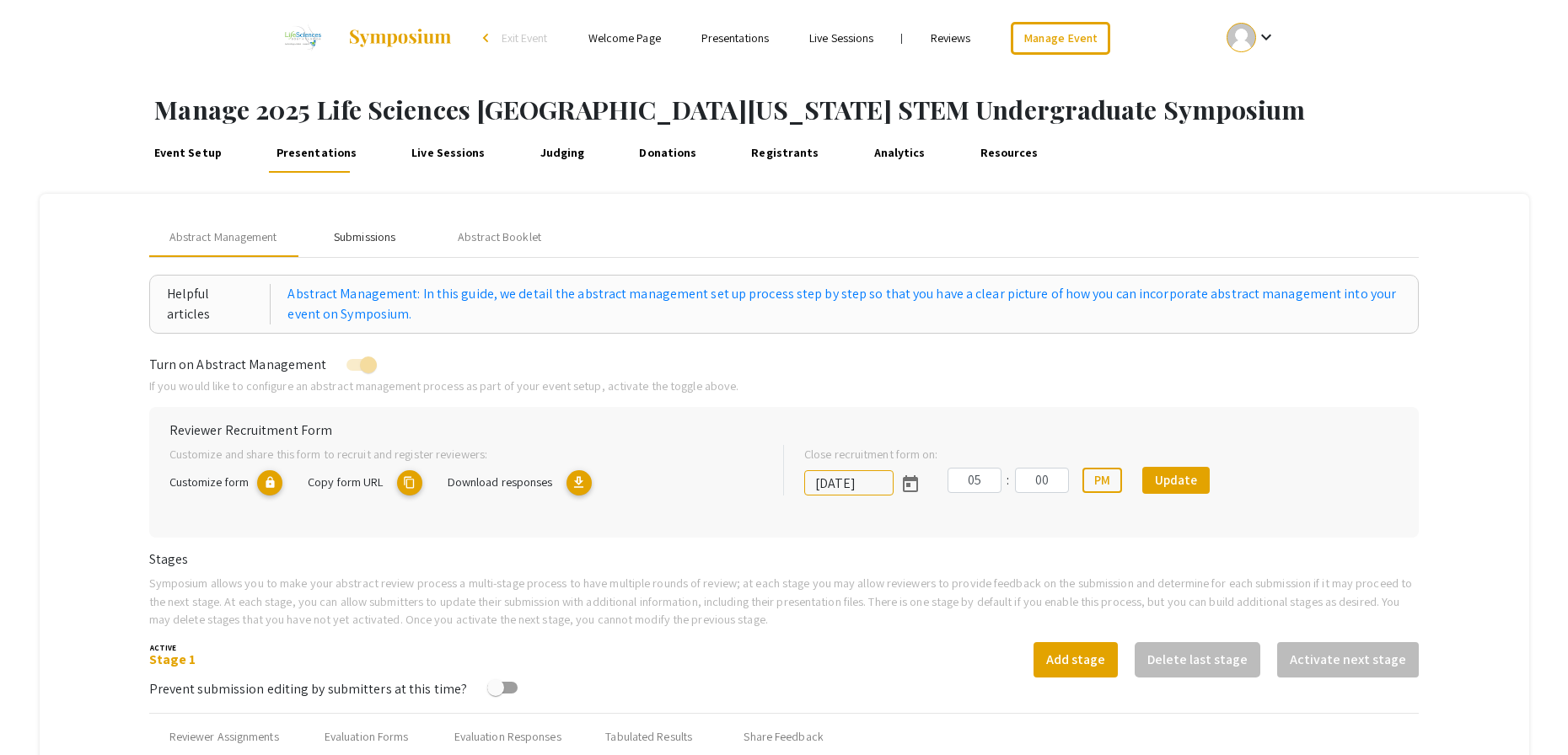
click at [384, 238] on div "Submissions" at bounding box center [364, 236] width 62 height 17
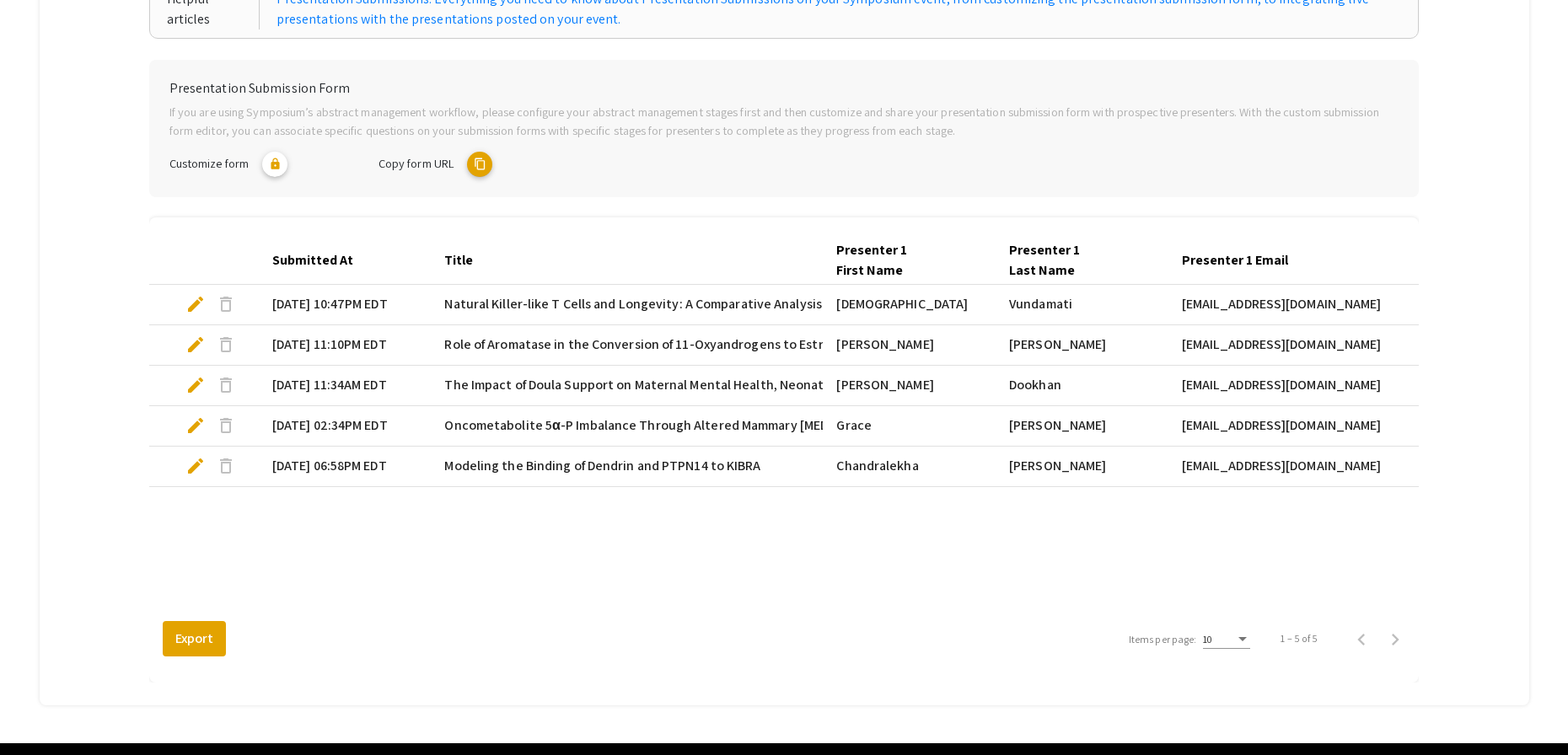
scroll to position [292, 0]
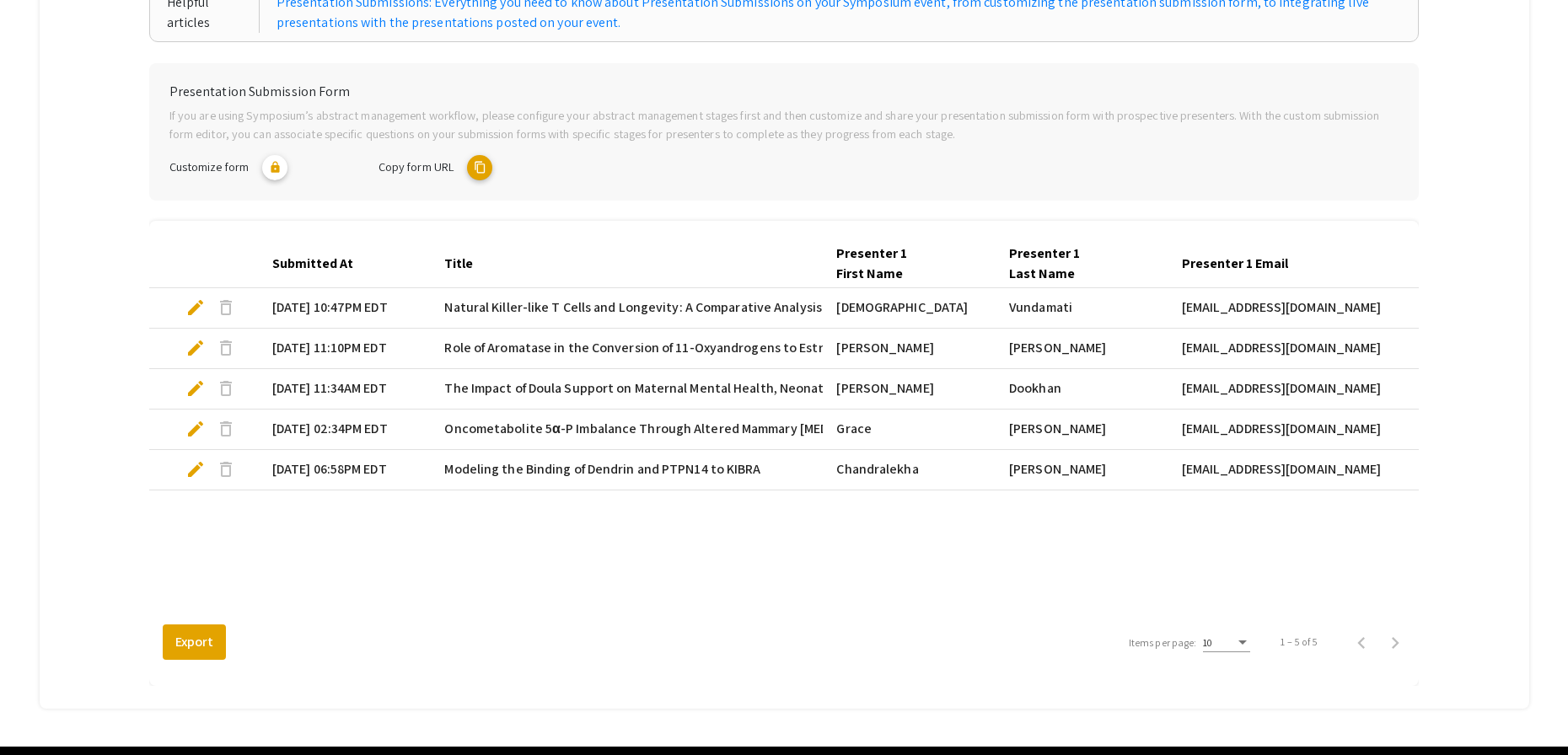
click at [190, 469] on span "edit" at bounding box center [196, 470] width 20 height 20
select select "custom"
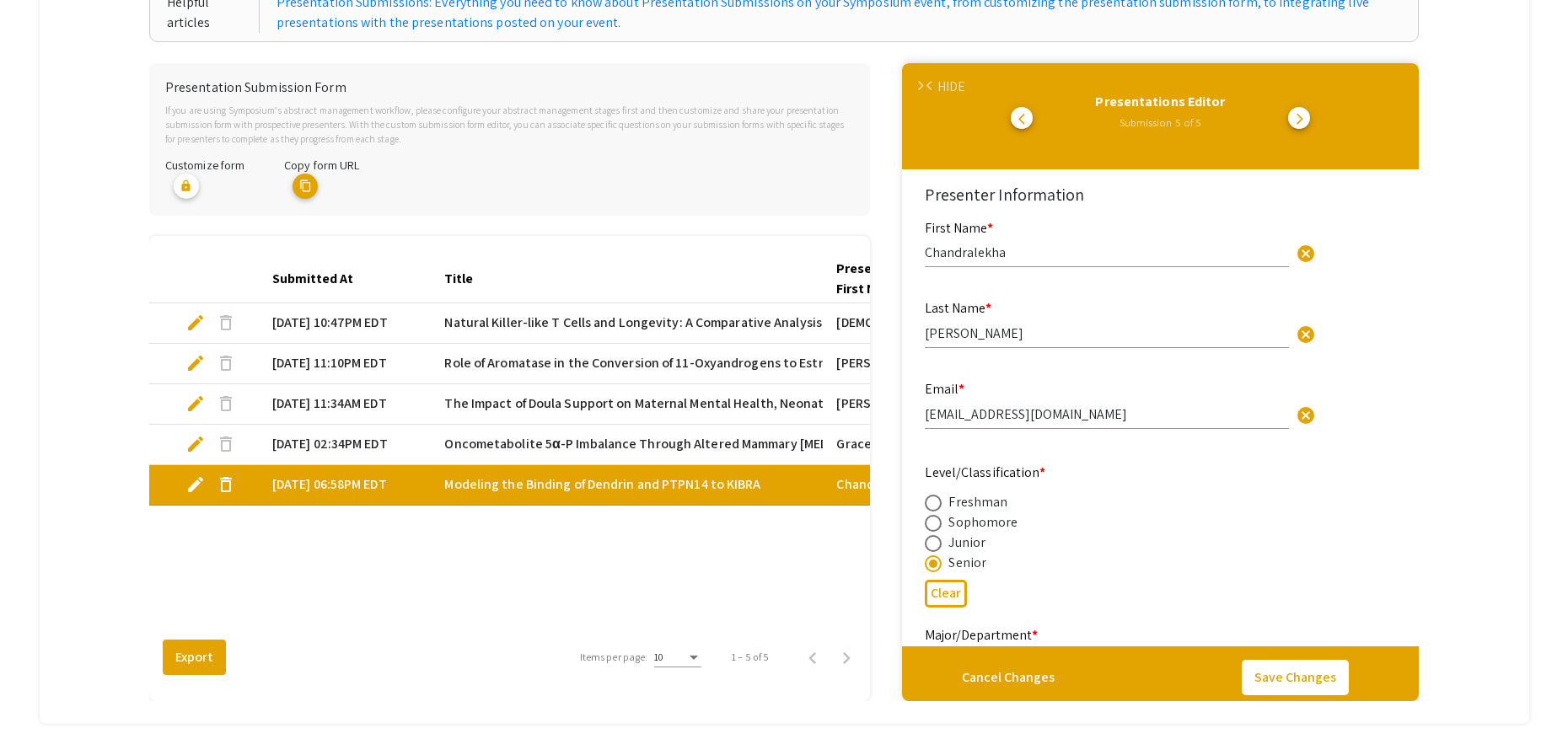
type input "0"
select select "custom"
type input "1"
select select "auto"
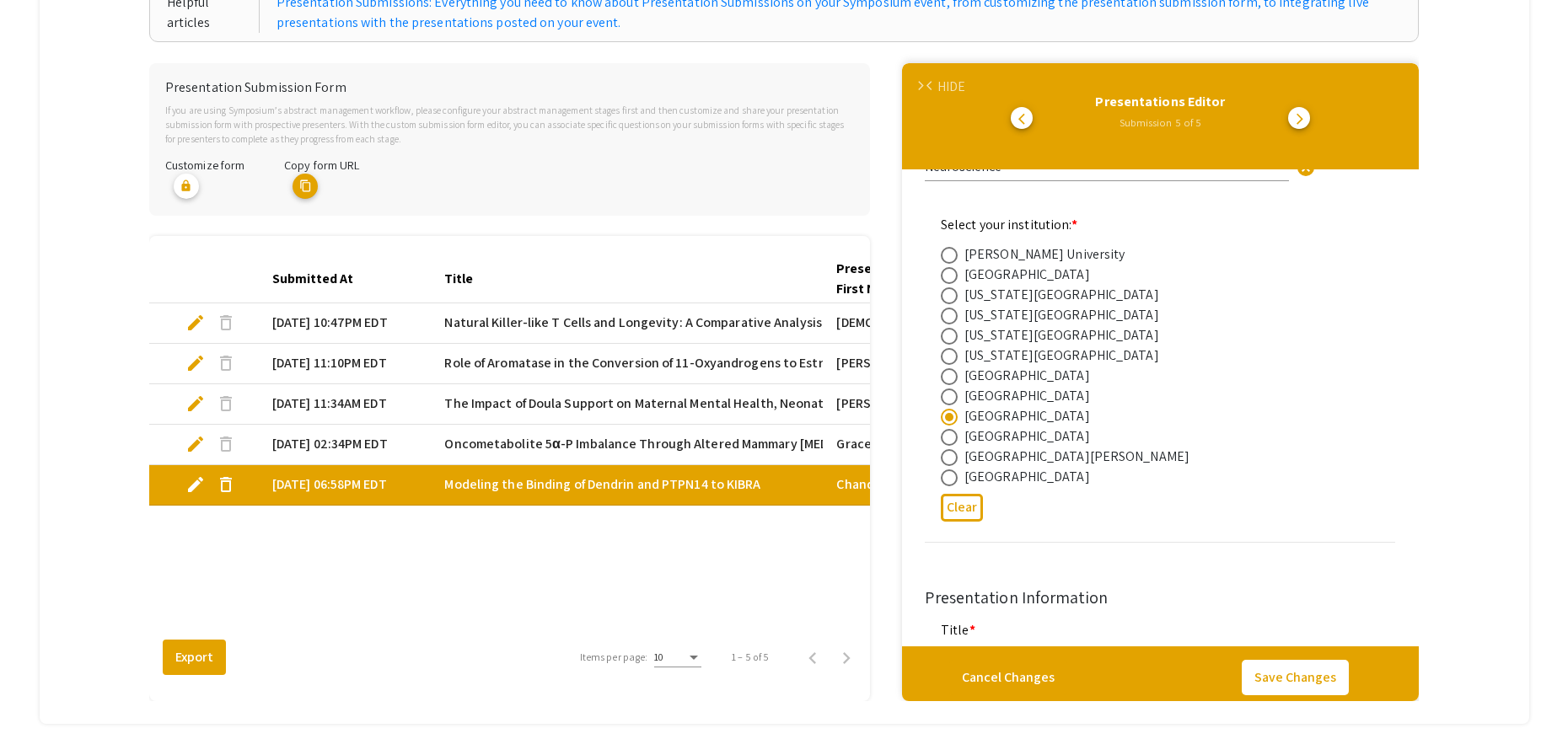
scroll to position [496, 0]
click at [1505, 109] on mat-tab-group "Abstract Management Submissions Abstract Booklet Helpful articles Presentation …" at bounding box center [784, 313] width 1490 height 821
click at [1499, 511] on mat-tab-group "Abstract Management Submissions Abstract Booklet Helpful articles Presentation …" at bounding box center [784, 313] width 1490 height 821
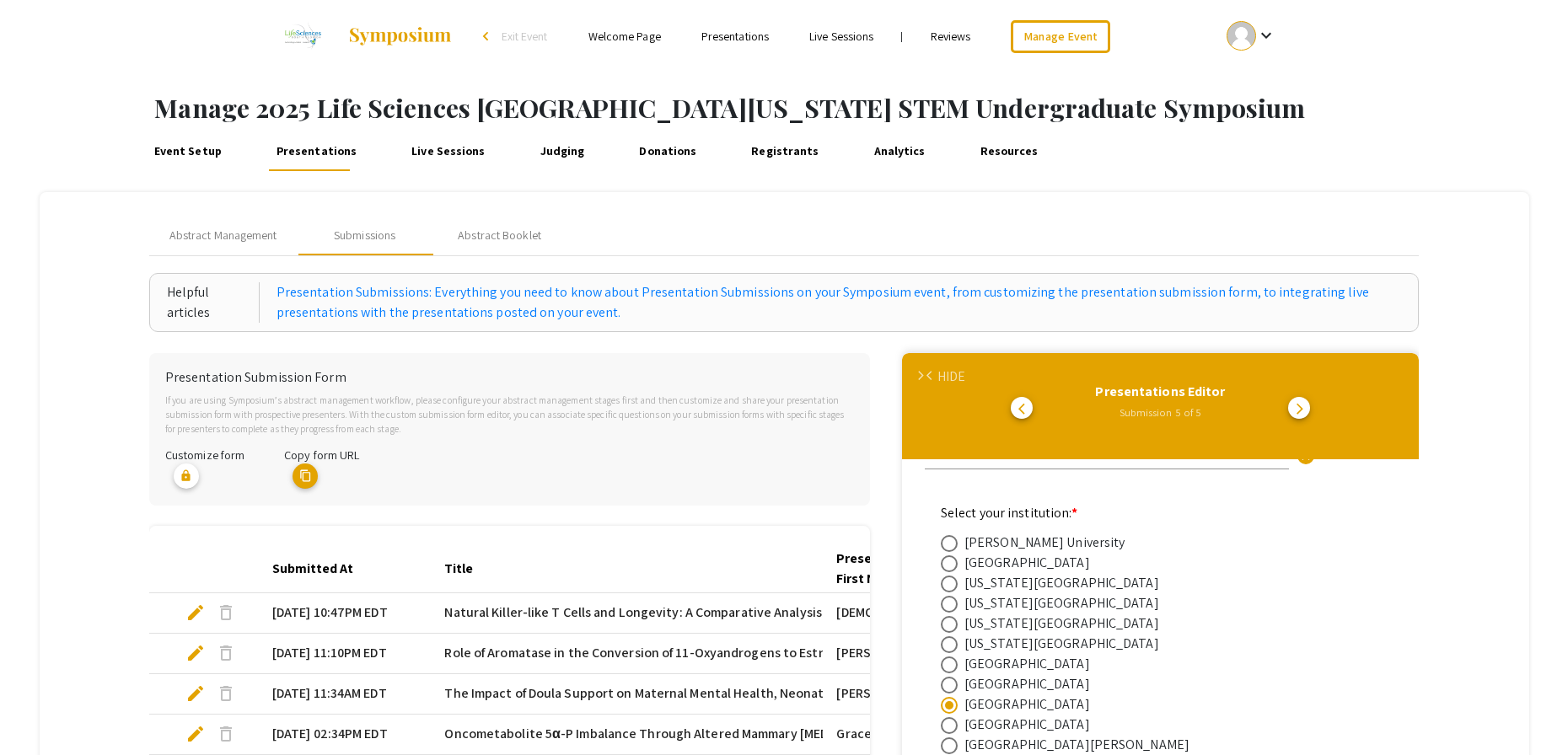
scroll to position [0, 0]
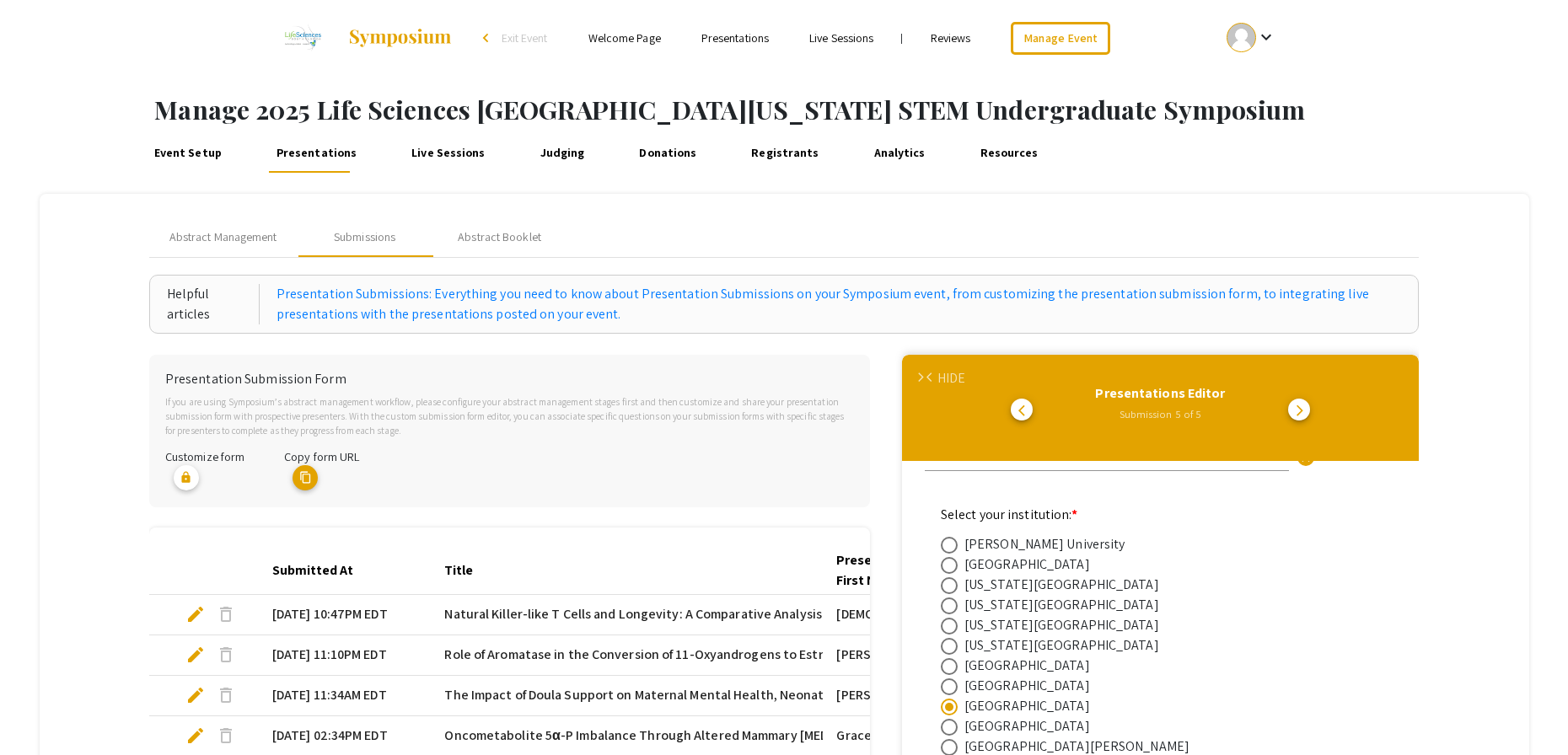
click at [208, 151] on link "Event Setup" at bounding box center [188, 153] width 75 height 40
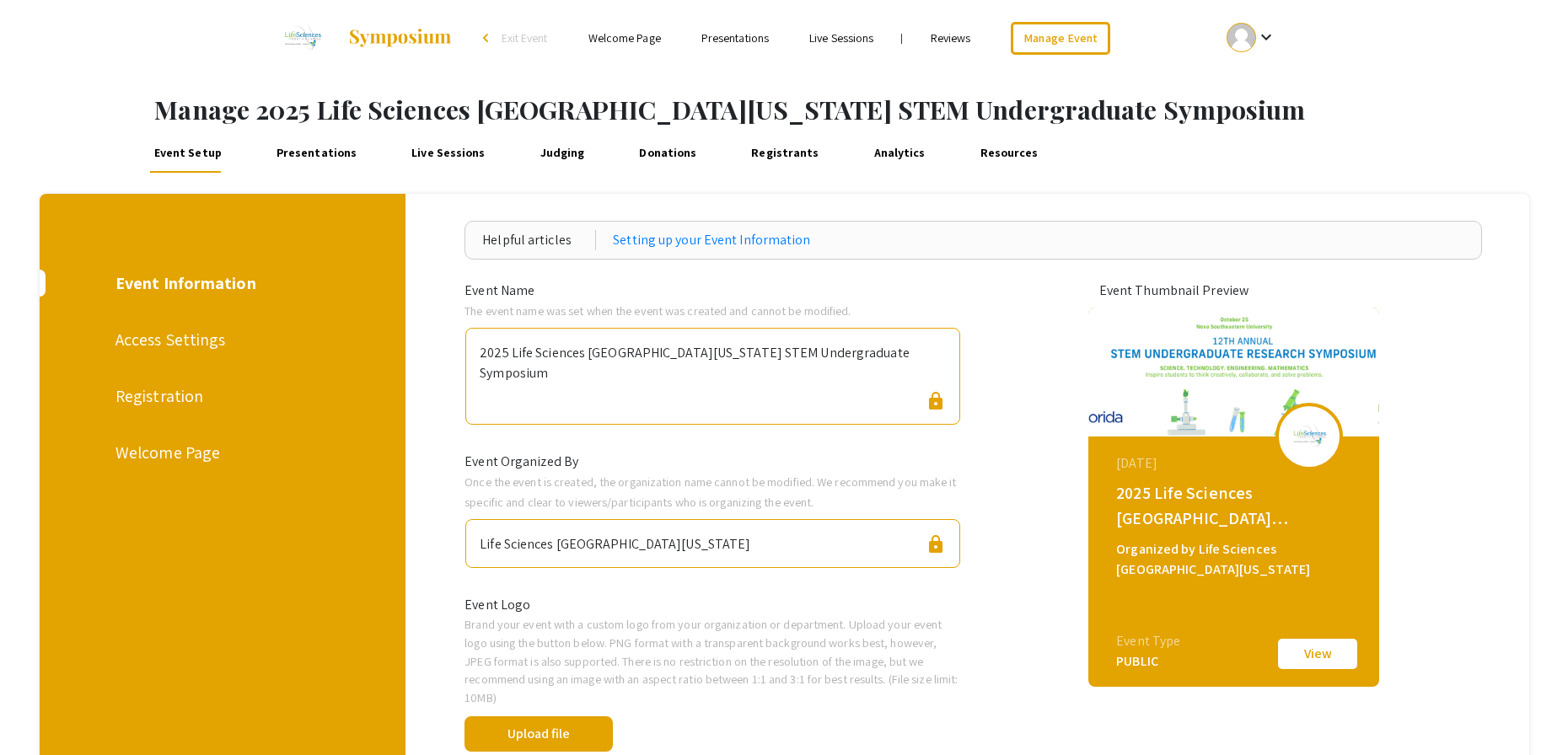
click at [292, 157] on link "Presentations" at bounding box center [316, 153] width 88 height 40
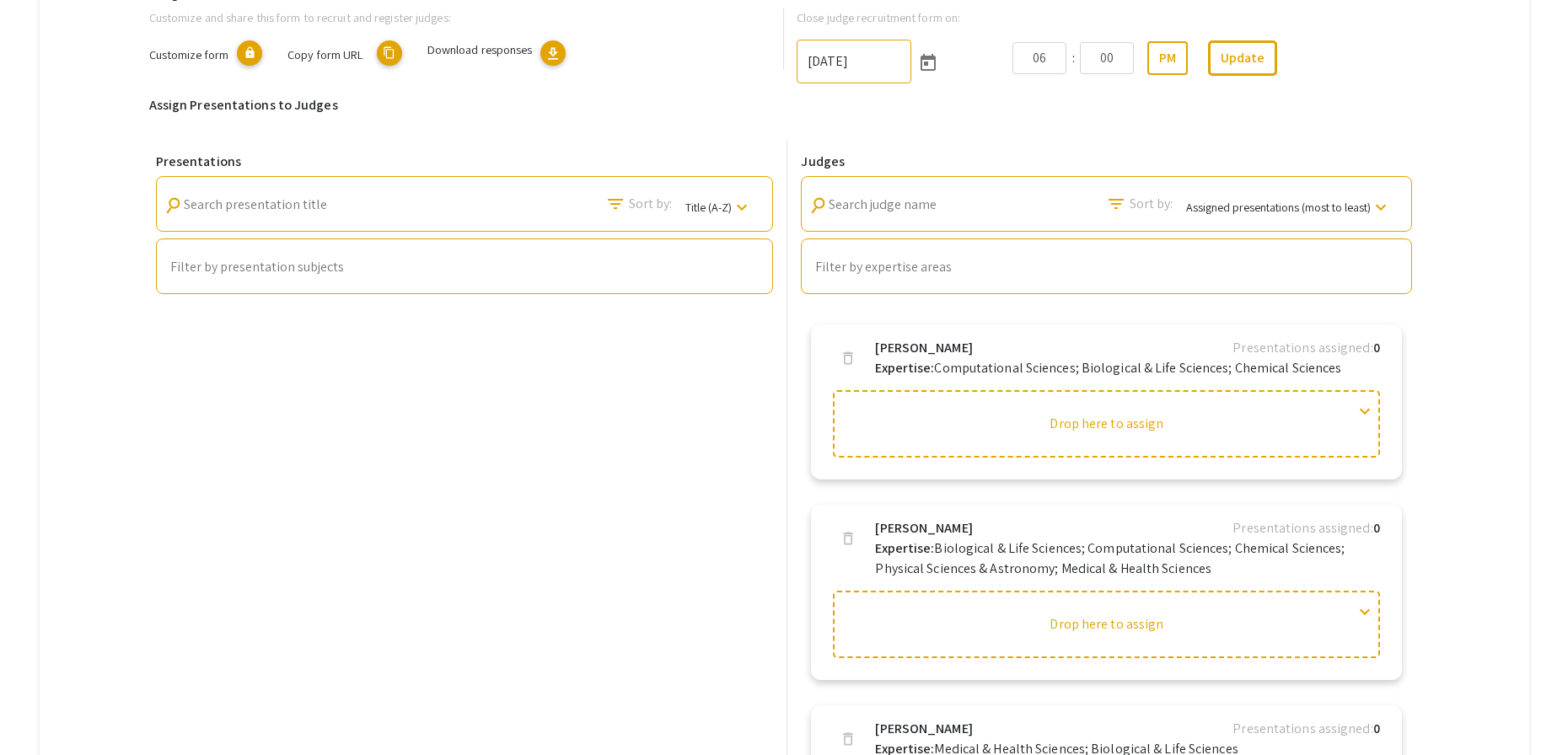
scroll to position [1929, 0]
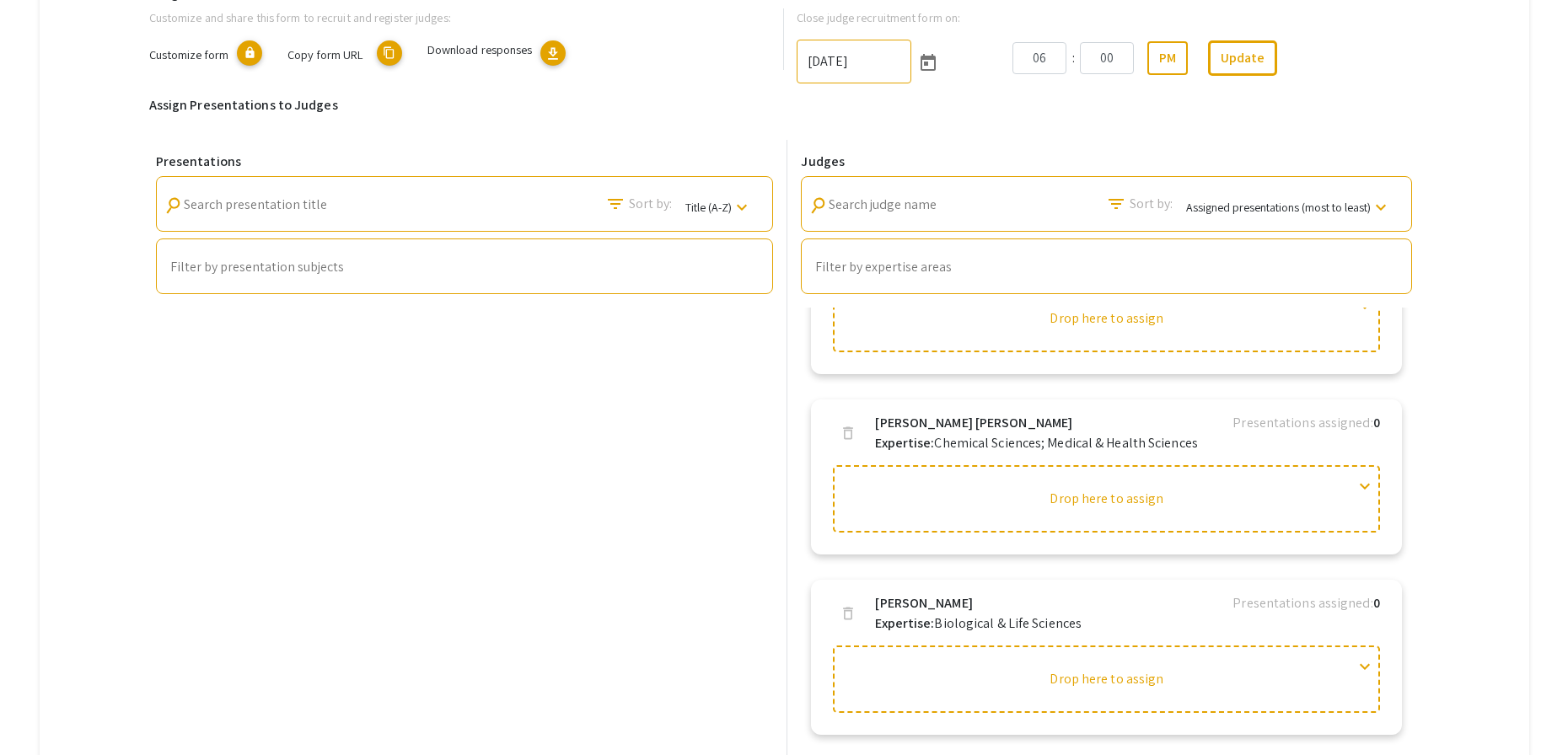
click at [377, 443] on div "Presentations search Search presentation title filter_list Sort by: Title (A-Z)…" at bounding box center [464, 526] width 632 height 772
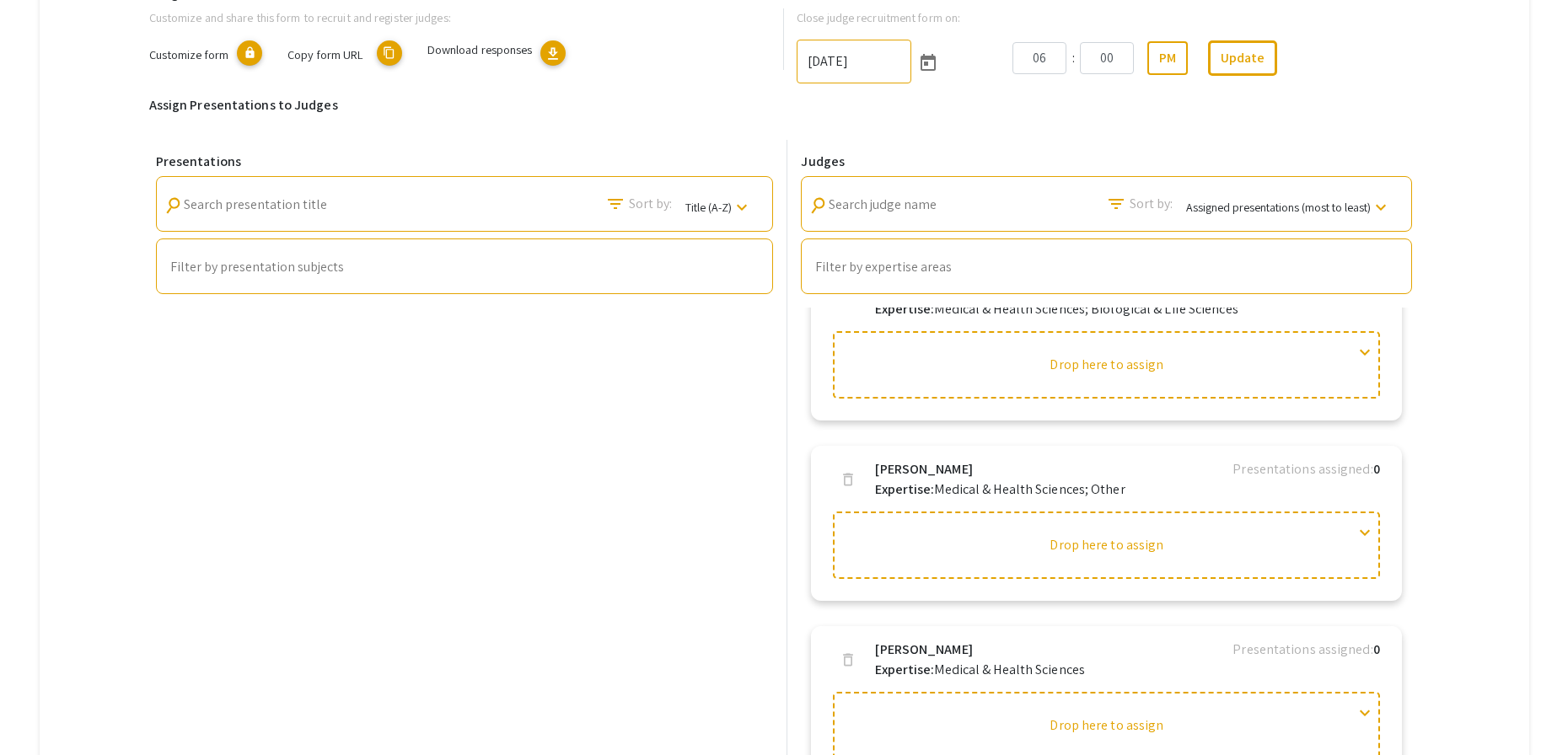
scroll to position [0, 0]
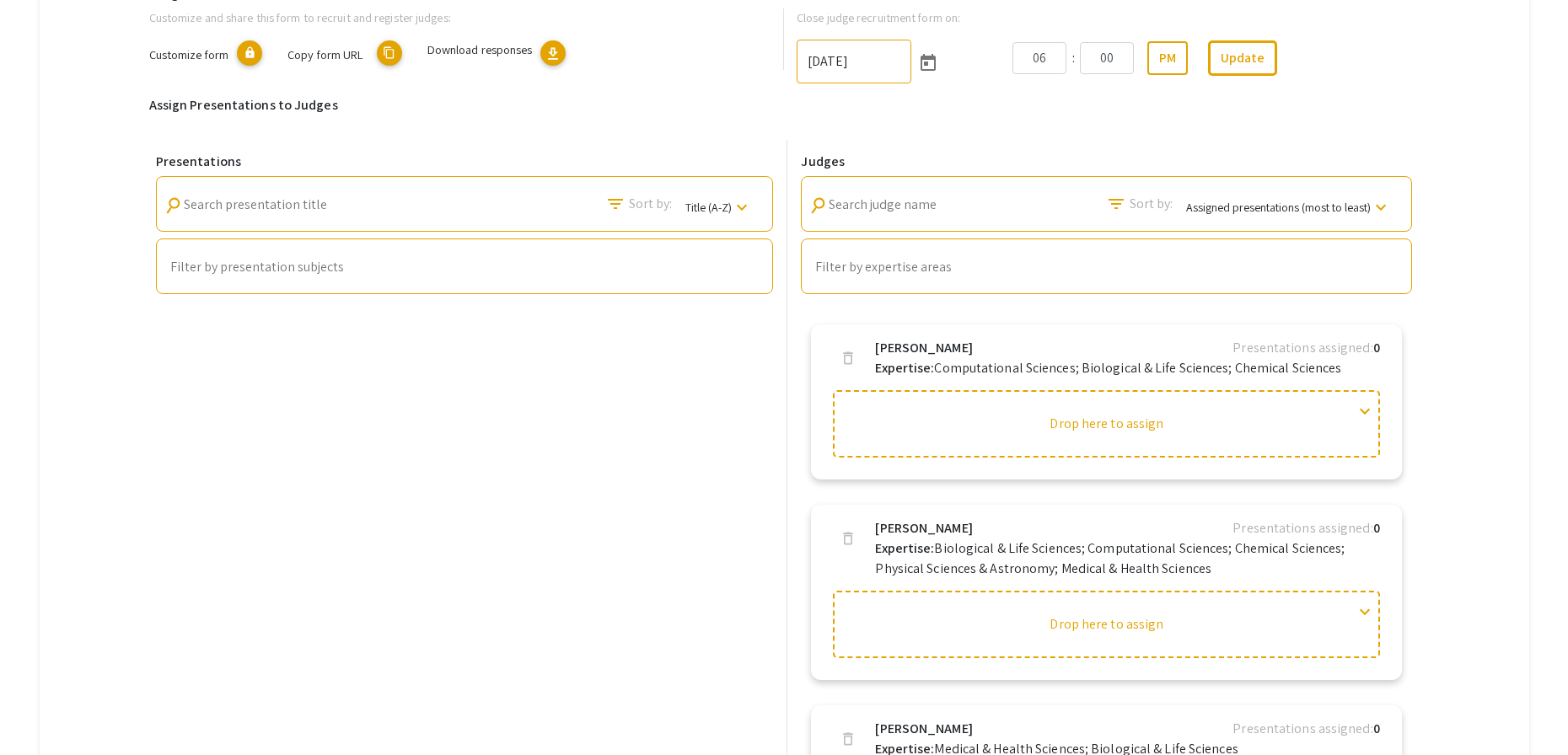
click at [1402, 85] on div "06 : 00 PM Update" at bounding box center [1215, 68] width 431 height 56
